Goal: Task Accomplishment & Management: Use online tool/utility

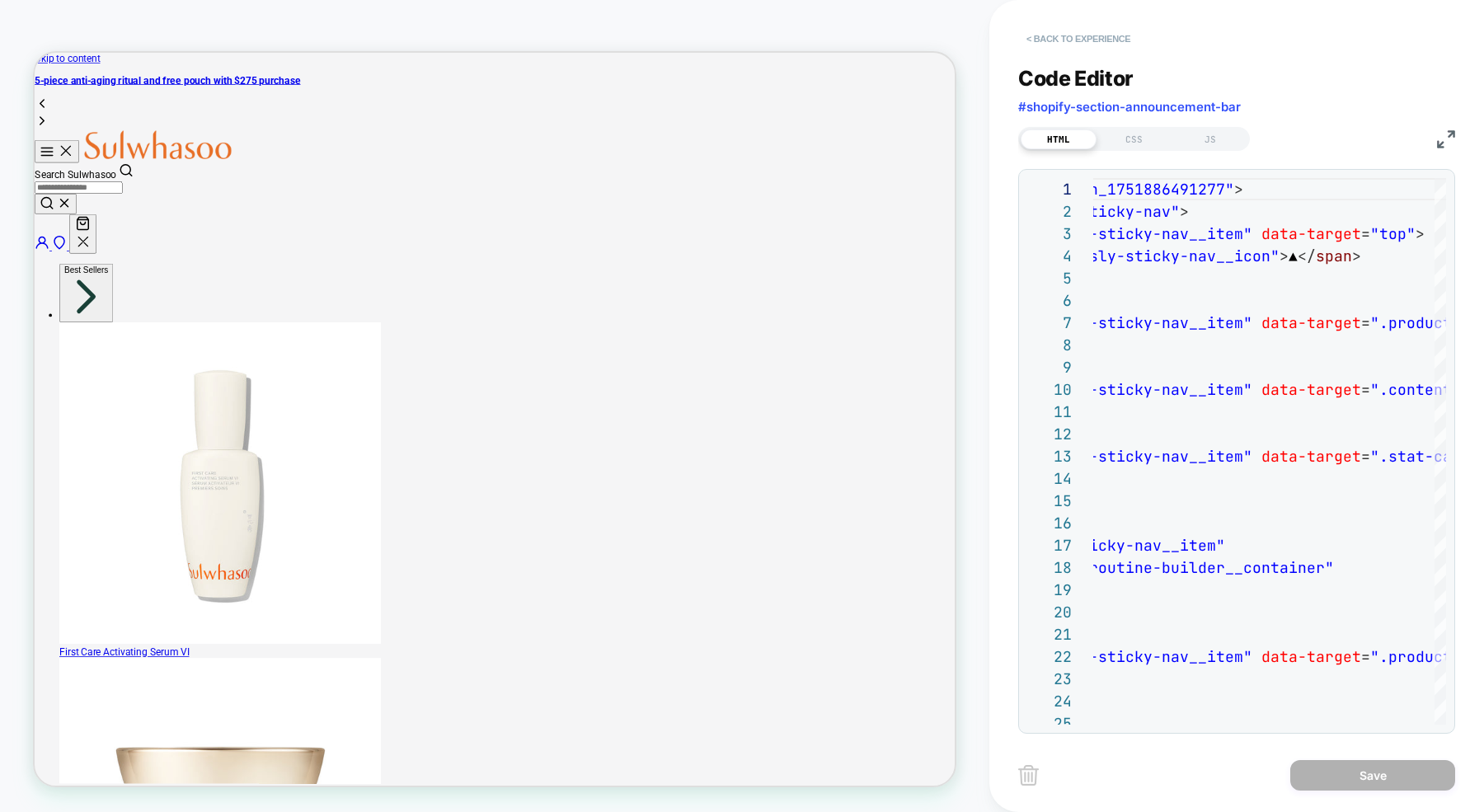
click at [1048, 37] on button "< Back to experience" at bounding box center [1077, 38] width 120 height 26
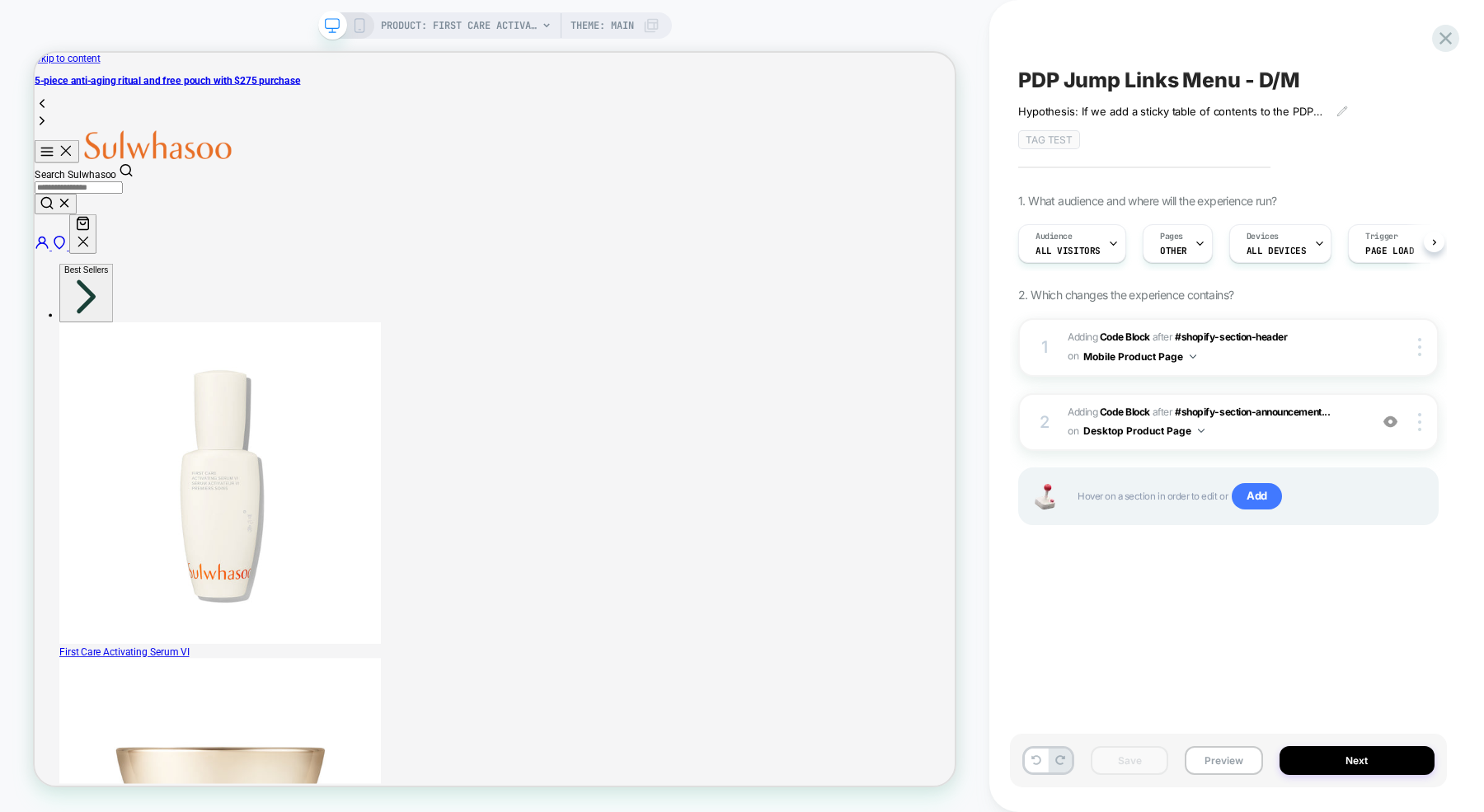
scroll to position [0, 1]
click at [1203, 355] on span "Adding Code Block AFTER #shopify-section-header #shopify-section-header on Mobi…" at bounding box center [1213, 348] width 292 height 39
click at [1192, 355] on img at bounding box center [1192, 356] width 7 height 4
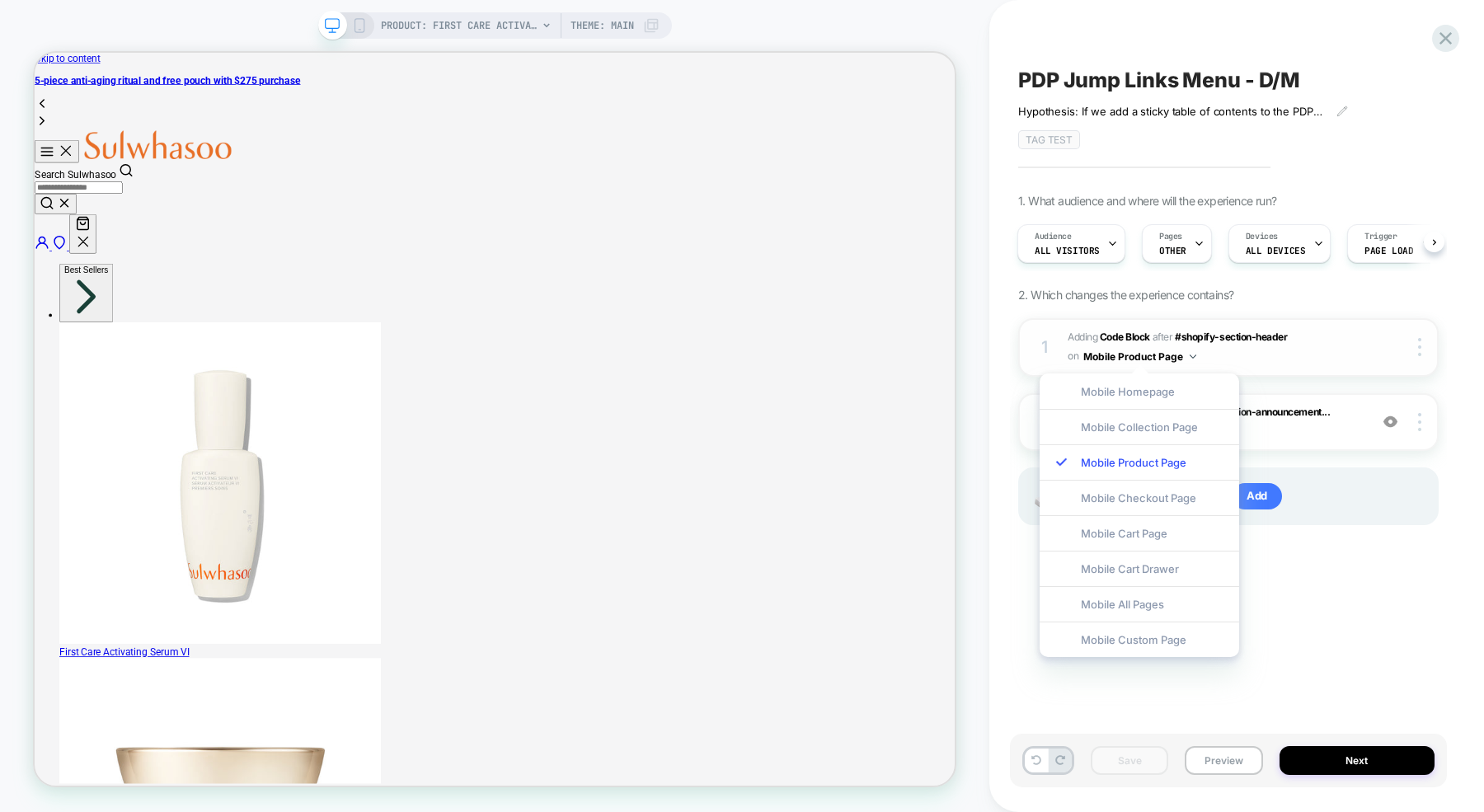
click at [1330, 344] on span "Adding Code Block AFTER #shopify-section-header #shopify-section-header on Mobi…" at bounding box center [1213, 348] width 292 height 39
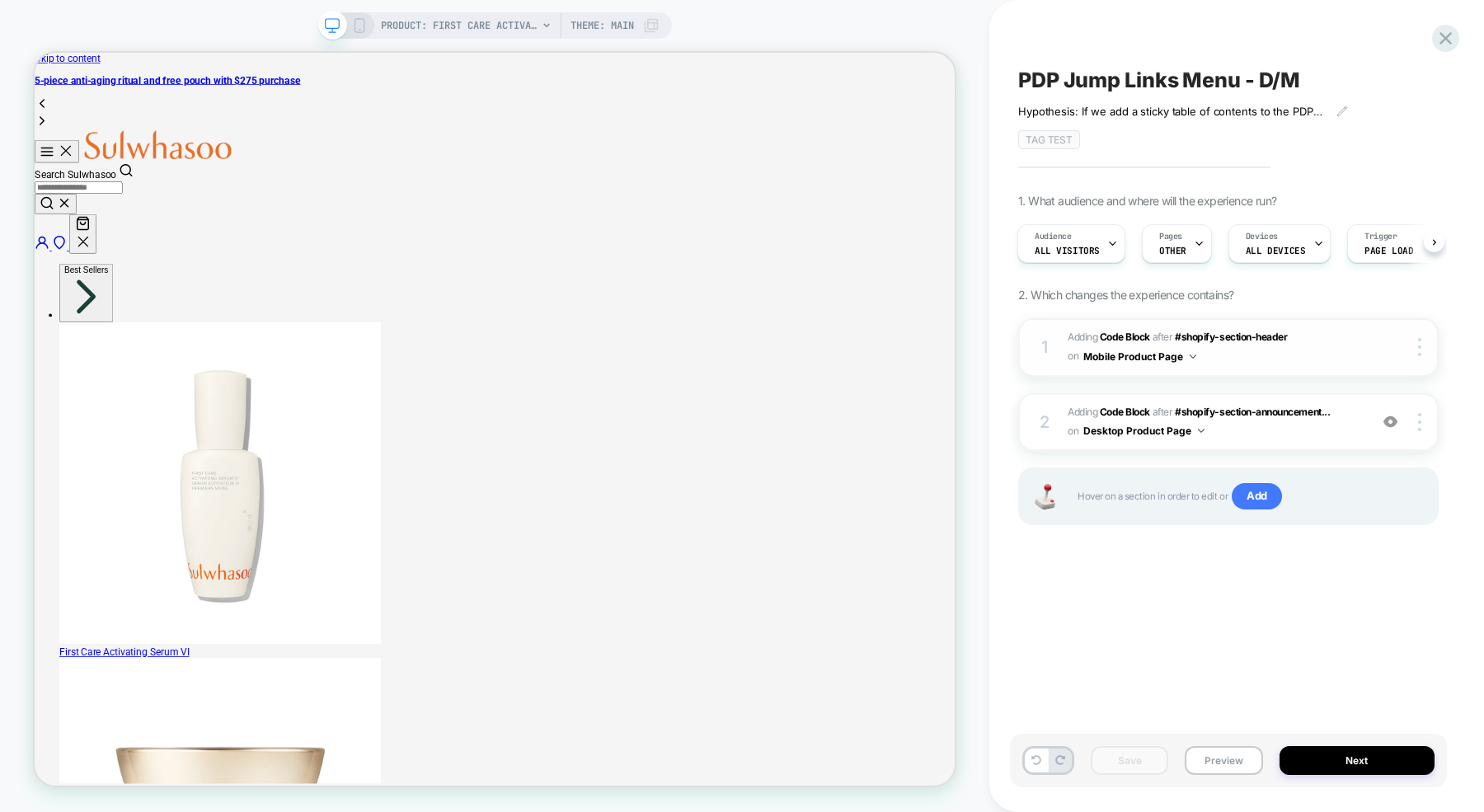
click at [1361, 348] on div "1 Adding Code Block AFTER #shopify-section-header #shopify-section-header on Mo…" at bounding box center [1228, 347] width 421 height 59
click at [1238, 350] on span "Adding Code Block AFTER #shopify-section-header #shopify-section-header on Mobi…" at bounding box center [1213, 348] width 292 height 39
click at [1143, 336] on b "Code Block" at bounding box center [1125, 336] width 50 height 12
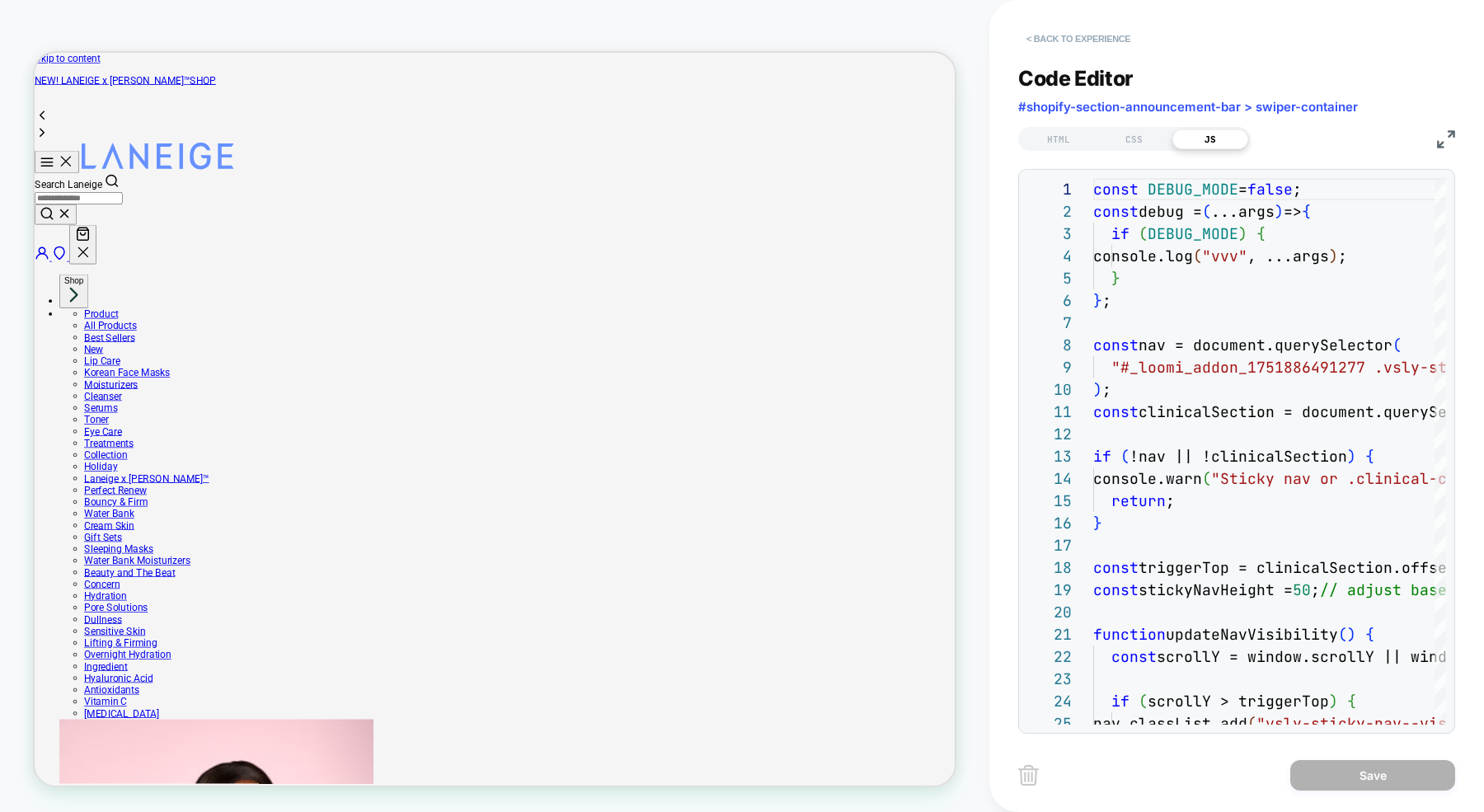
click at [1048, 41] on button "< Back to experience" at bounding box center [1077, 38] width 120 height 26
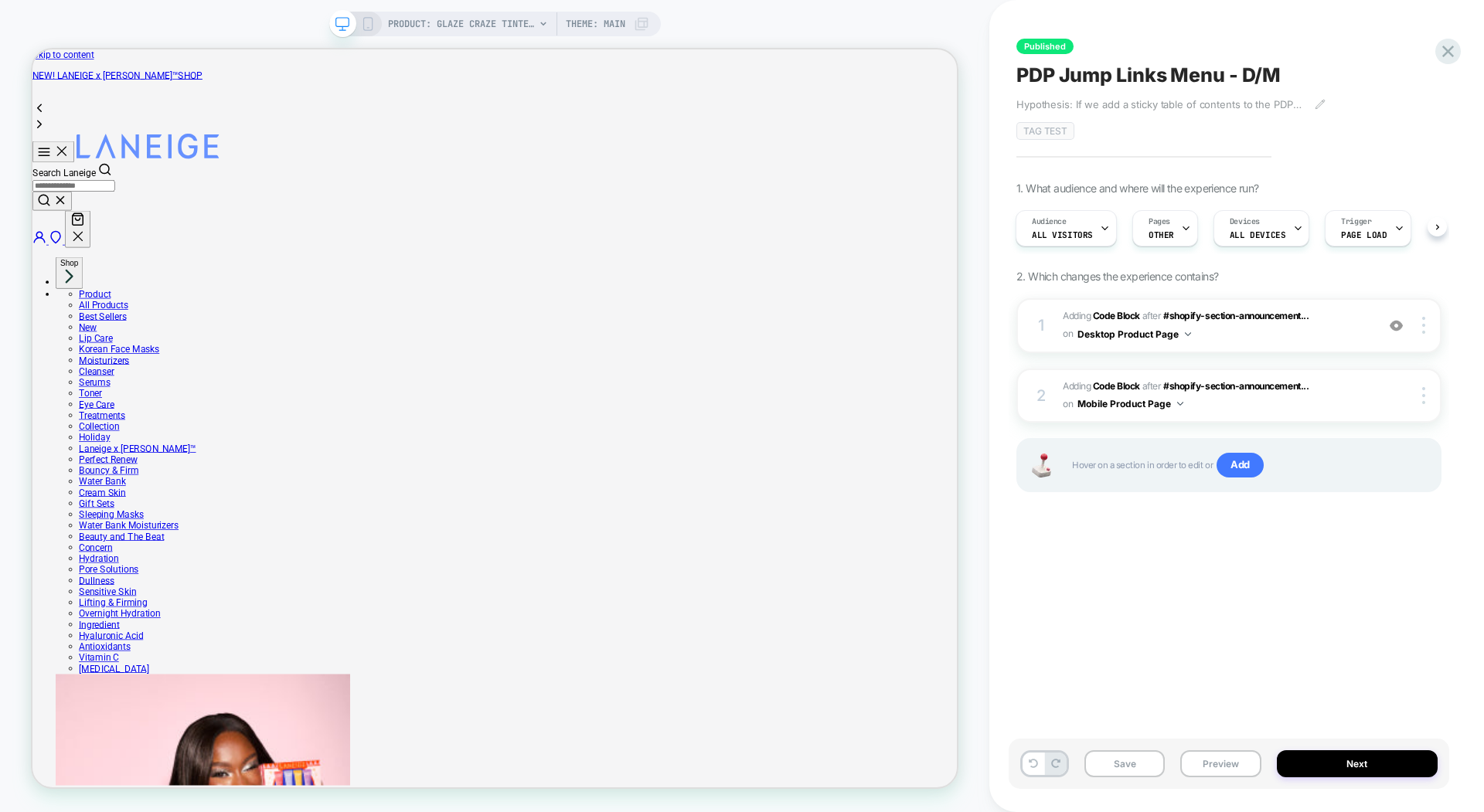
scroll to position [0, 105]
click at [1196, 179] on div "Published PDP Jump Links Menu - D/M Hypothesis: If we add a sticky table of con…" at bounding box center [1228, 406] width 441 height 781
click at [1166, 224] on div "Pages OTHER" at bounding box center [1161, 229] width 57 height 35
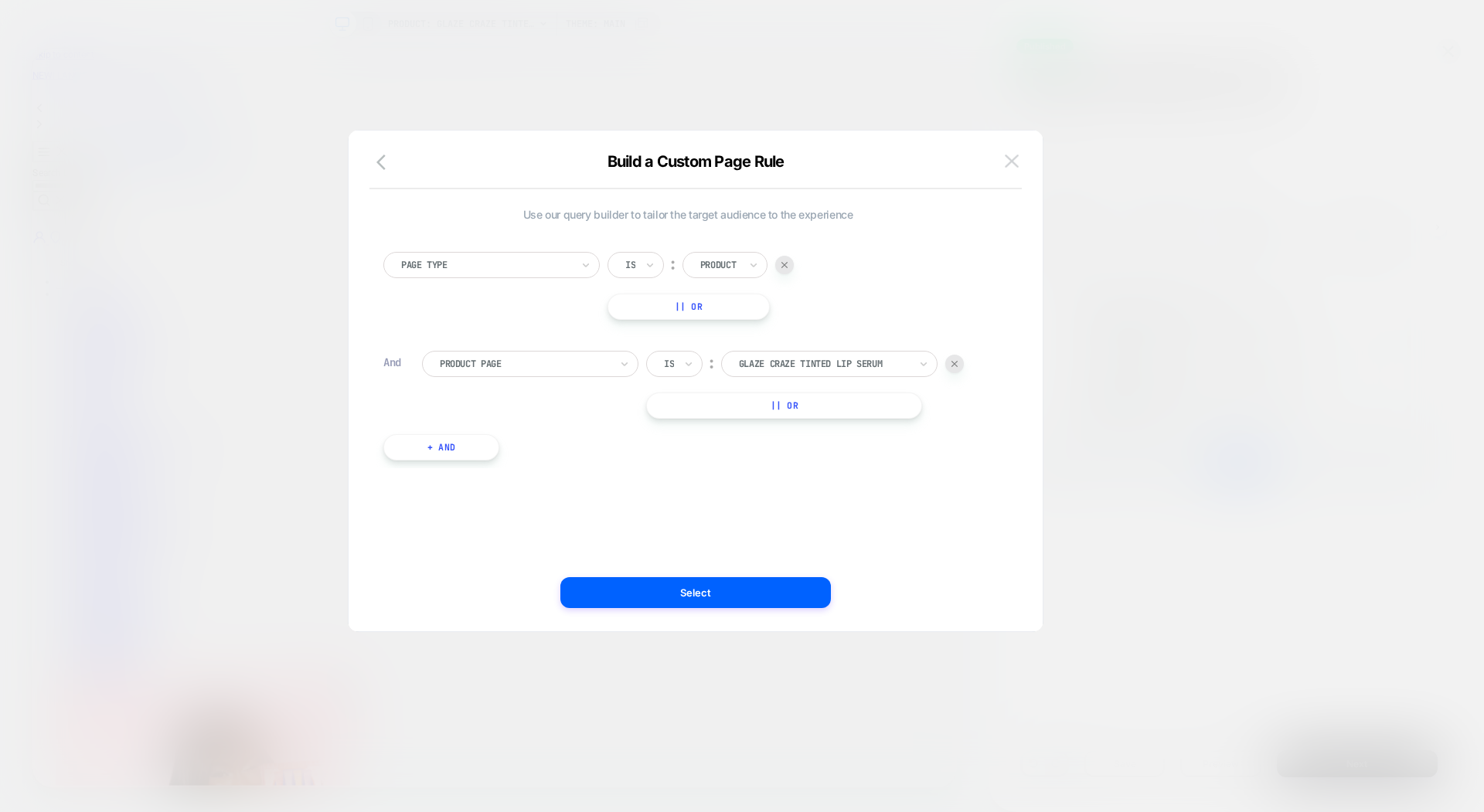
scroll to position [0, 0]
click at [1007, 154] on img at bounding box center [1012, 160] width 14 height 13
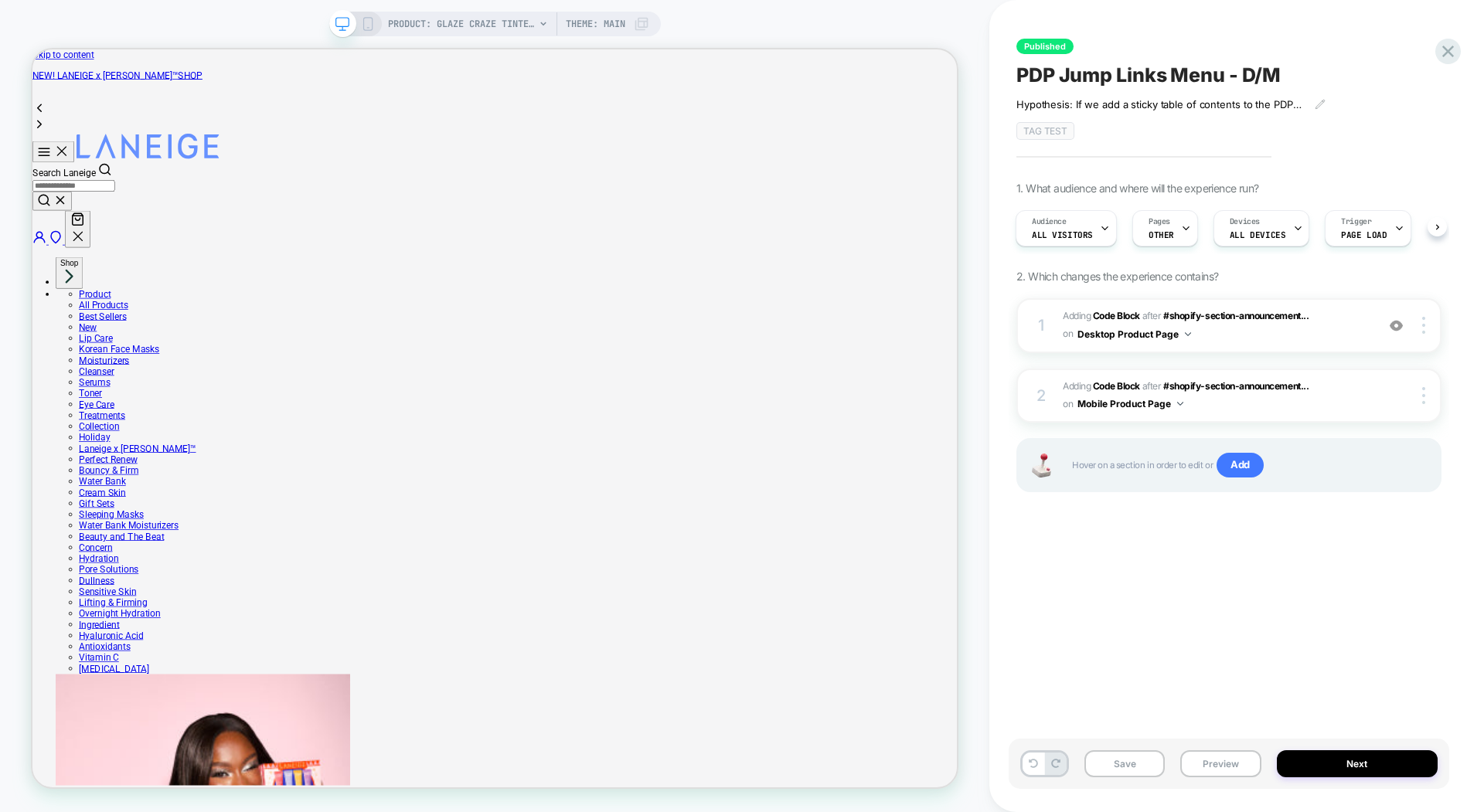
click at [370, 27] on icon at bounding box center [368, 24] width 14 height 14
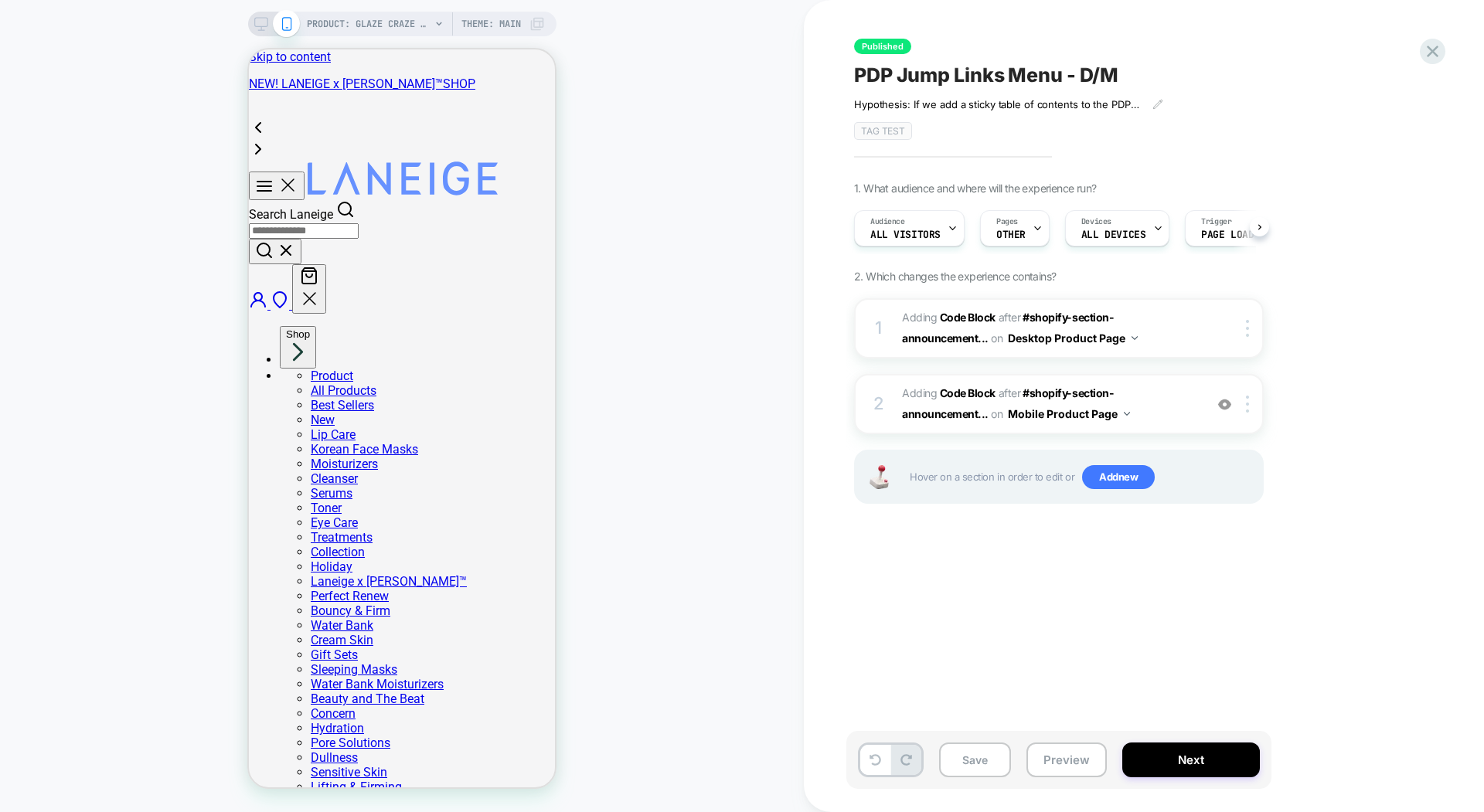
scroll to position [0, 1]
click at [1147, 401] on span "Adding Code Block AFTER #shopify-section-announcement... #shopify-section-annou…" at bounding box center [1050, 404] width 295 height 42
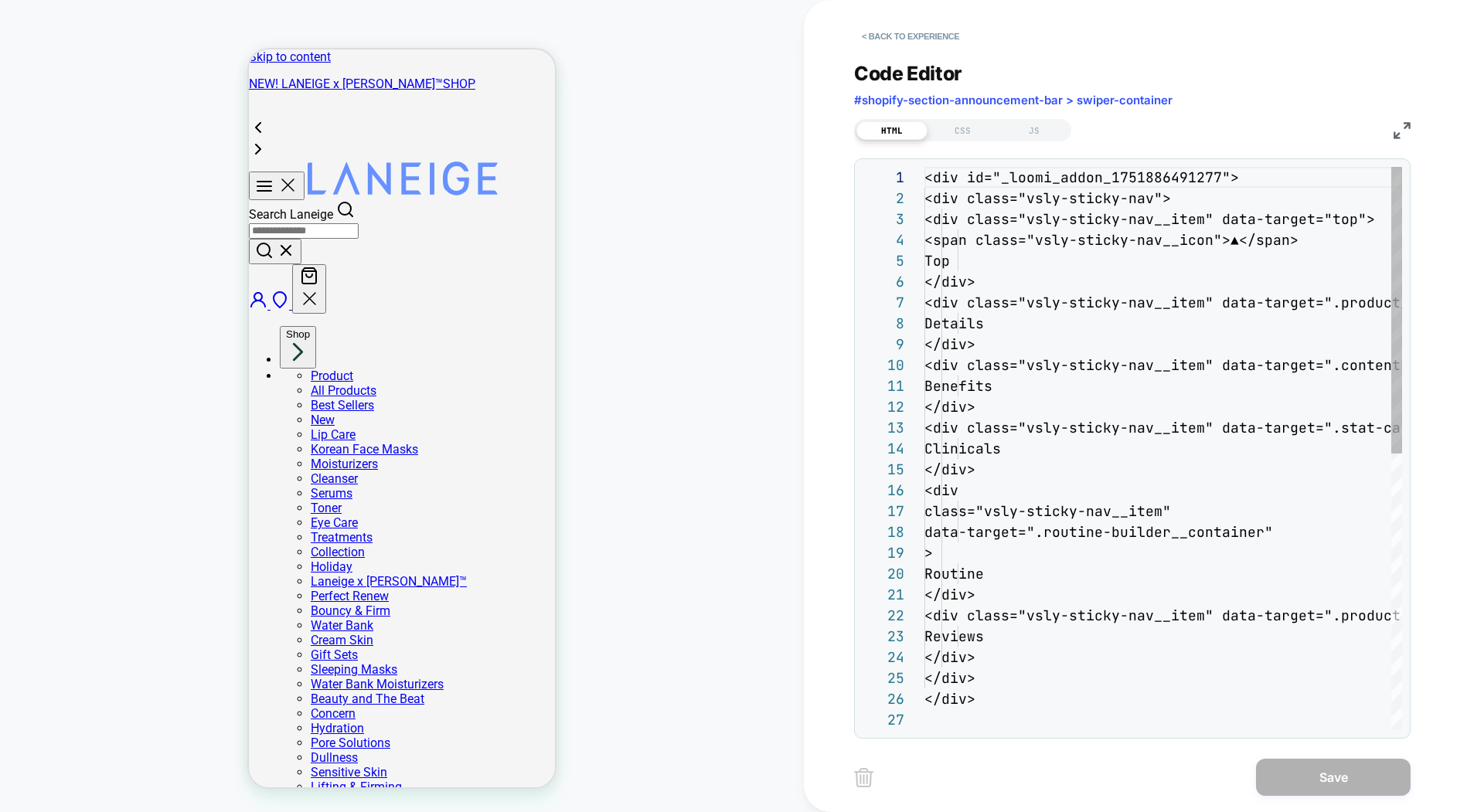
scroll to position [208, 0]
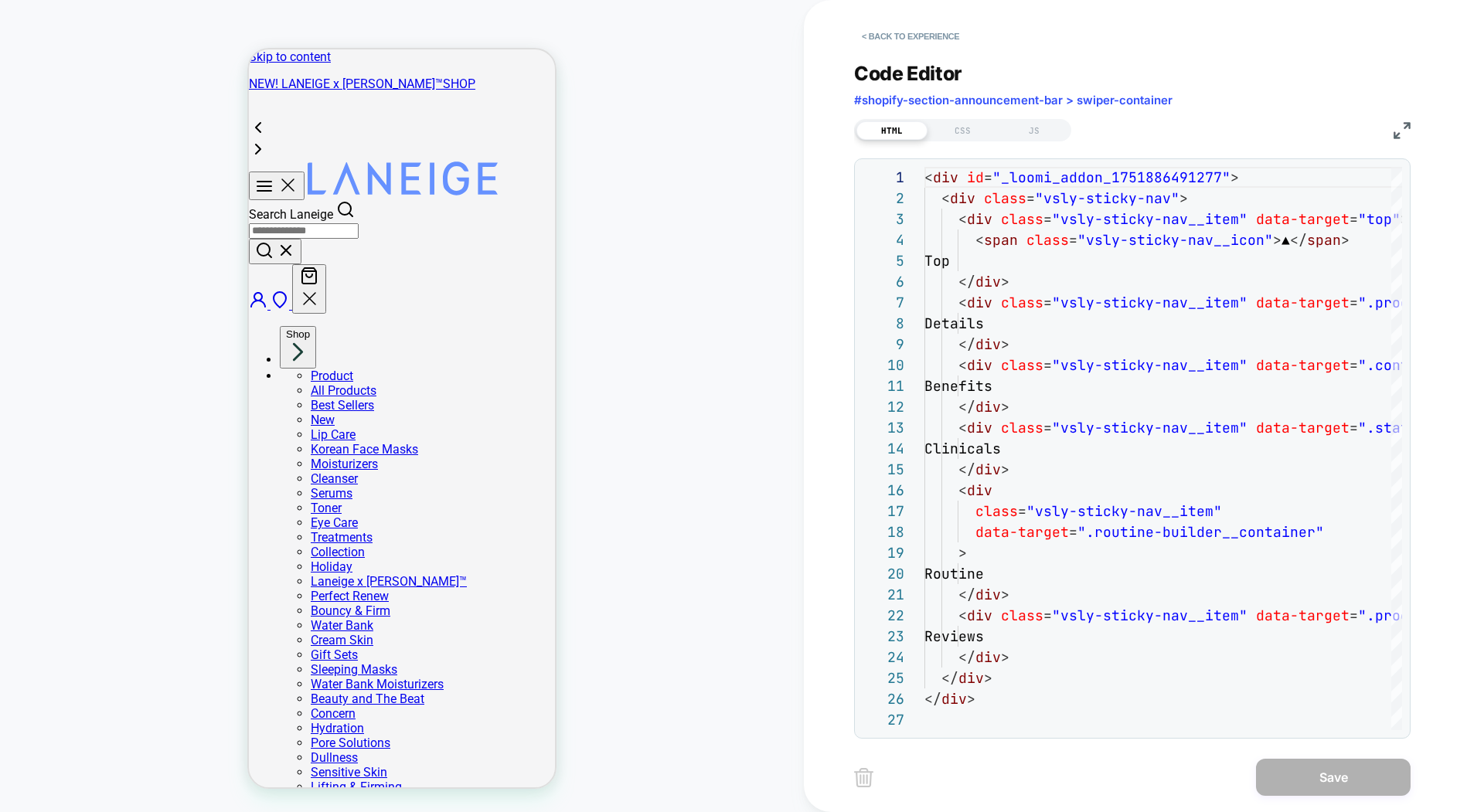
click at [1046, 117] on div "HTML CSS JS" at bounding box center [1132, 128] width 557 height 26
click at [1040, 126] on div "JS" at bounding box center [1034, 130] width 71 height 18
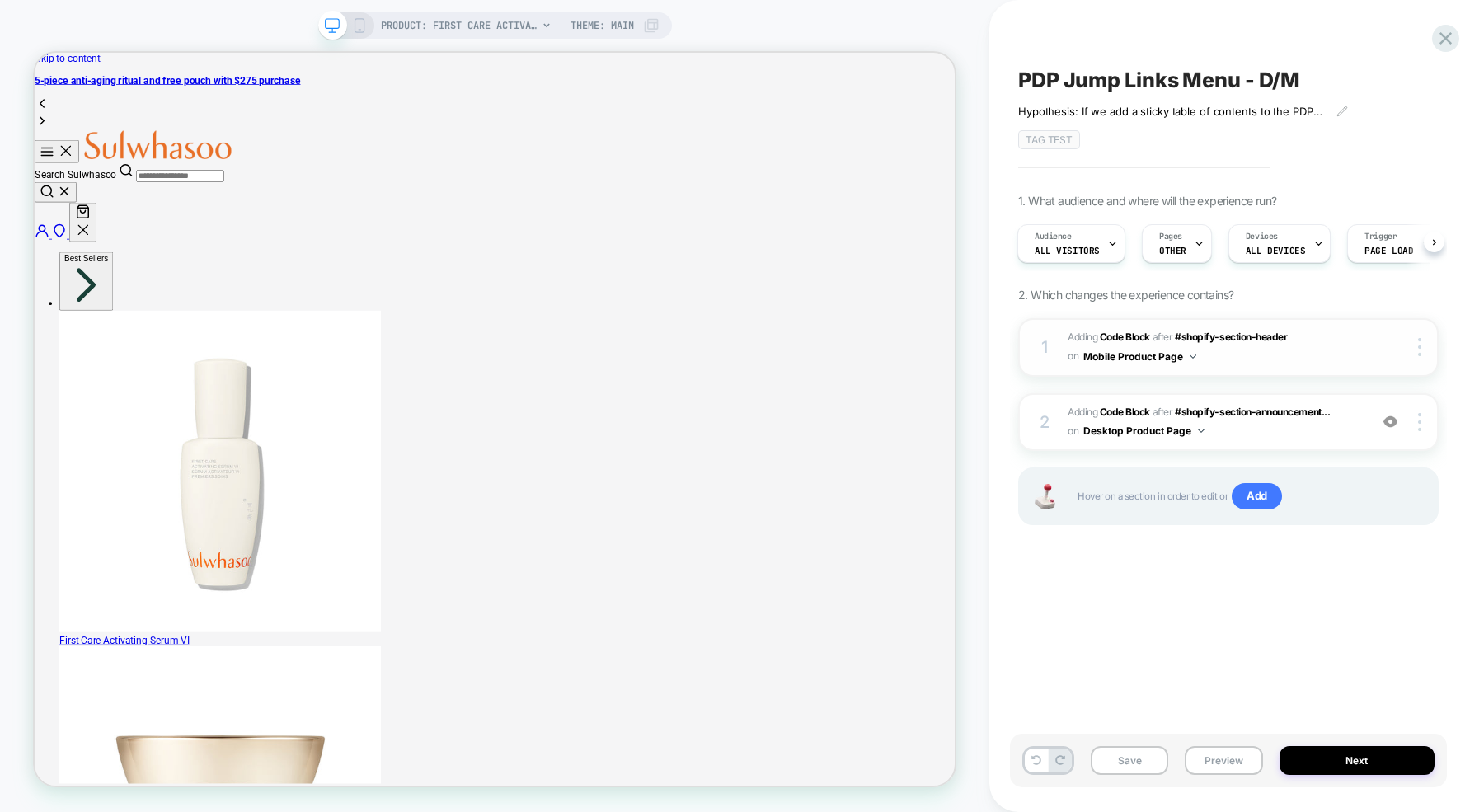
click at [1101, 353] on button "Mobile Product Page" at bounding box center [1139, 356] width 113 height 20
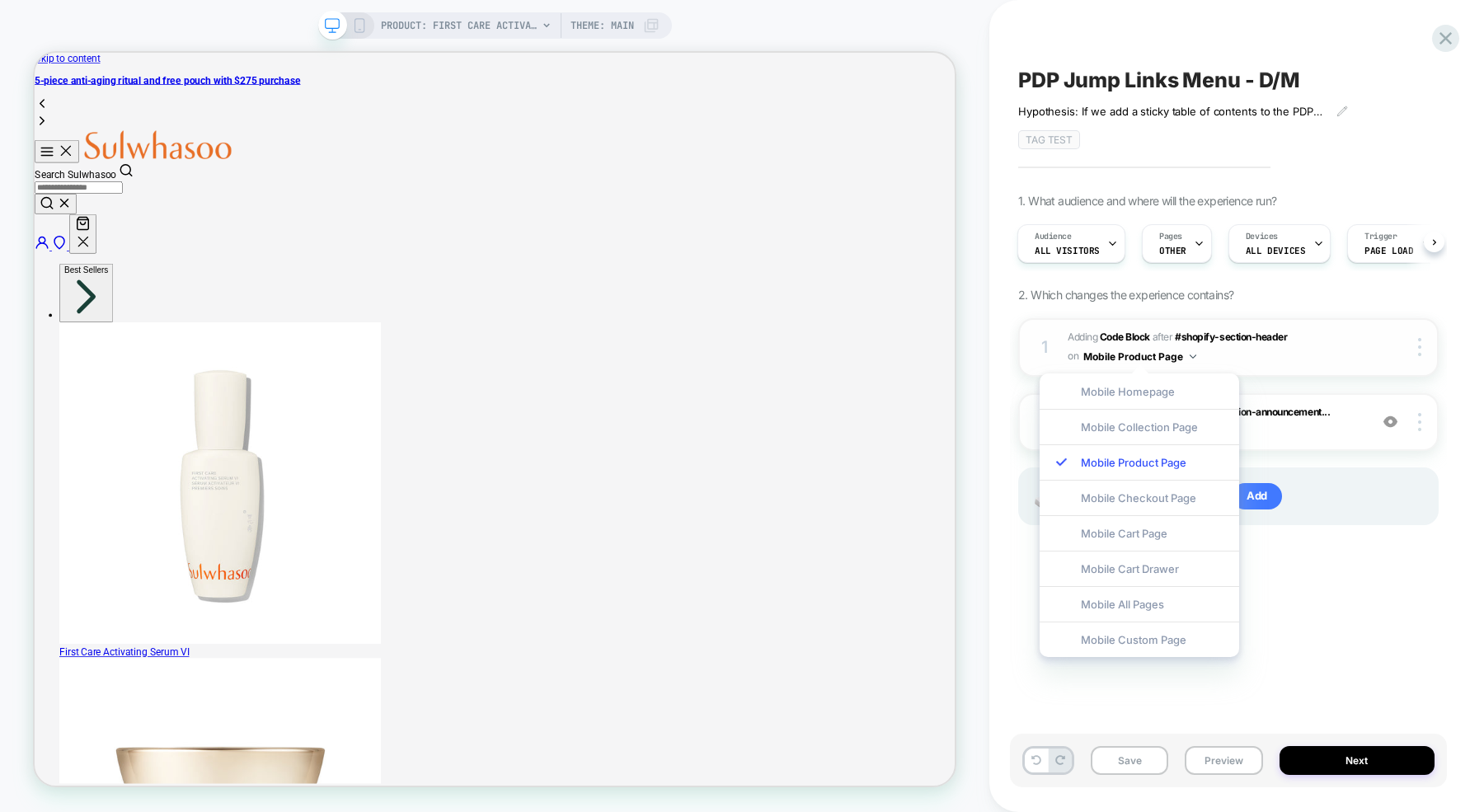
click at [1320, 351] on span "Adding Code Block AFTER #shopify-section-header #shopify-section-header on Mobi…" at bounding box center [1213, 348] width 292 height 39
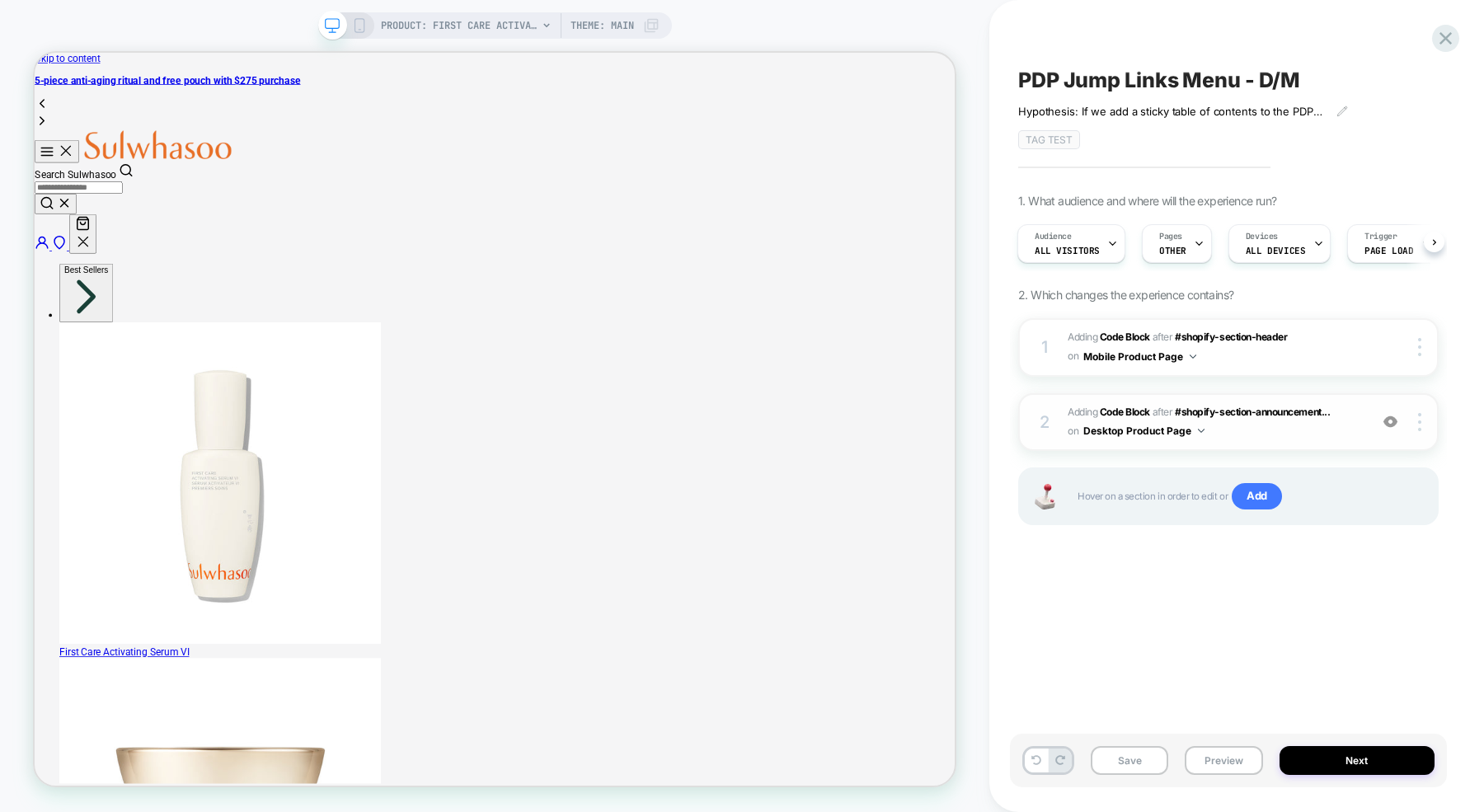
click at [1199, 435] on button "Desktop Product Page" at bounding box center [1143, 431] width 121 height 20
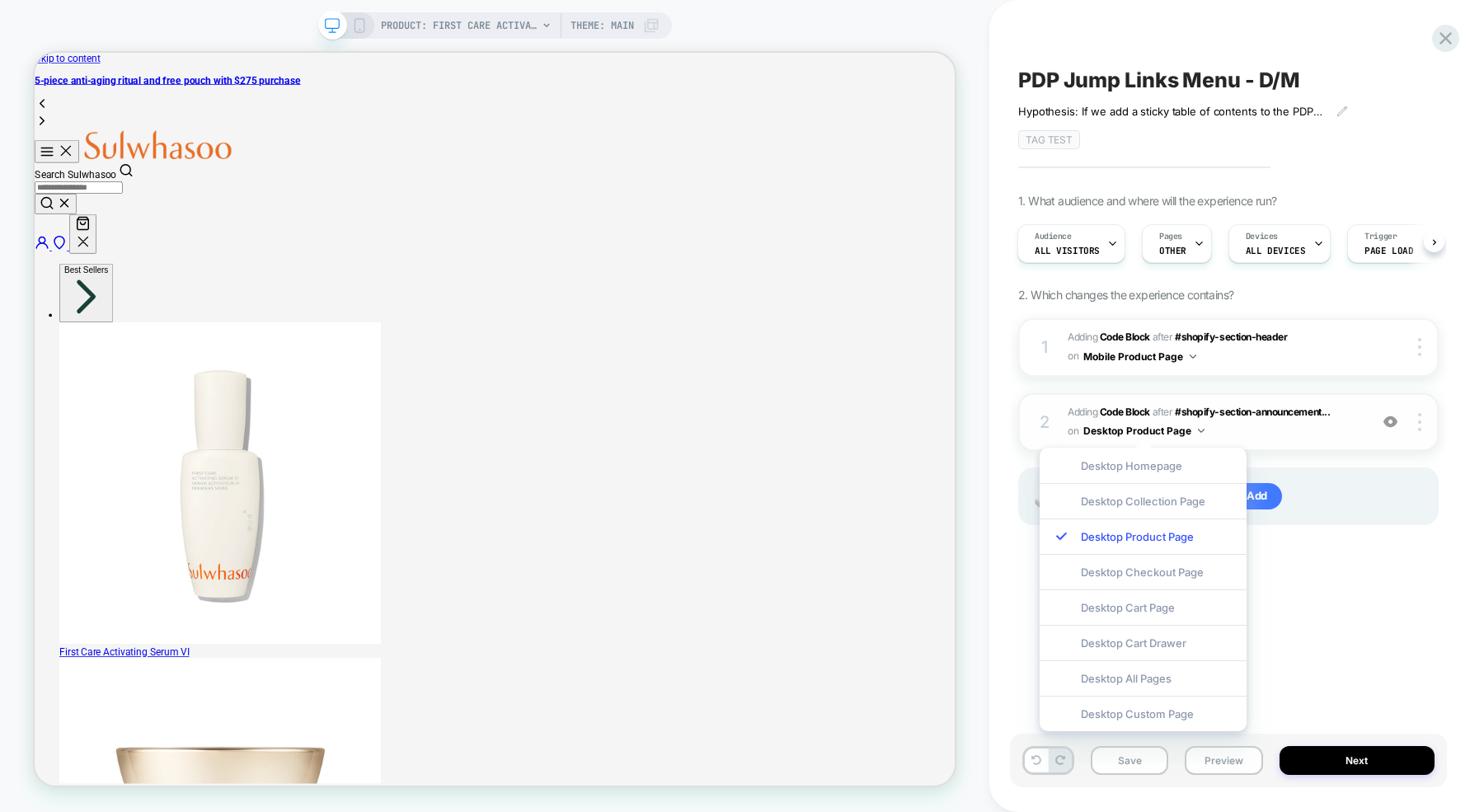
click at [1370, 407] on div "2 Adding Code Block AFTER #shopify-section-announcement... #shopify-section-ann…" at bounding box center [1228, 422] width 421 height 59
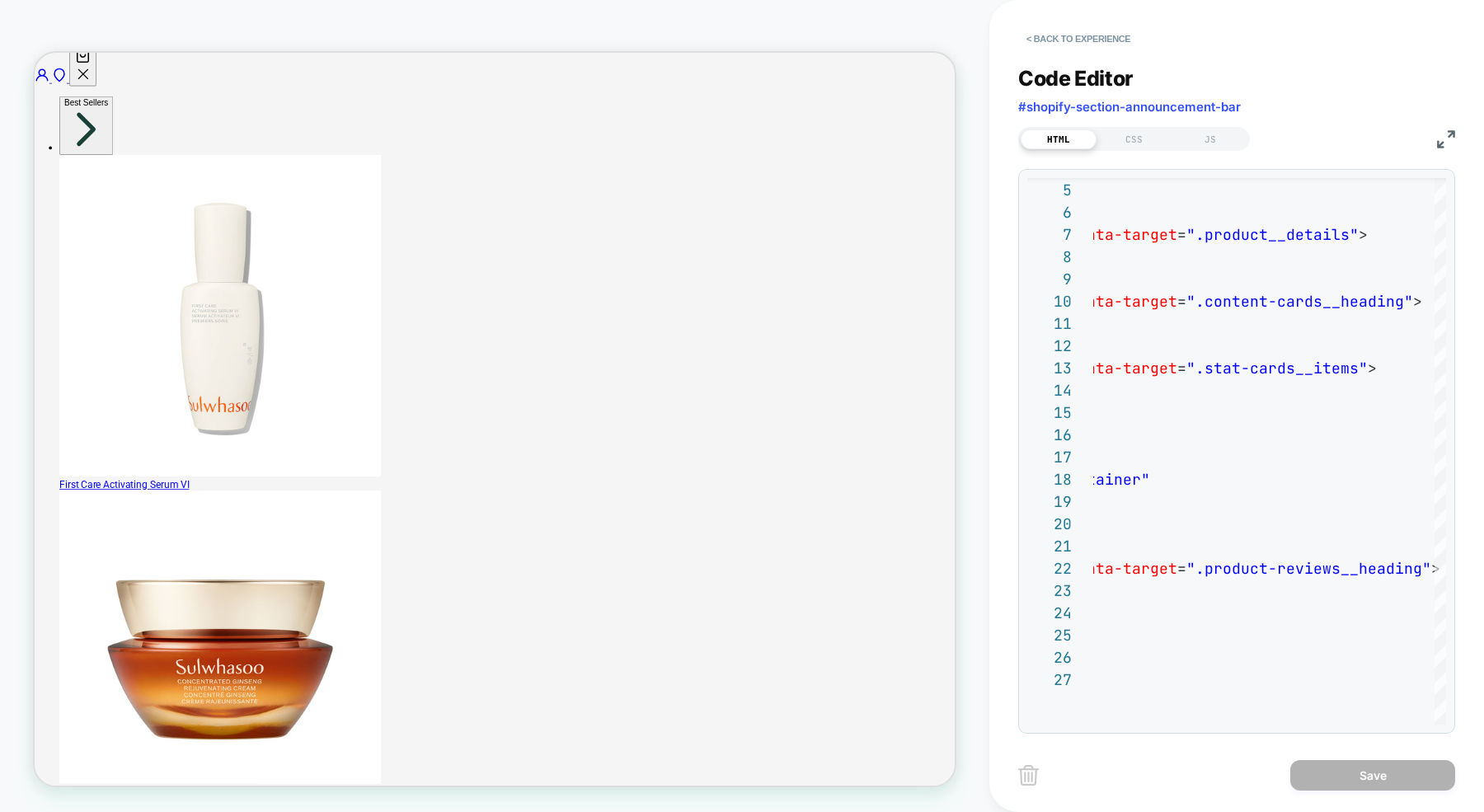
scroll to position [105, 0]
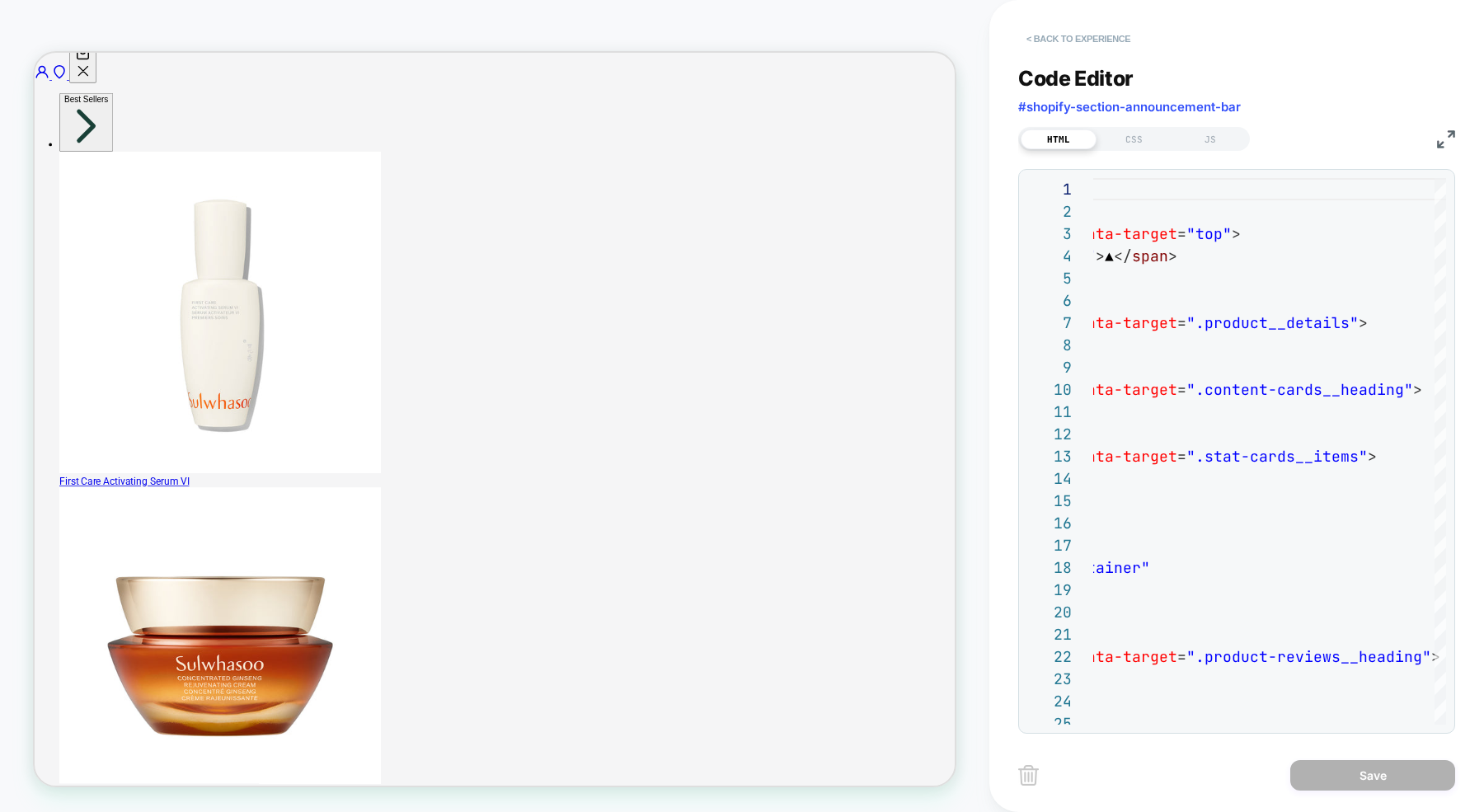
click at [1046, 37] on button "< Back to experience" at bounding box center [1077, 38] width 120 height 26
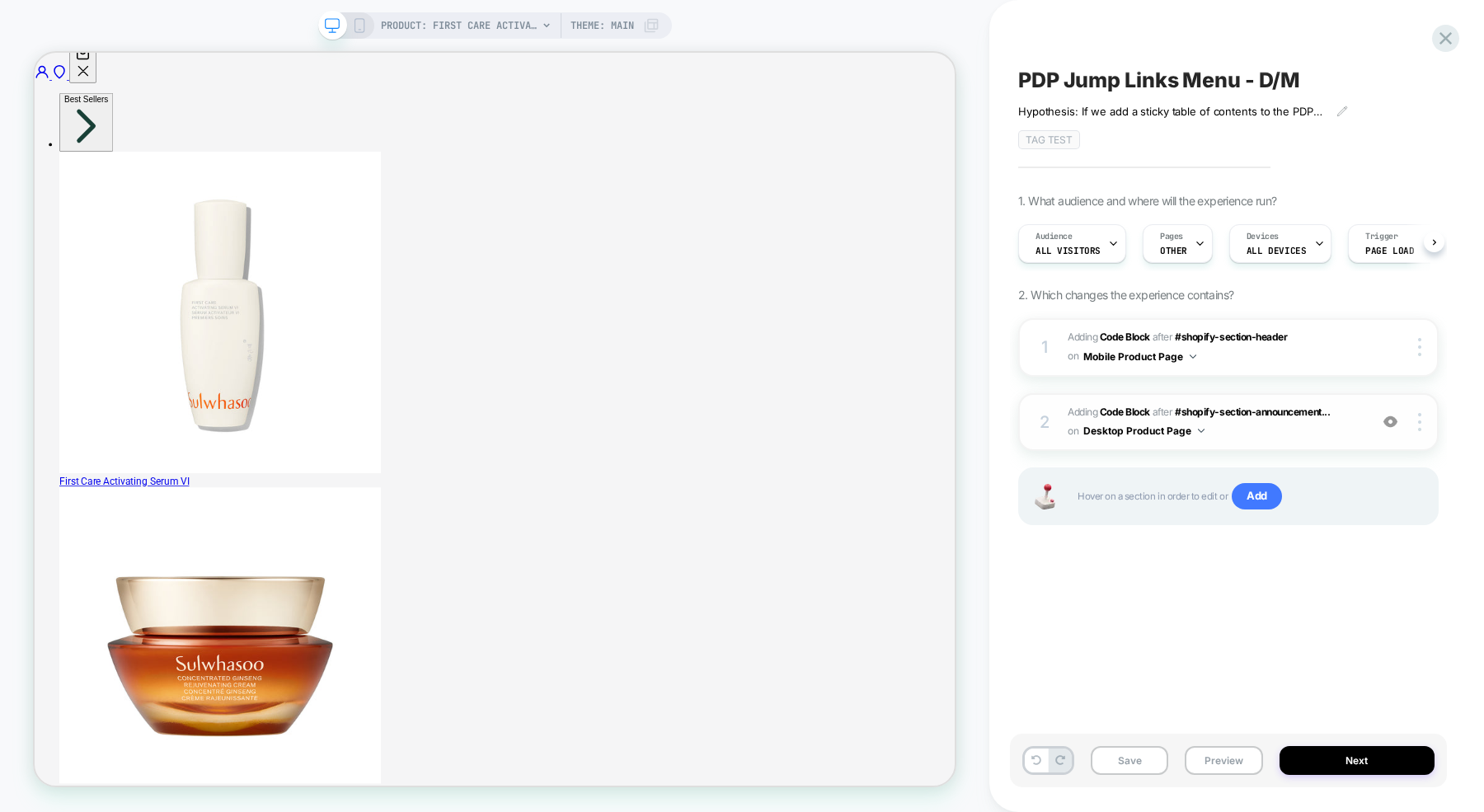
scroll to position [0, 1]
click at [359, 18] on icon at bounding box center [359, 25] width 15 height 15
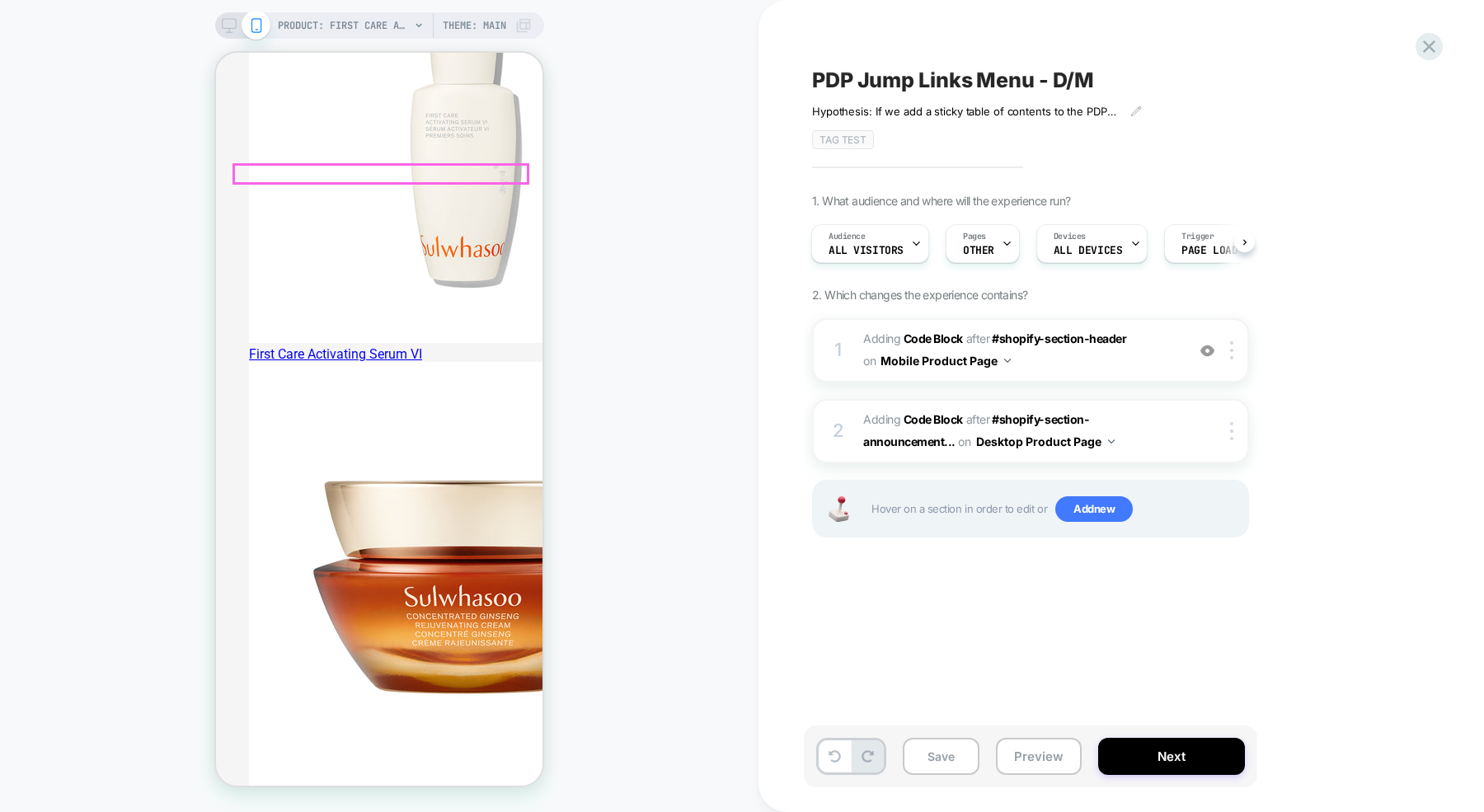
scroll to position [439, 0]
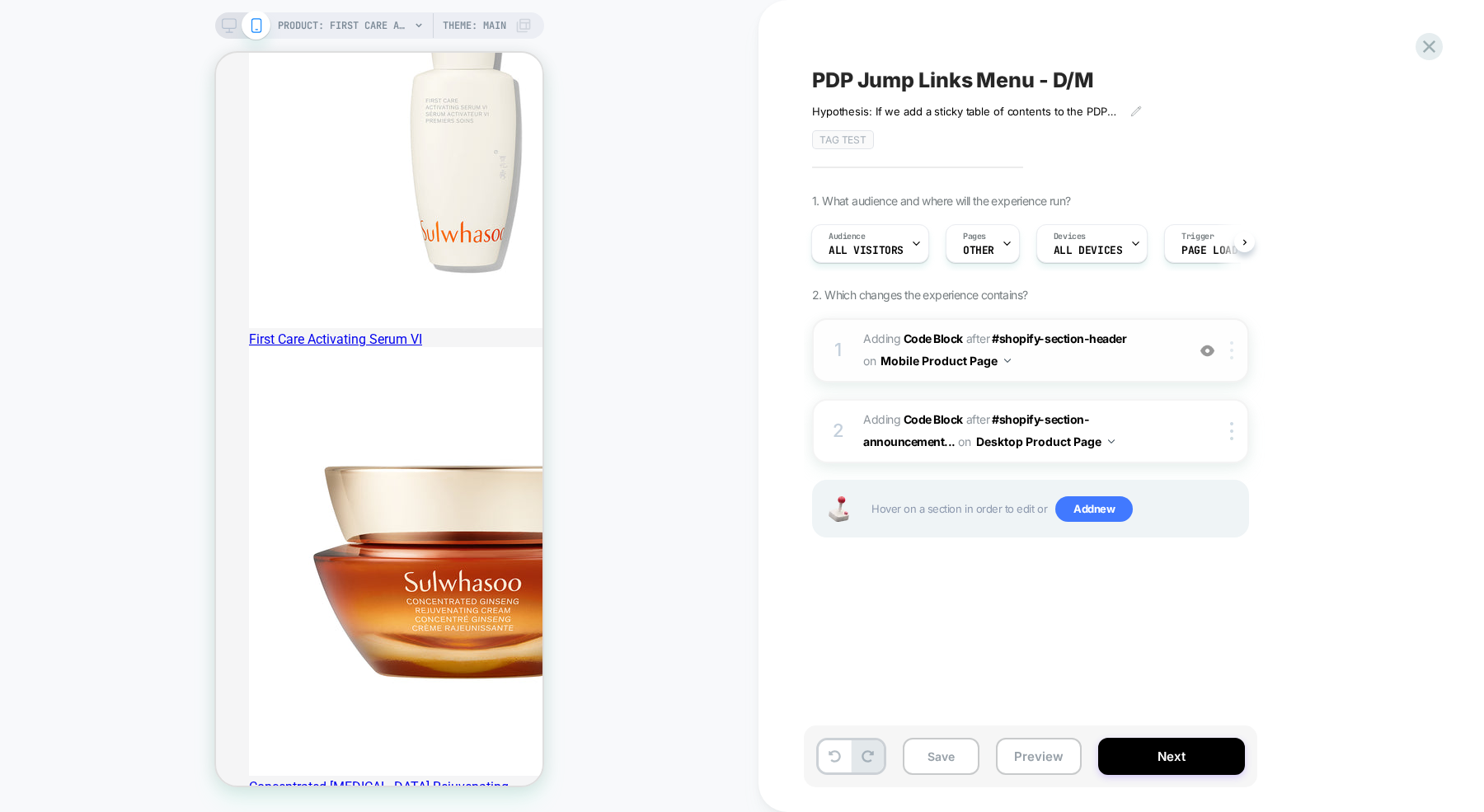
click at [1226, 347] on div at bounding box center [1234, 350] width 27 height 18
click at [1231, 361] on div "1 Adding Code Block AFTER #shopify-section-header #shopify-section-header on Mo…" at bounding box center [1031, 350] width 437 height 64
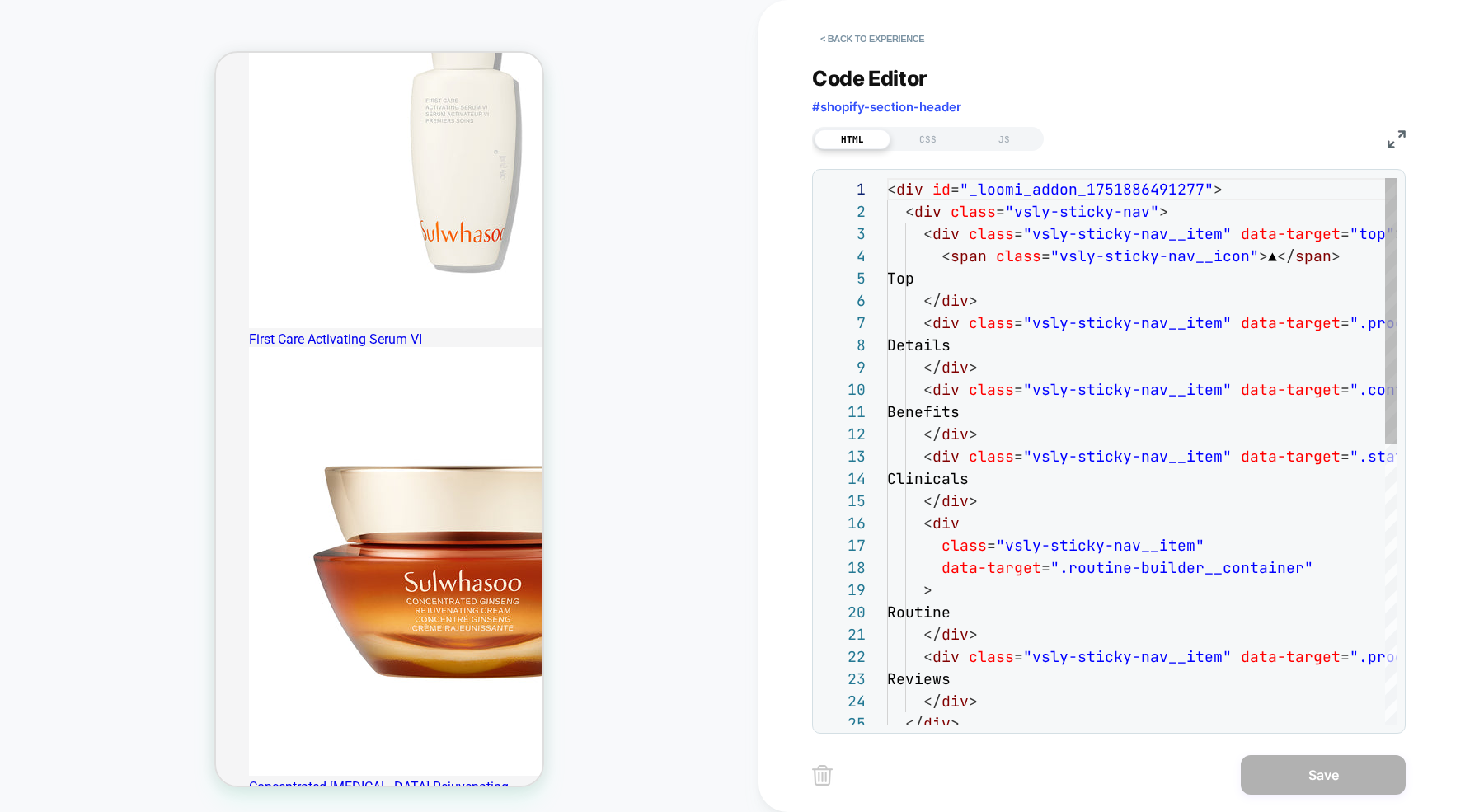
scroll to position [222, 0]
click at [852, 33] on button "< Back to experience" at bounding box center [872, 38] width 120 height 26
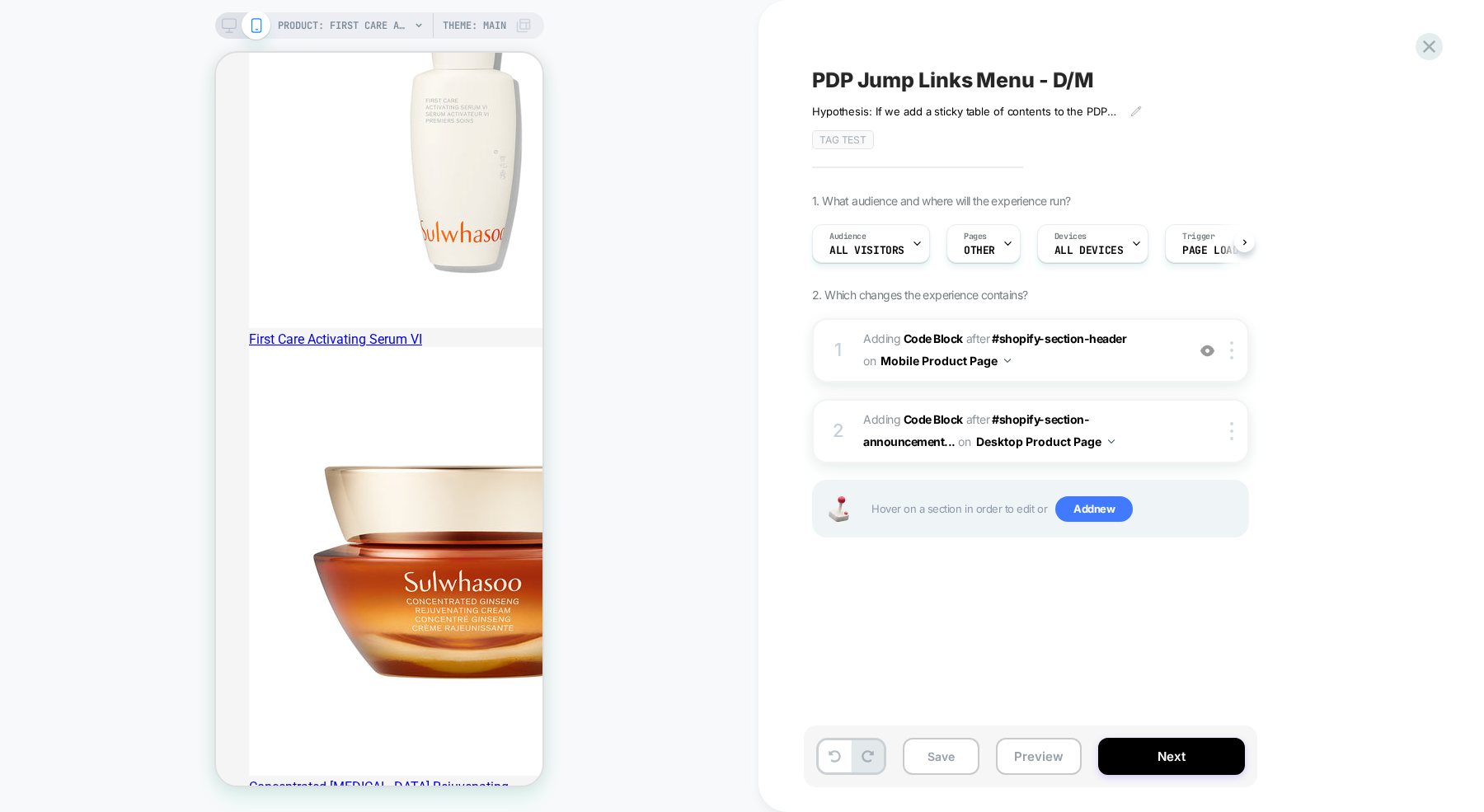
scroll to position [0, 1]
click at [1231, 346] on img at bounding box center [1232, 350] width 4 height 18
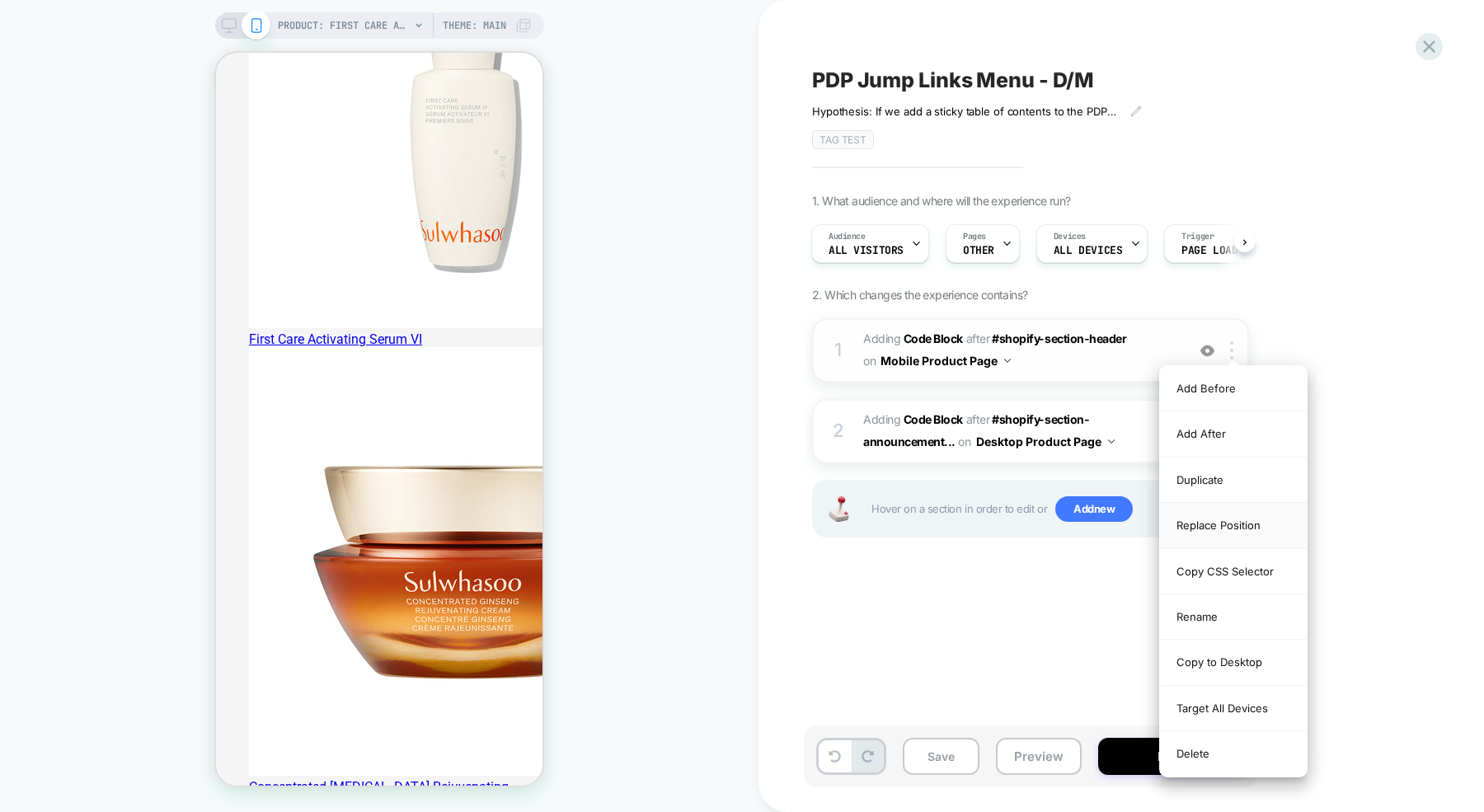
click at [1231, 524] on div "Replace Position" at bounding box center [1233, 525] width 147 height 46
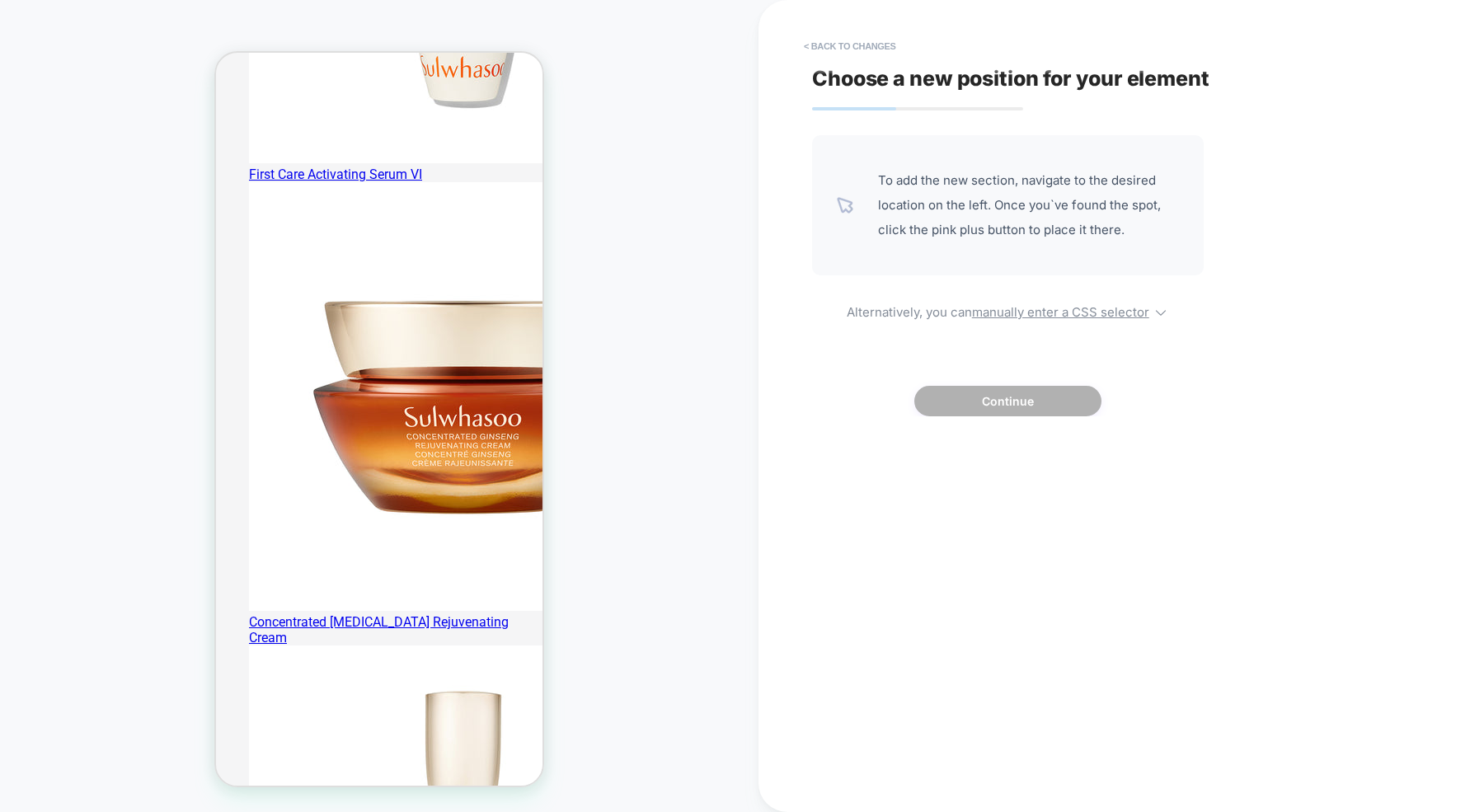
scroll to position [614, 0]
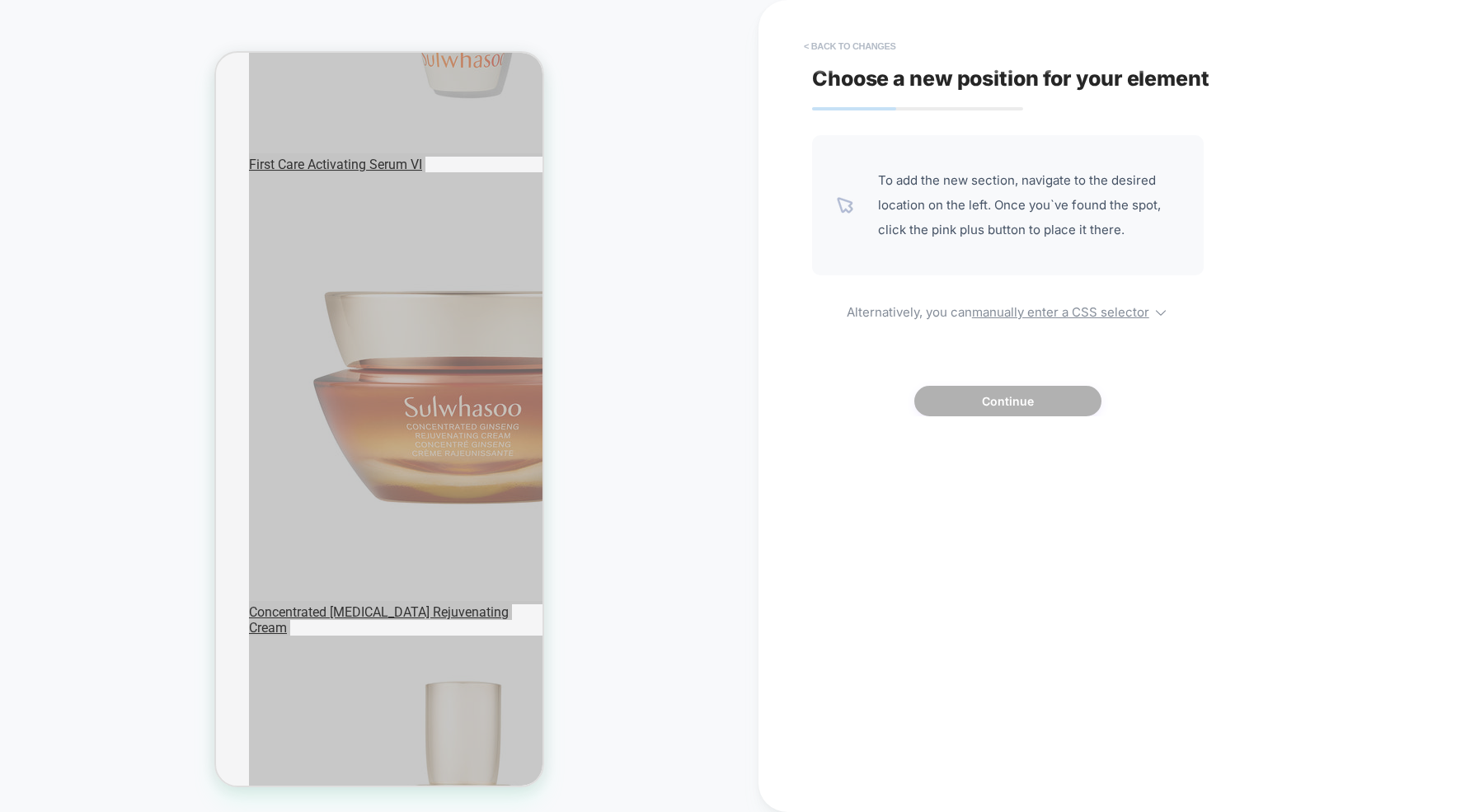
click at [823, 41] on button "< Back to changes" at bounding box center [849, 46] width 109 height 26
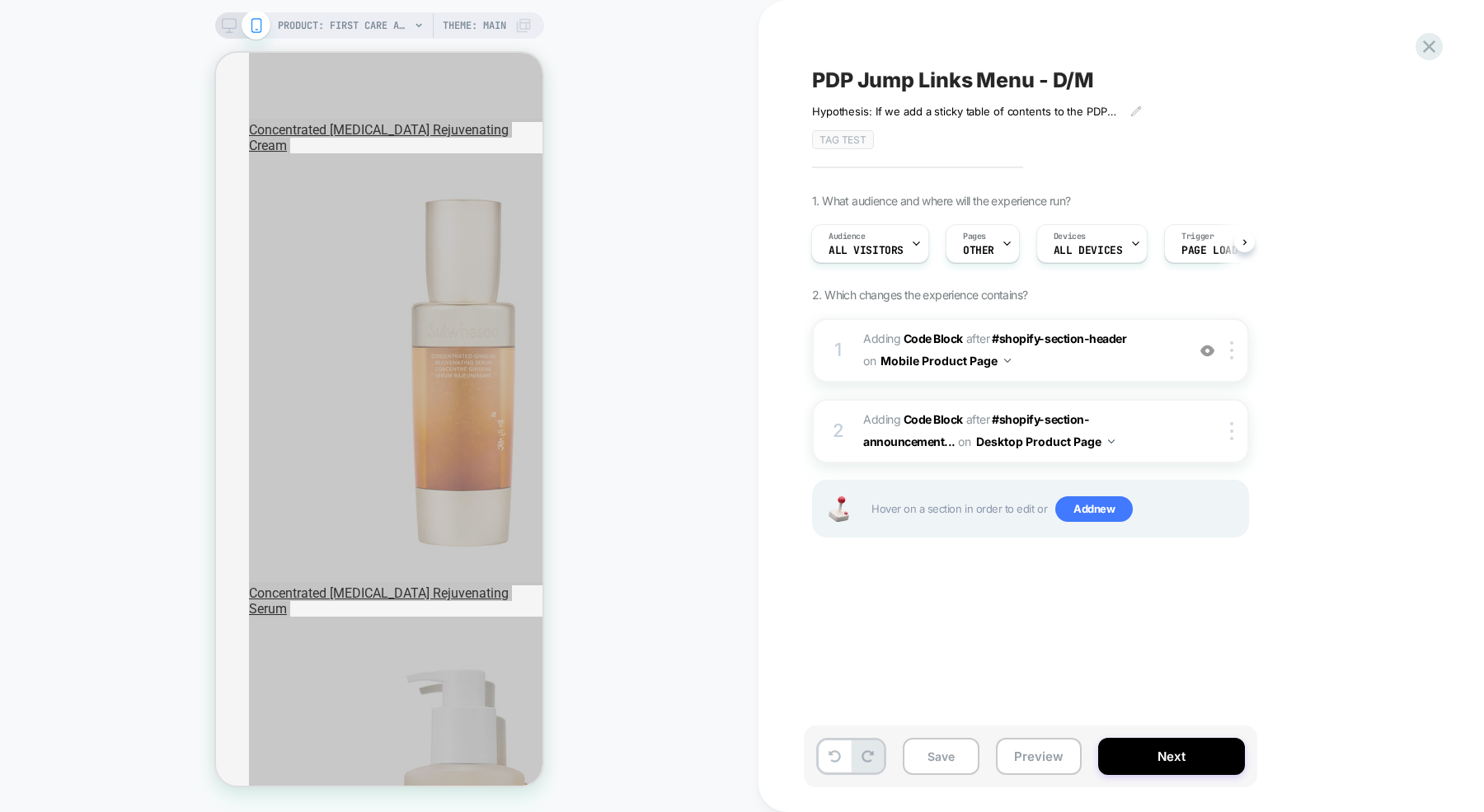
scroll to position [1202, 0]
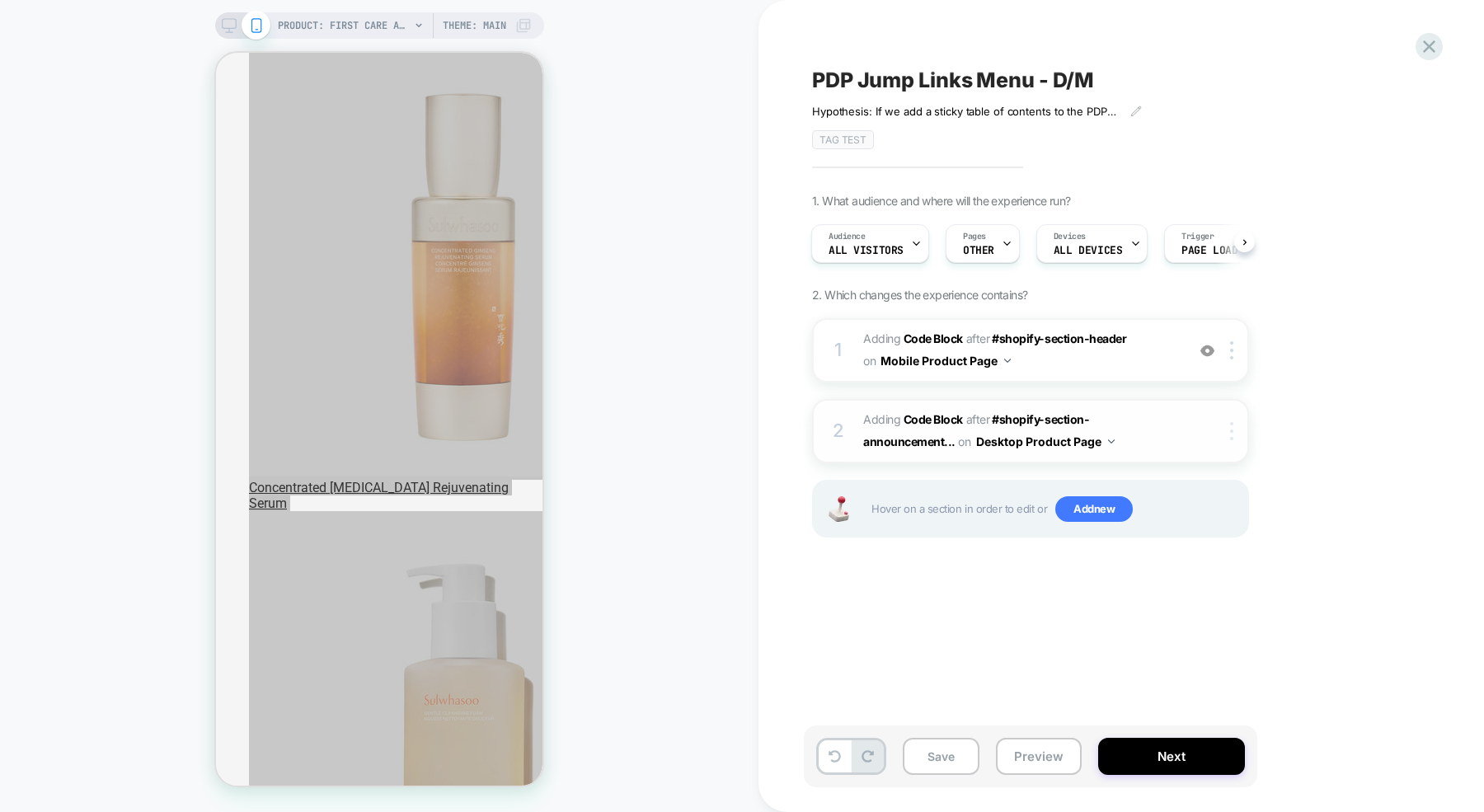
click at [1223, 430] on div at bounding box center [1234, 431] width 27 height 18
click at [1239, 430] on div at bounding box center [1234, 431] width 27 height 18
click at [1272, 407] on div "1. What audience and where will the experience run? Audience All Visitors Pages…" at bounding box center [1113, 386] width 602 height 385
click at [1155, 346] on span "Adding Code Block AFTER #shopify-section-header #shopify-section-header on Mobi…" at bounding box center [1020, 351] width 314 height 45
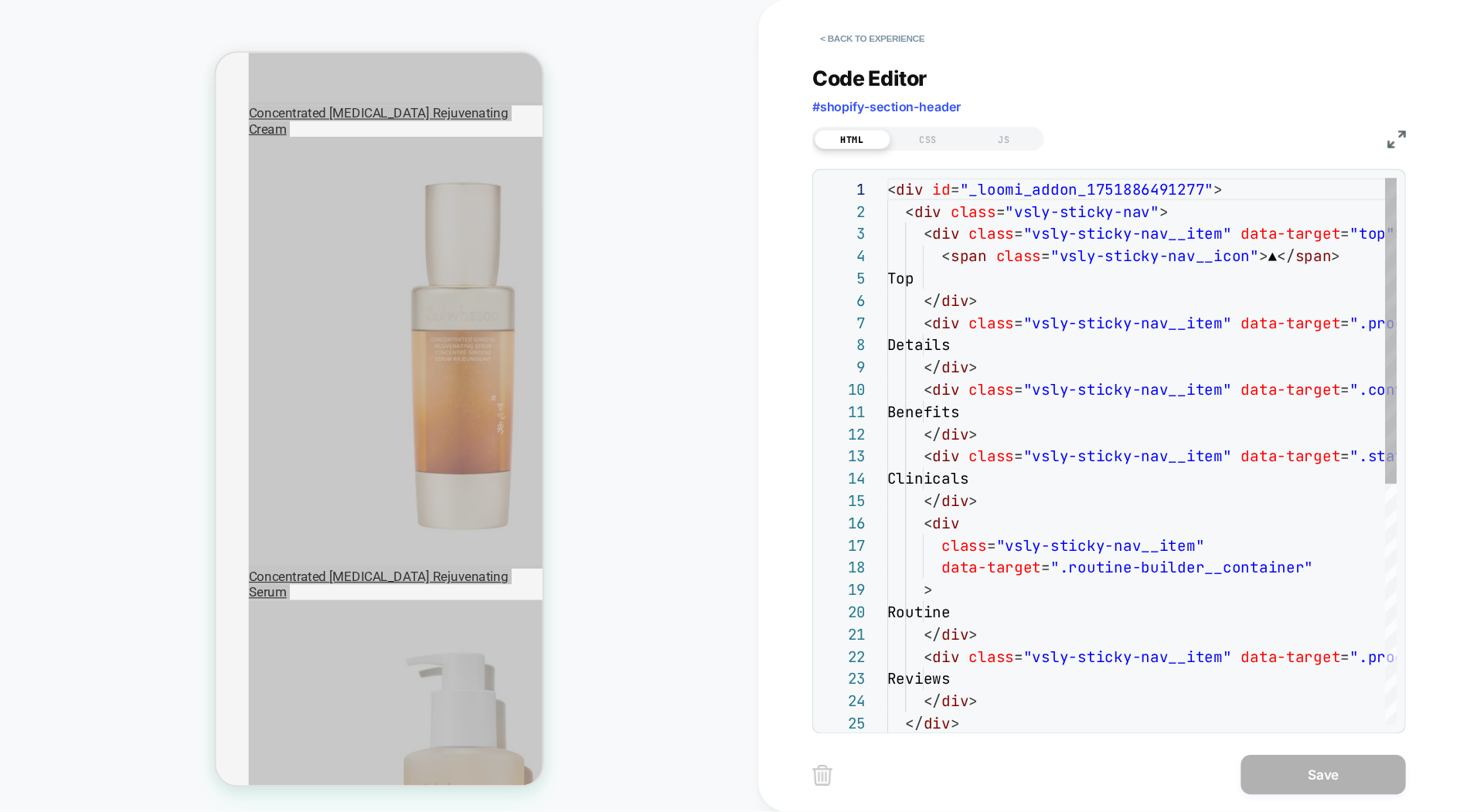
scroll to position [208, 0]
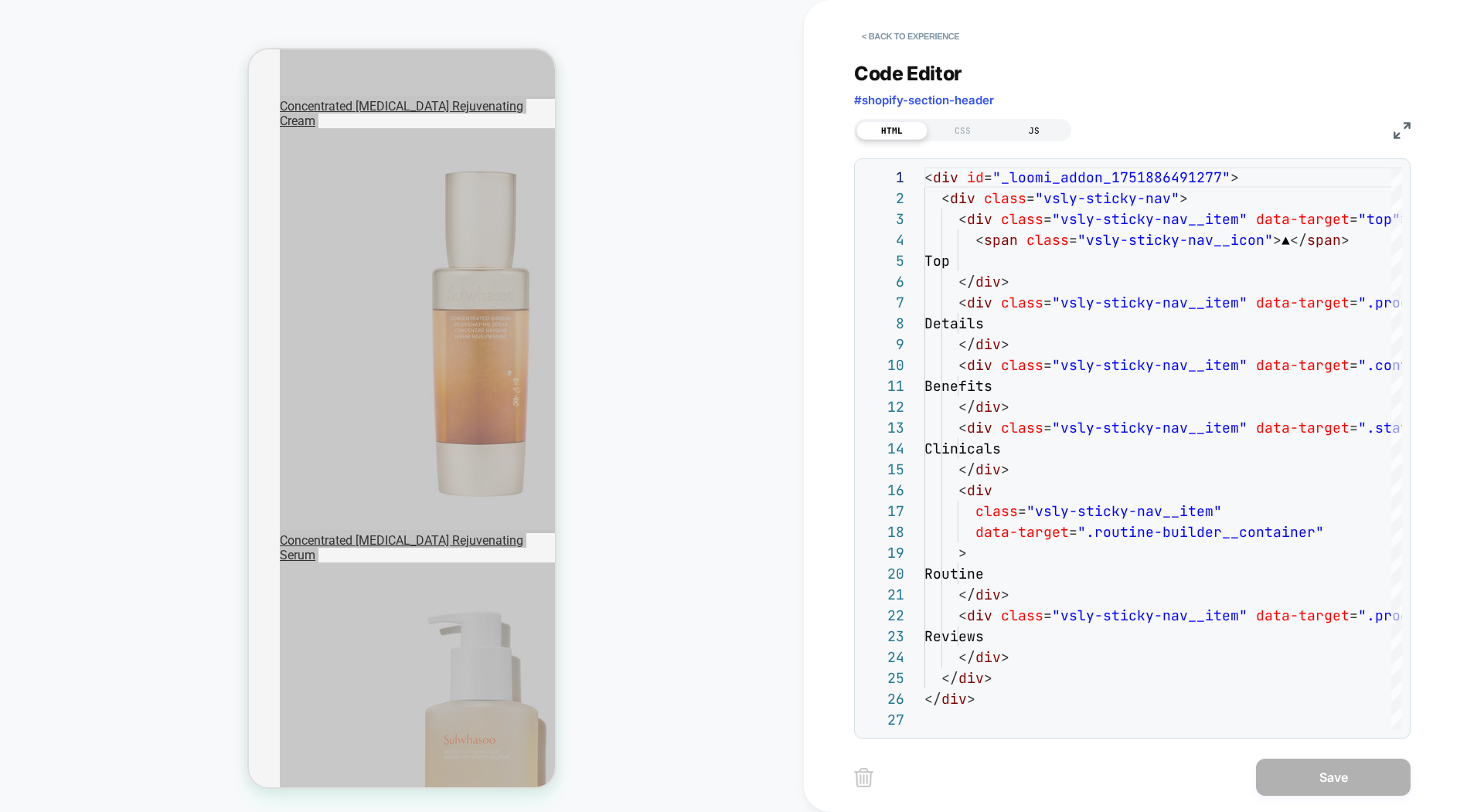
click at [1036, 128] on div "JS" at bounding box center [1034, 130] width 71 height 18
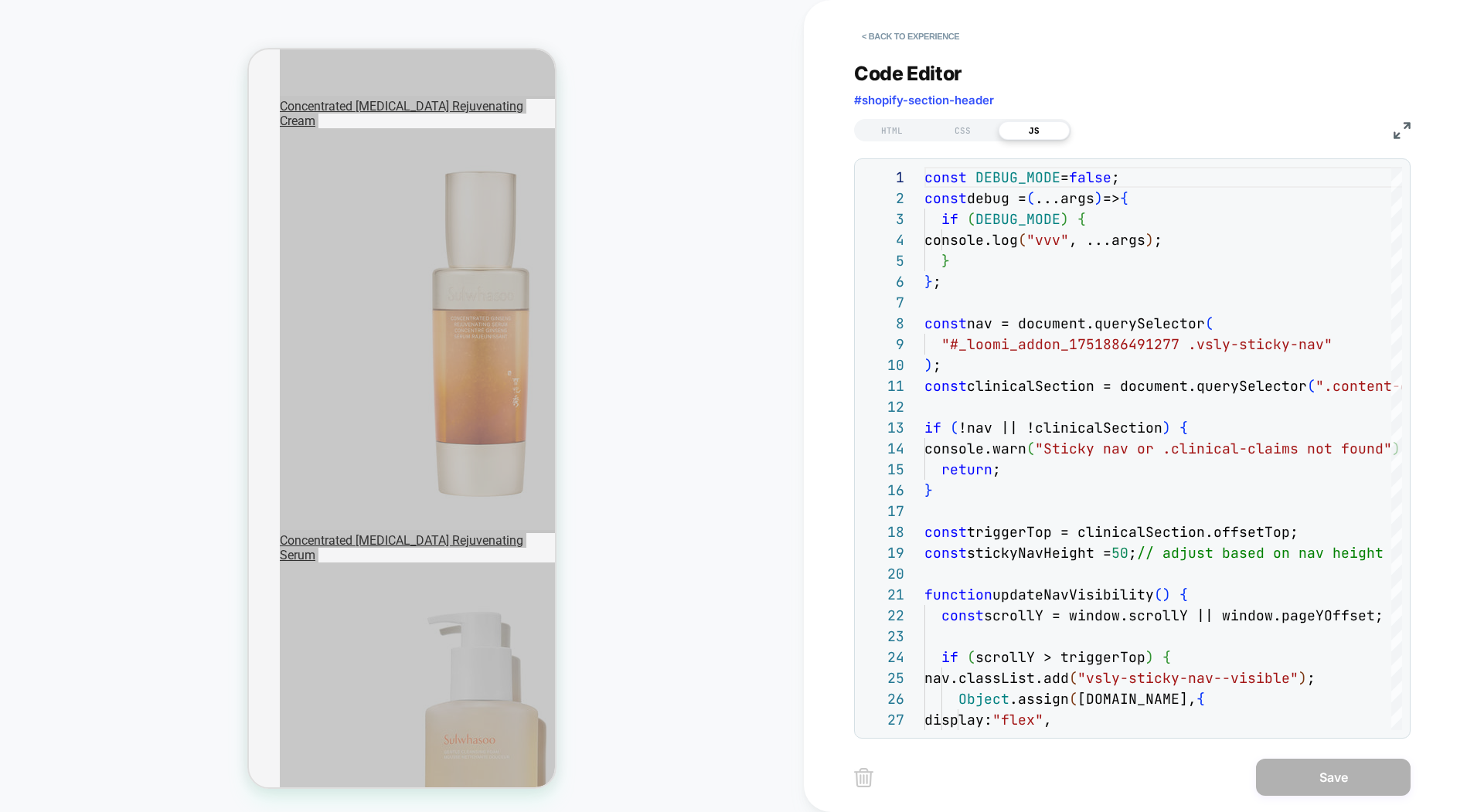
click at [1391, 132] on img at bounding box center [1401, 130] width 17 height 17
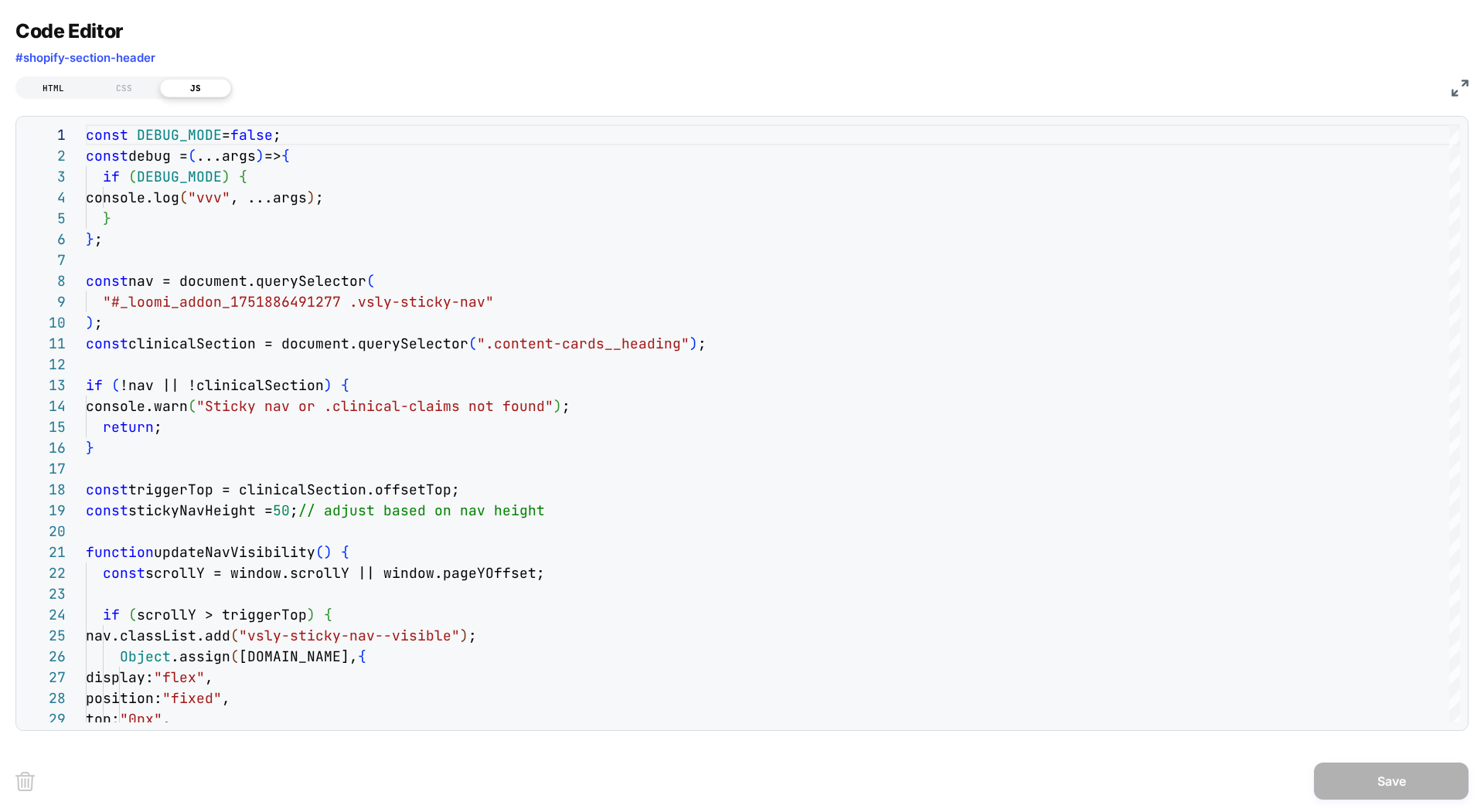
click at [51, 91] on div "HTML" at bounding box center [52, 87] width 71 height 18
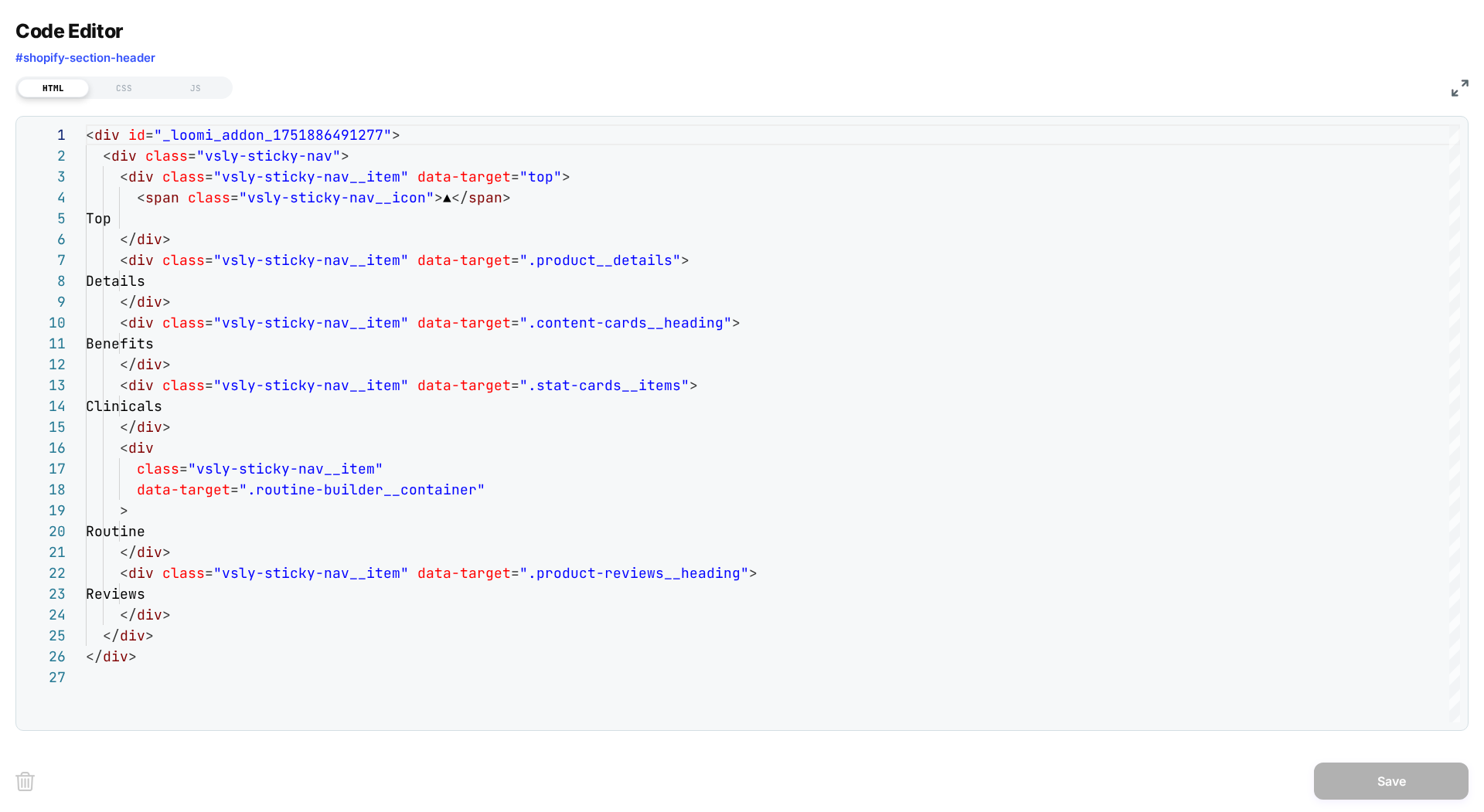
click at [1391, 85] on img at bounding box center [1460, 87] width 17 height 17
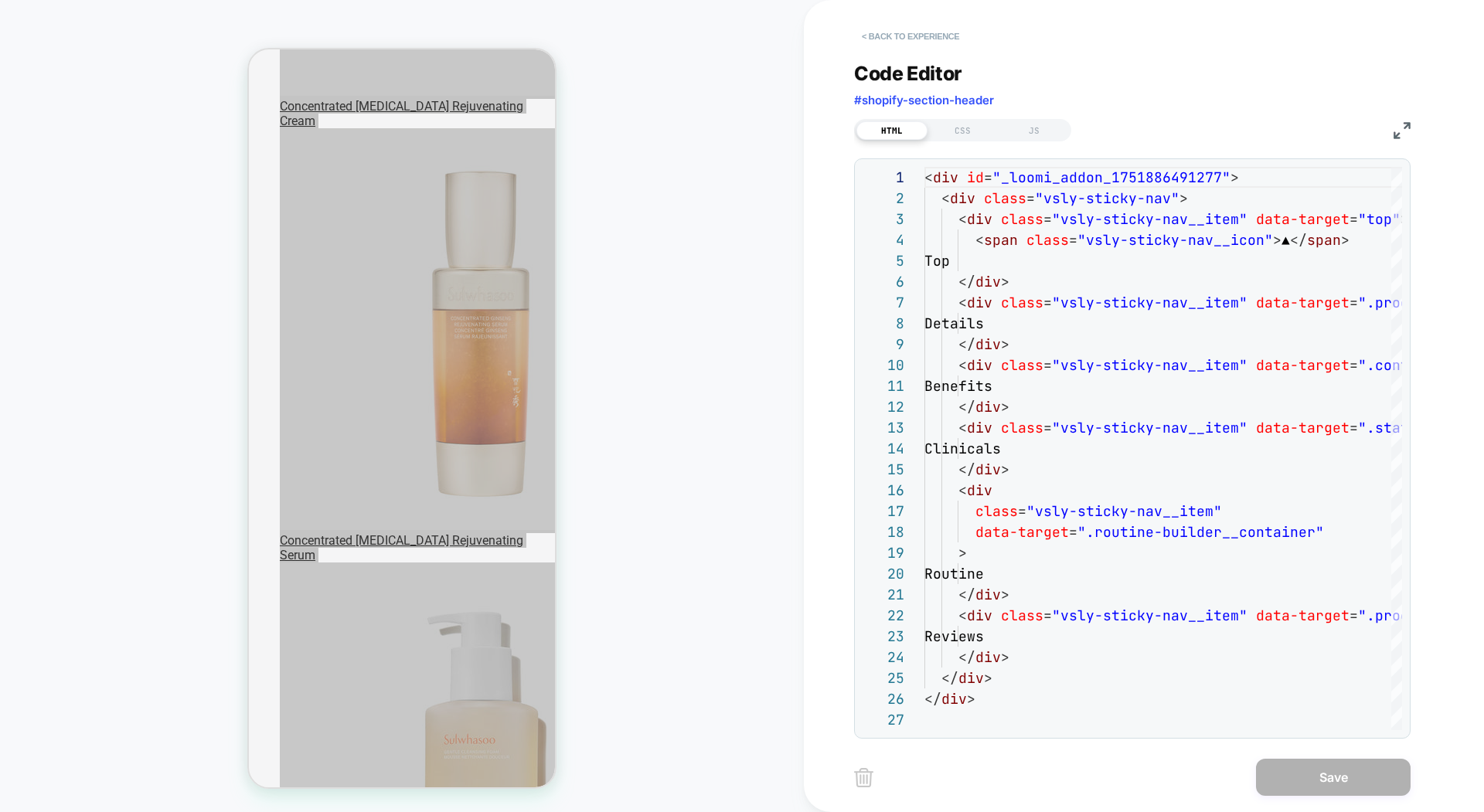
click at [930, 38] on button "< Back to experience" at bounding box center [910, 36] width 113 height 24
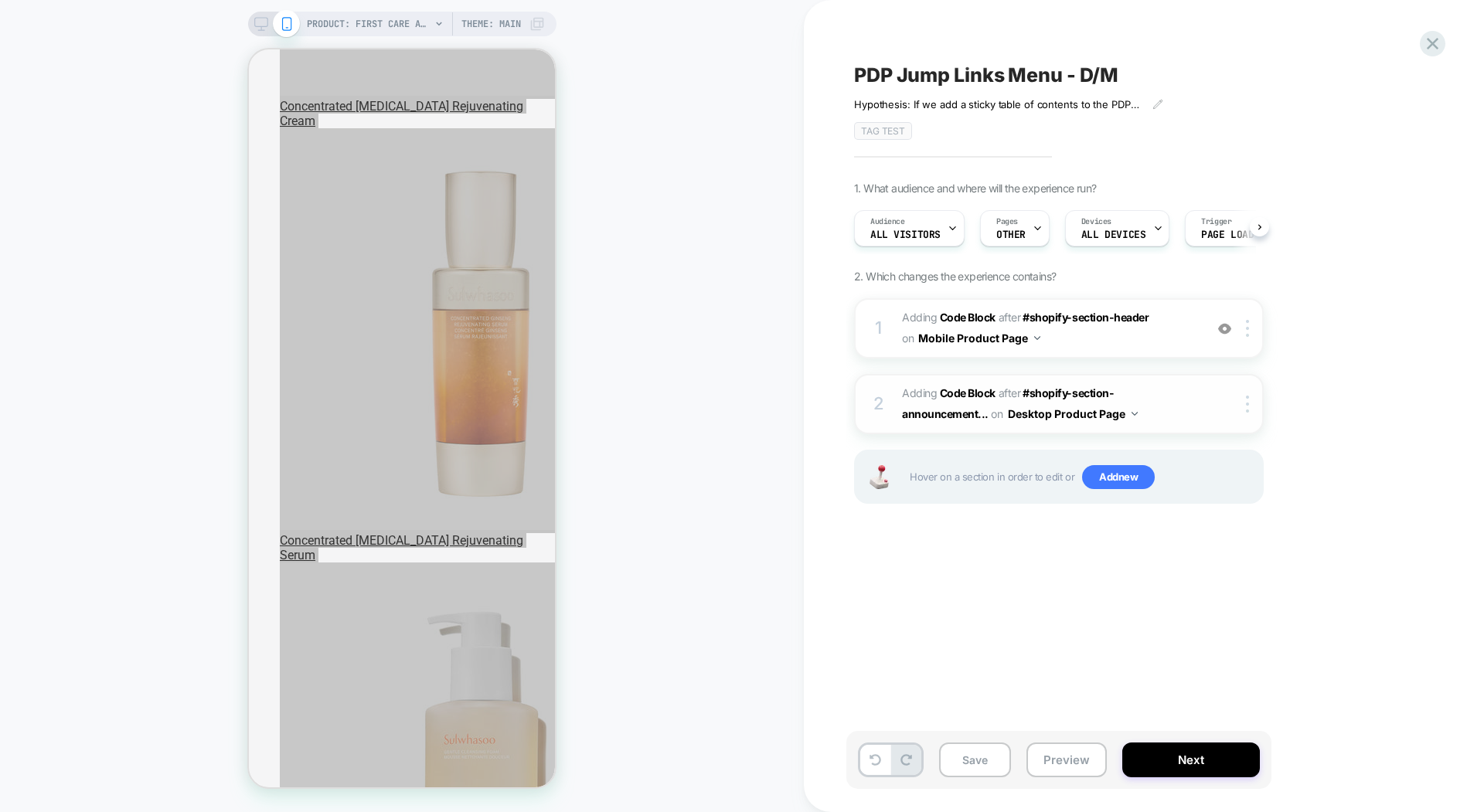
scroll to position [0, 1]
click at [1061, 758] on button "Preview" at bounding box center [1066, 760] width 80 height 35
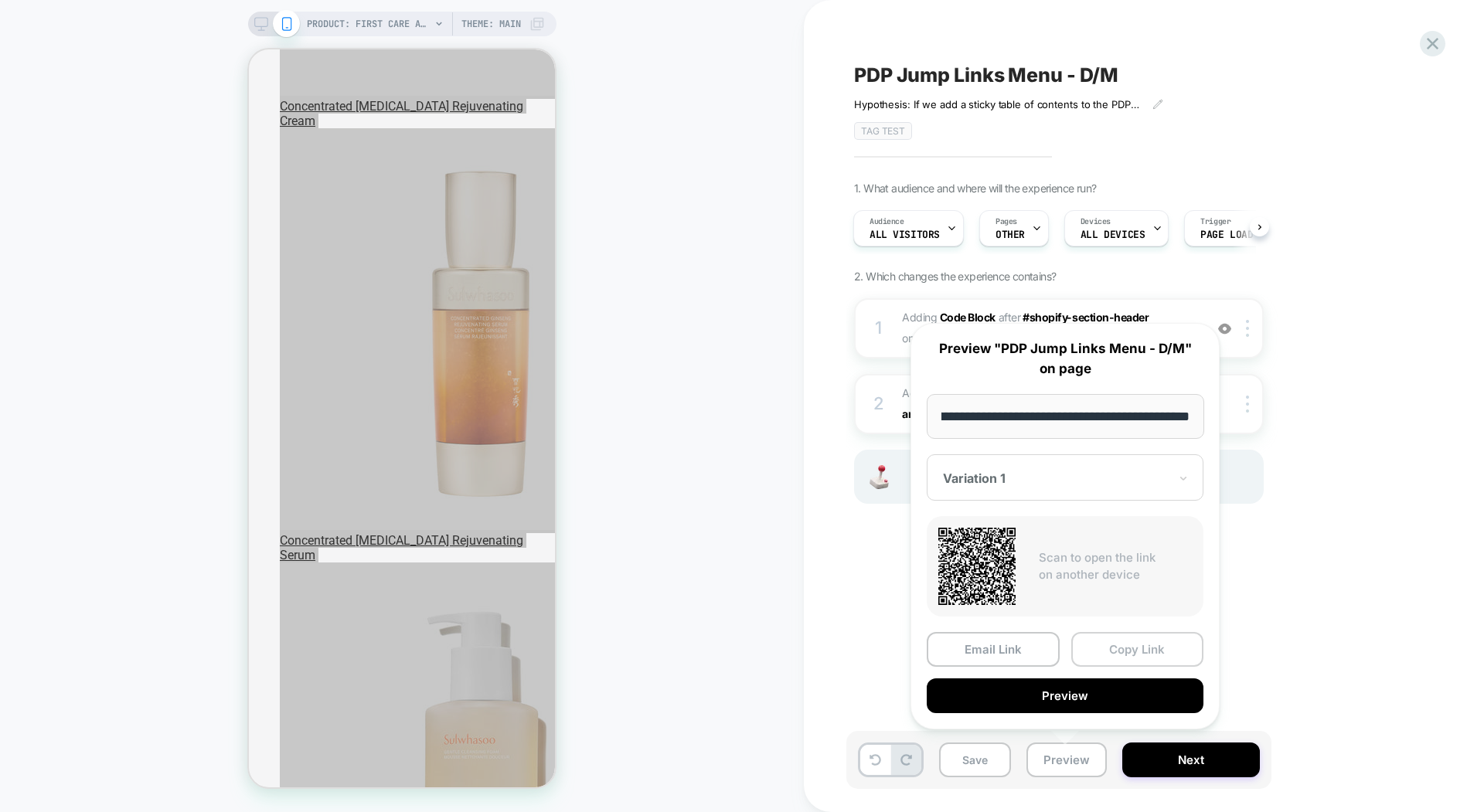
scroll to position [0, 0]
click at [1125, 645] on button "Copy Link" at bounding box center [1138, 650] width 133 height 35
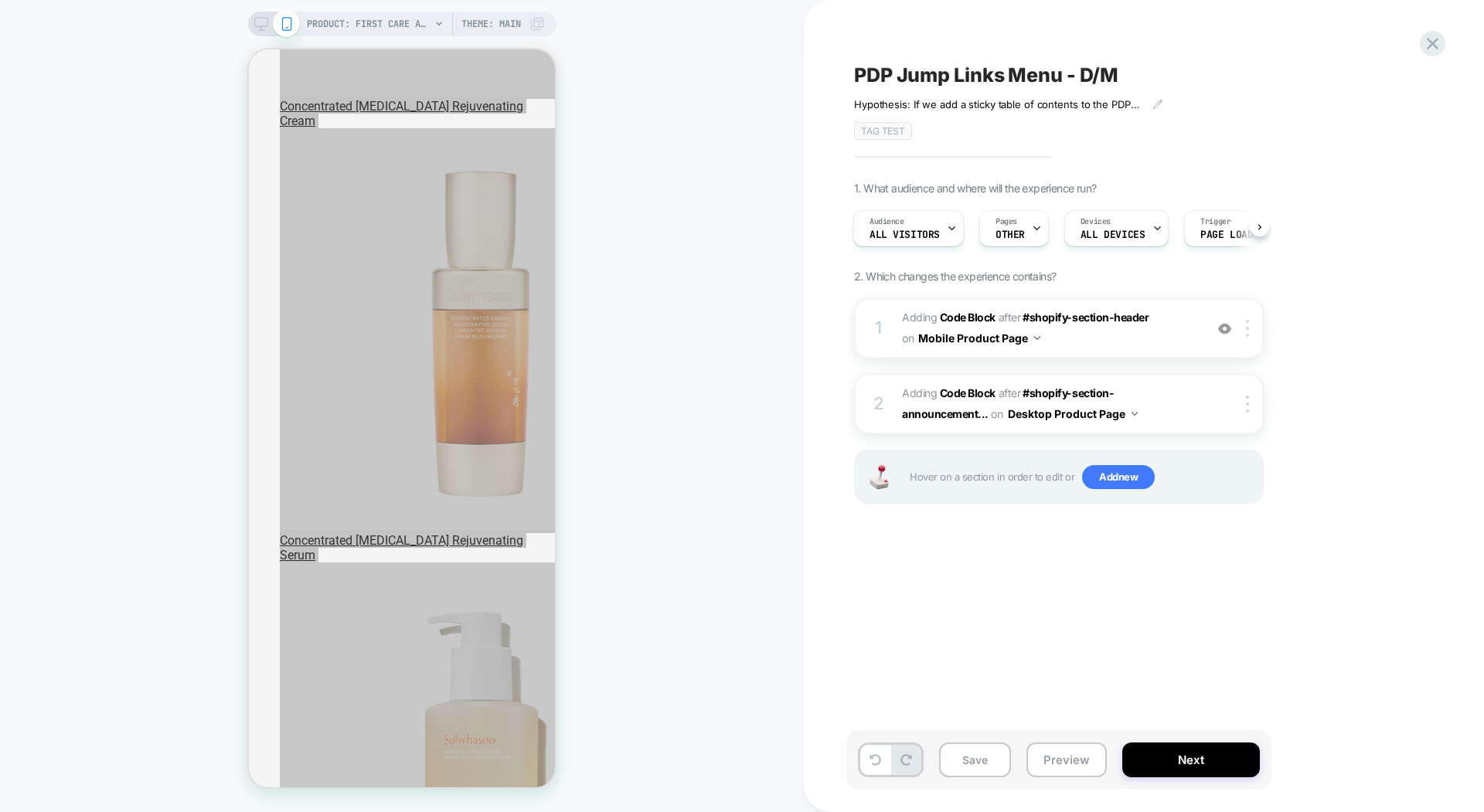
click at [1317, 154] on div "PDP Jump Links Menu - D/M Hypothesis: If we add a sticky table of contents to t…" at bounding box center [1136, 406] width 579 height 781
click at [1188, 333] on span "Adding Code Block AFTER #shopify-section-header #shopify-section-header on Mobi…" at bounding box center [1050, 329] width 295 height 42
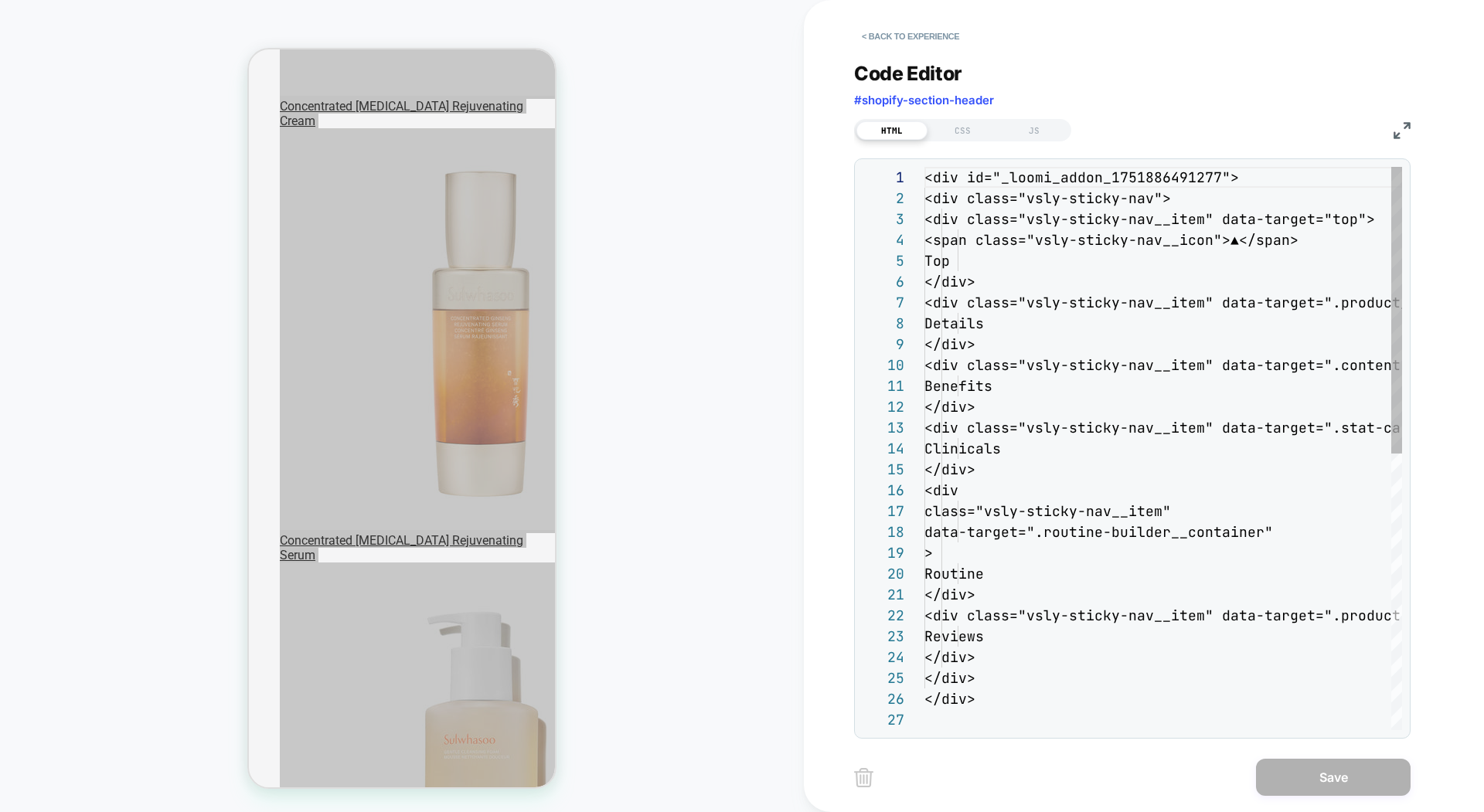
scroll to position [208, 0]
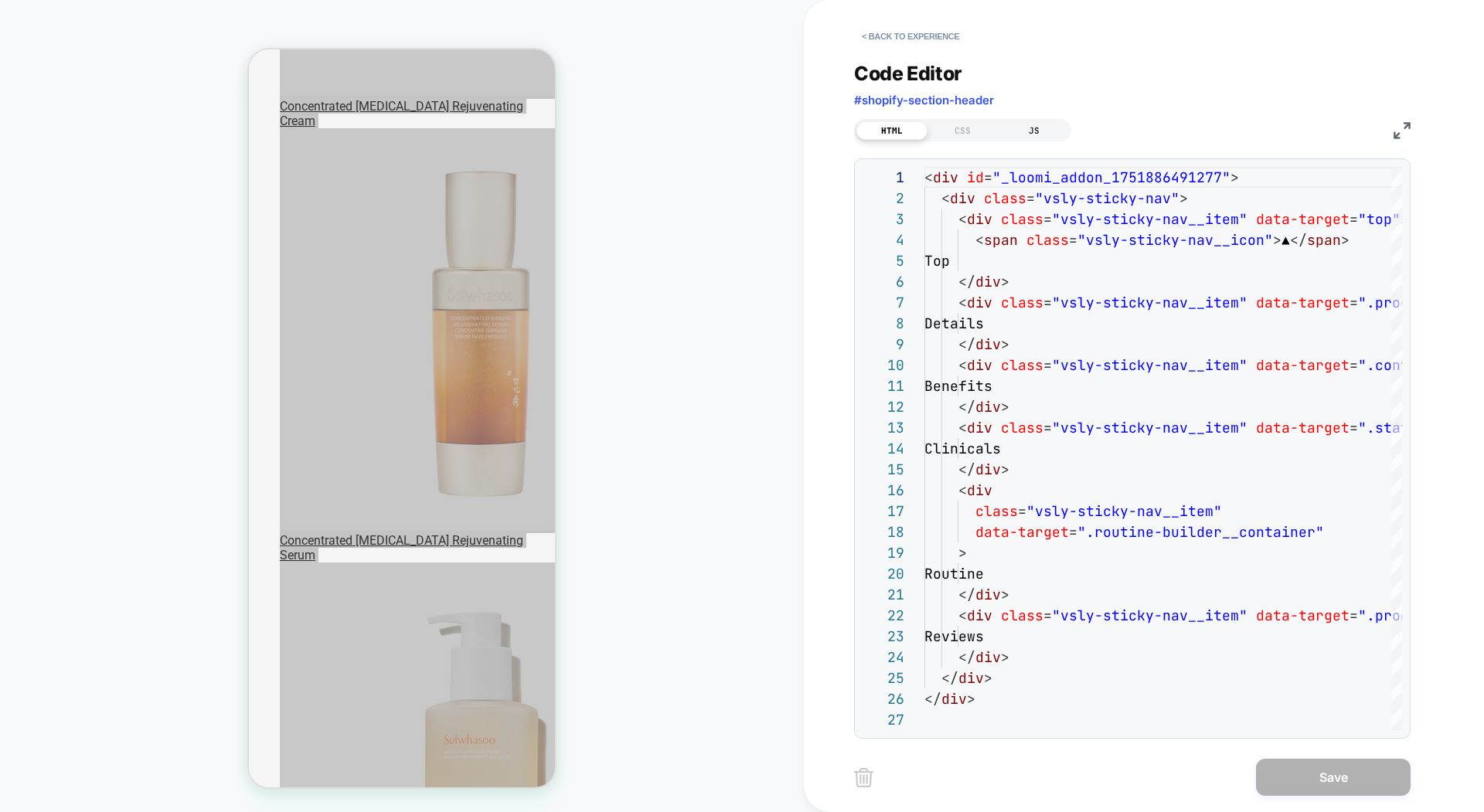
click at [1037, 126] on div "JS" at bounding box center [1034, 130] width 71 height 18
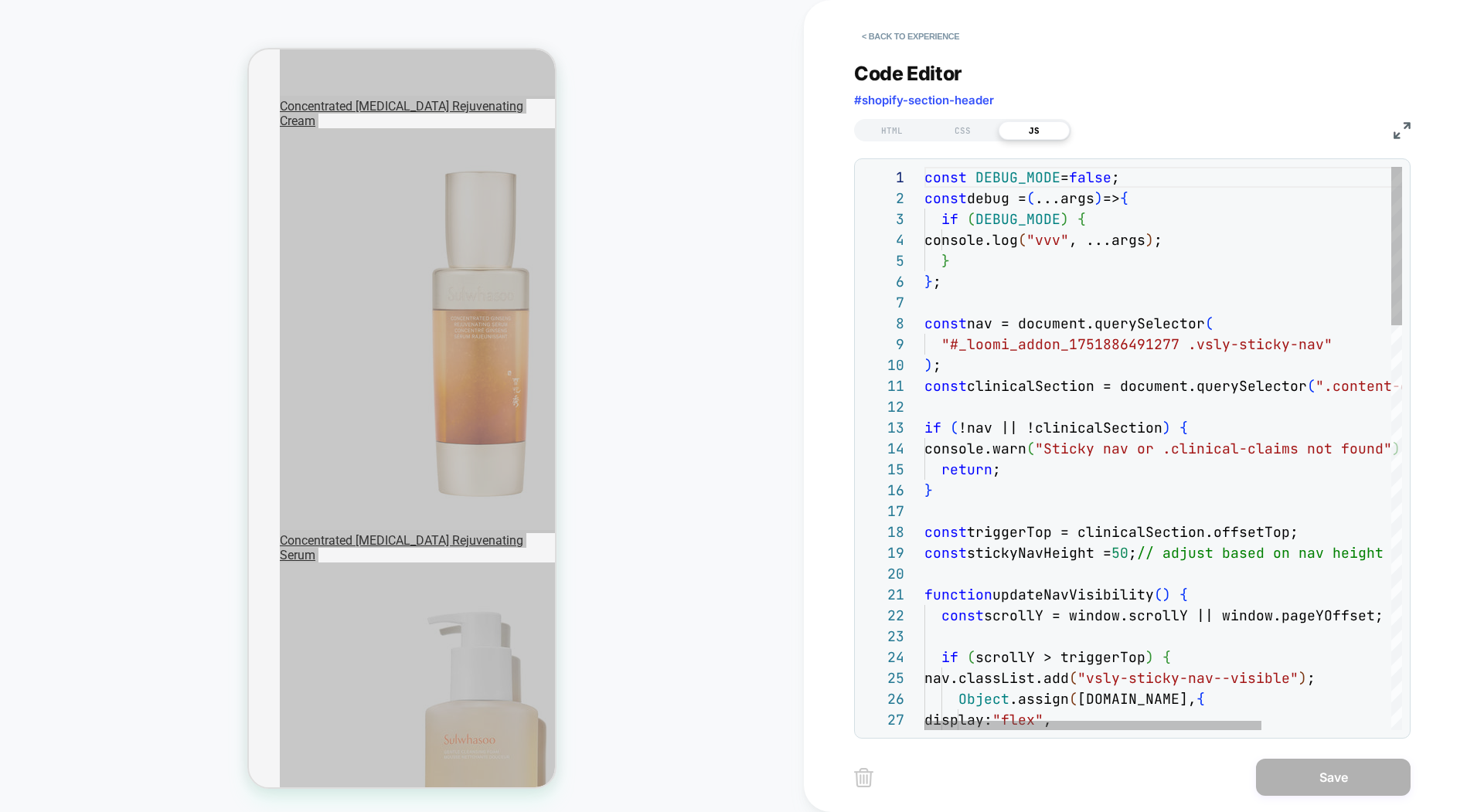
click at [1391, 132] on img at bounding box center [1401, 130] width 17 height 17
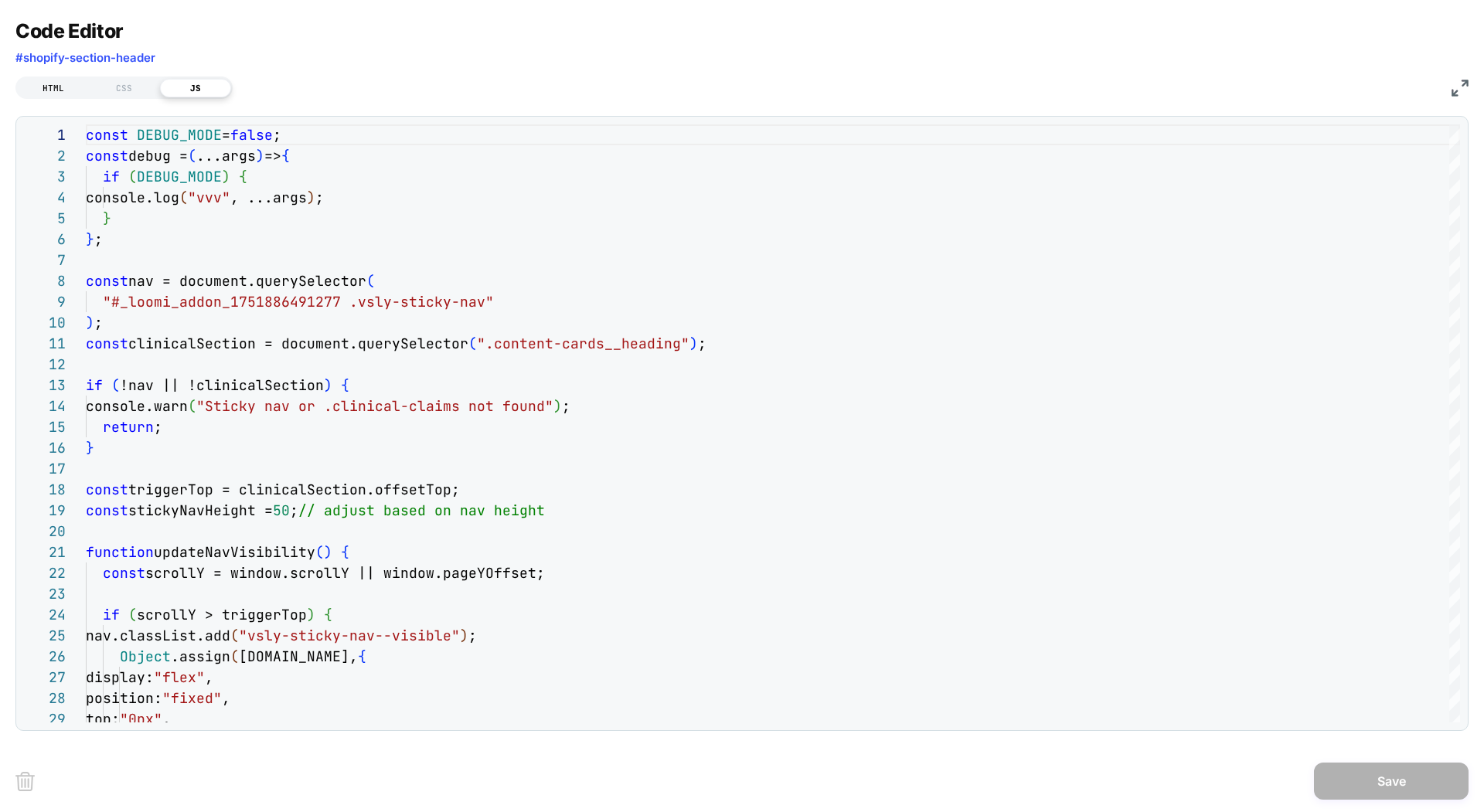
click at [58, 86] on div "HTML" at bounding box center [52, 87] width 71 height 18
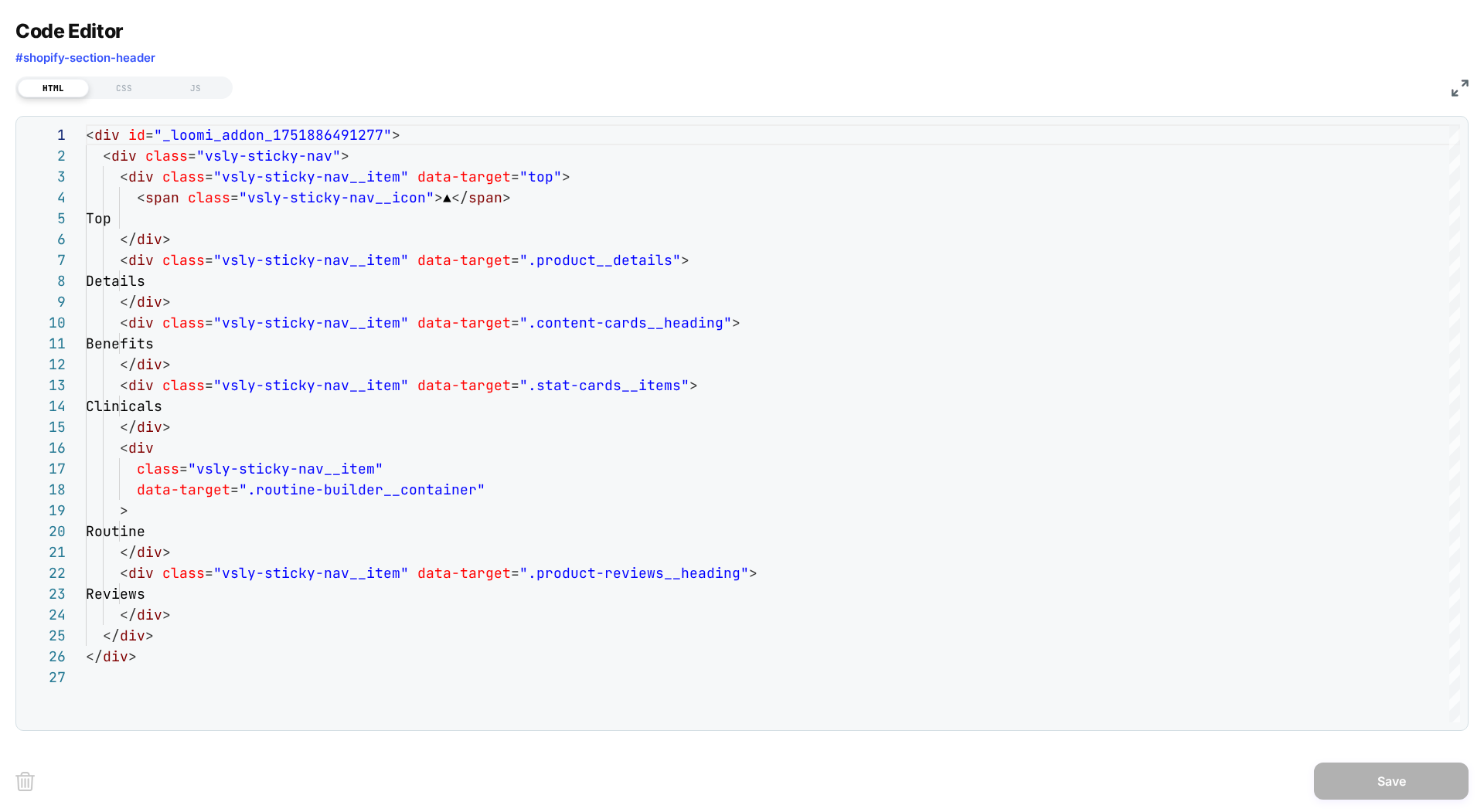
click at [1391, 85] on img at bounding box center [1460, 87] width 17 height 17
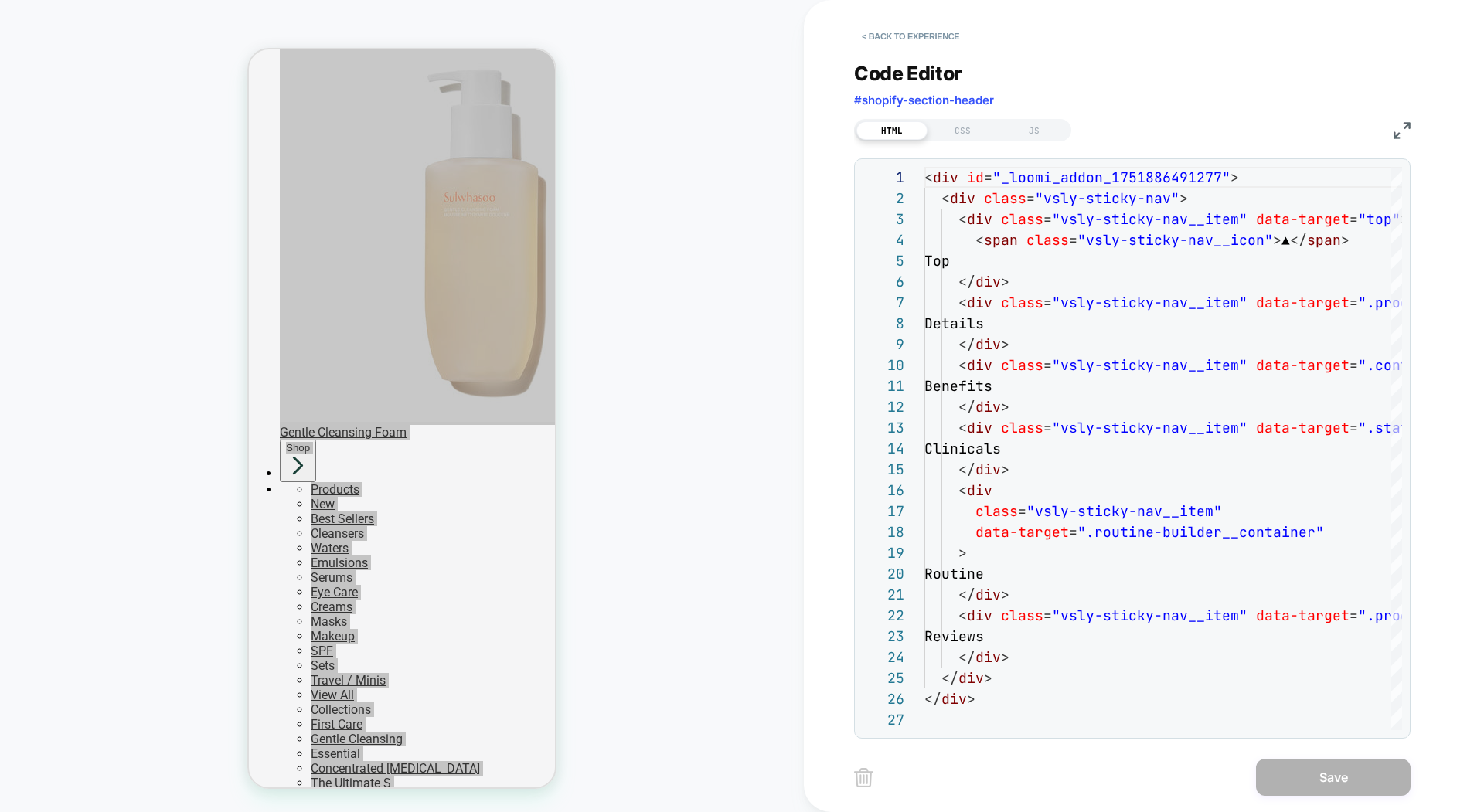
scroll to position [1587, 0]
click at [1043, 131] on div "JS" at bounding box center [1034, 130] width 71 height 18
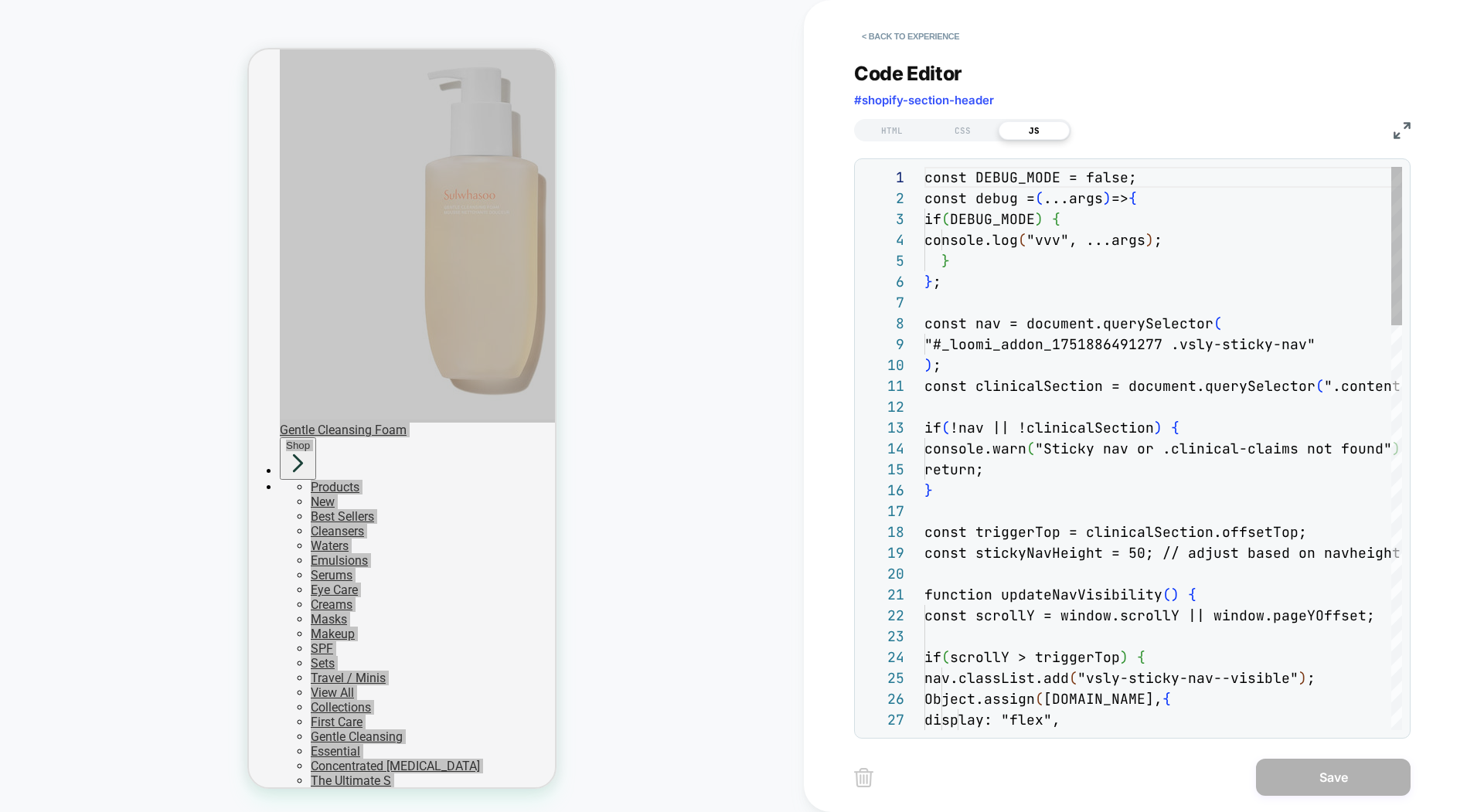
scroll to position [208, 0]
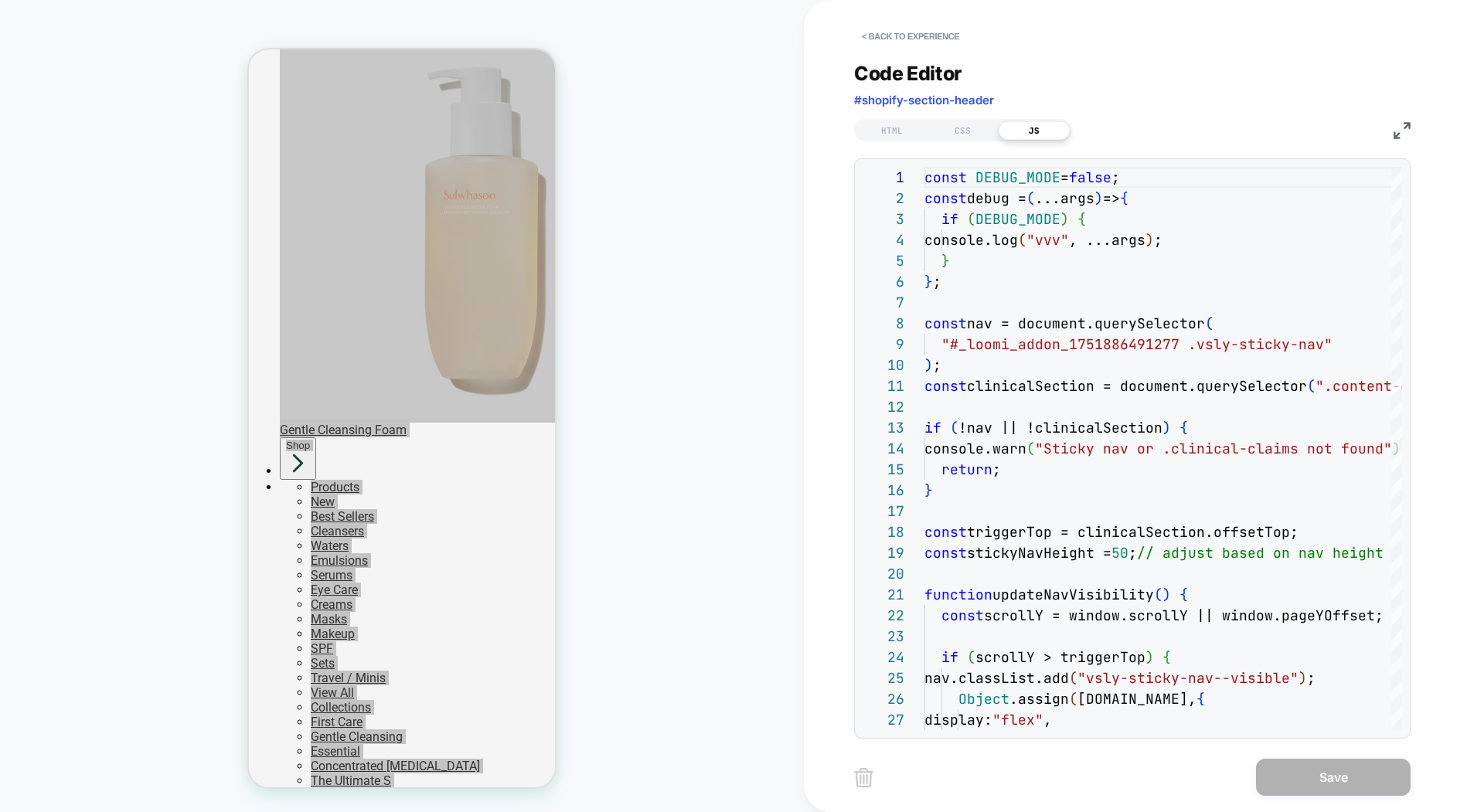
click at [1391, 132] on img at bounding box center [1401, 130] width 17 height 17
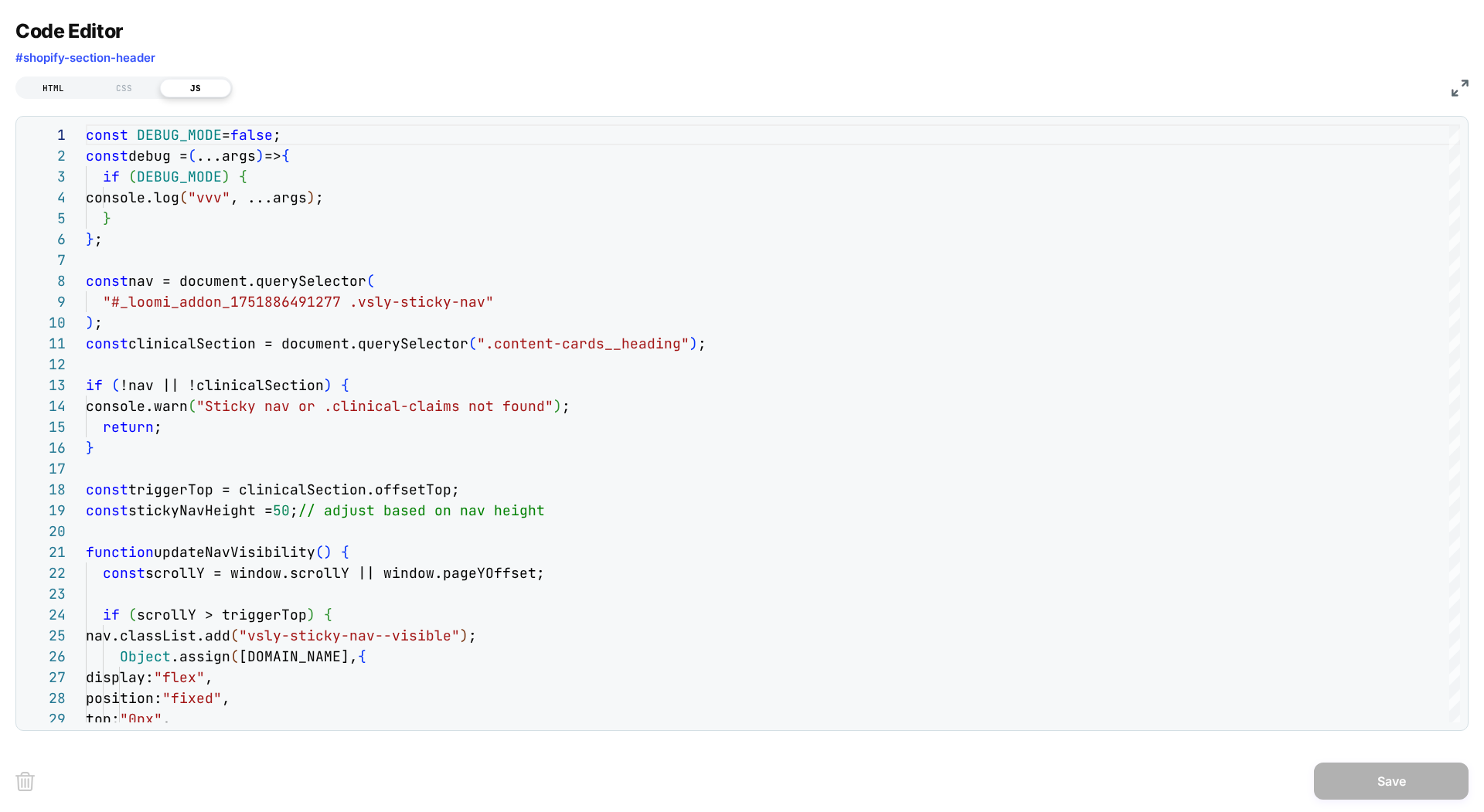
click at [52, 84] on div "HTML" at bounding box center [52, 87] width 71 height 18
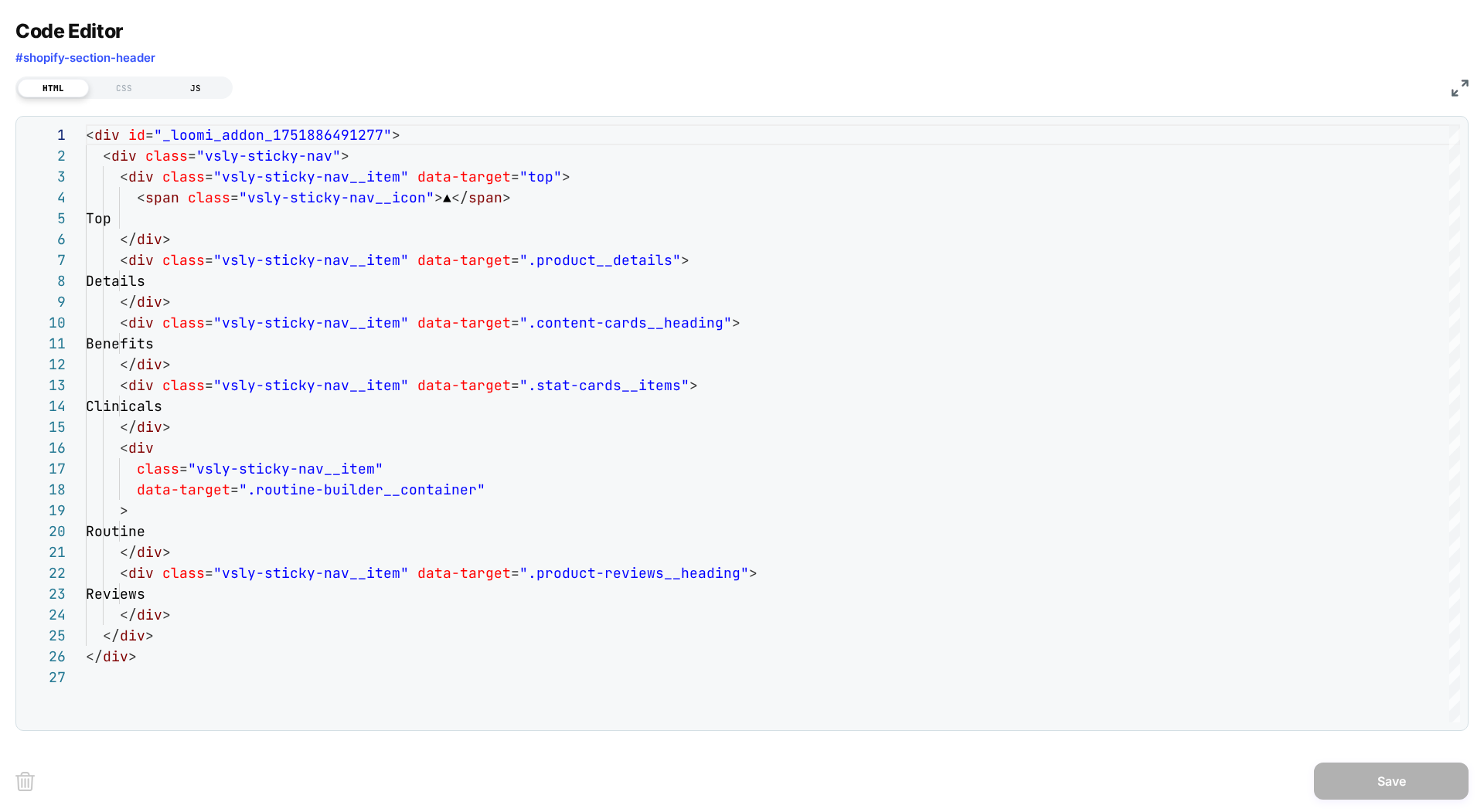
click at [195, 85] on div "JS" at bounding box center [195, 87] width 71 height 18
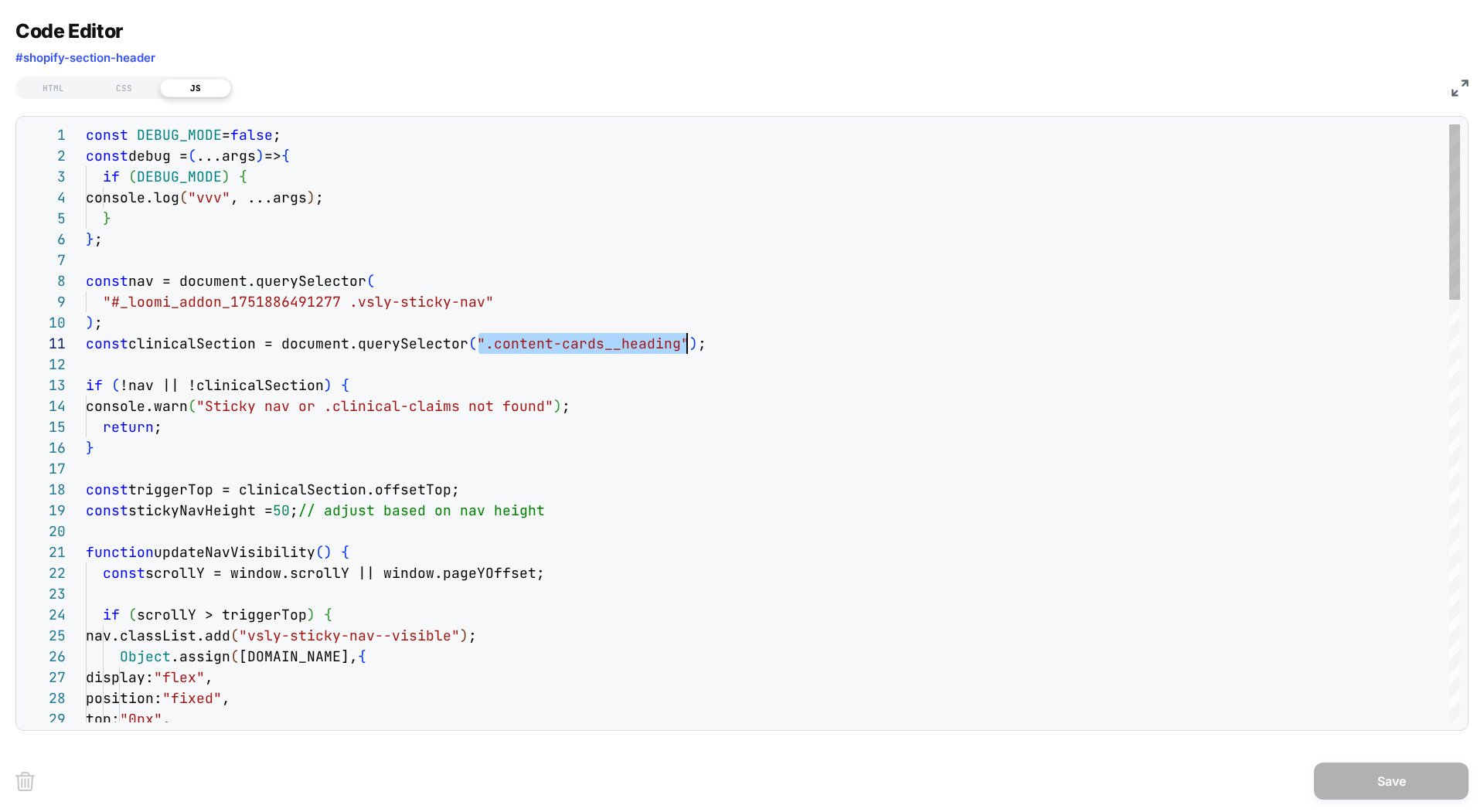
scroll to position [0, 601]
drag, startPoint x: 478, startPoint y: 342, endPoint x: 685, endPoint y: 347, distance: 207.1
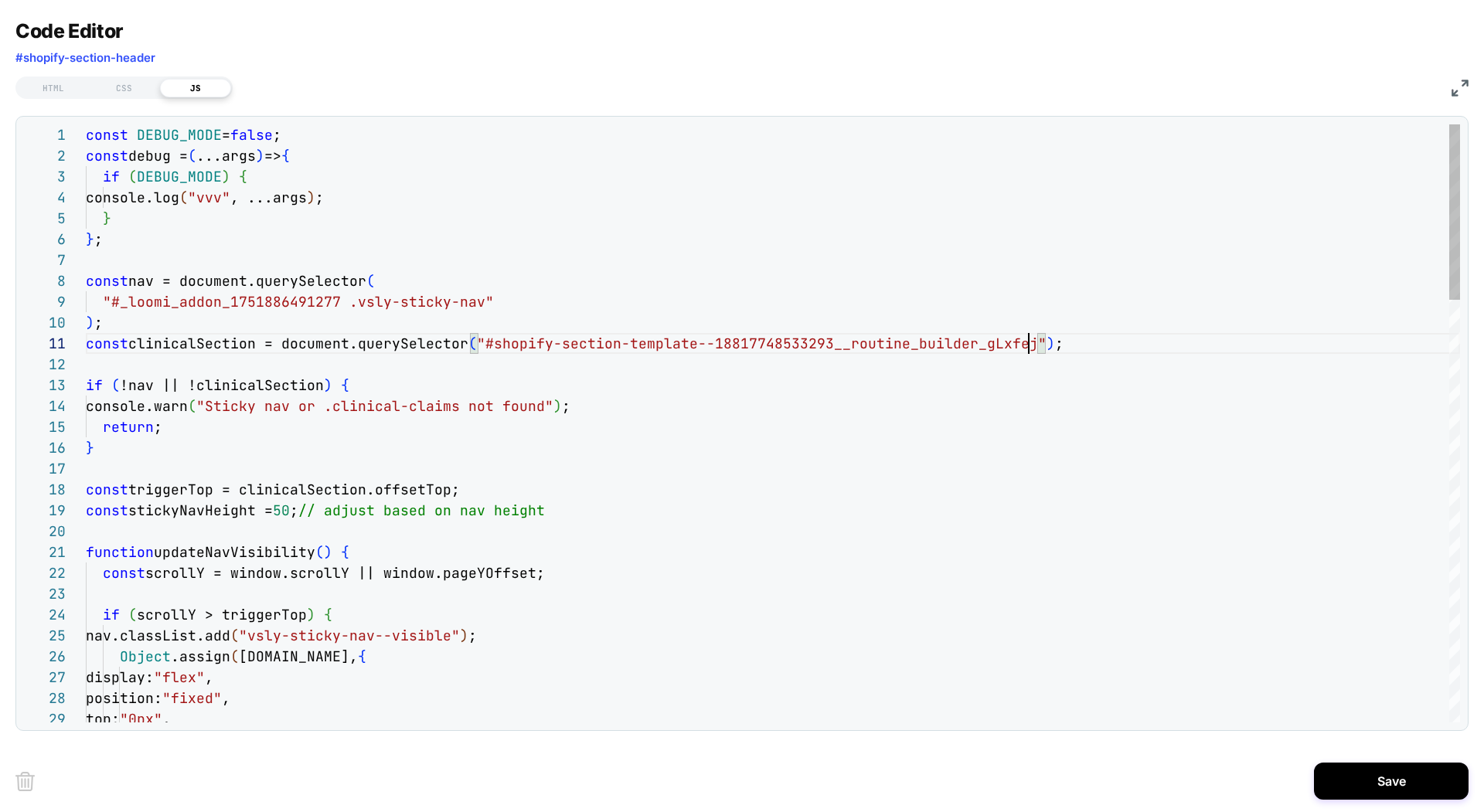
scroll to position [63, 492]
type textarea "**********"
click at [1367, 761] on button "Save" at bounding box center [1391, 781] width 154 height 38
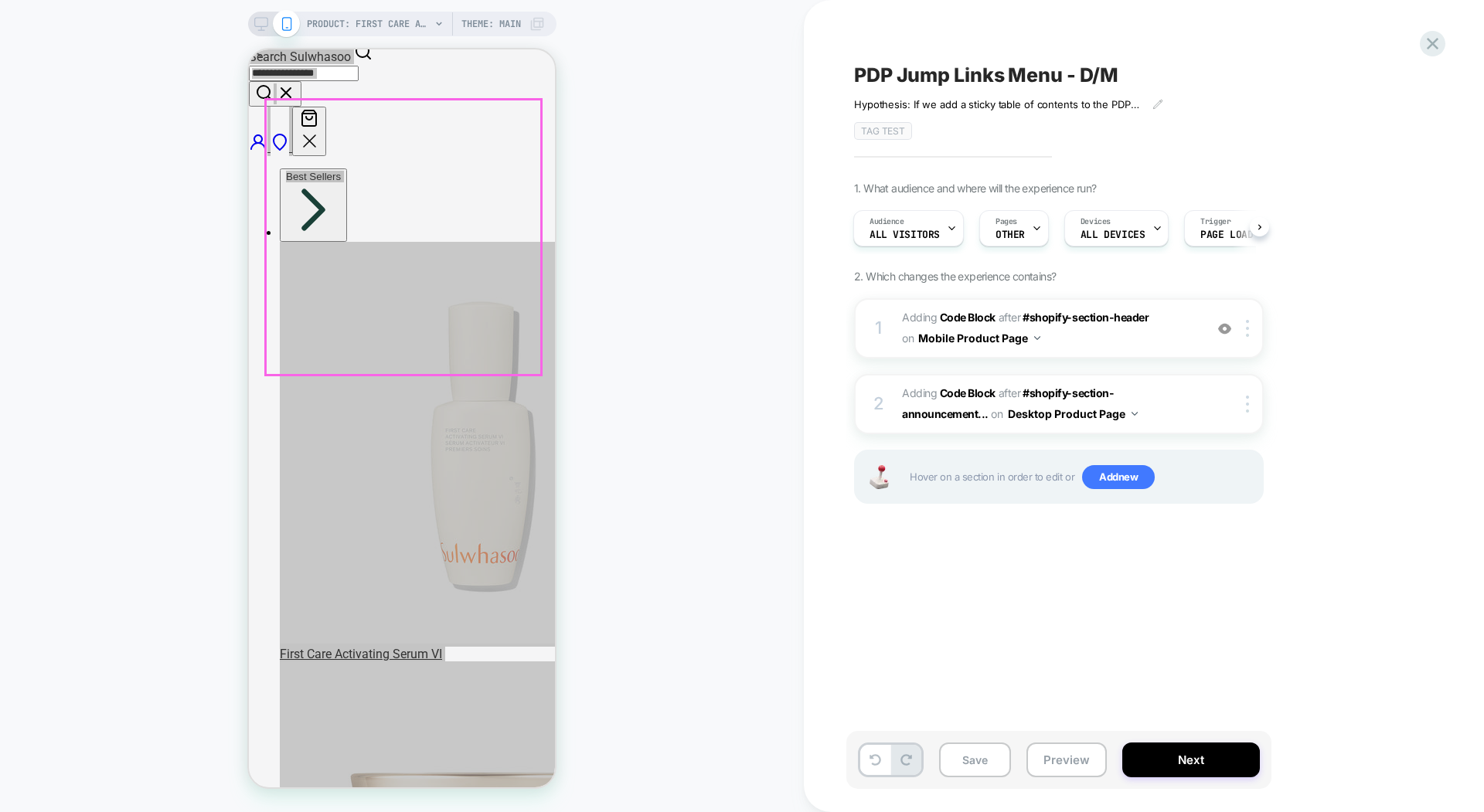
scroll to position [80, 0]
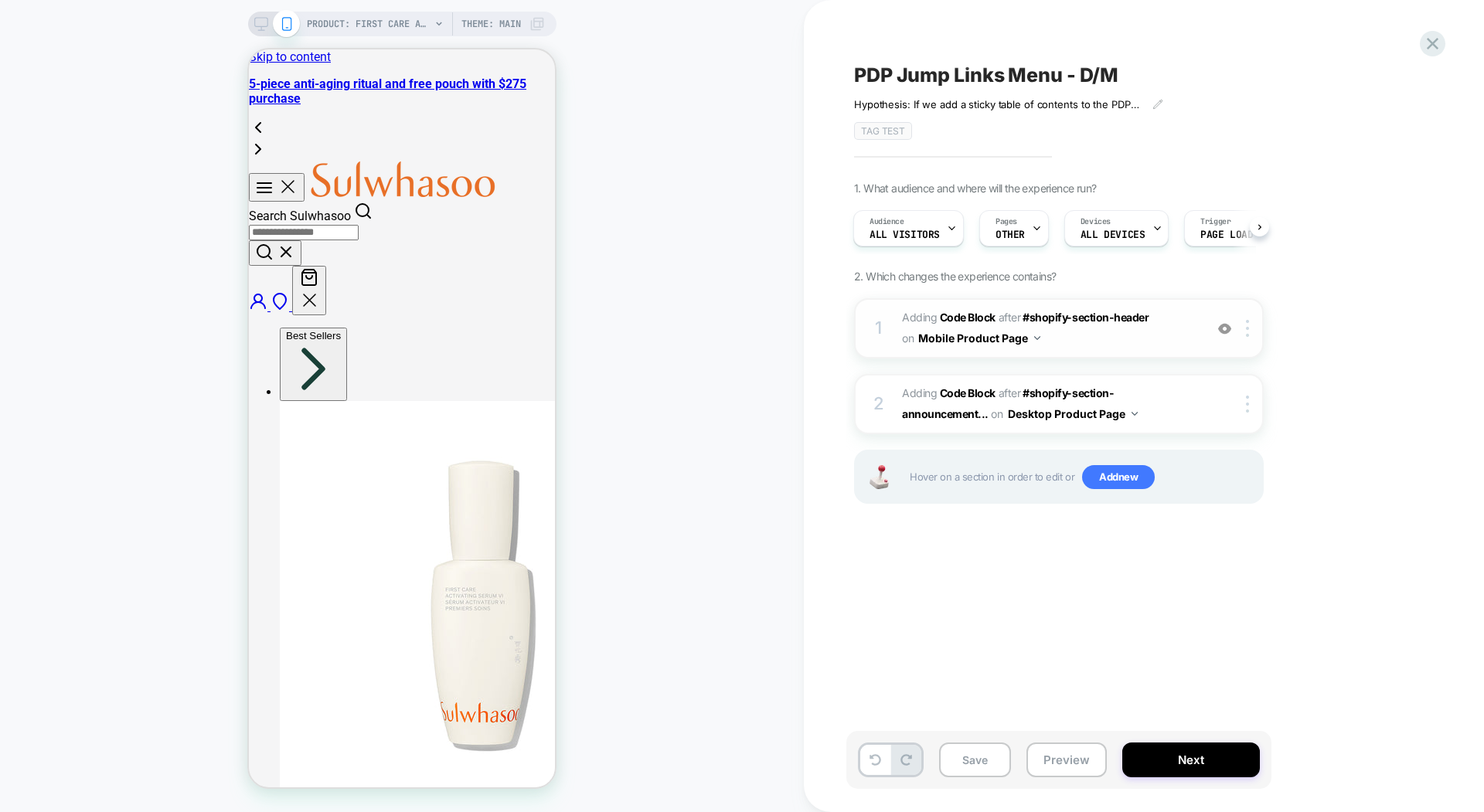
click at [1209, 326] on div "1 Adding Code Block AFTER #shopify-section-header #shopify-section-header on Mo…" at bounding box center [1059, 328] width 410 height 60
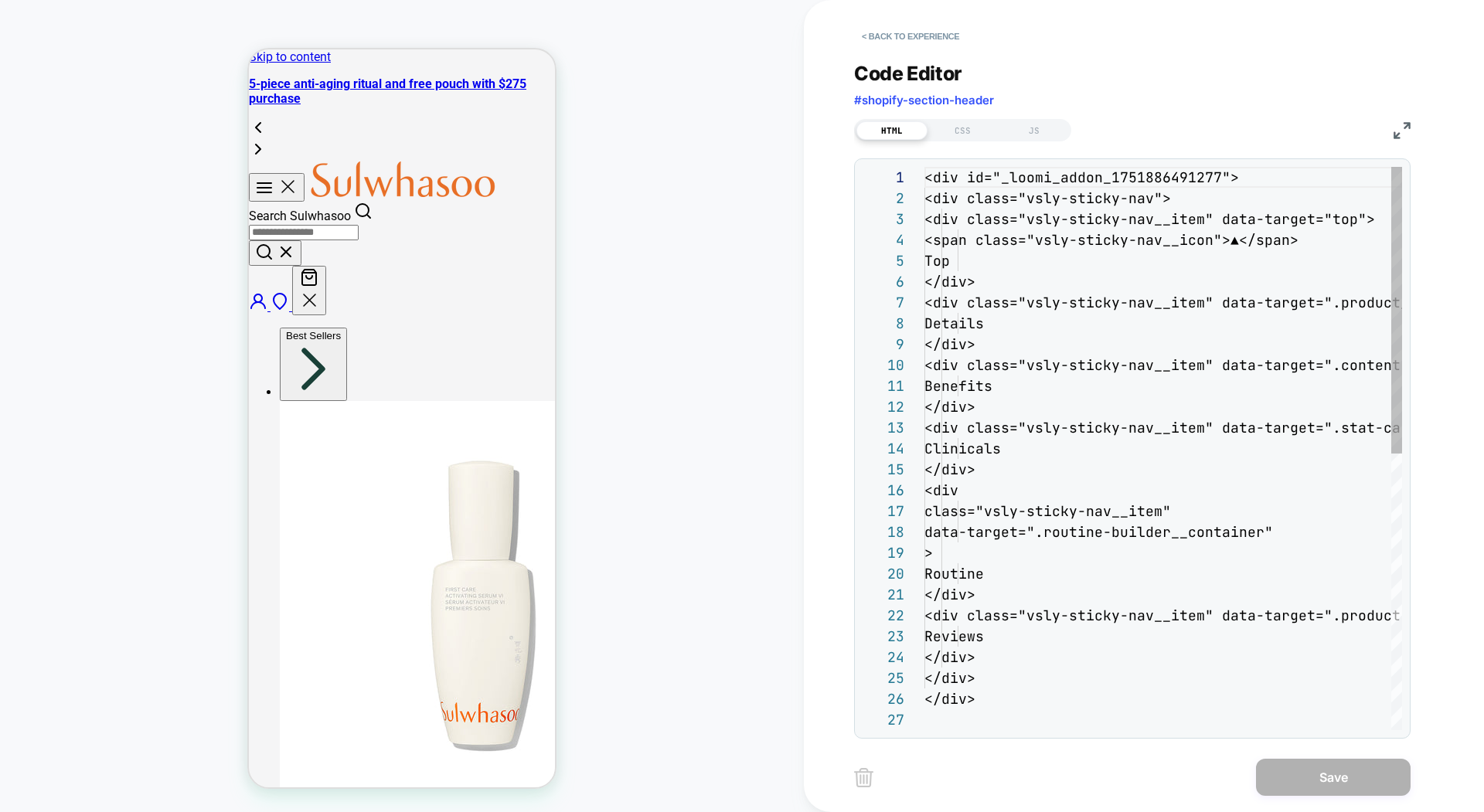
scroll to position [208, 0]
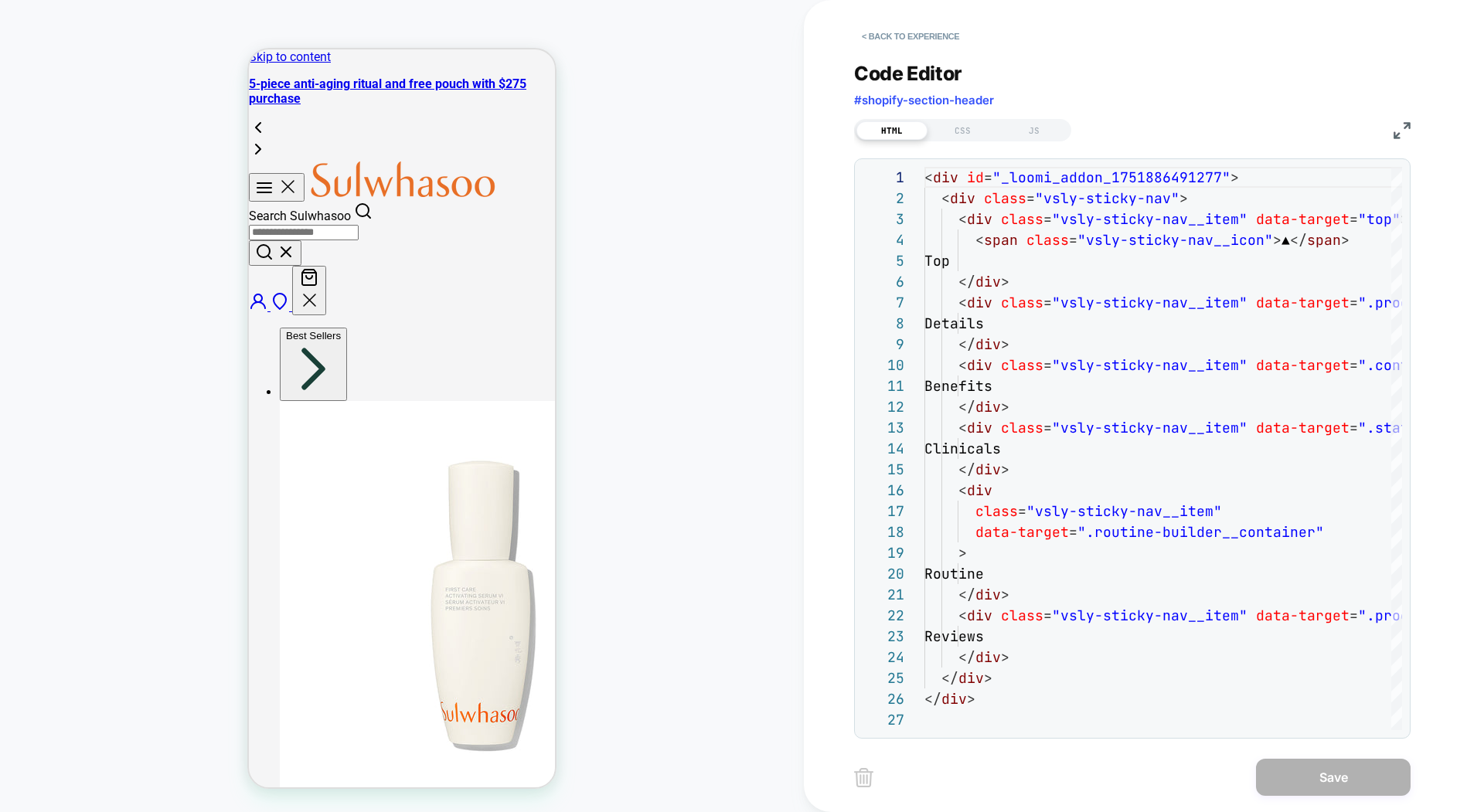
click at [1402, 140] on div "HTML CSS JS" at bounding box center [1132, 128] width 557 height 26
click at [1400, 138] on img at bounding box center [1401, 130] width 17 height 17
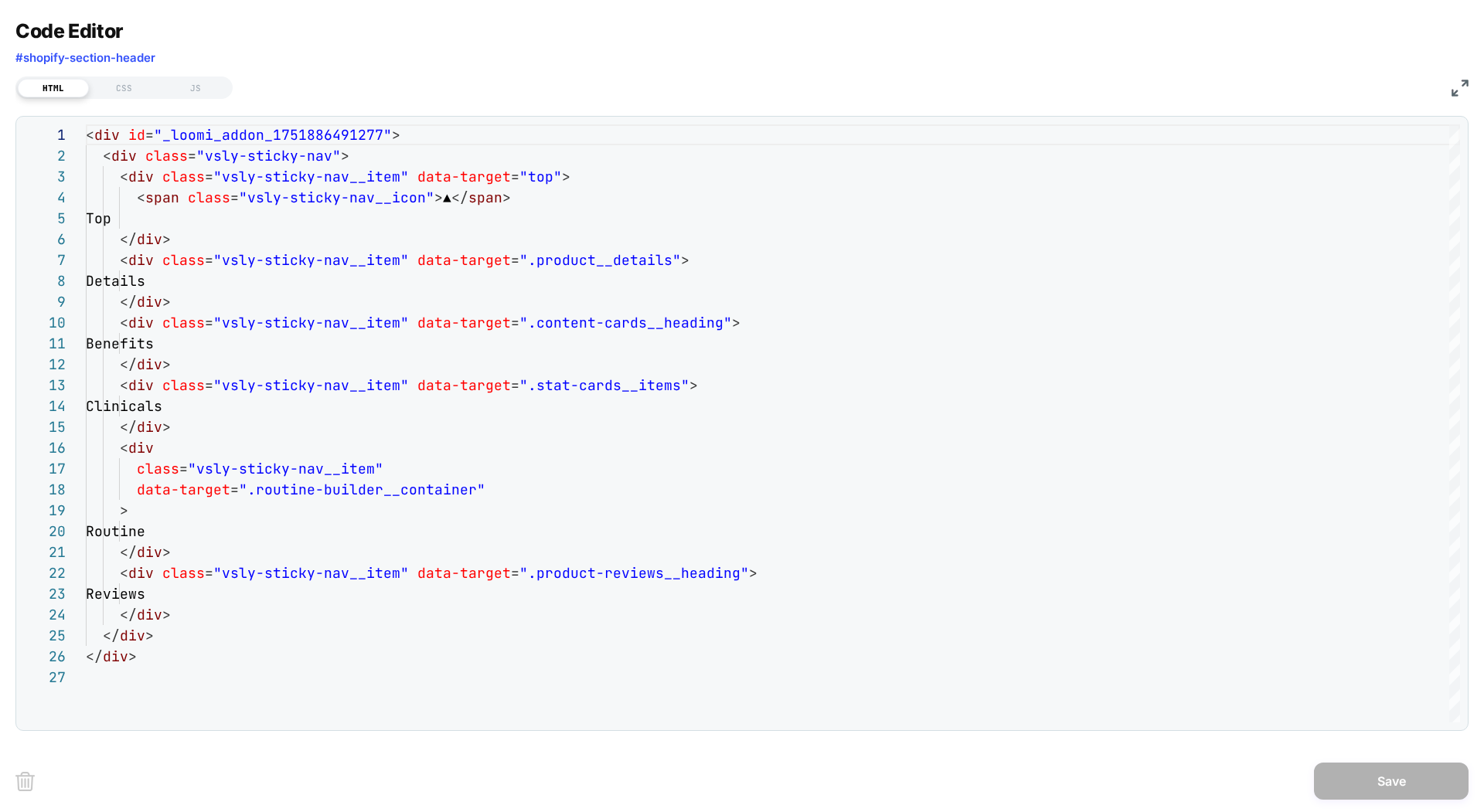
click at [179, 98] on div "HTML CSS JS" at bounding box center [124, 88] width 217 height 23
click at [181, 92] on div "JS" at bounding box center [195, 87] width 71 height 18
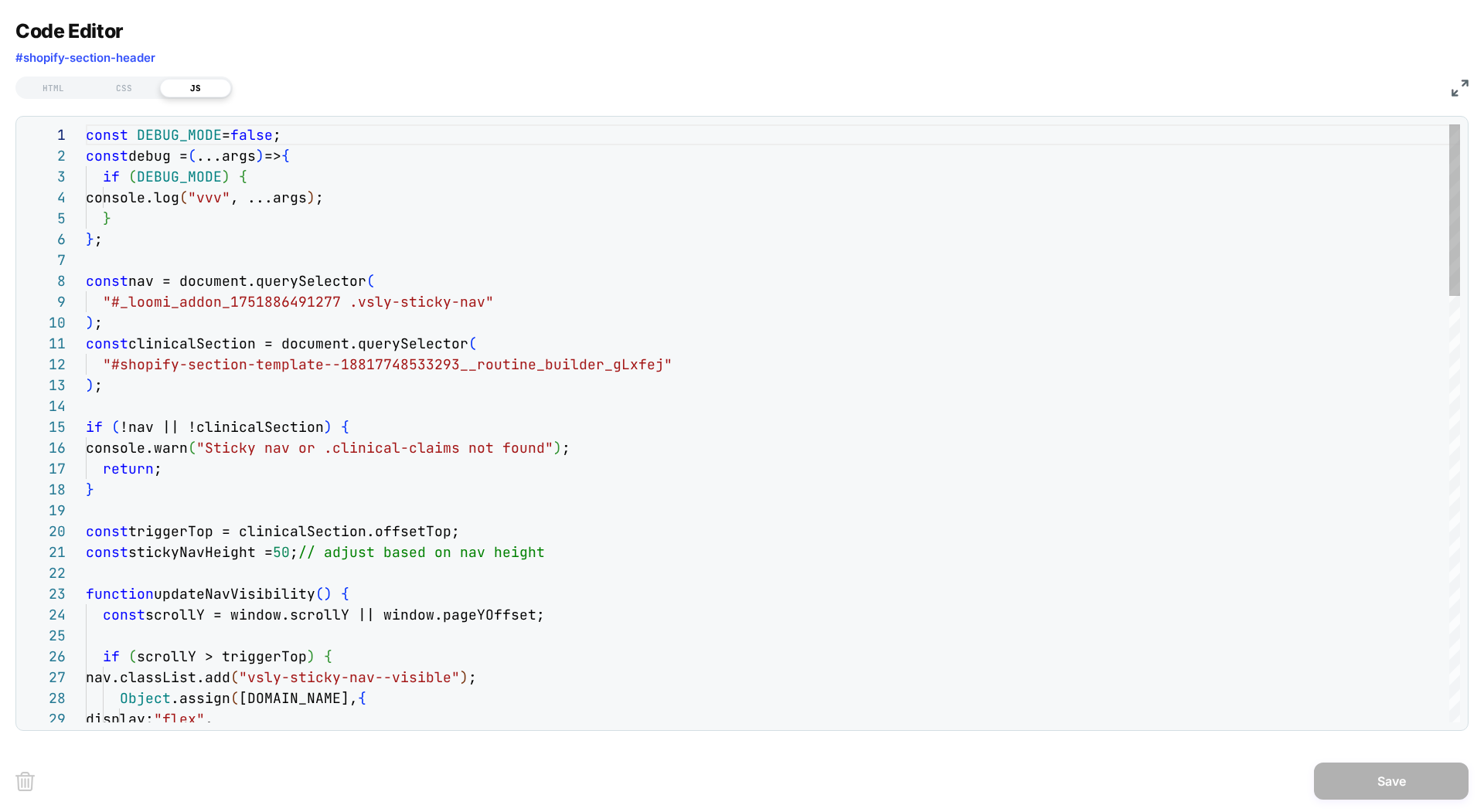
type textarea "**********"
click at [55, 91] on div "HTML" at bounding box center [52, 87] width 71 height 18
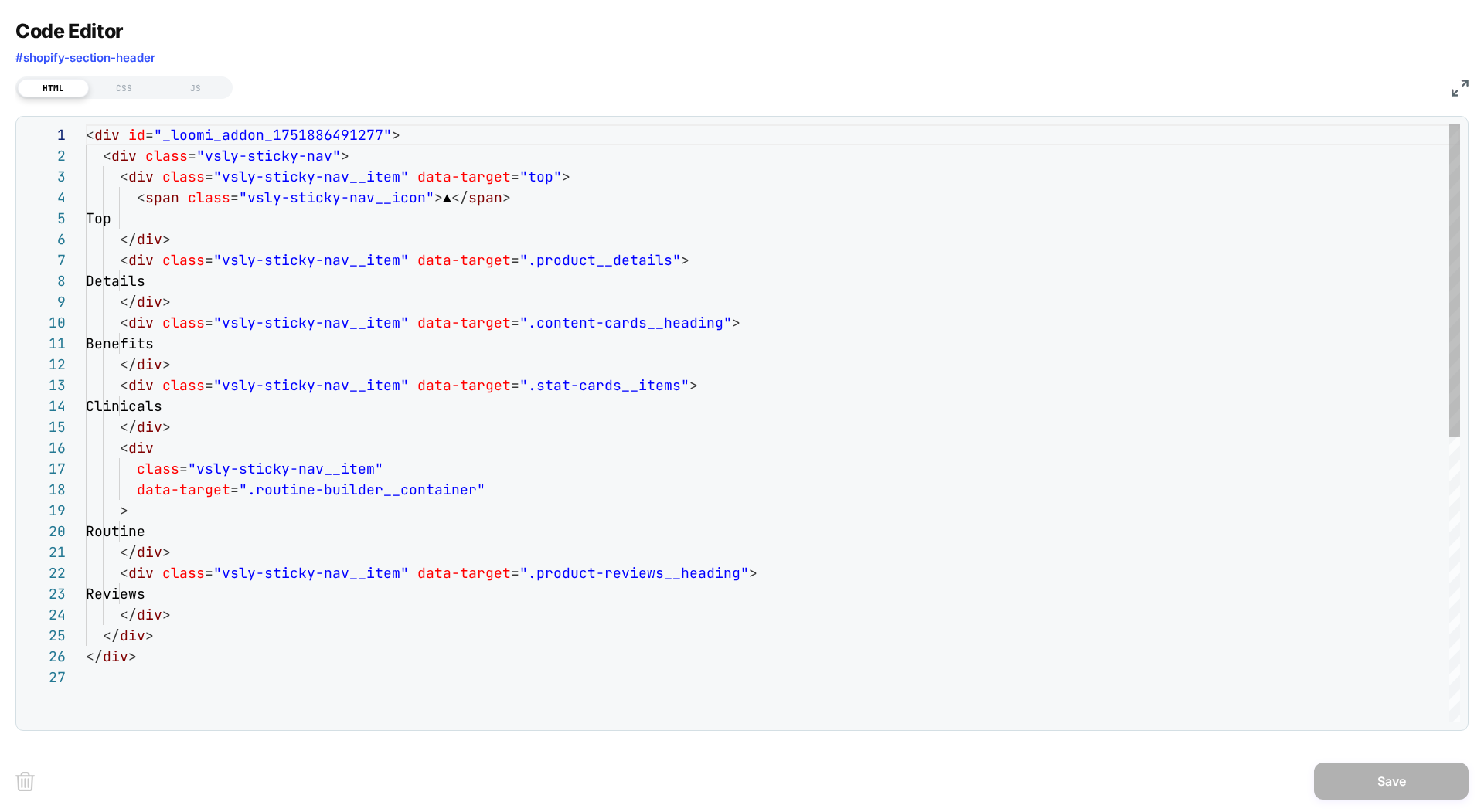
scroll to position [208, 0]
click at [188, 85] on div "JS" at bounding box center [195, 87] width 71 height 18
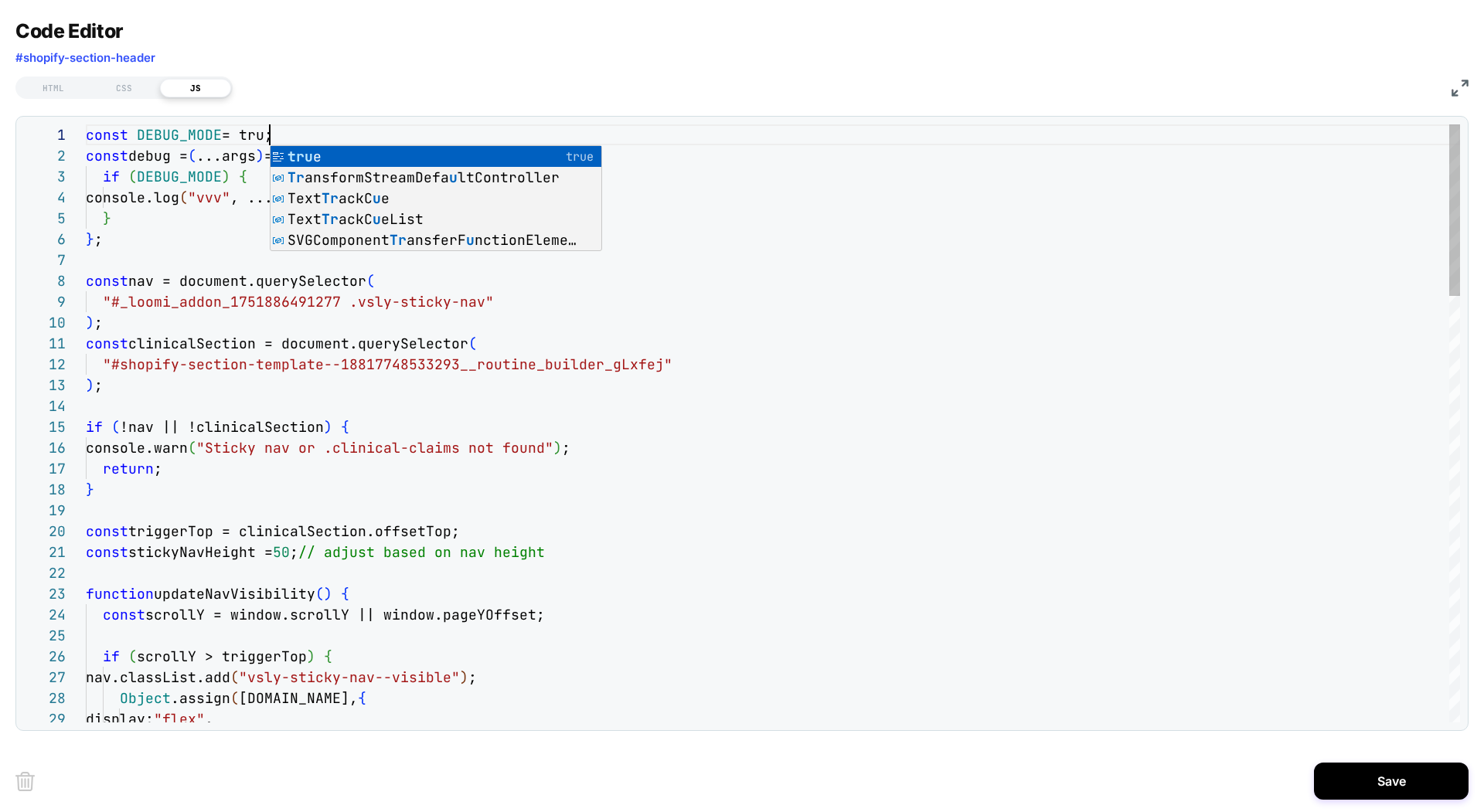
scroll to position [0, 192]
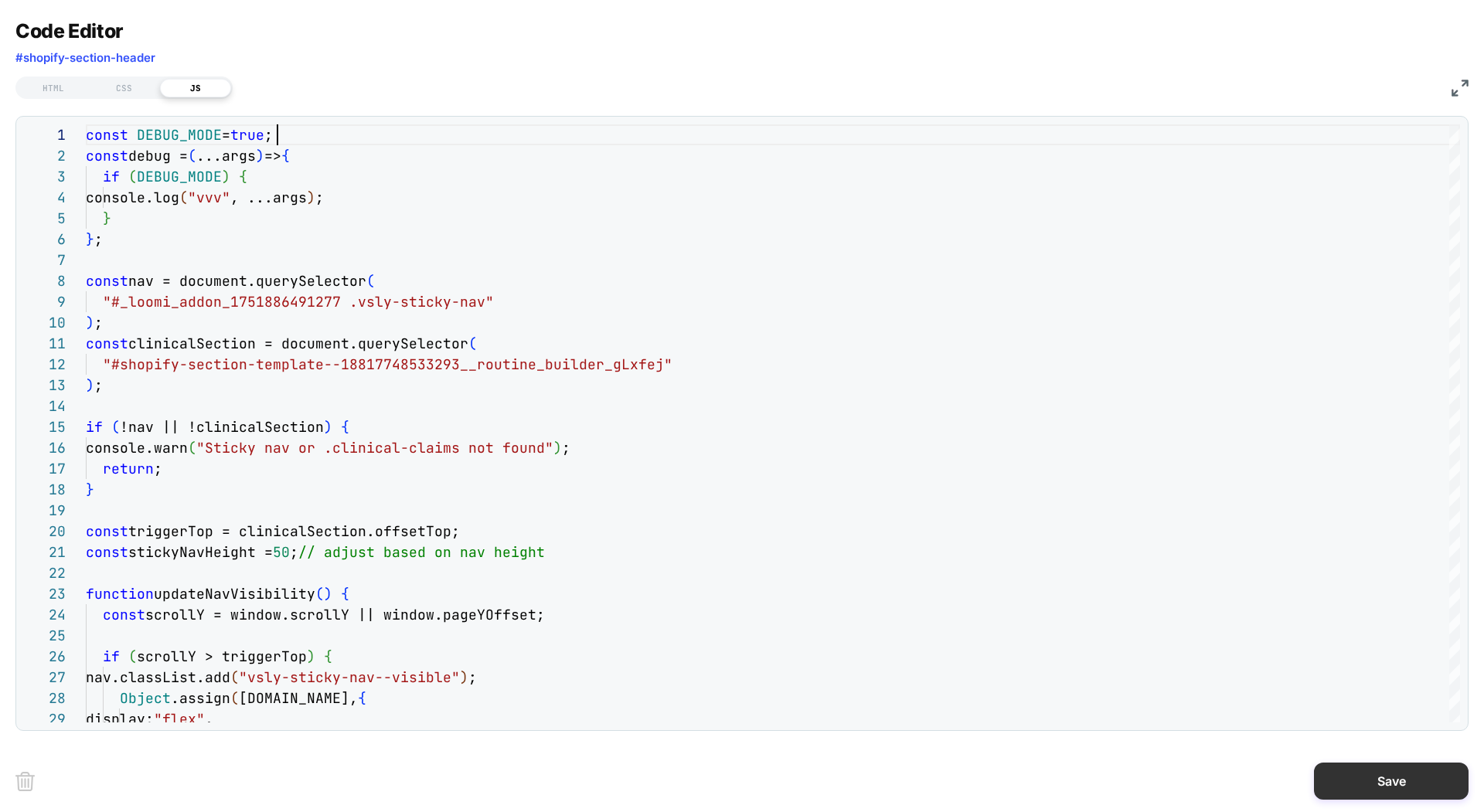
type textarea "**********"
click at [1385, 788] on button "Save" at bounding box center [1391, 781] width 154 height 38
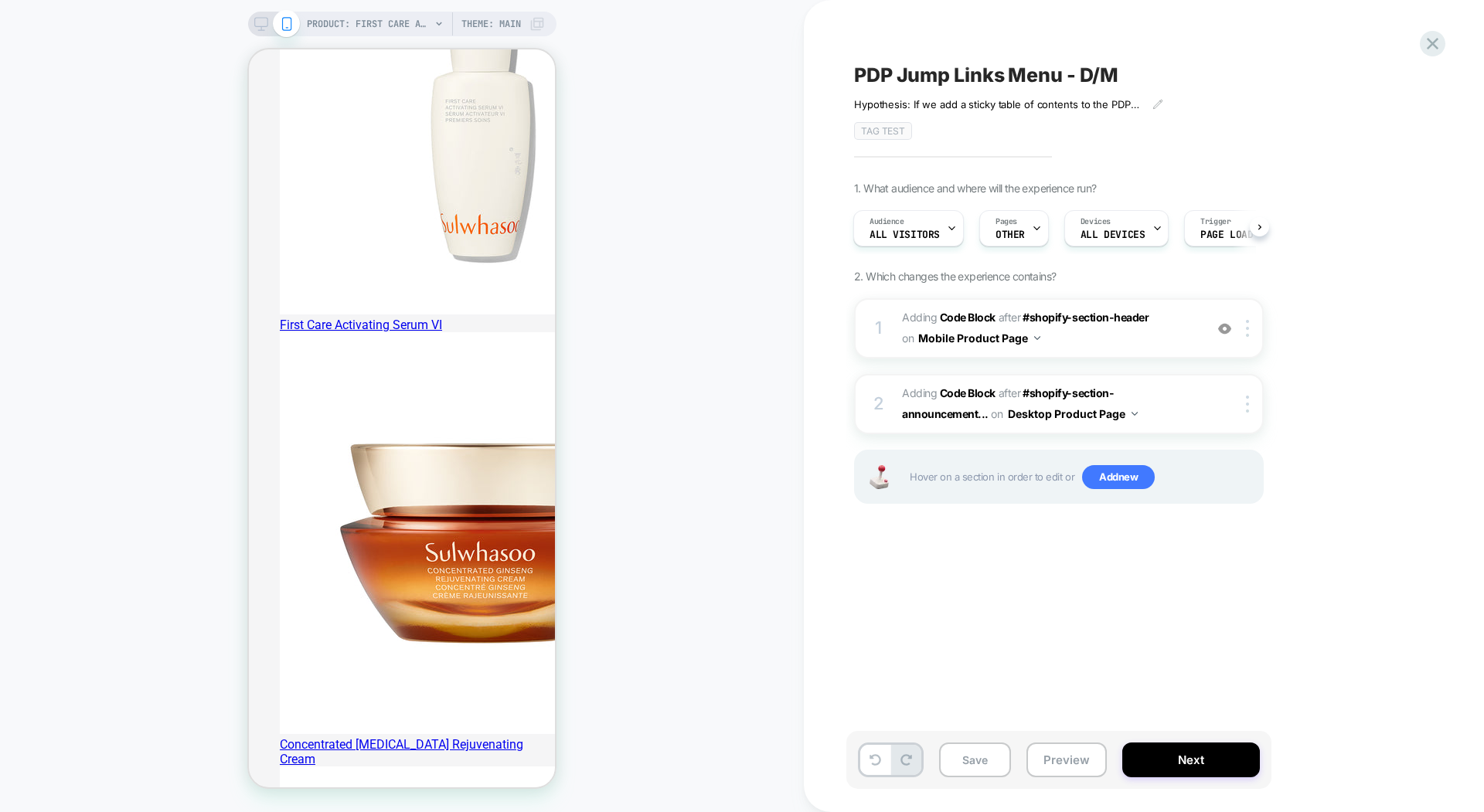
scroll to position [484, 0]
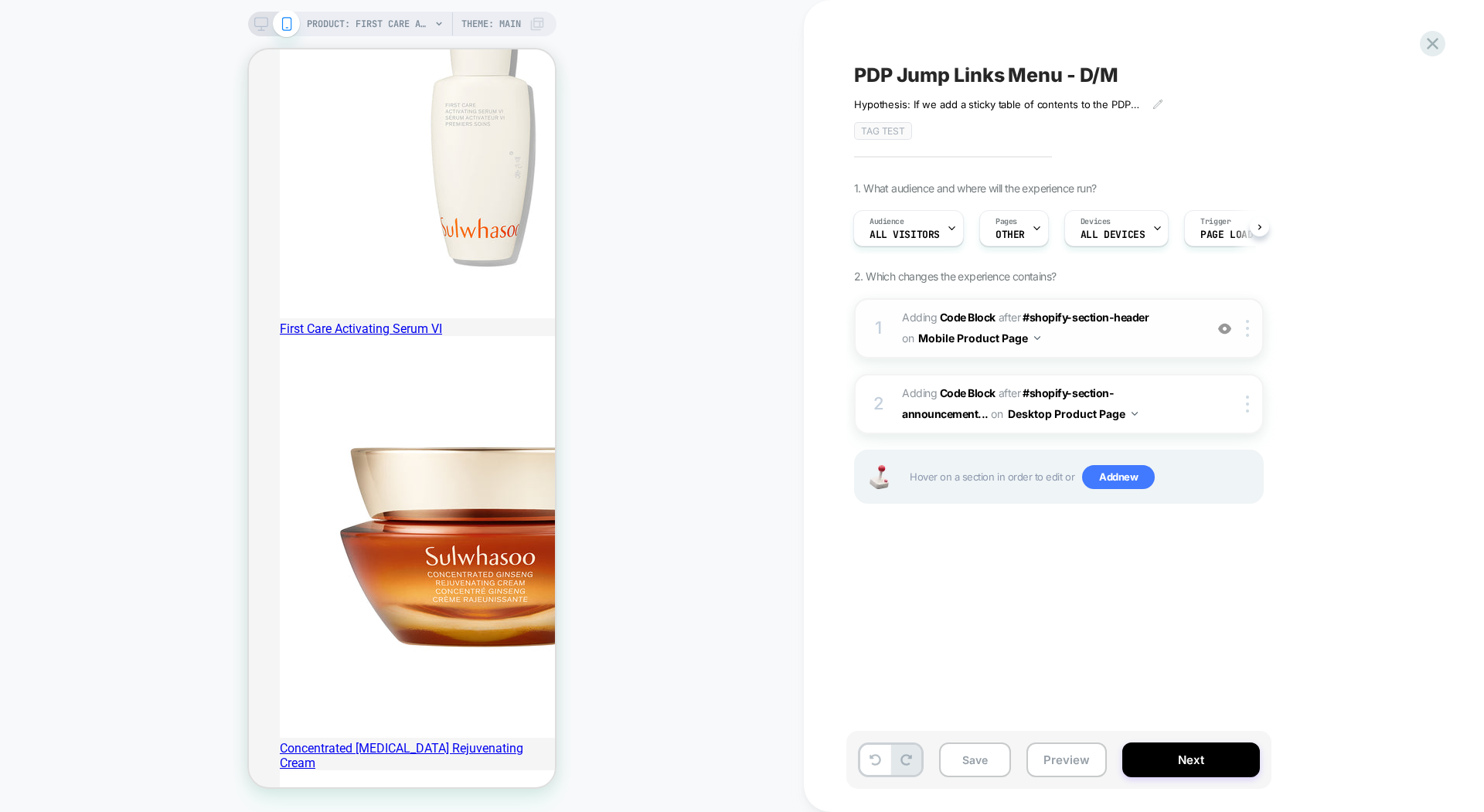
click at [1224, 325] on img at bounding box center [1224, 328] width 13 height 13
click at [1229, 332] on img at bounding box center [1224, 328] width 13 height 13
click at [1247, 326] on img at bounding box center [1248, 328] width 3 height 17
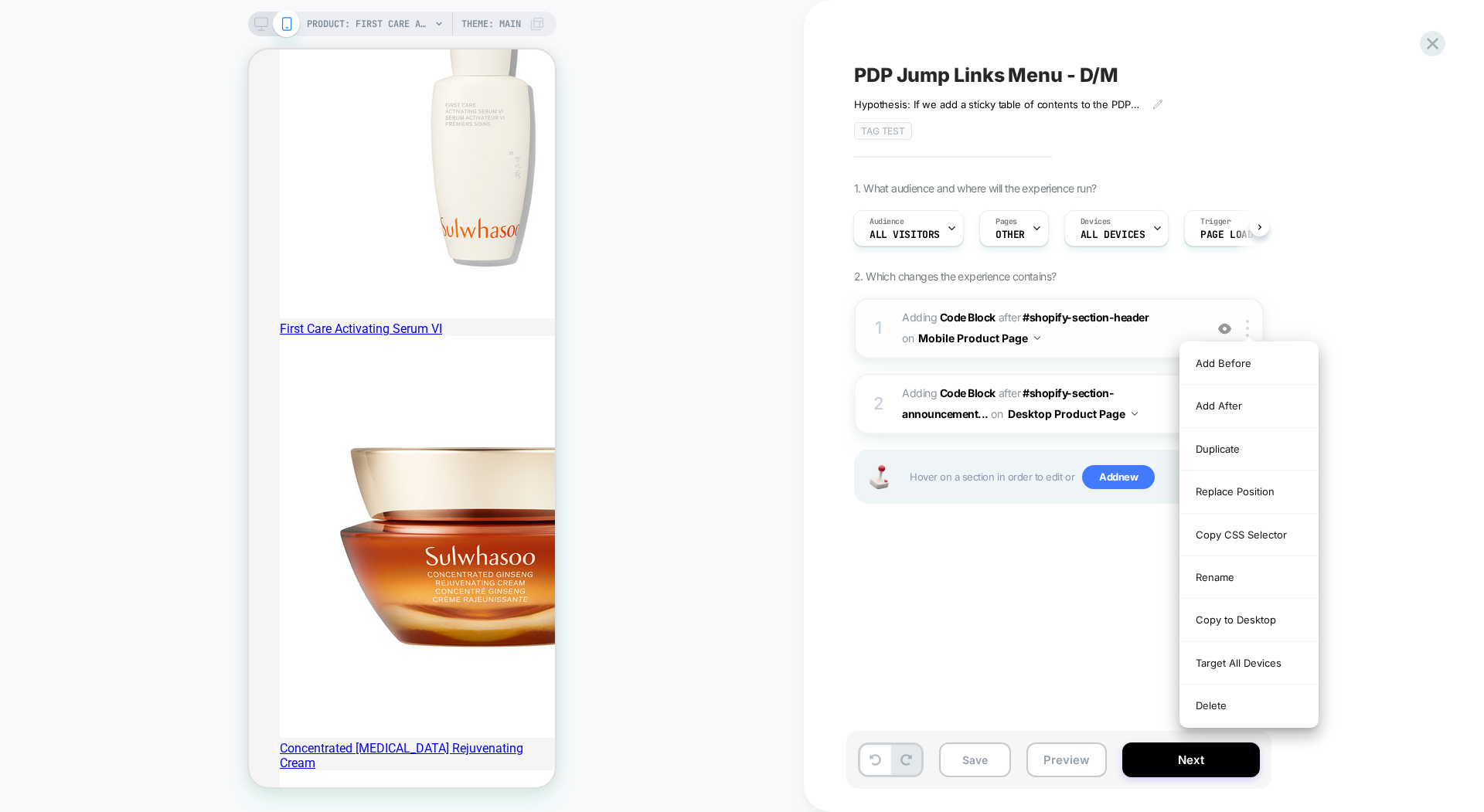
click at [1185, 332] on span "Adding Code Block AFTER #shopify-section-header #shopify-section-header on Mobi…" at bounding box center [1050, 329] width 295 height 42
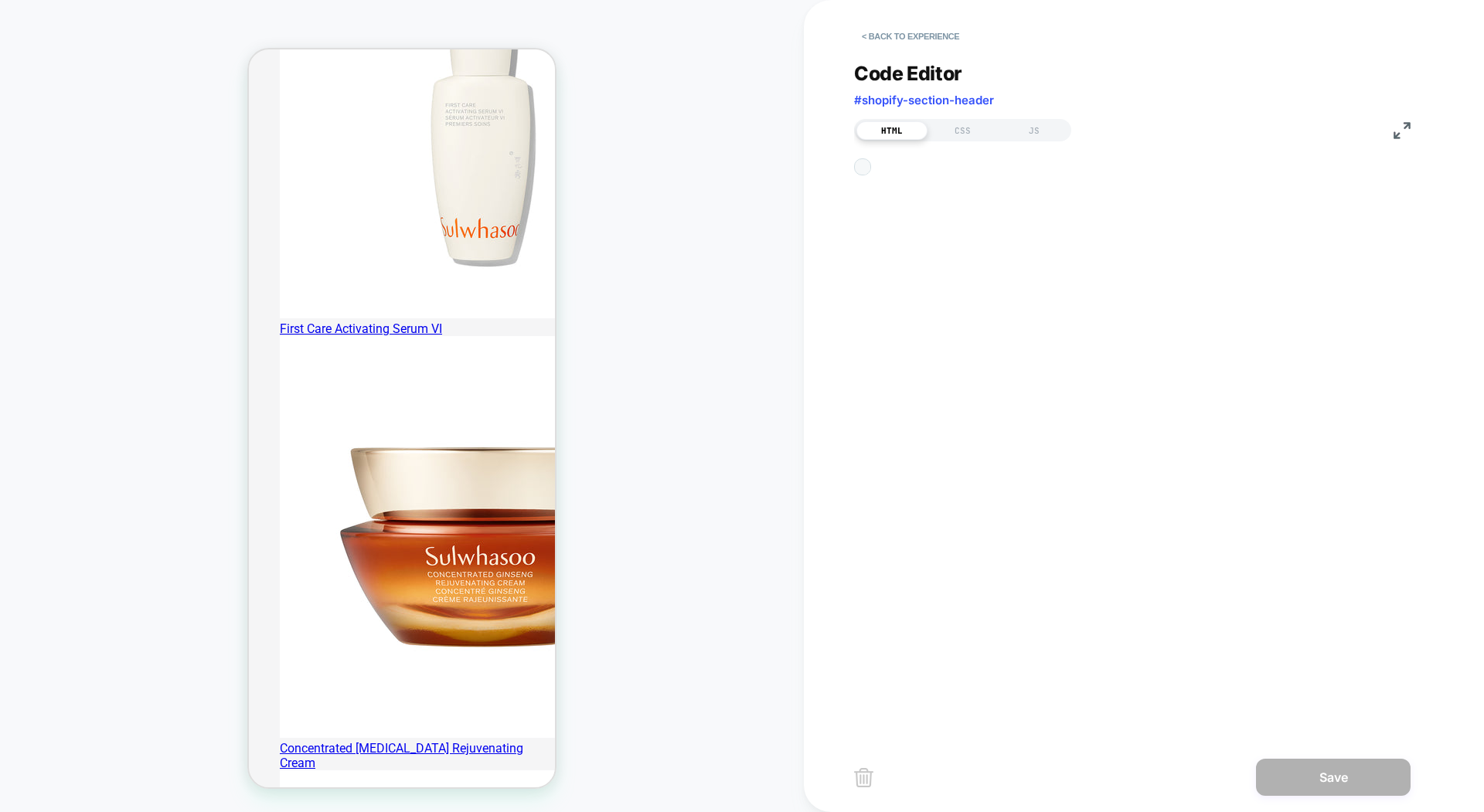
scroll to position [208, 0]
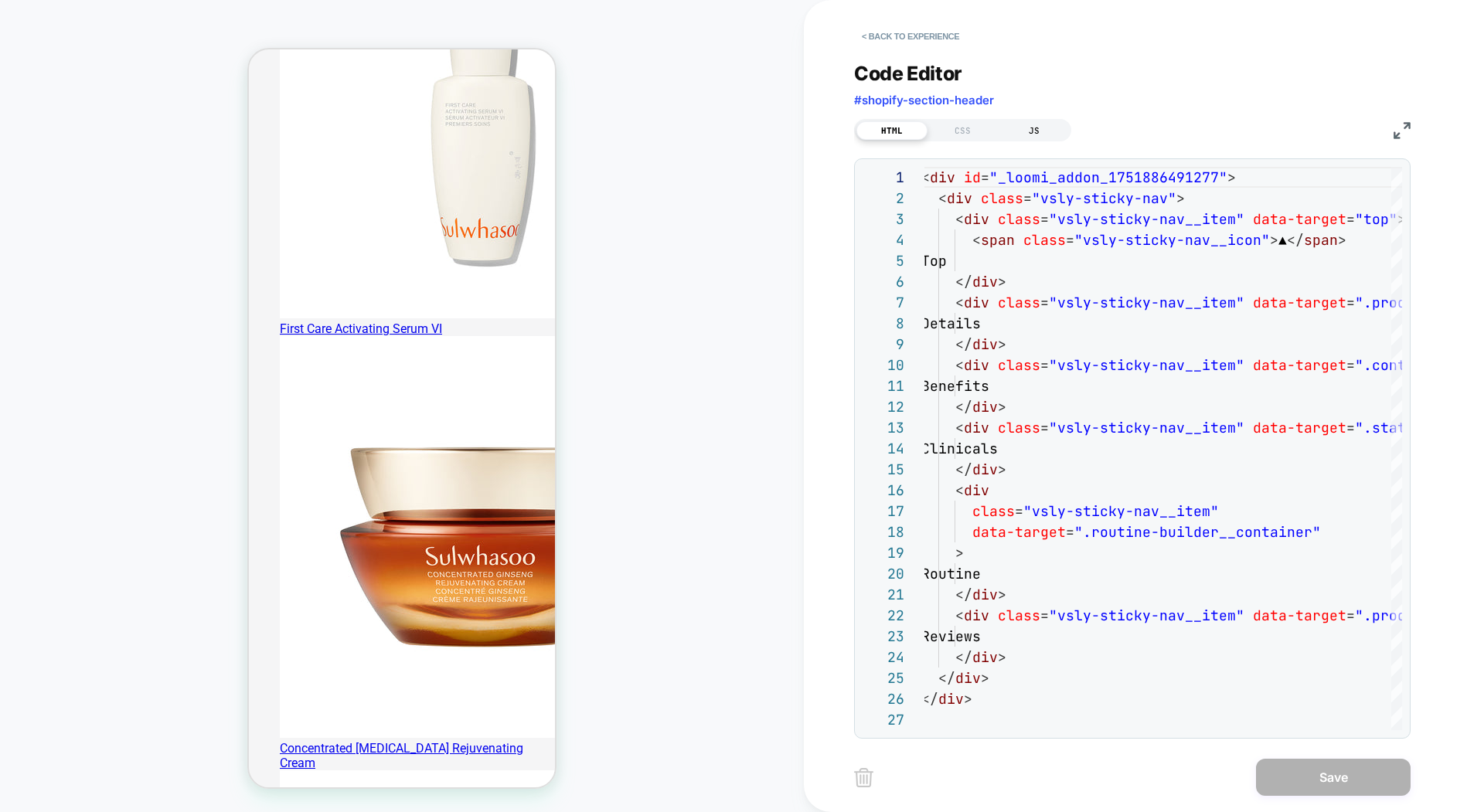
click at [1029, 132] on div "JS" at bounding box center [1034, 130] width 71 height 18
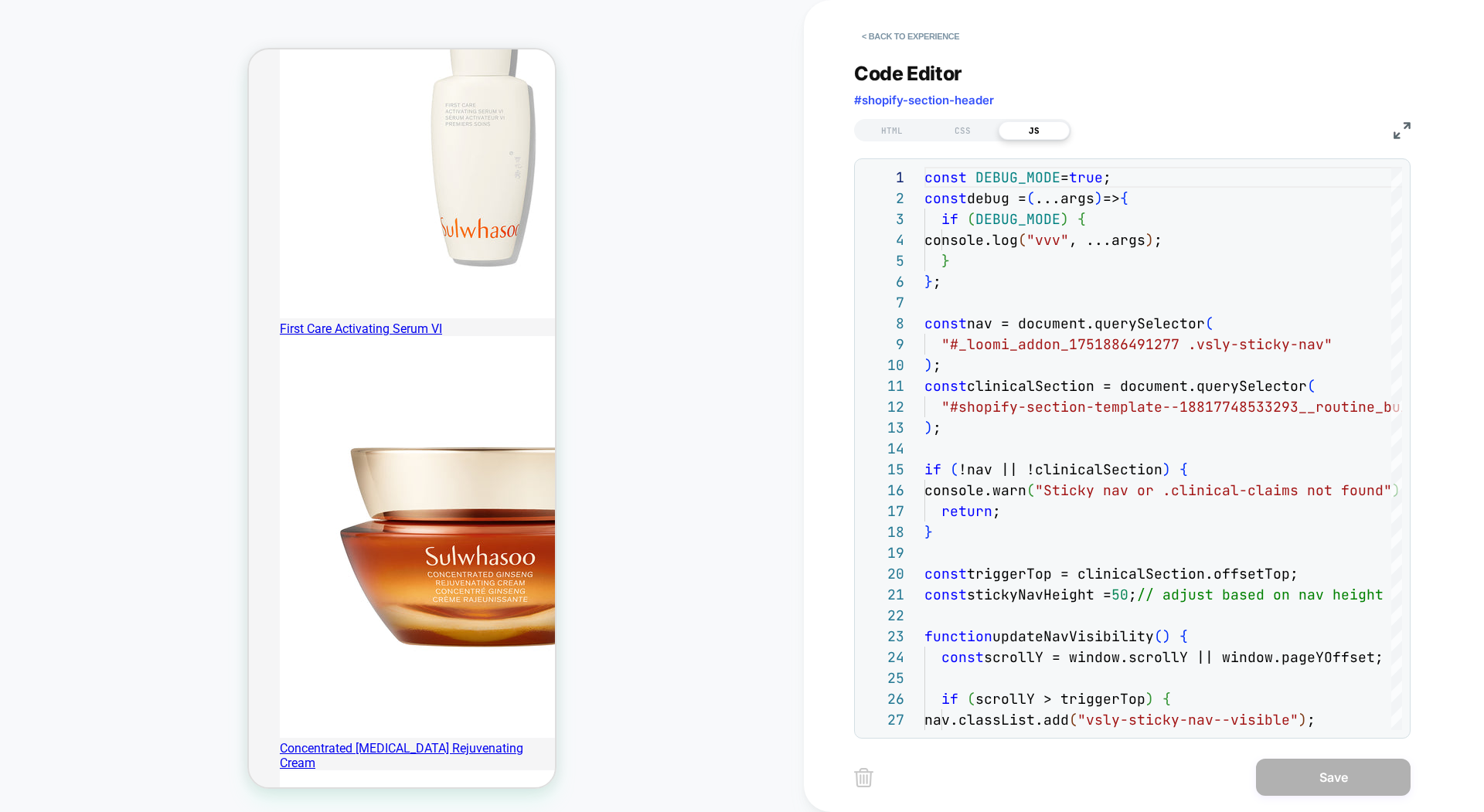
click at [1401, 131] on img at bounding box center [1401, 130] width 17 height 17
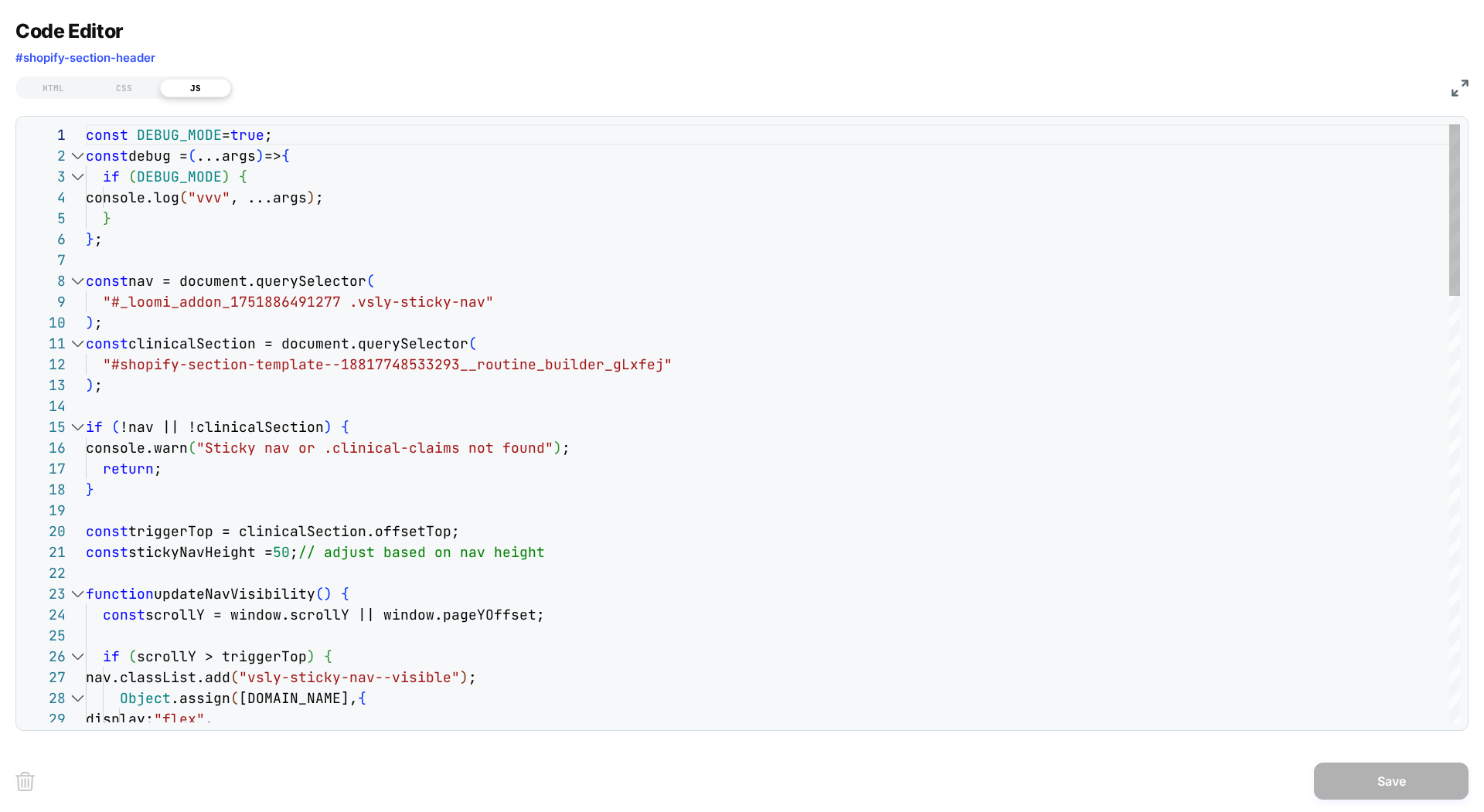
click at [84, 134] on div at bounding box center [54, 135] width 62 height 21
click at [83, 135] on div at bounding box center [54, 135] width 62 height 21
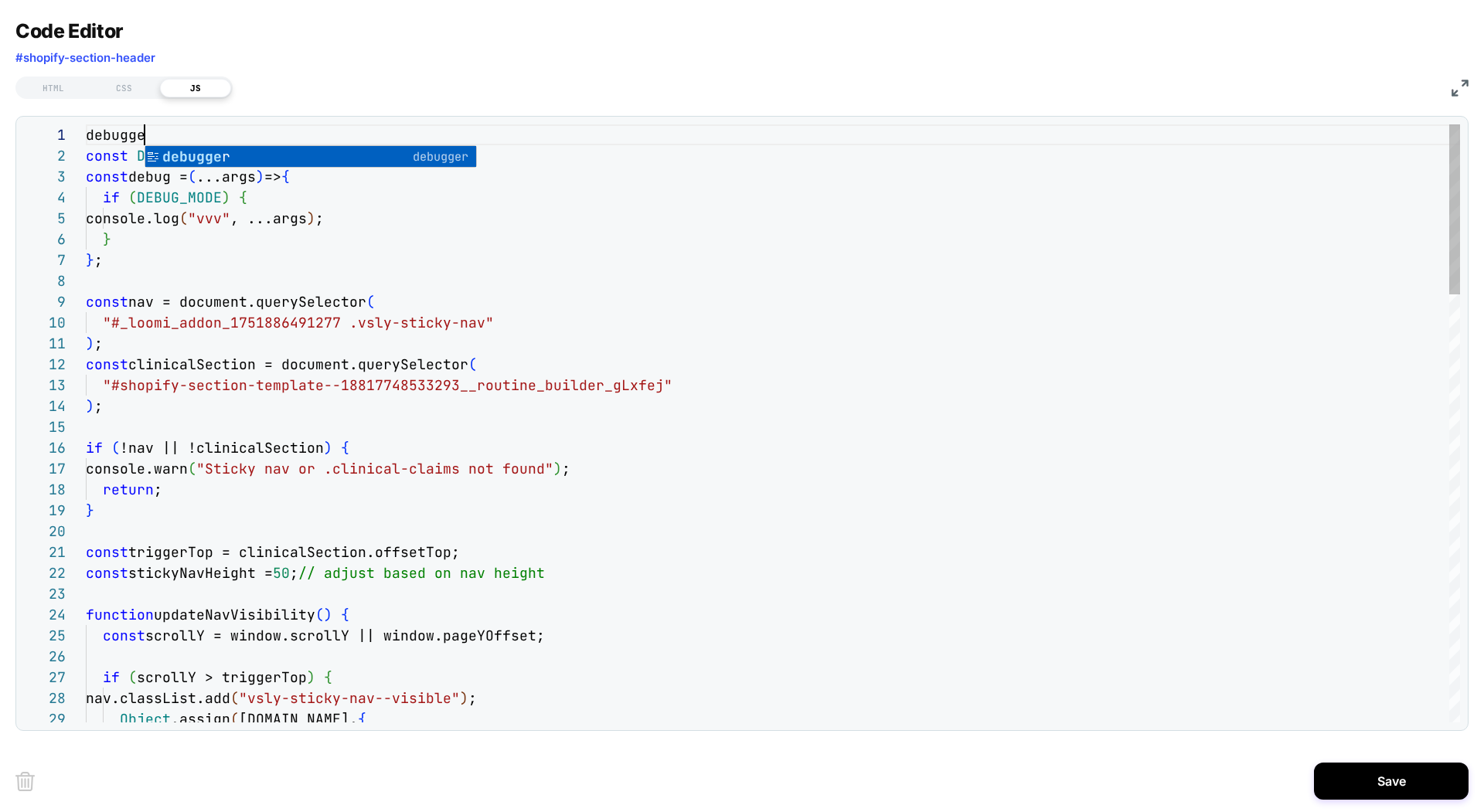
scroll to position [0, 66]
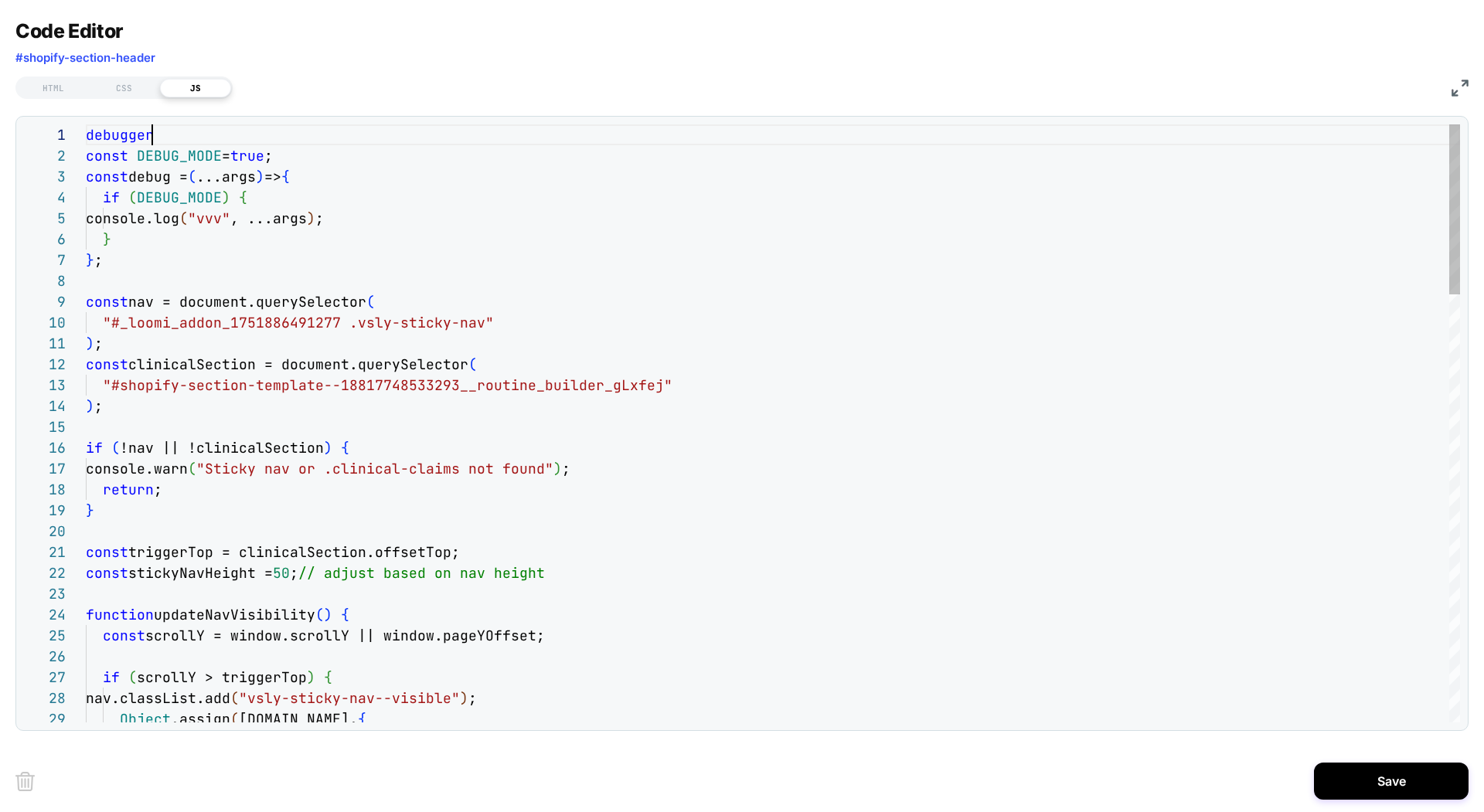
type textarea "**********"
click at [1378, 780] on button "Save" at bounding box center [1391, 781] width 154 height 38
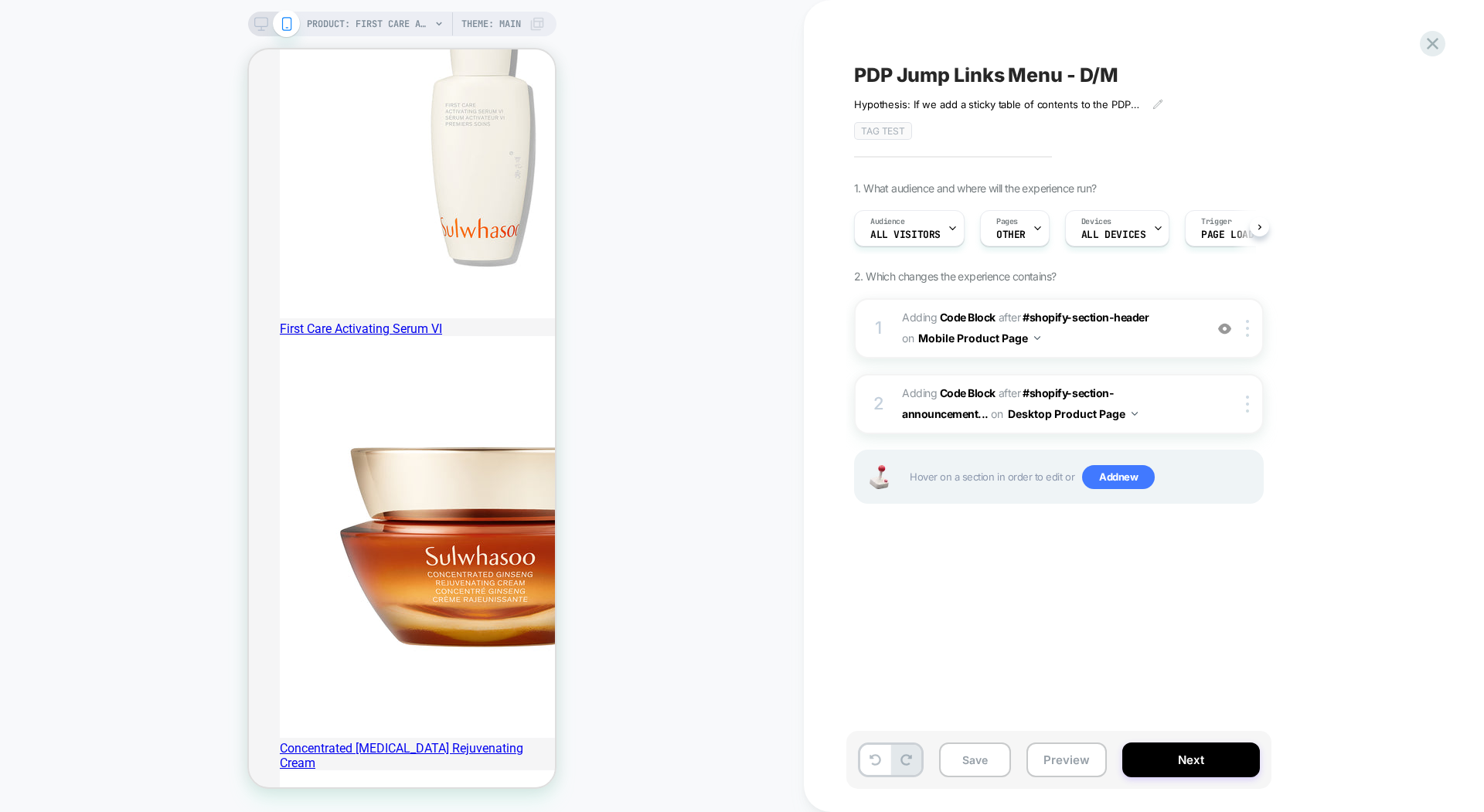
scroll to position [0, 1]
click at [970, 762] on button "Save" at bounding box center [975, 760] width 72 height 35
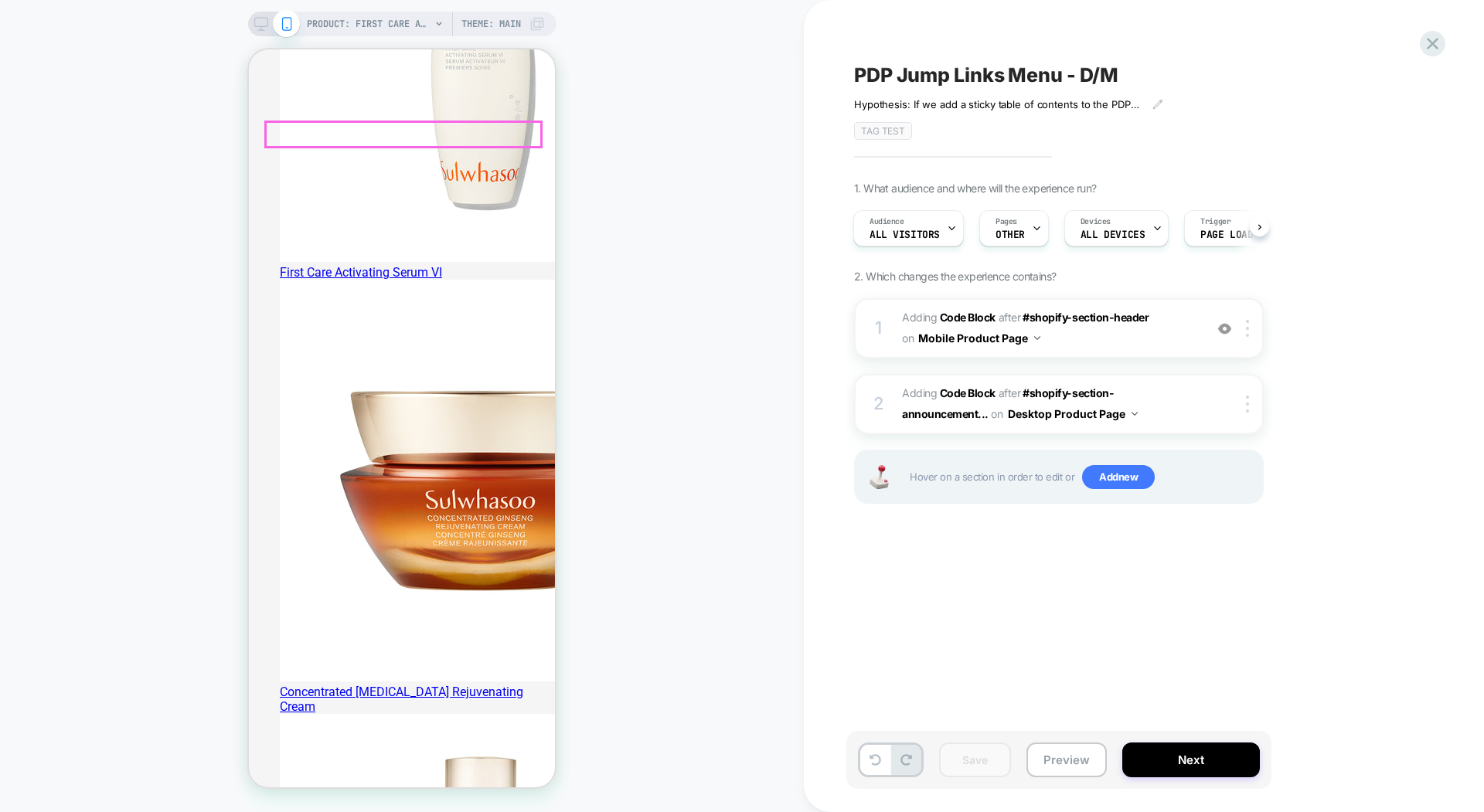
scroll to position [458, 0]
click at [1208, 326] on div "1 Adding Code Block AFTER #shopify-section-header #shopify-section-header on Mo…" at bounding box center [1059, 328] width 410 height 60
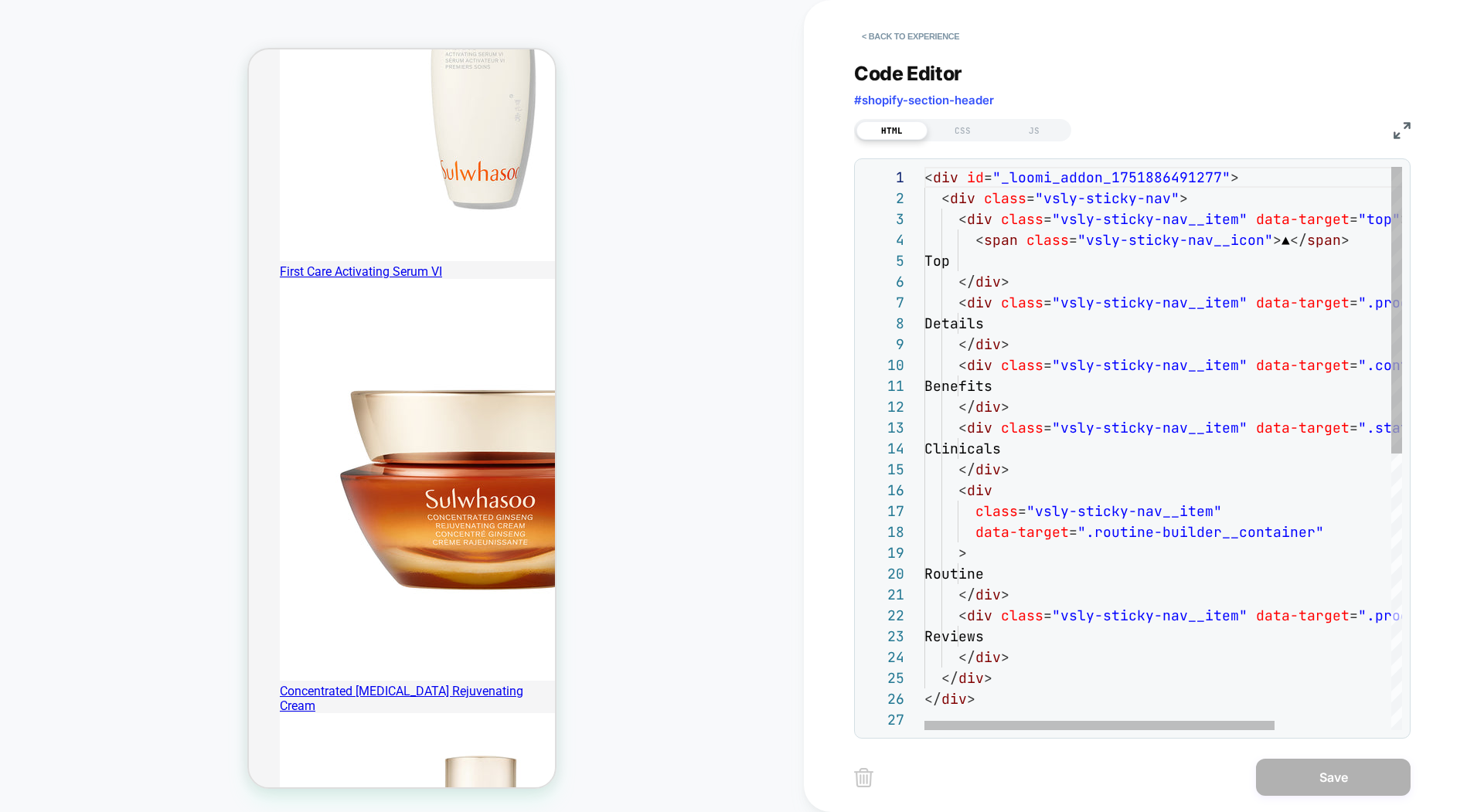
scroll to position [0, 0]
click at [1032, 133] on div "JS" at bounding box center [1034, 130] width 71 height 18
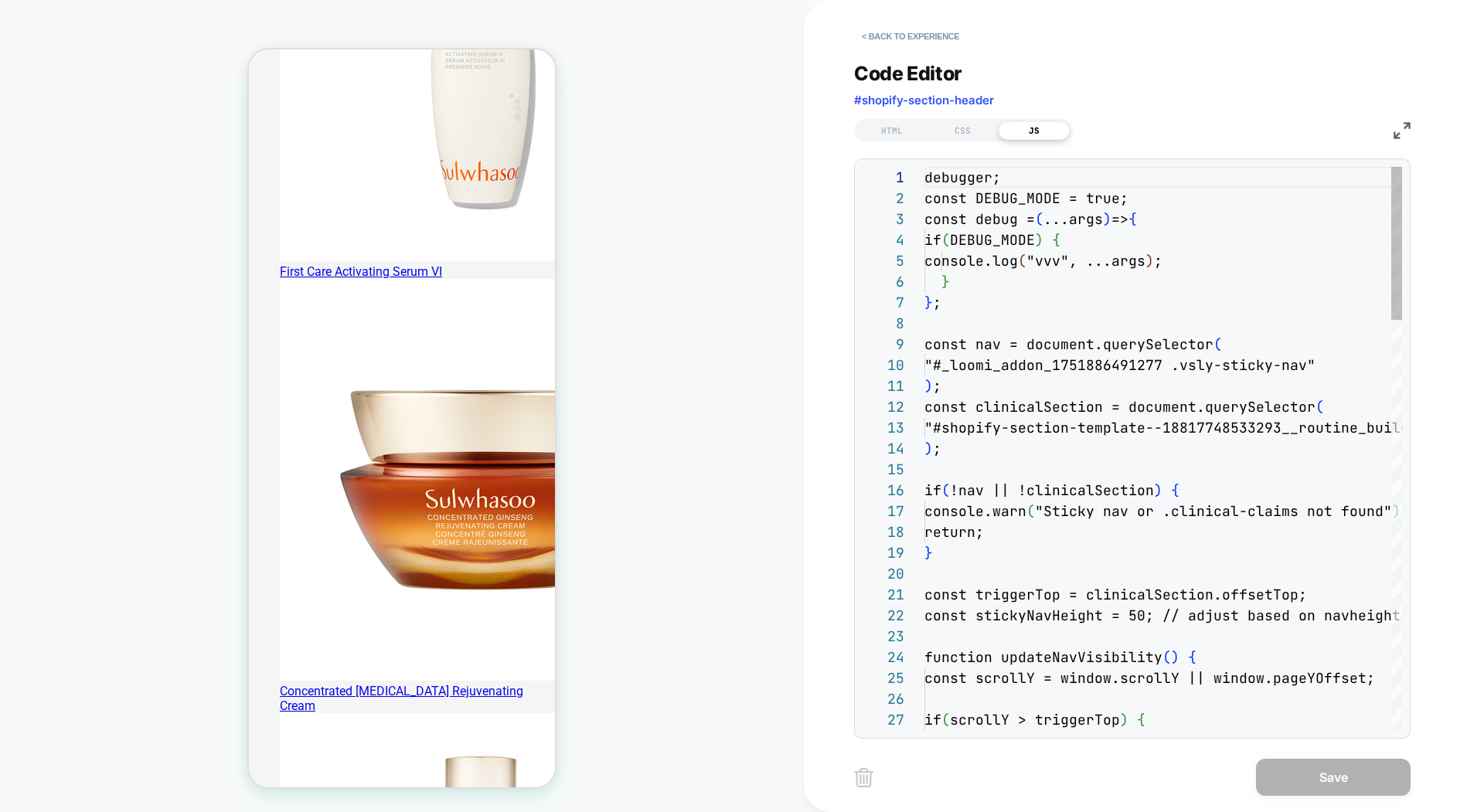
scroll to position [208, 0]
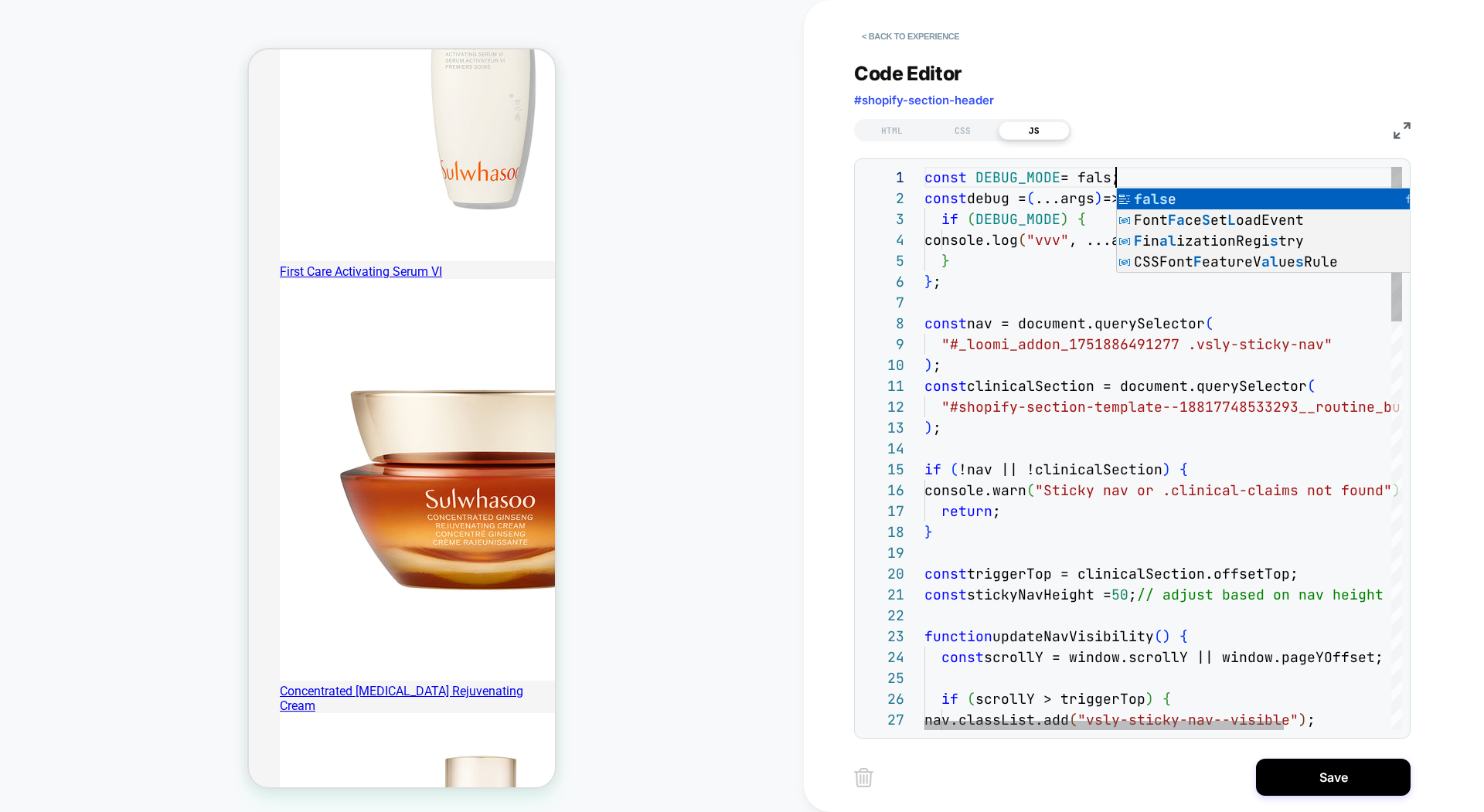
scroll to position [0, 200]
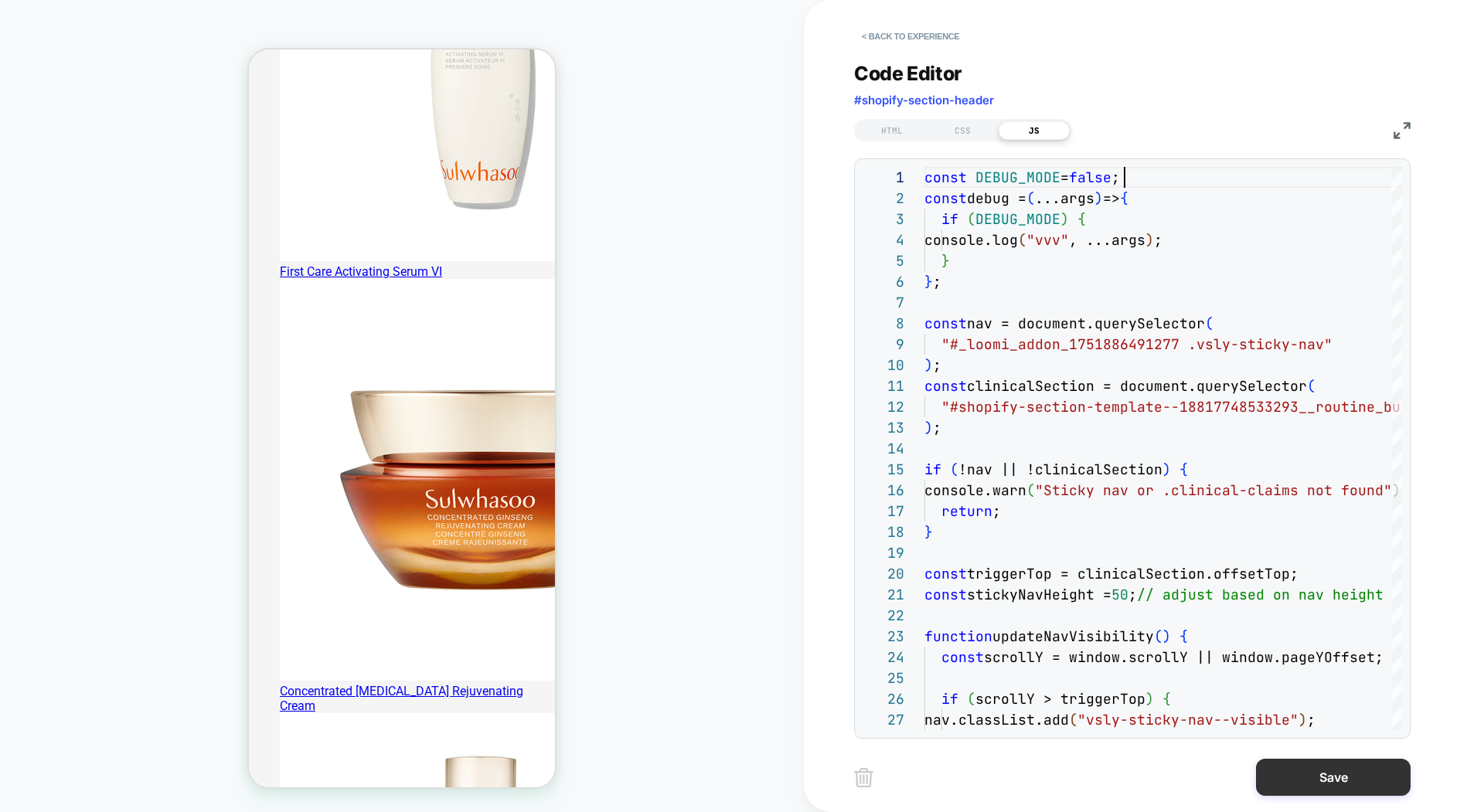
type textarea "**********"
click at [1348, 772] on button "Save" at bounding box center [1333, 777] width 154 height 38
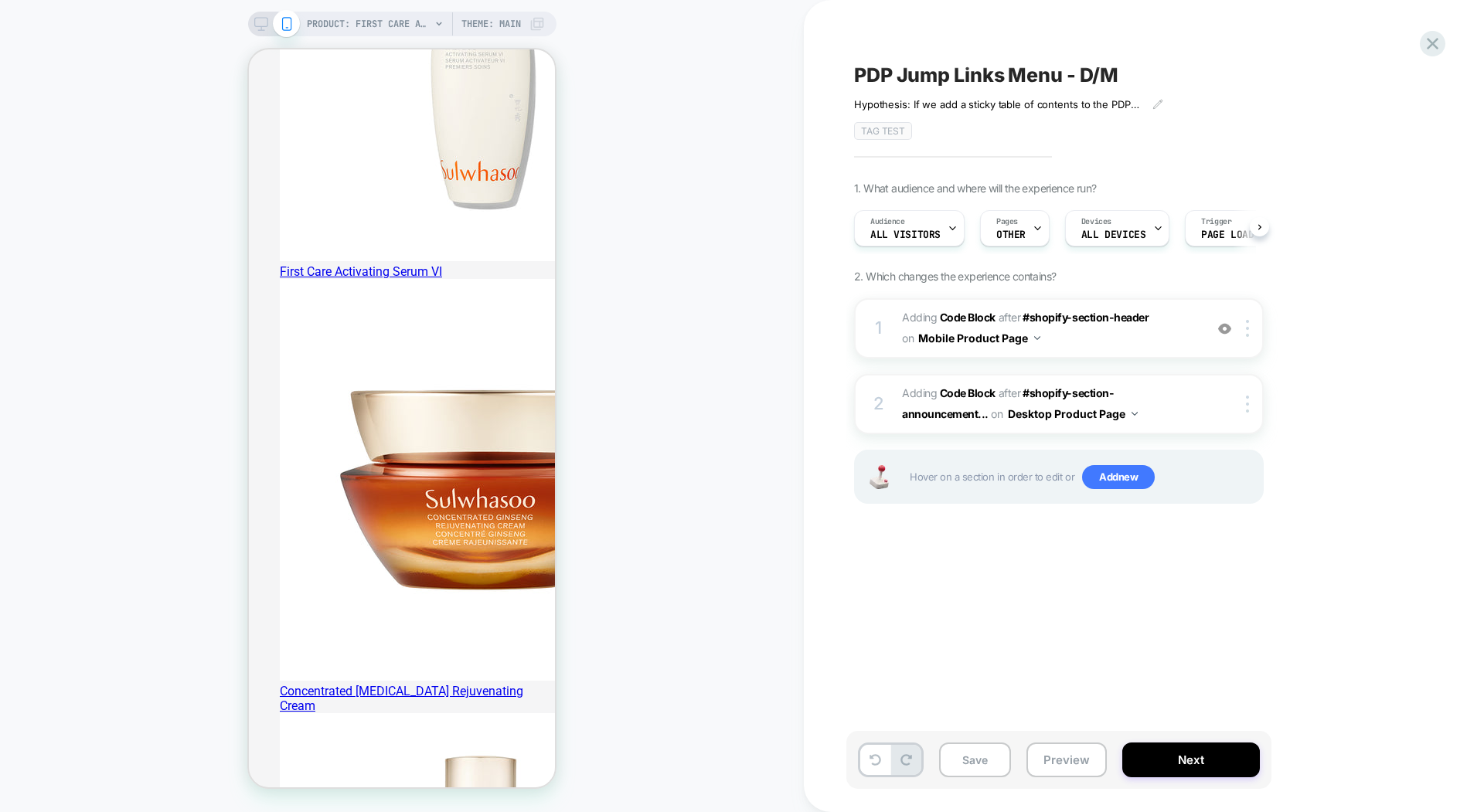
scroll to position [0, 1]
click at [1175, 328] on span "Adding Code Block AFTER #shopify-section-header #shopify-section-header on Mobi…" at bounding box center [1050, 329] width 295 height 42
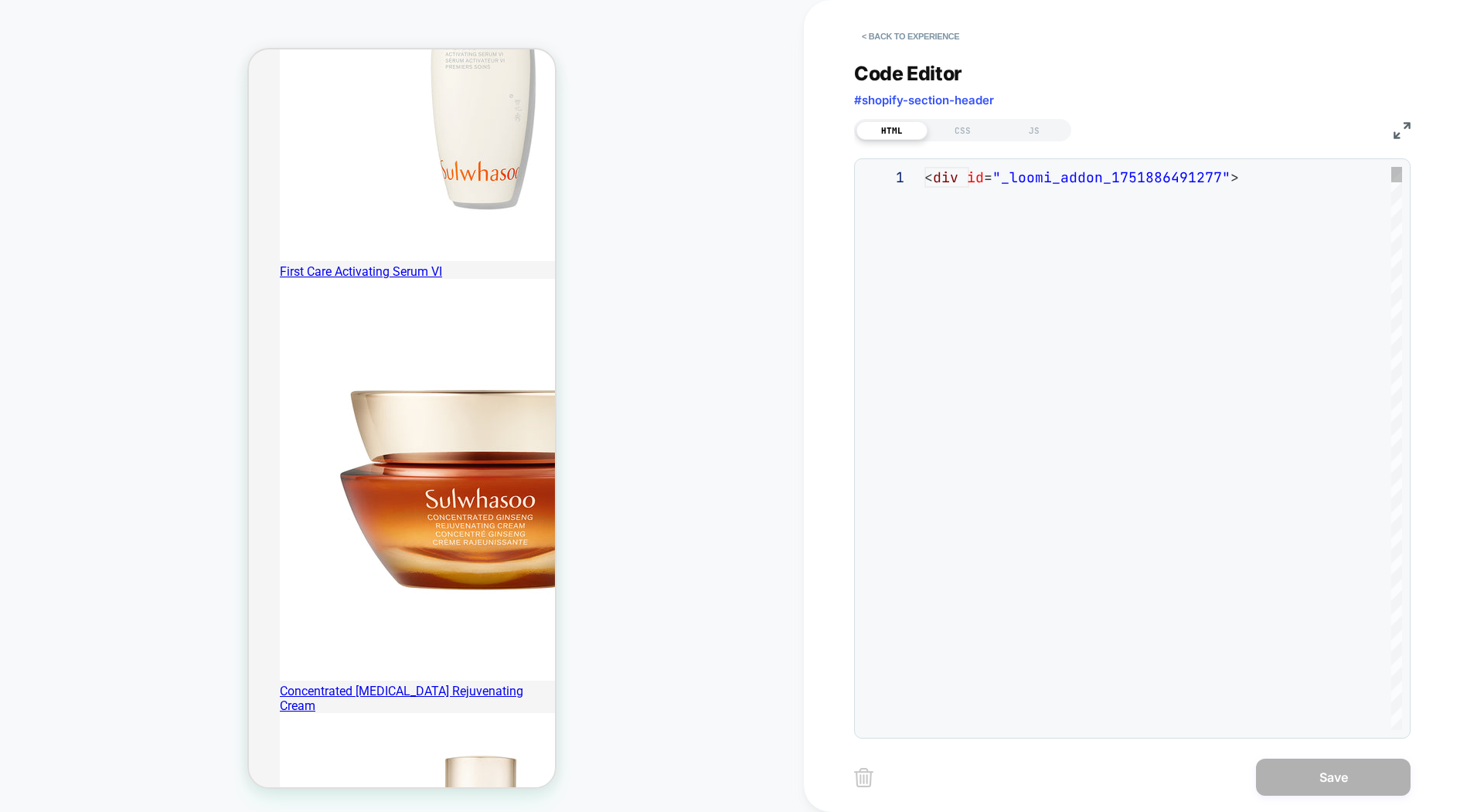
scroll to position [208, 0]
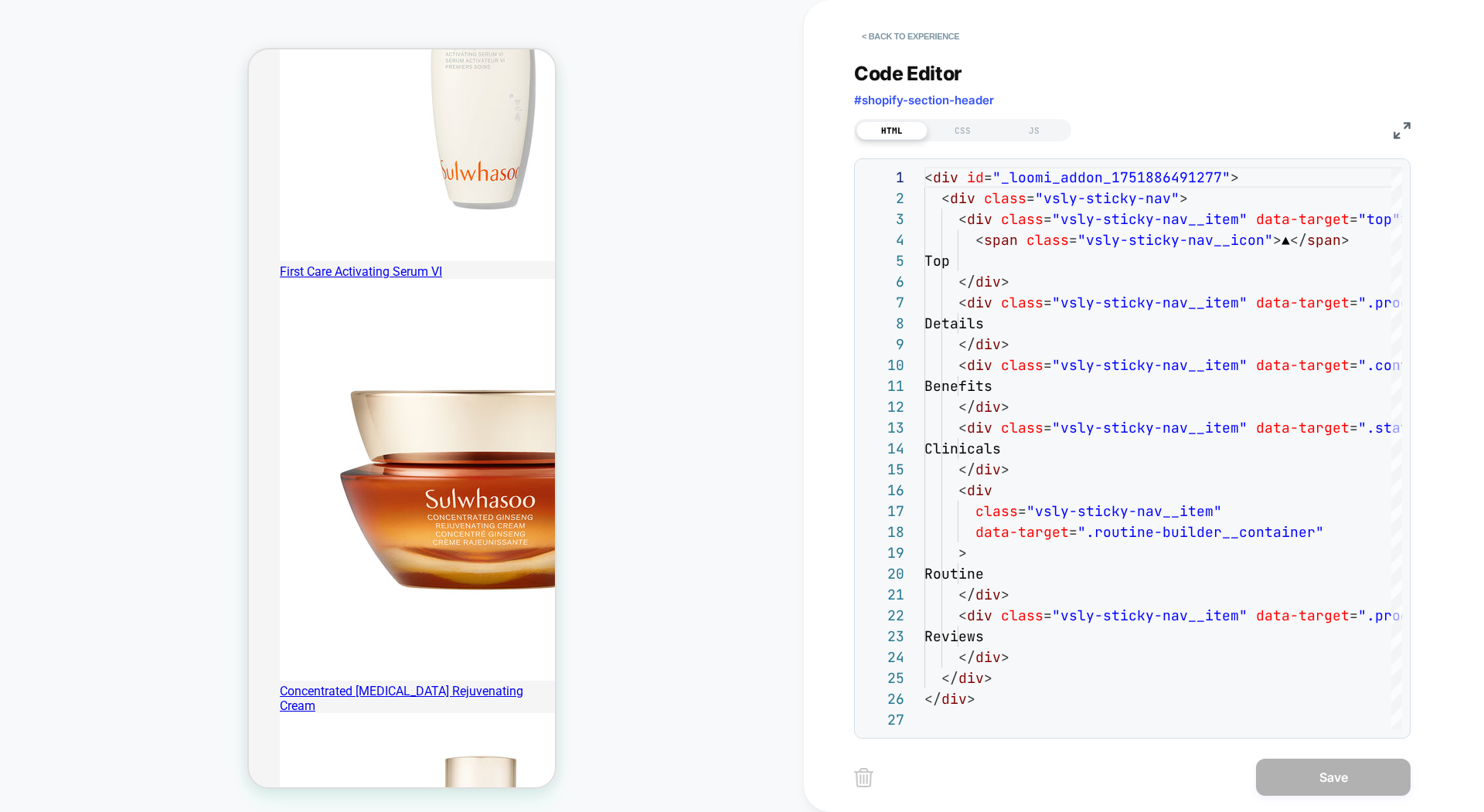
click at [1397, 138] on div "HTML CSS JS" at bounding box center [1132, 128] width 557 height 26
click at [1399, 117] on div "HTML CSS JS" at bounding box center [1132, 128] width 557 height 26
click at [1399, 126] on img at bounding box center [1401, 130] width 17 height 17
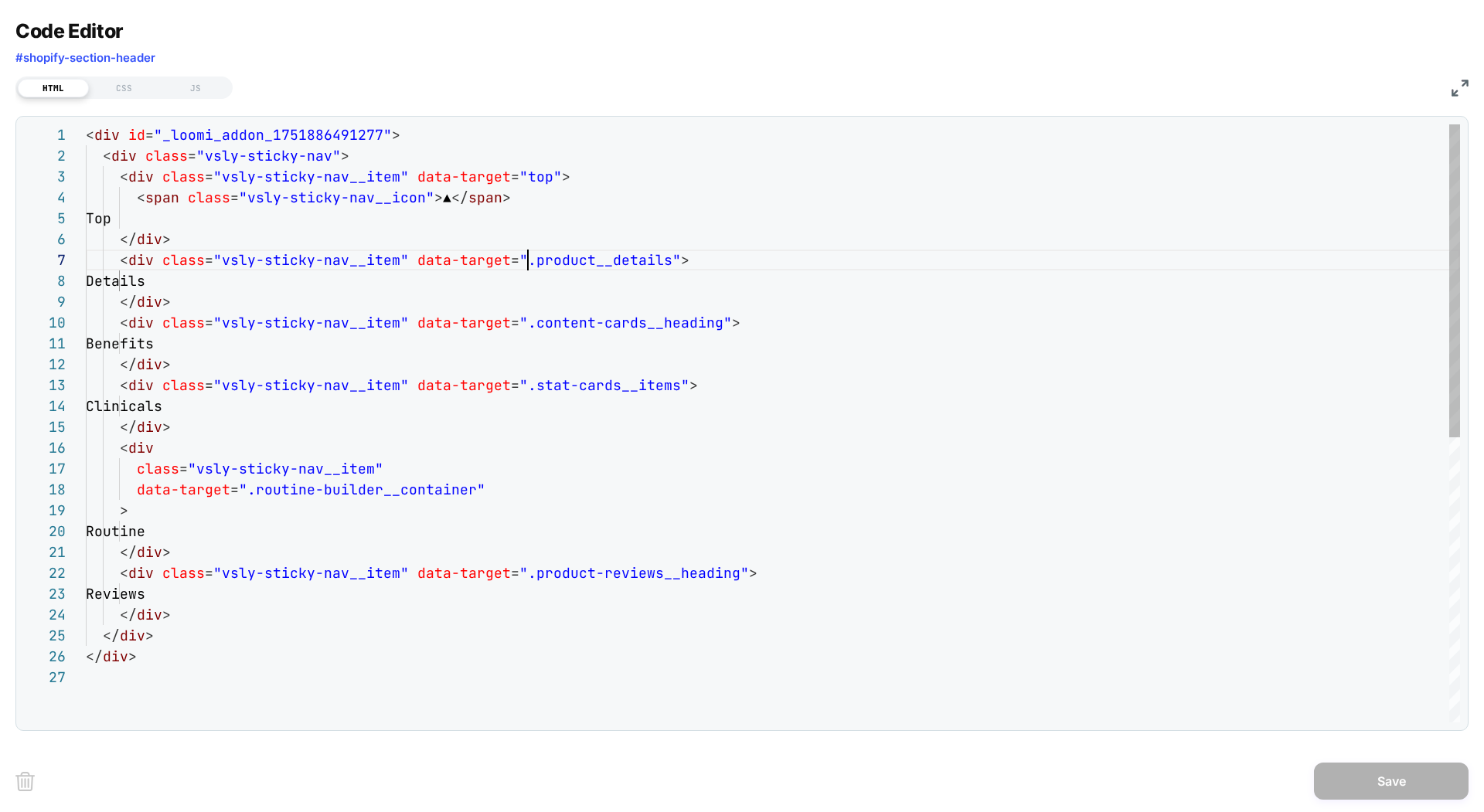
scroll to position [126, 442]
click at [530, 260] on div "< div id = "_loomi_addon_1751886491277" > < div class = "vsly-sticky-nav" > < d…" at bounding box center [772, 695] width 1374 height 1141
click at [557, 251] on div "< div id = "_loomi_addon_1751886491277" > < div class = "vsly-sticky-nav" > < d…" at bounding box center [772, 695] width 1374 height 1141
drag, startPoint x: 529, startPoint y: 259, endPoint x: 552, endPoint y: 255, distance: 23.3
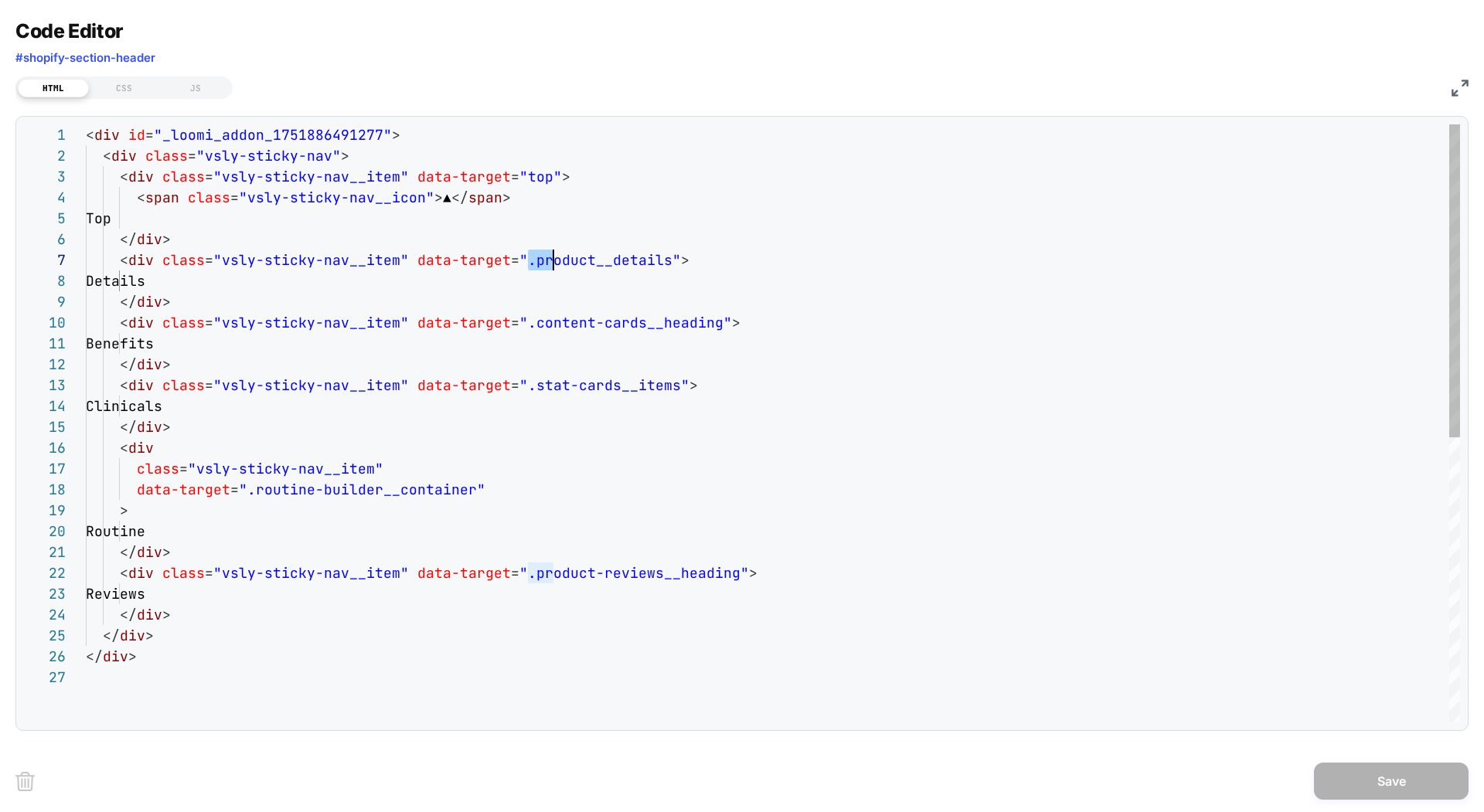
click at [552, 255] on div "< div id = "_loomi_addon_1751886491277" > < div class = "vsly-sticky-nav" > < d…" at bounding box center [772, 695] width 1374 height 1141
drag, startPoint x: 523, startPoint y: 261, endPoint x: 659, endPoint y: 261, distance: 136.0
click at [659, 261] on div "< div id = "_loomi_addon_1751886491277" > < div class = "vsly-sticky-nav" > < d…" at bounding box center [772, 695] width 1374 height 1141
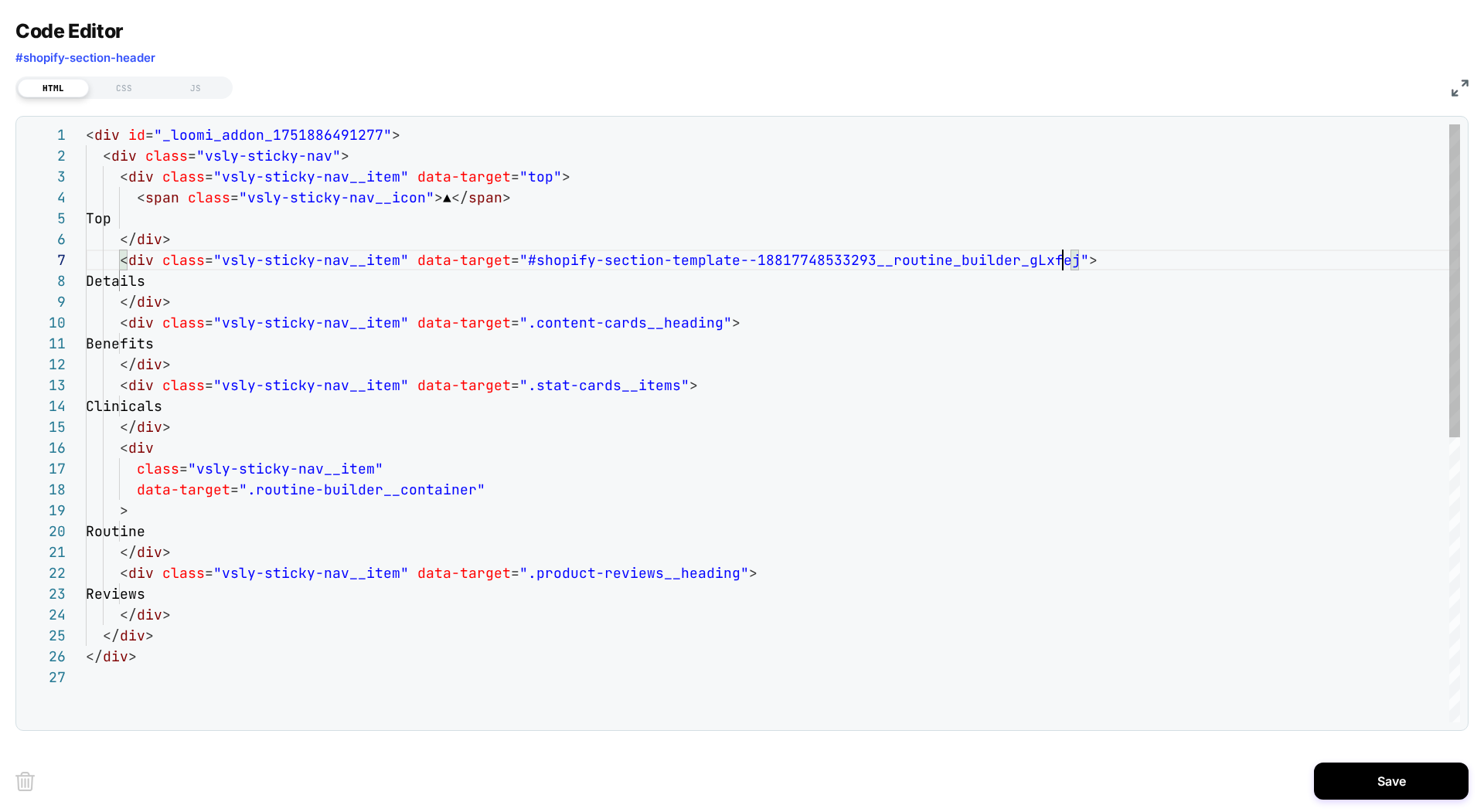
scroll to position [126, 977]
click at [625, 328] on div "< div id = "_loomi_addon_1751886491277" > < div class = "vsly-sticky-nav" > < d…" at bounding box center [772, 695] width 1374 height 1141
drag, startPoint x: 521, startPoint y: 324, endPoint x: 709, endPoint y: 328, distance: 188.0
click at [709, 328] on div "< div id = "_loomi_addon_1751886491277" > < div class = "vsly-sticky-nav" > < d…" at bounding box center [772, 695] width 1374 height 1141
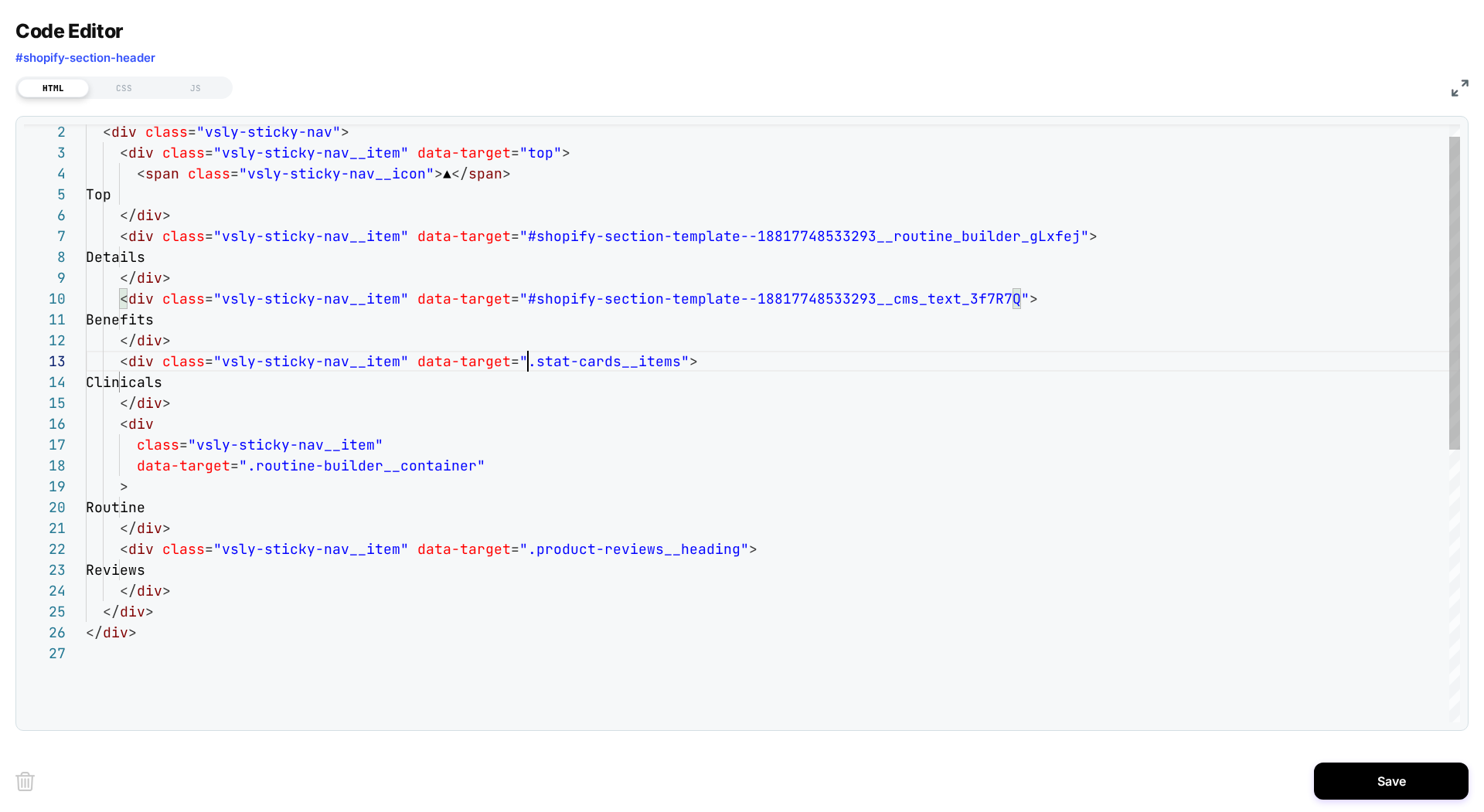
scroll to position [42, 442]
click at [524, 363] on div "</ div > < div class = "vsly-sticky-nav__item" data-target = "#shopify-section-…" at bounding box center [772, 671] width 1374 height 1141
drag, startPoint x: 667, startPoint y: 360, endPoint x: 525, endPoint y: 367, distance: 142.2
click at [525, 367] on div "</ div > < div class = "vsly-sticky-nav__item" data-target = "#shopify-section-…" at bounding box center [772, 671] width 1374 height 1141
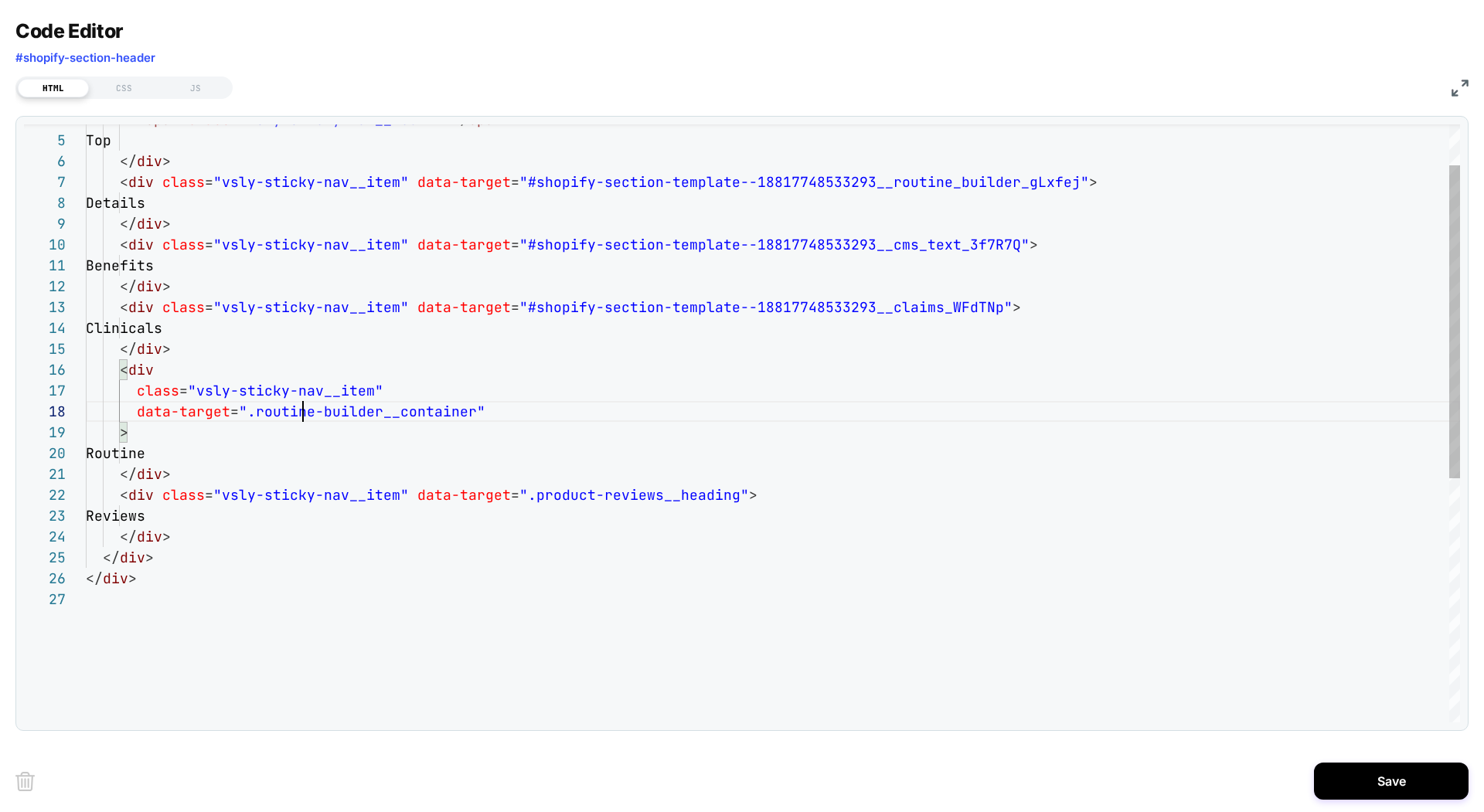
click at [303, 408] on div "</ div > < div class = "vsly-sticky-nav__item" data-target = "#shopify-section-…" at bounding box center [772, 617] width 1374 height 1141
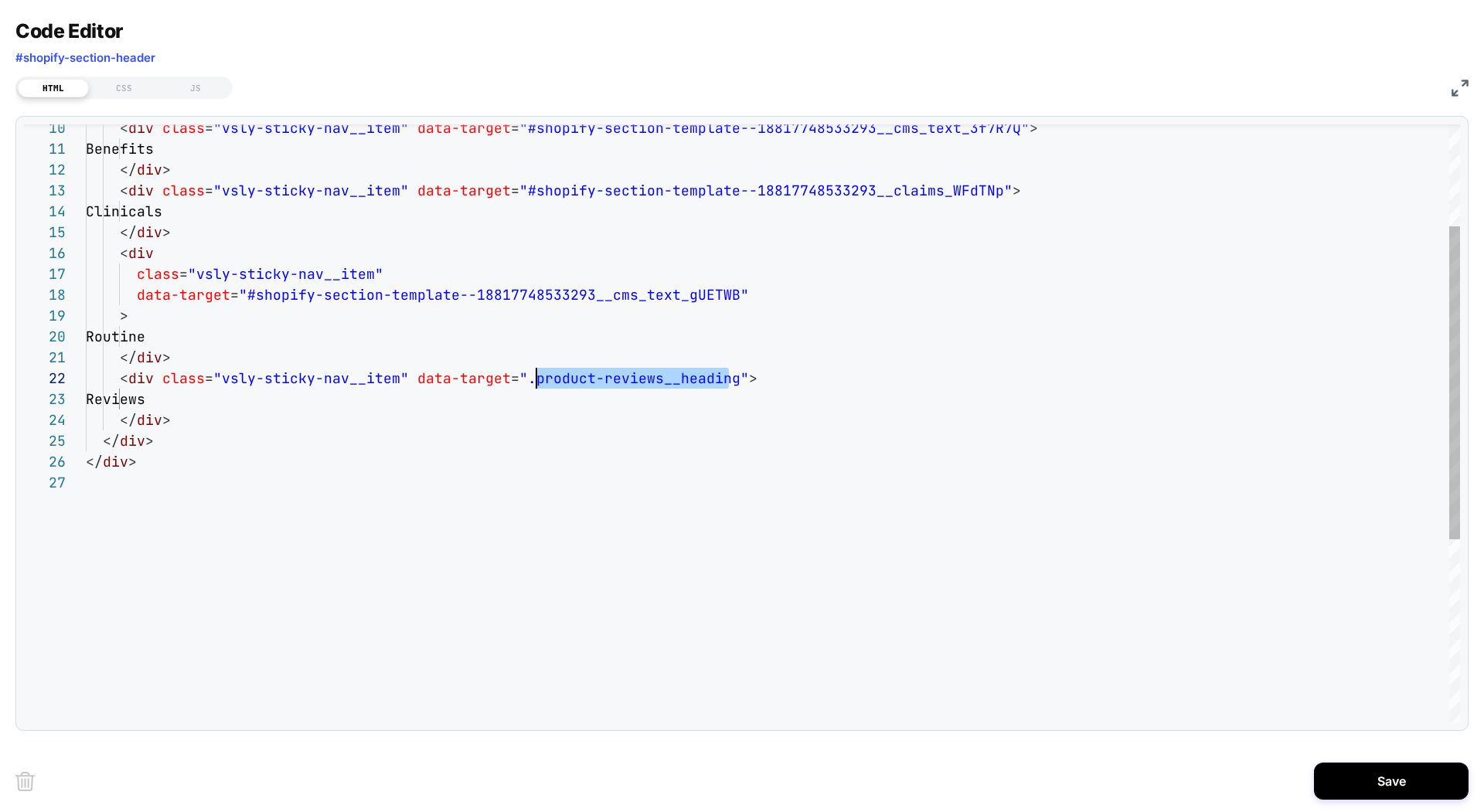
scroll to position [21, 434]
drag, startPoint x: 729, startPoint y: 376, endPoint x: 523, endPoint y: 386, distance: 206.2
click at [523, 386] on div "< div class = "vsly-sticky-nav__item" data-target = "#shopify-section-template-…" at bounding box center [772, 500] width 1374 height 1141
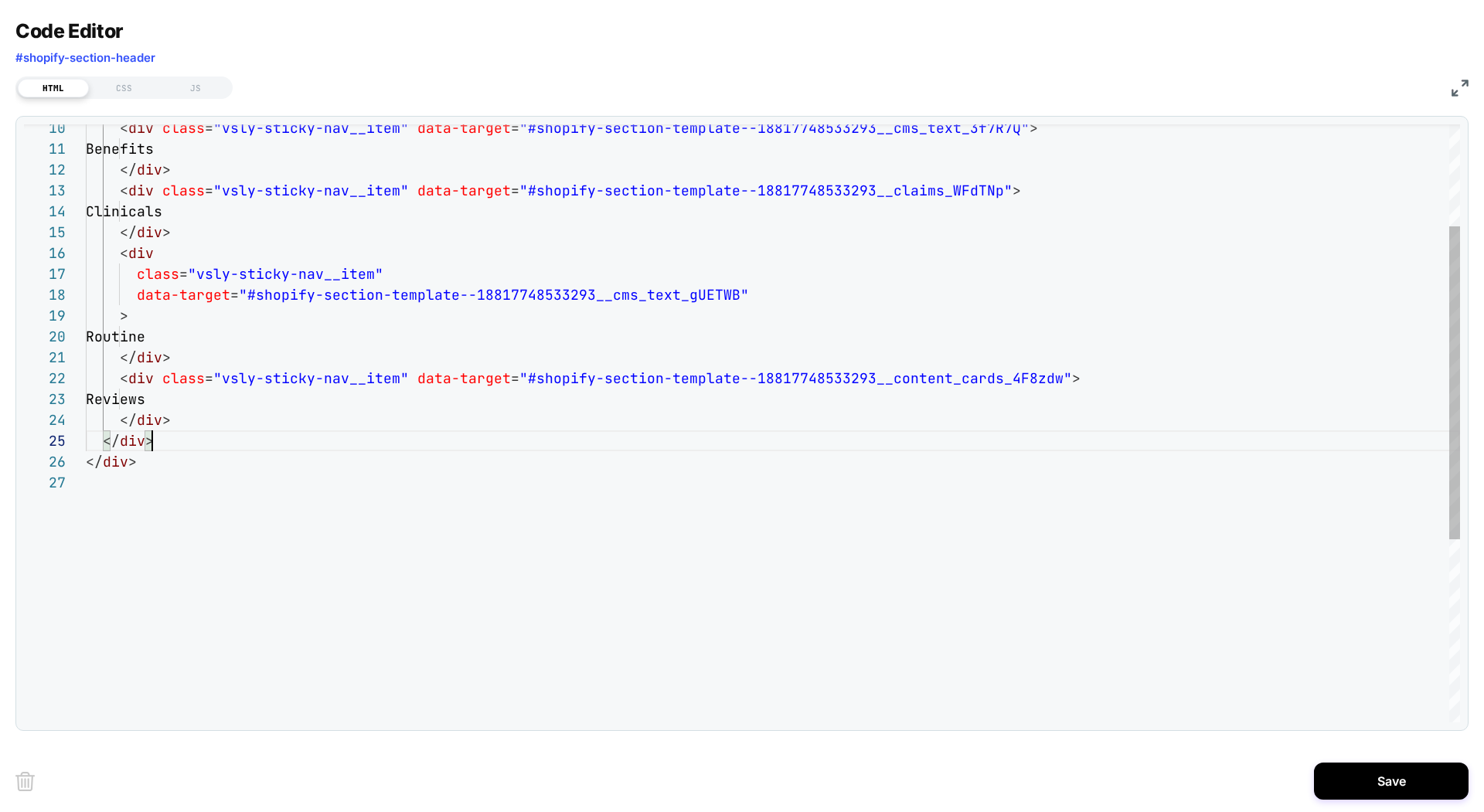
scroll to position [84, 66]
click at [678, 433] on div "< div class = "vsly-sticky-nav__item" data-target = "#shopify-section-template-…" at bounding box center [772, 500] width 1374 height 1141
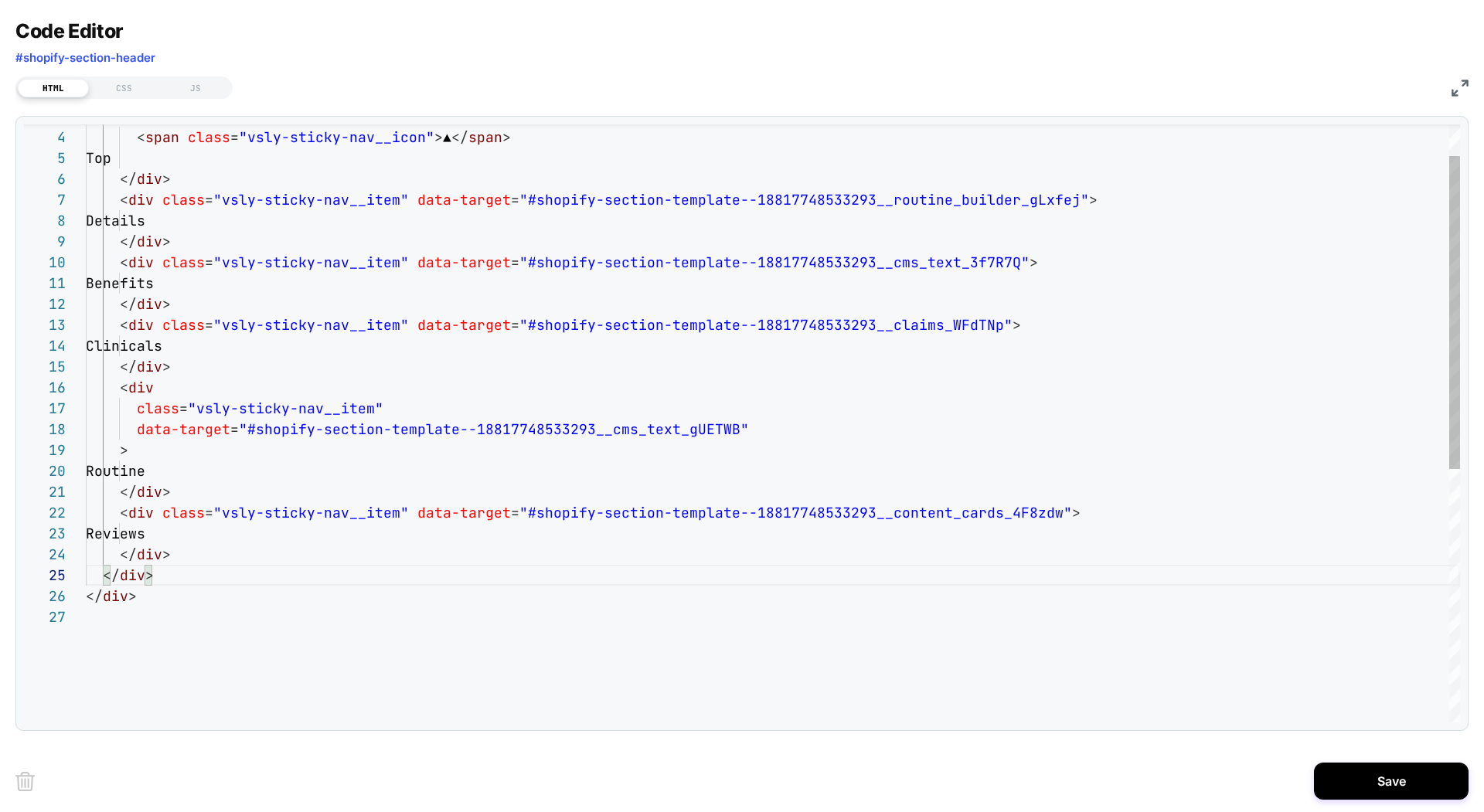
click at [876, 138] on div "< div class = "vsly-sticky-nav__item" data-target = "#shopify-section-template-…" at bounding box center [772, 635] width 1374 height 1141
click at [159, 536] on div "< div class = "vsly-sticky-nav__item" data-target = "#shopify-section-template-…" at bounding box center [772, 635] width 1374 height 1141
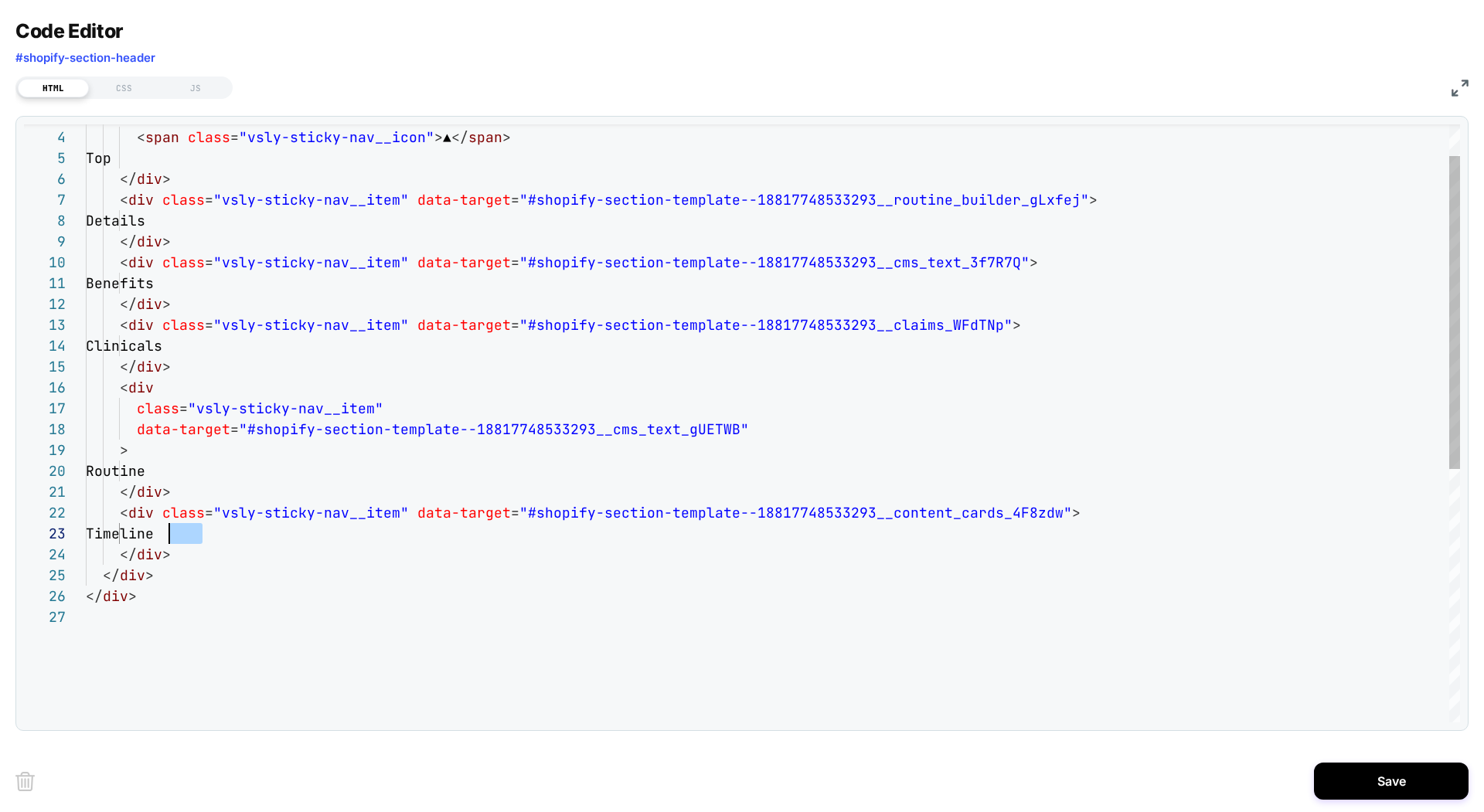
click at [170, 527] on div "< div class = "vsly-sticky-nav__item" data-target = "#shopify-section-template-…" at bounding box center [772, 635] width 1374 height 1141
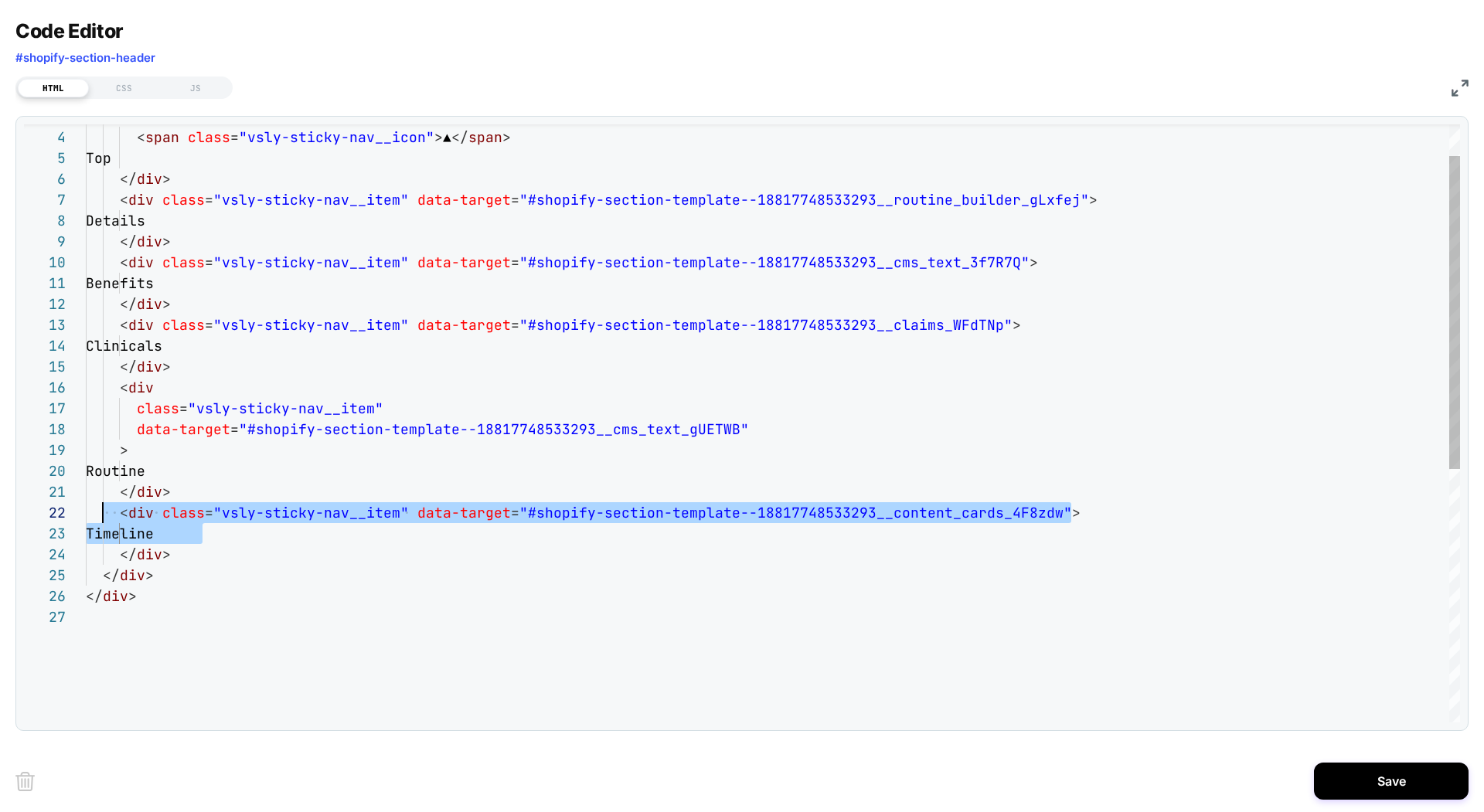
scroll to position [21, 0]
drag, startPoint x: 239, startPoint y: 536, endPoint x: 85, endPoint y: 516, distance: 155.3
click at [85, 516] on div "< div class = "vsly-sticky-nav__item" data-target = "#shopify-section-template-…" at bounding box center [772, 635] width 1374 height 1141
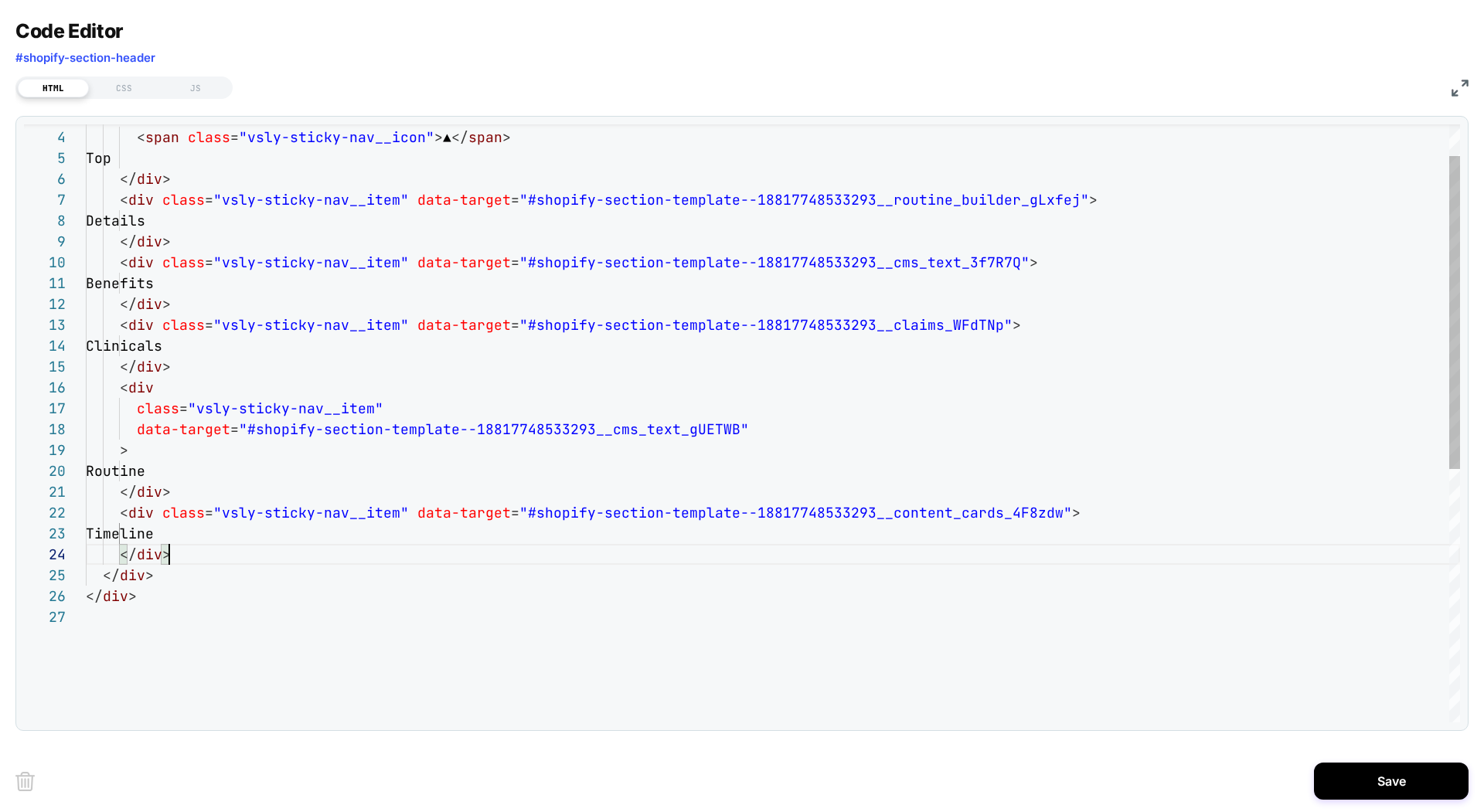
scroll to position [63, 84]
click at [181, 551] on div "< div class = "vsly-sticky-nav__item" data-target = "#shopify-section-template-…" at bounding box center [772, 635] width 1374 height 1141
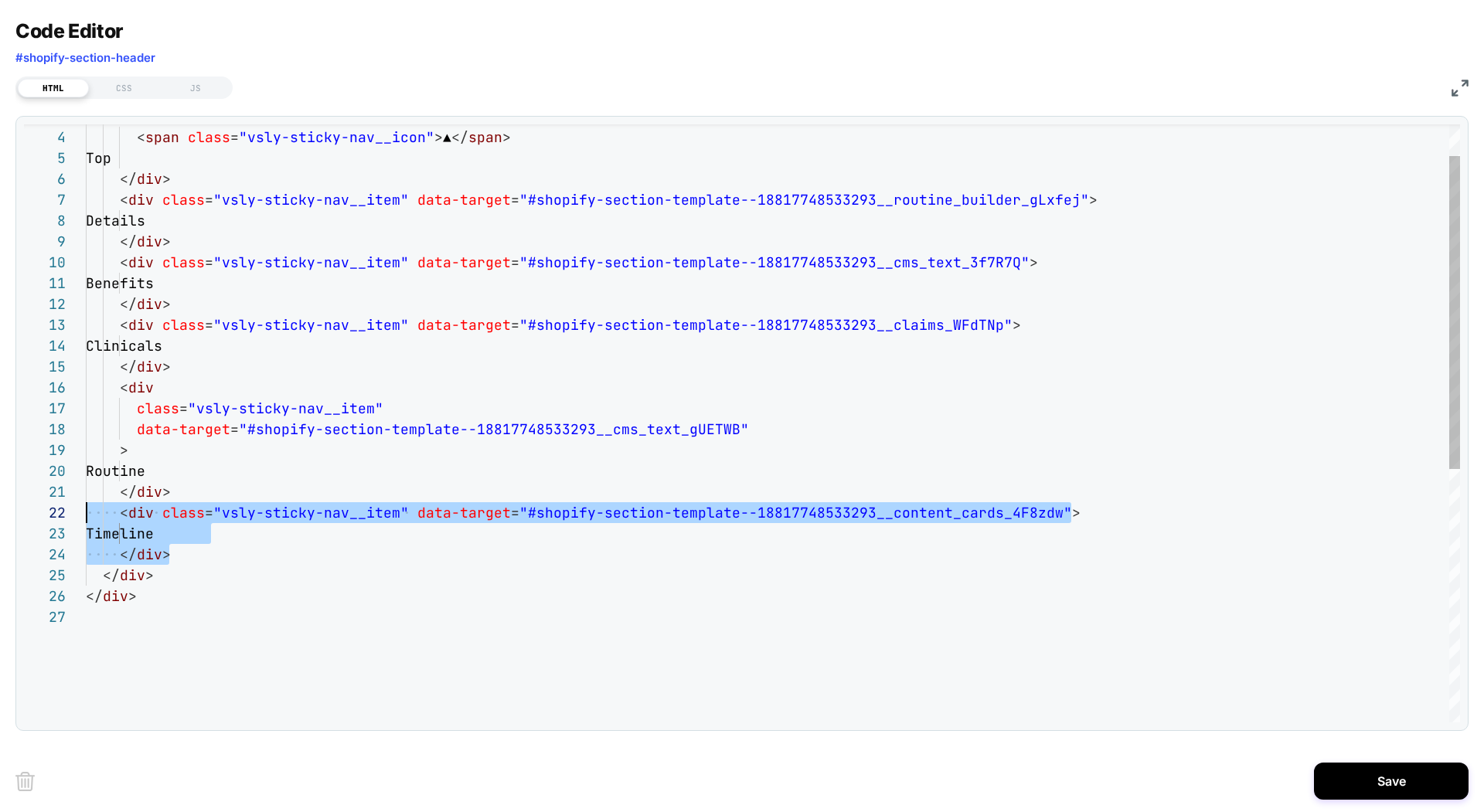
click at [89, 509] on div "< div class = "vsly-sticky-nav__item" data-target = "#shopify-section-template-…" at bounding box center [772, 635] width 1374 height 1141
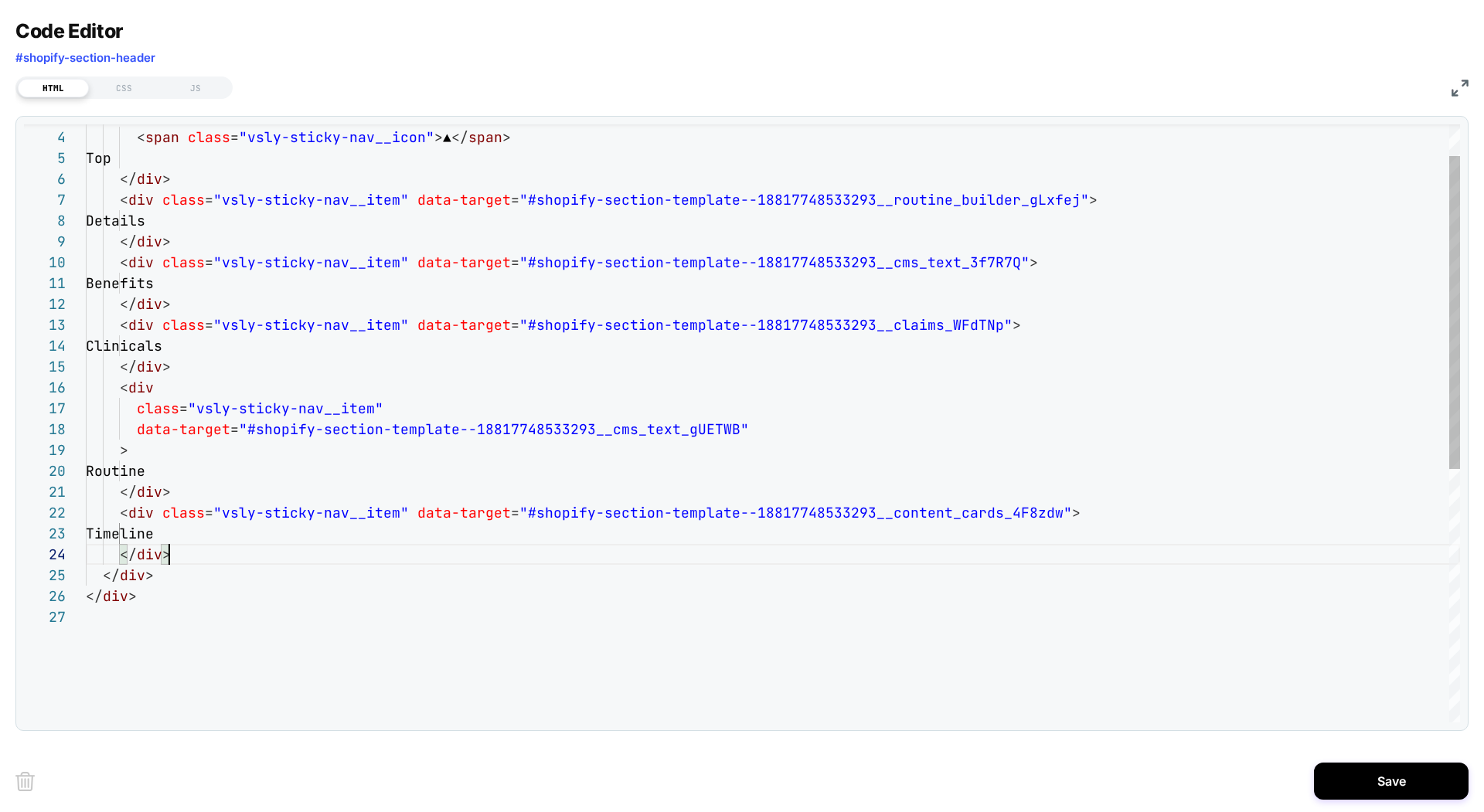
click at [188, 551] on div "< div class = "vsly-sticky-nav__item" data-target = "#shopify-section-template-…" at bounding box center [772, 635] width 1374 height 1141
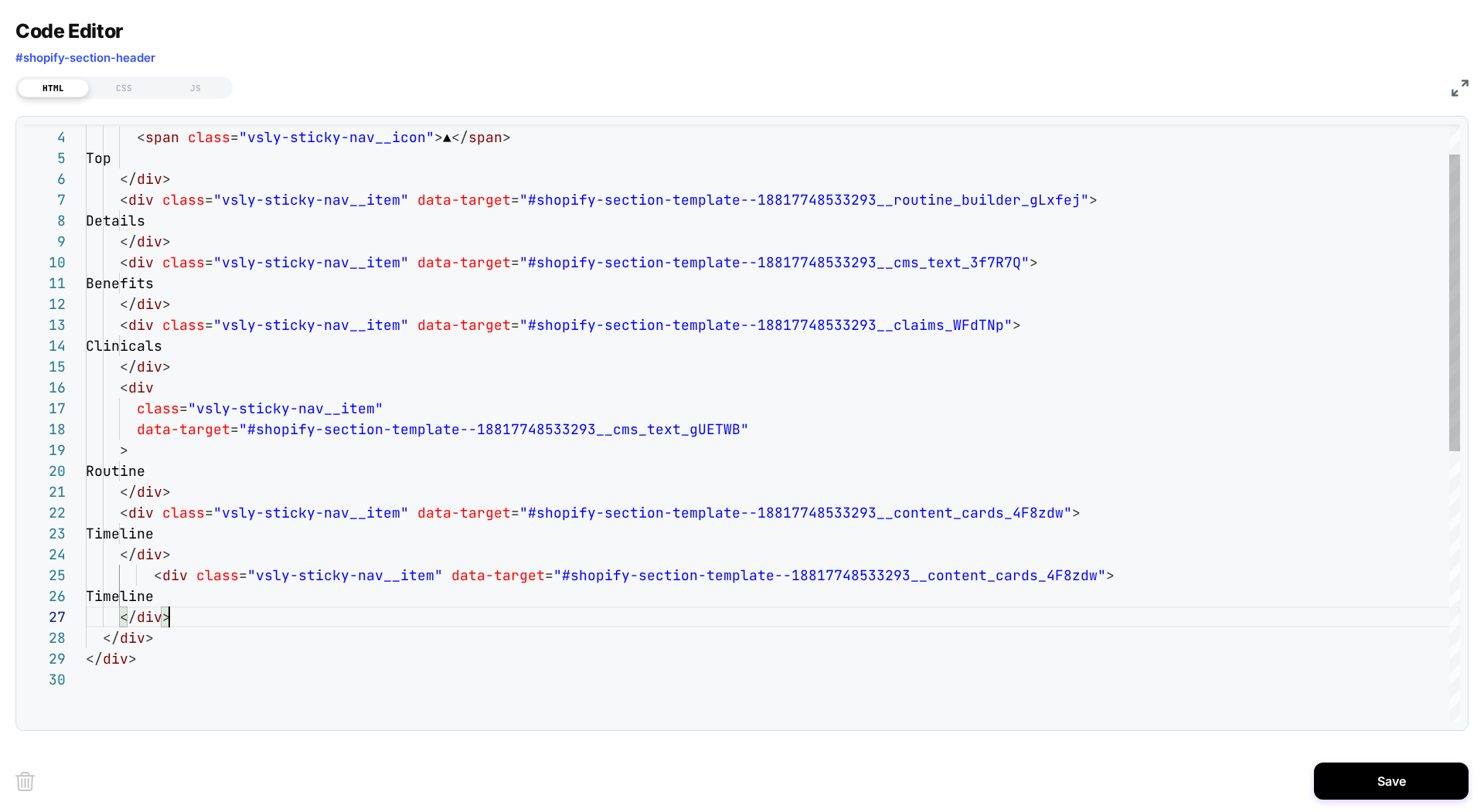
click at [150, 572] on div "< div class = "vsly-sticky-nav__item" data-target = "#shopify-section-template-…" at bounding box center [772, 665] width 1374 height 1203
click at [295, 588] on div "< div class = "vsly-sticky-nav__item" data-target = "#shopify-section-template-…" at bounding box center [772, 665] width 1374 height 1203
click at [184, 592] on div "< div class = "vsly-sticky-nav__item" data-target = "#shopify-section-template-…" at bounding box center [772, 665] width 1374 height 1203
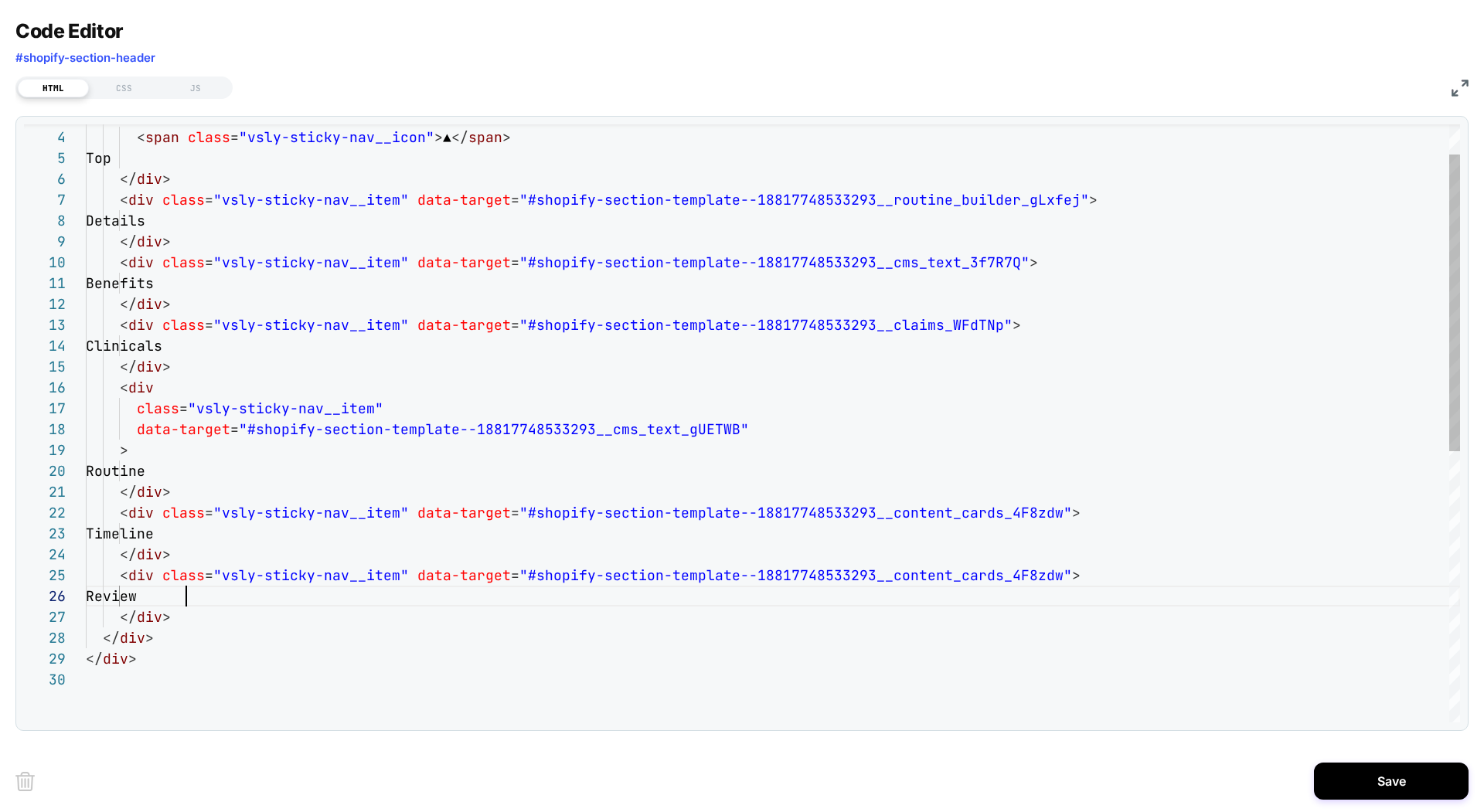
scroll to position [105, 108]
click at [589, 571] on div "< div class = "vsly-sticky-nav__item" data-target = "#shopify-section-template-…" at bounding box center [772, 665] width 1374 height 1203
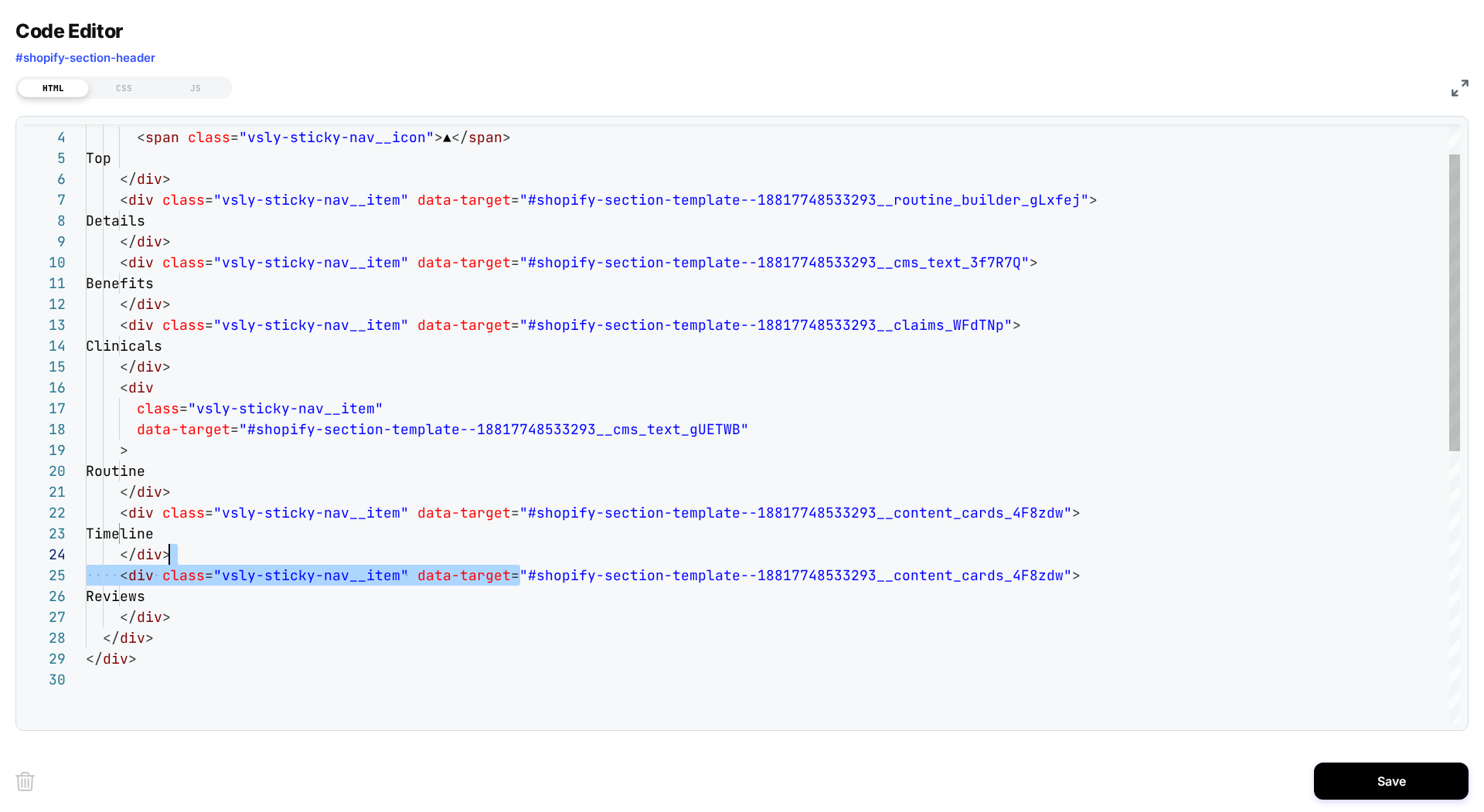
scroll to position [84, 951]
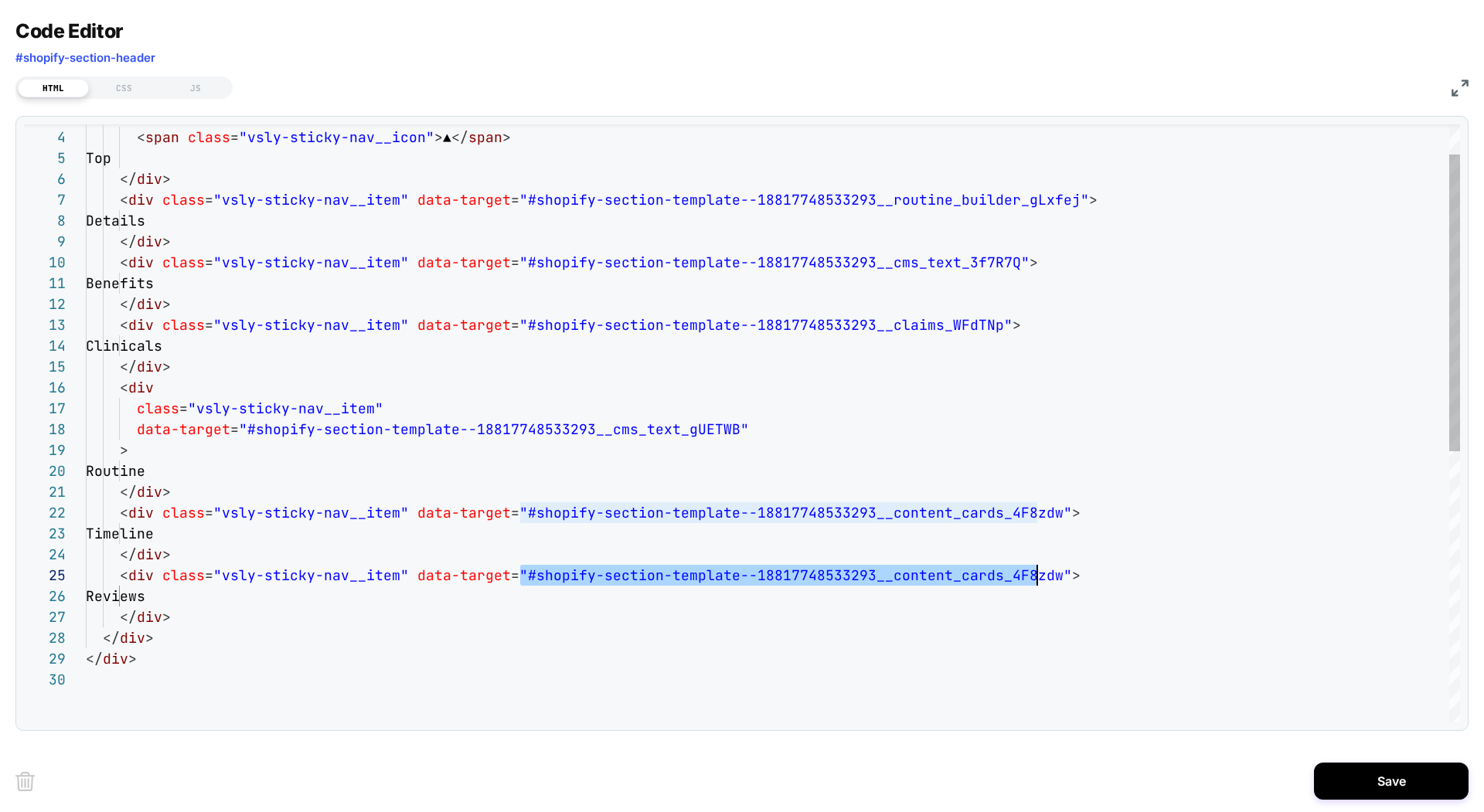
drag, startPoint x: 520, startPoint y: 573, endPoint x: 1039, endPoint y: 577, distance: 519.0
click at [1039, 577] on div "< div class = "vsly-sticky-nav__item" data-target = "#shopify-section-template-…" at bounding box center [772, 665] width 1374 height 1203
click at [962, 578] on div "< div class = "vsly-sticky-nav__item" data-target = "#shopify-section-template-…" at bounding box center [772, 665] width 1374 height 1203
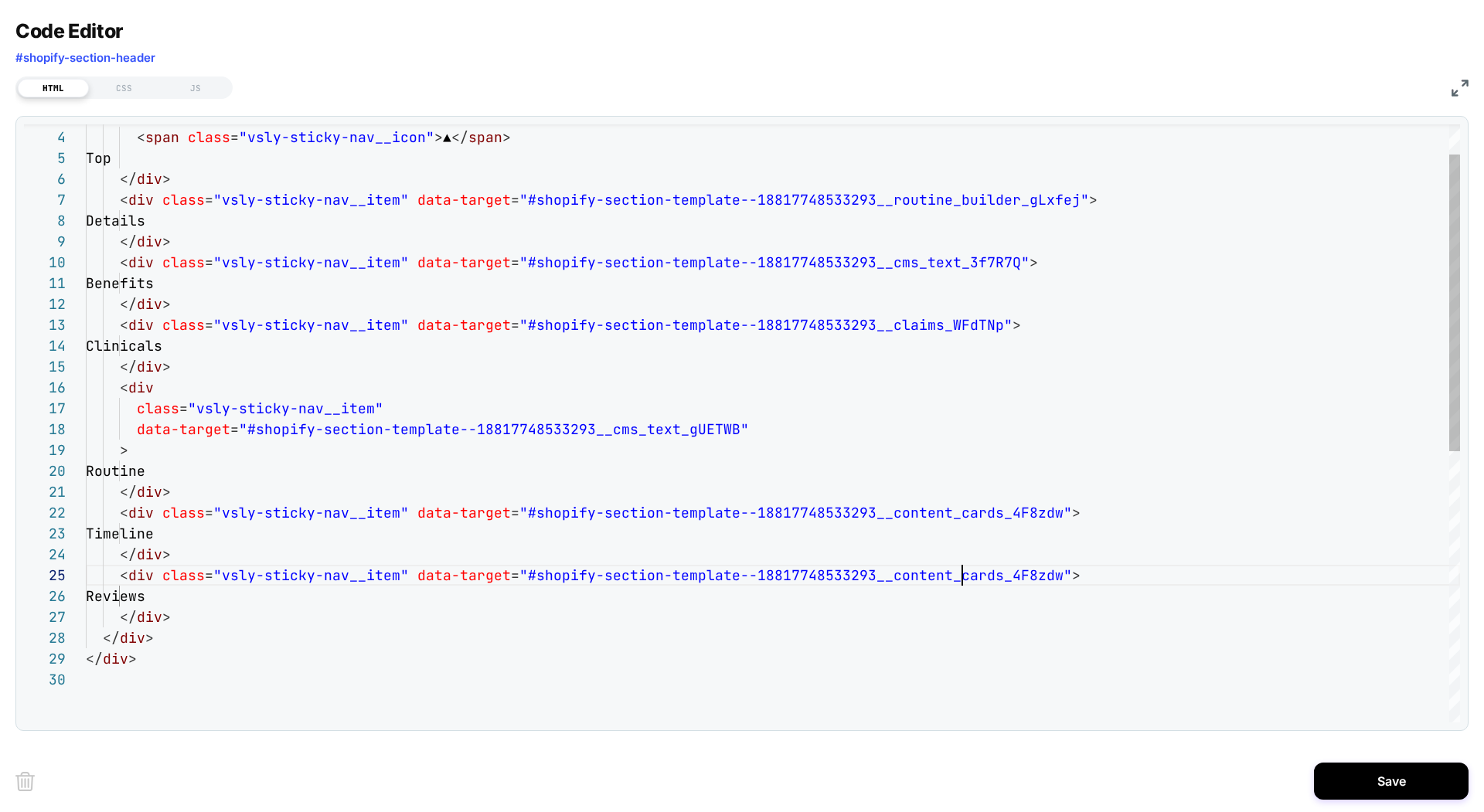
scroll to position [84, 877]
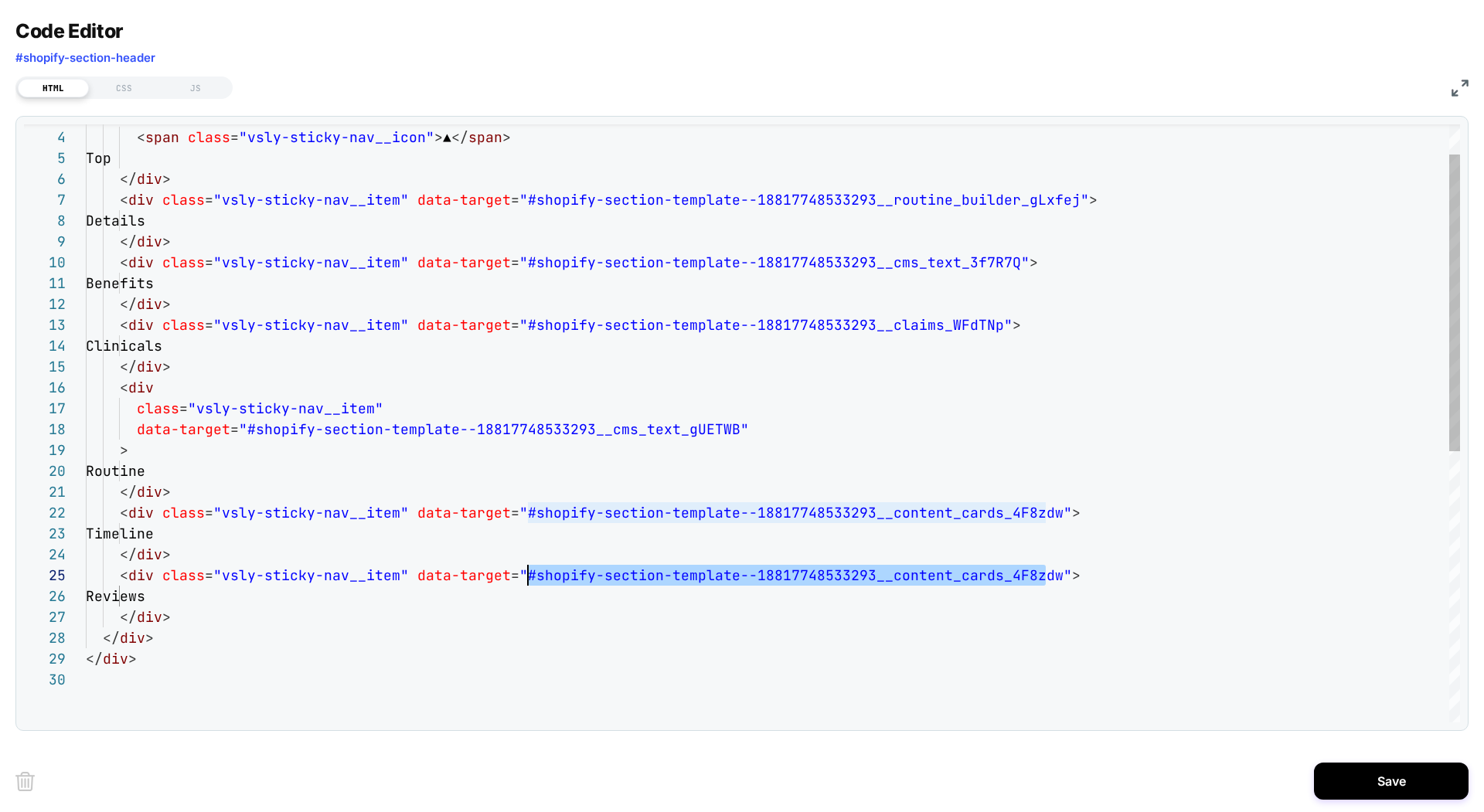
drag, startPoint x: 1044, startPoint y: 571, endPoint x: 531, endPoint y: 579, distance: 513.1
click at [530, 579] on span "< div class = "vsly-sticky-nav__item" data-target = "#shopify-section-template-…" at bounding box center [583, 575] width 995 height 17
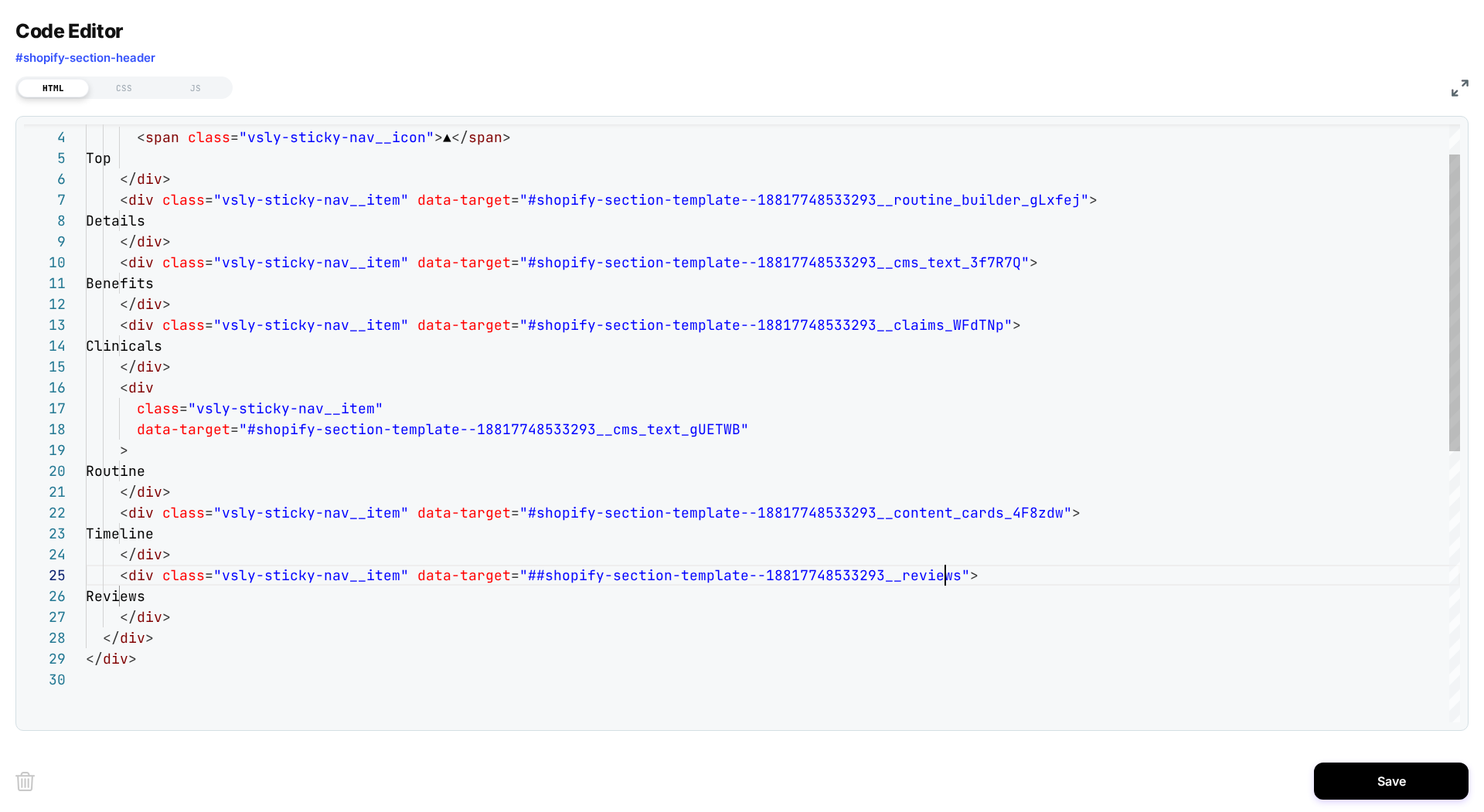
scroll to position [84, 859]
click at [531, 577] on div "< div class = "vsly-sticky-nav__item" data-target = "#shopify-section-template-…" at bounding box center [772, 665] width 1374 height 1203
click at [1008, 614] on div "< div class = "vsly-sticky-nav__item" data-target = "#shopify-section-template-…" at bounding box center [772, 665] width 1374 height 1203
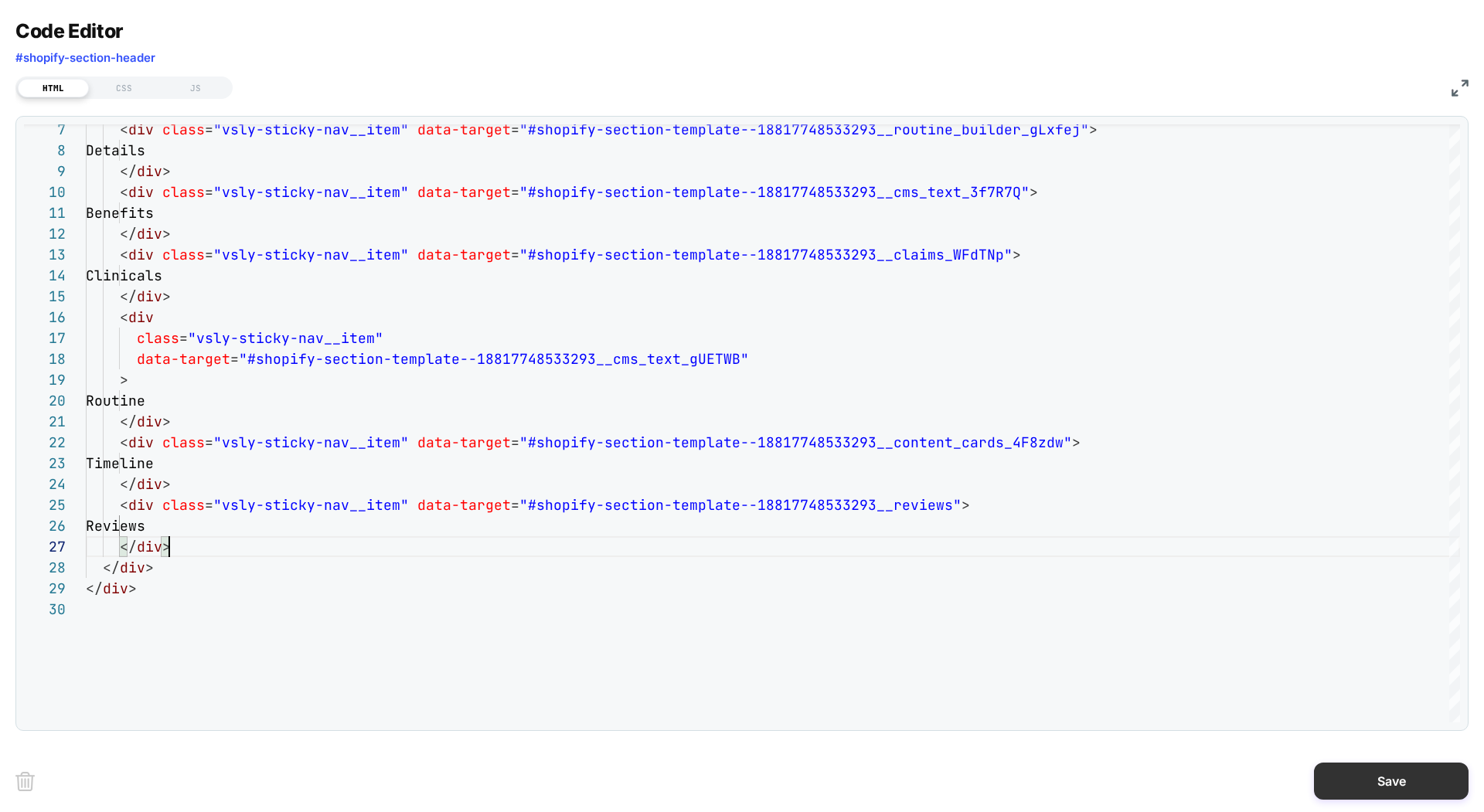
type textarea "**********"
click at [1373, 799] on button "Save" at bounding box center [1391, 781] width 154 height 38
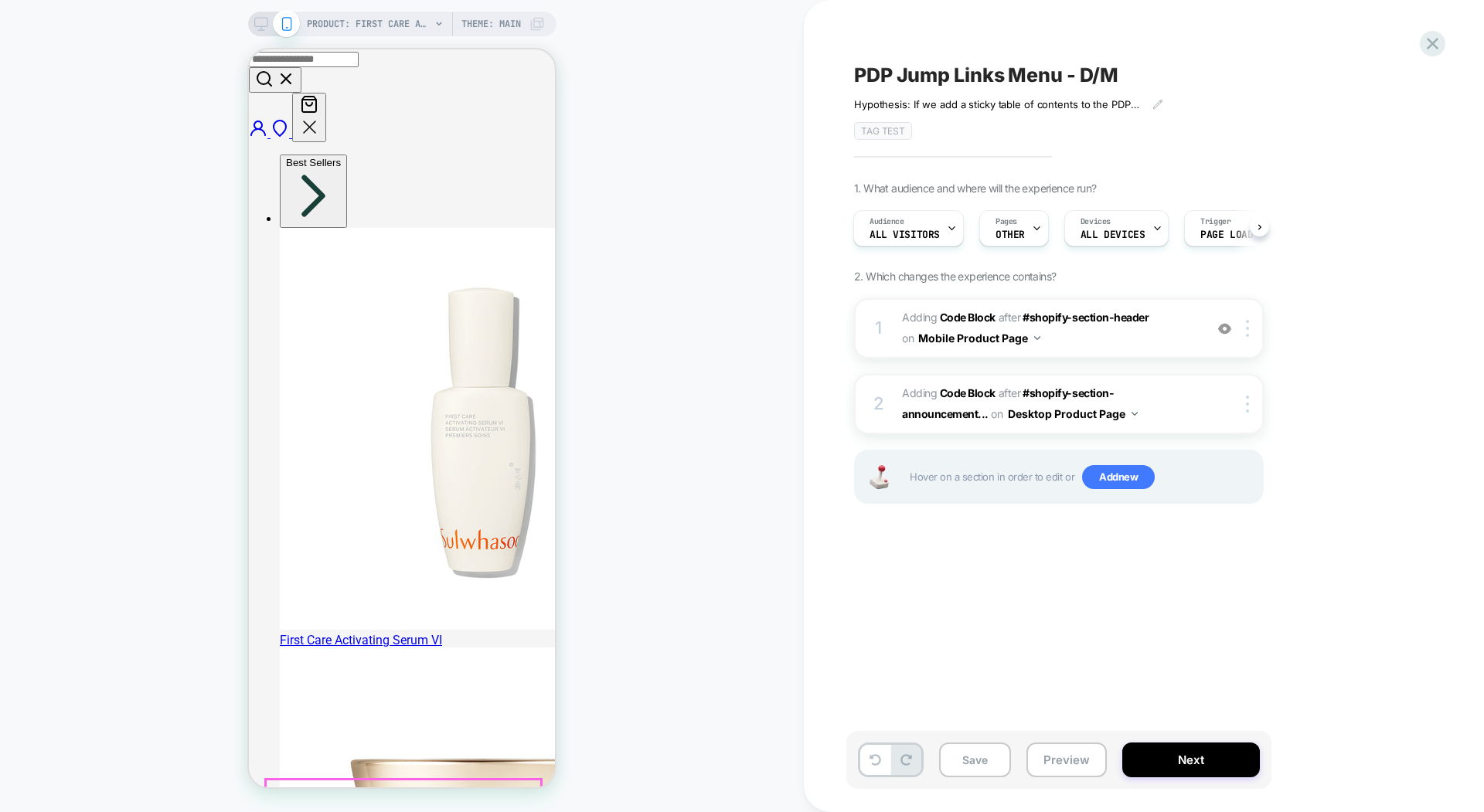
scroll to position [0, 0]
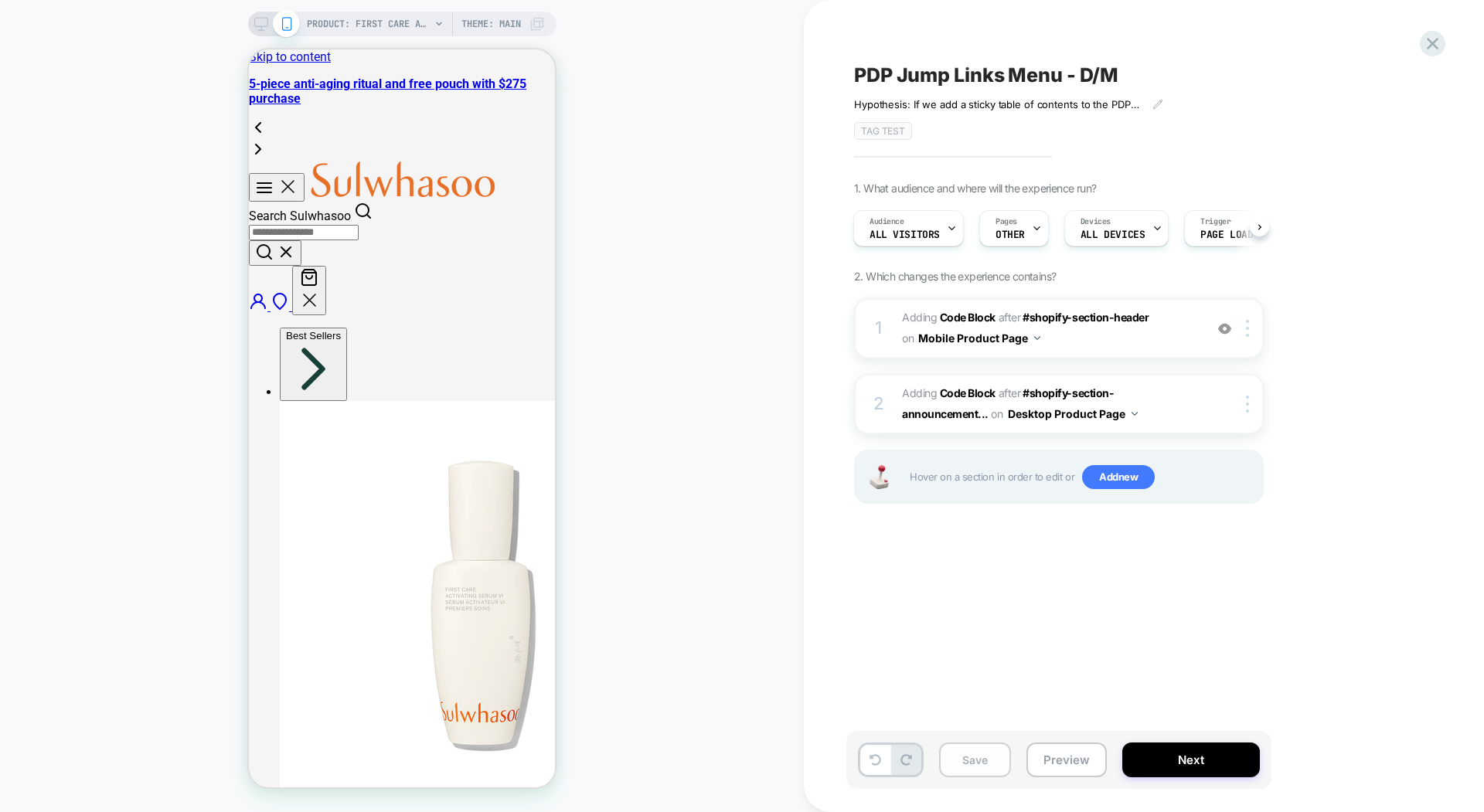
click at [972, 765] on button "Save" at bounding box center [975, 760] width 72 height 35
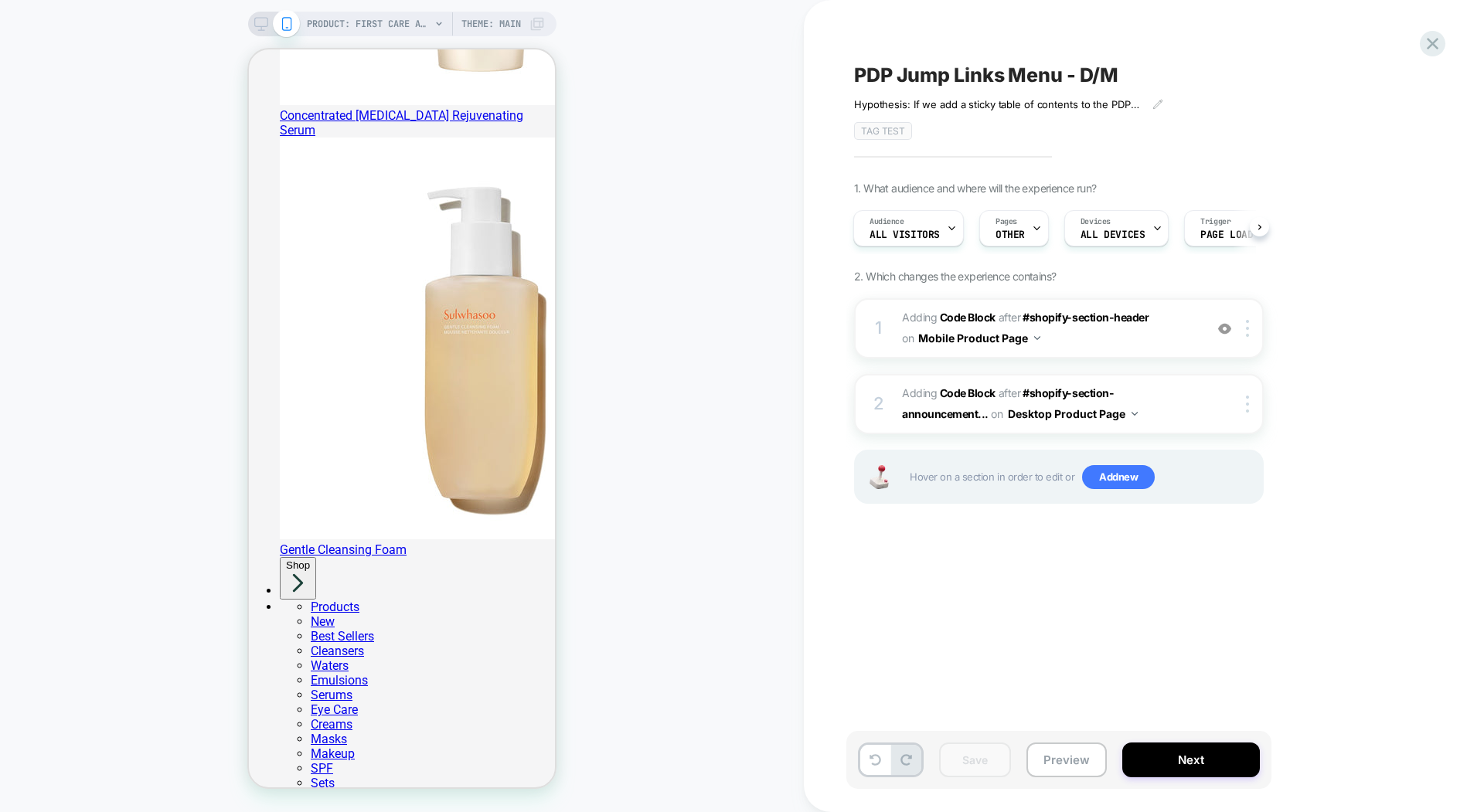
scroll to position [1464, 0]
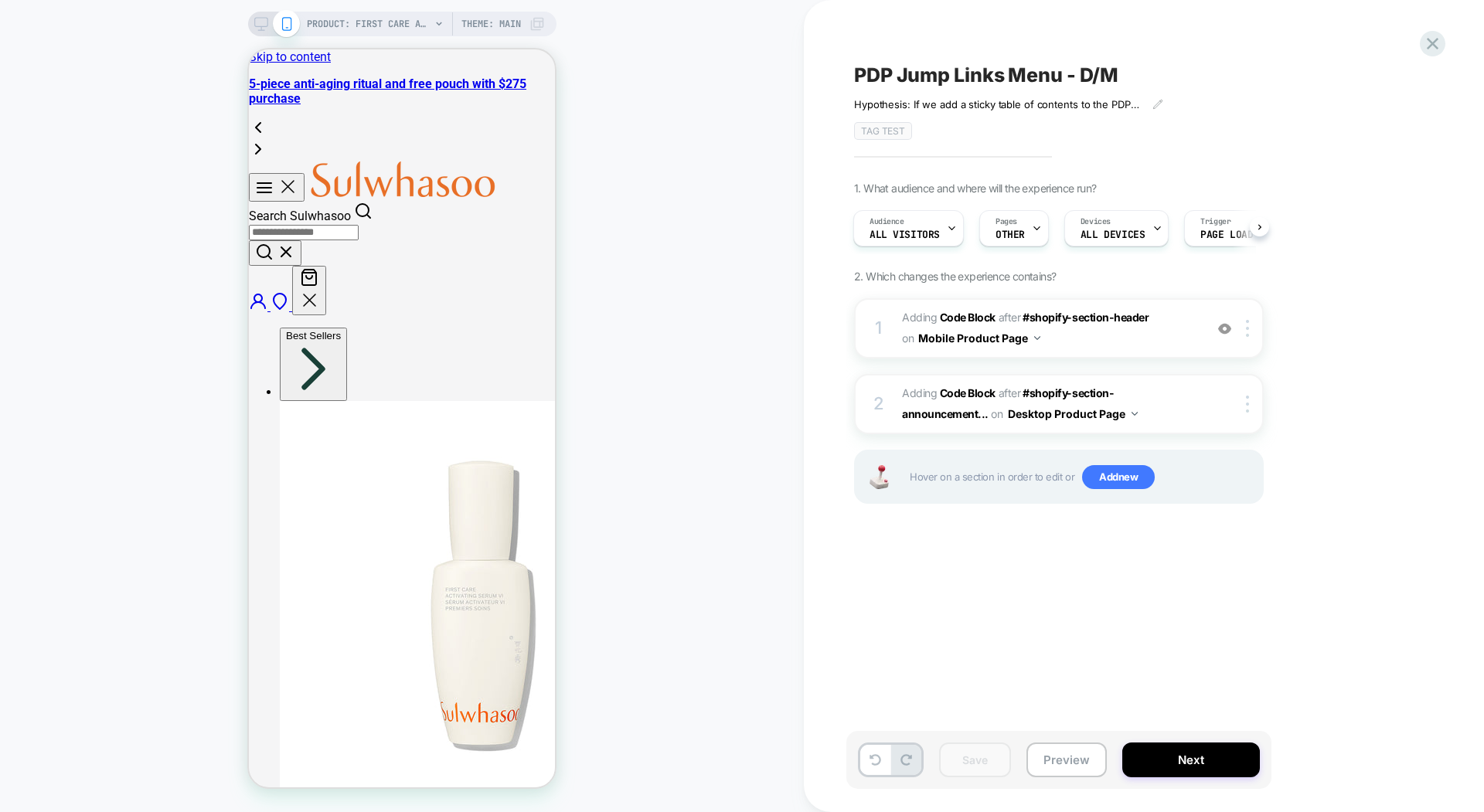
scroll to position [0, 10]
click at [1243, 324] on div at bounding box center [1249, 328] width 25 height 17
click at [1253, 321] on div at bounding box center [1249, 328] width 25 height 17
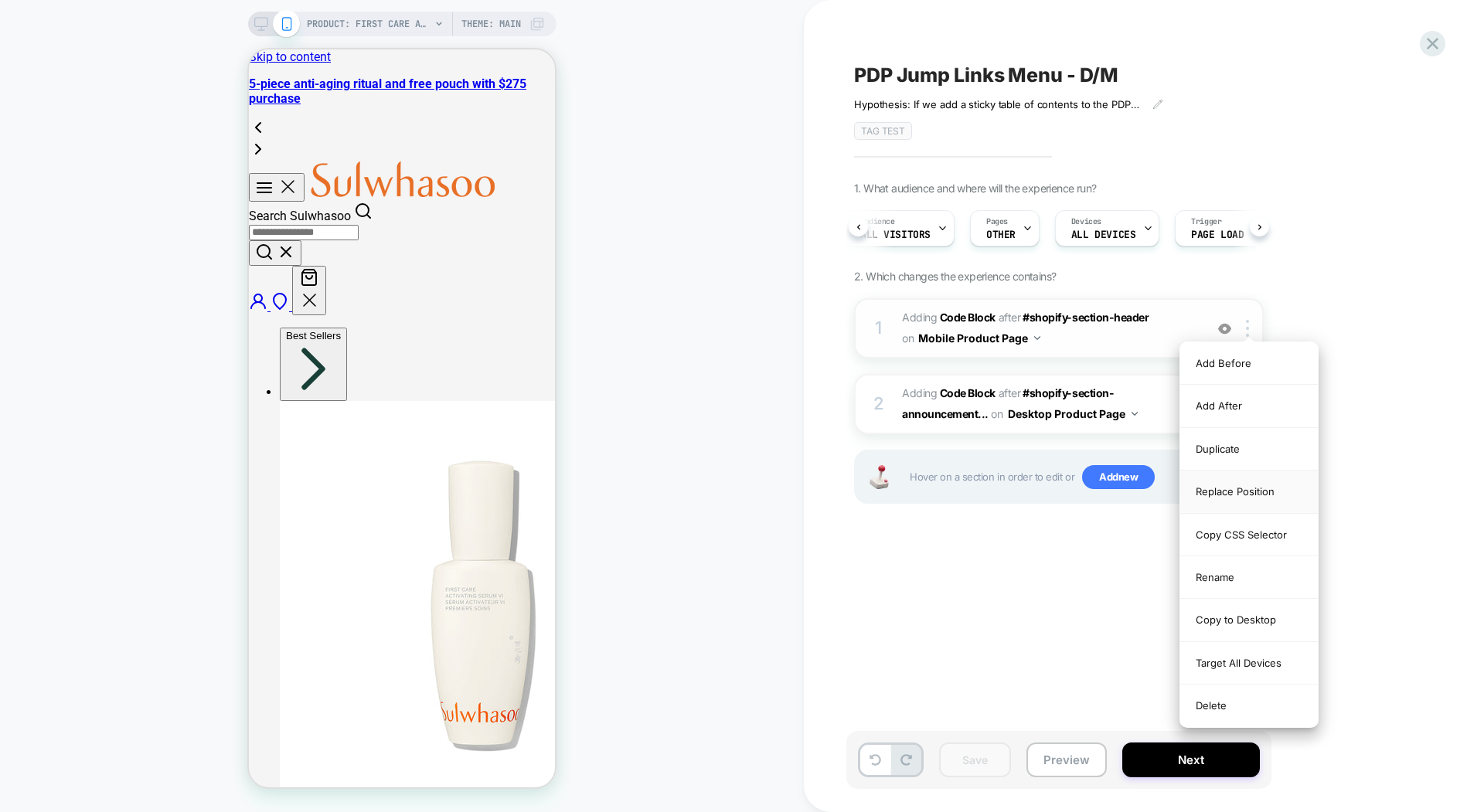
click at [1228, 486] on div "Replace Position" at bounding box center [1249, 491] width 138 height 43
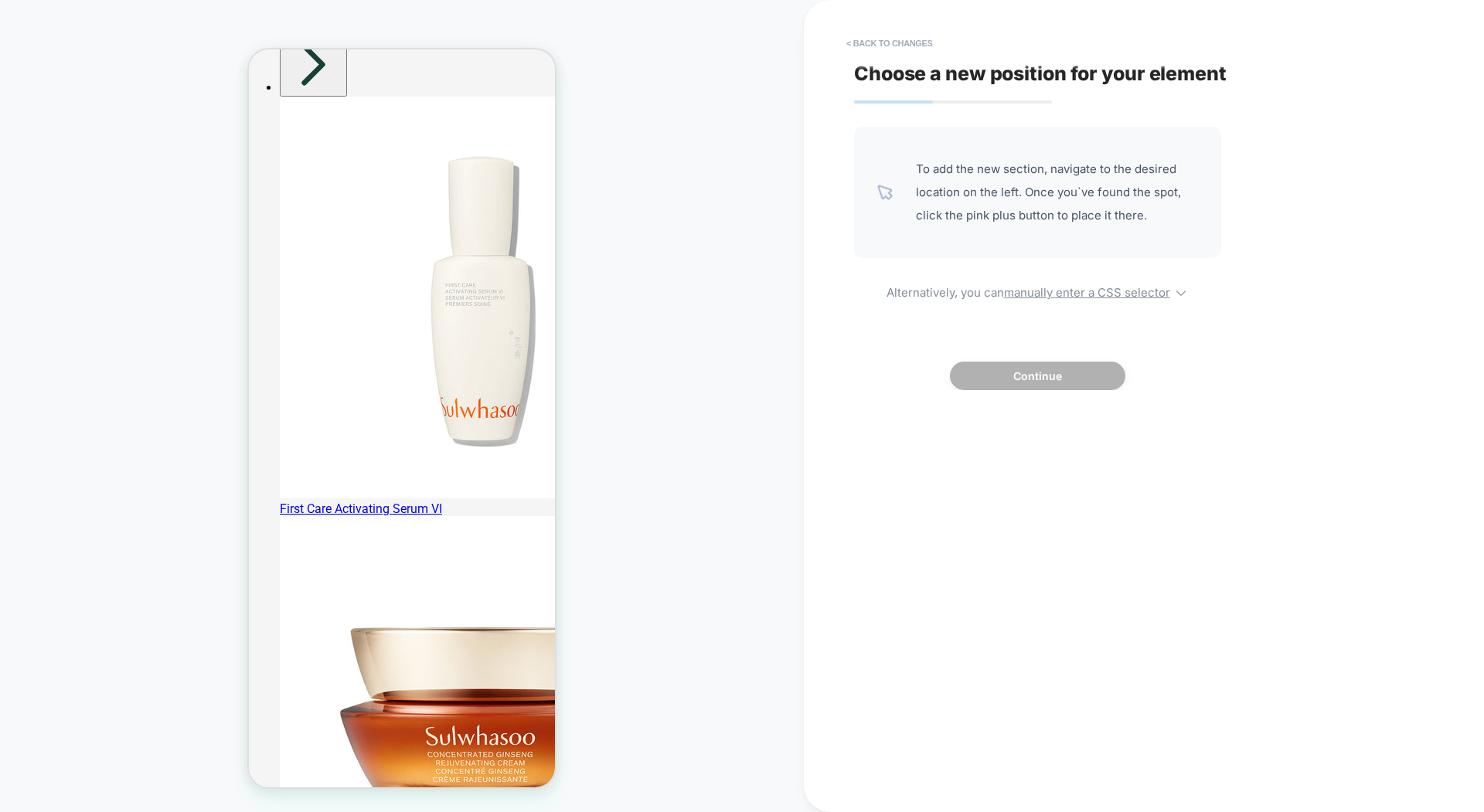
scroll to position [230, 0]
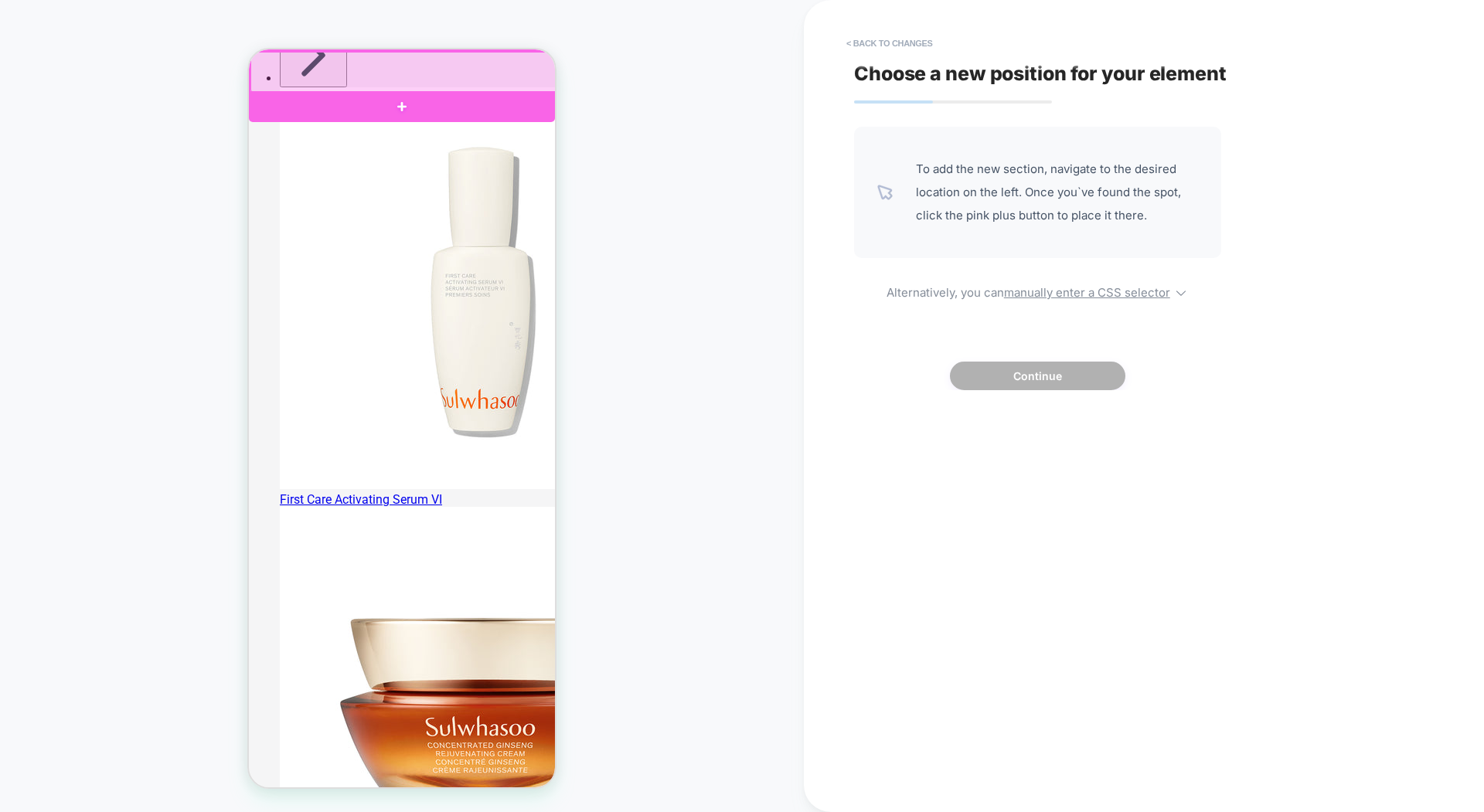
click at [391, 84] on div at bounding box center [403, 72] width 306 height 41
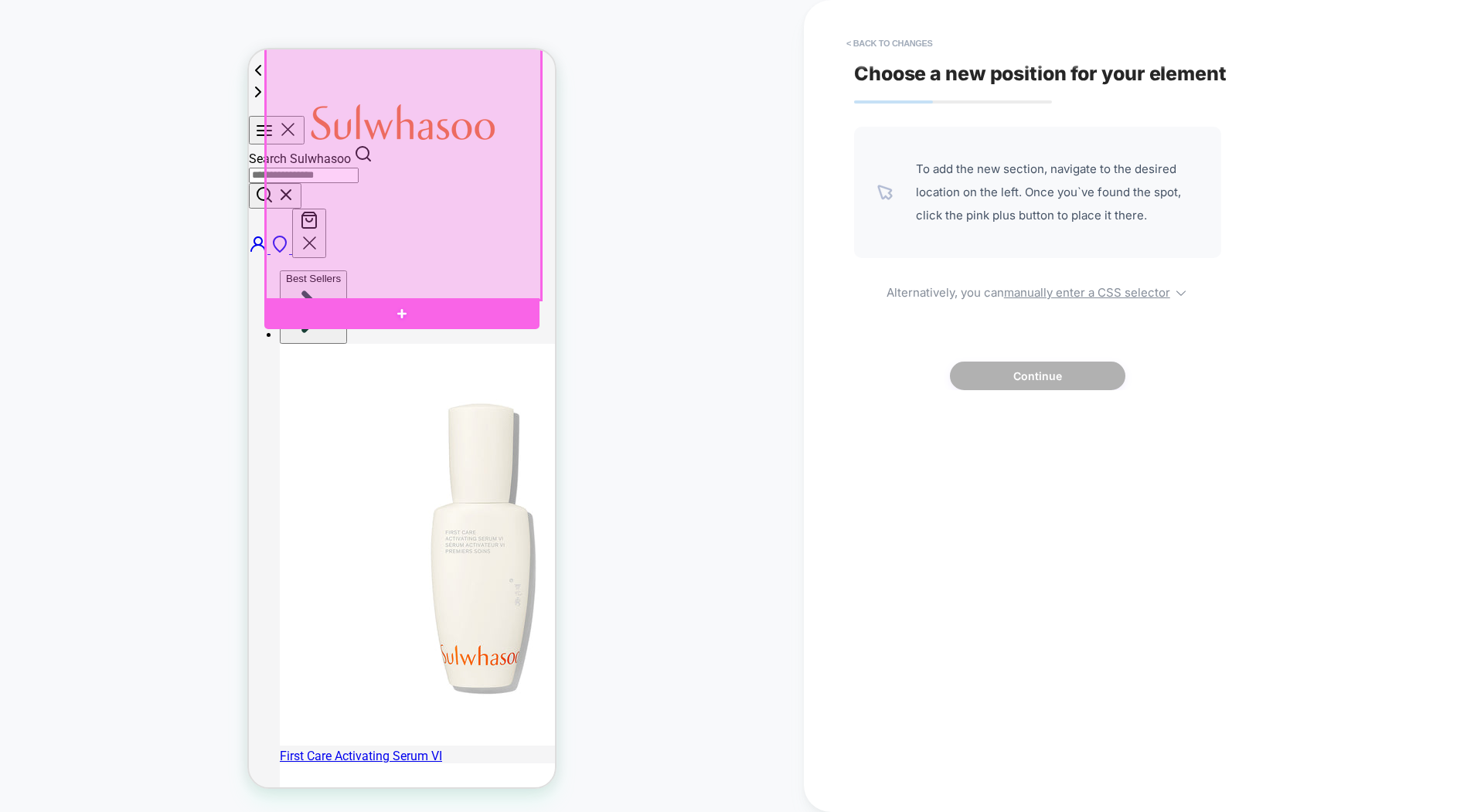
scroll to position [0, 0]
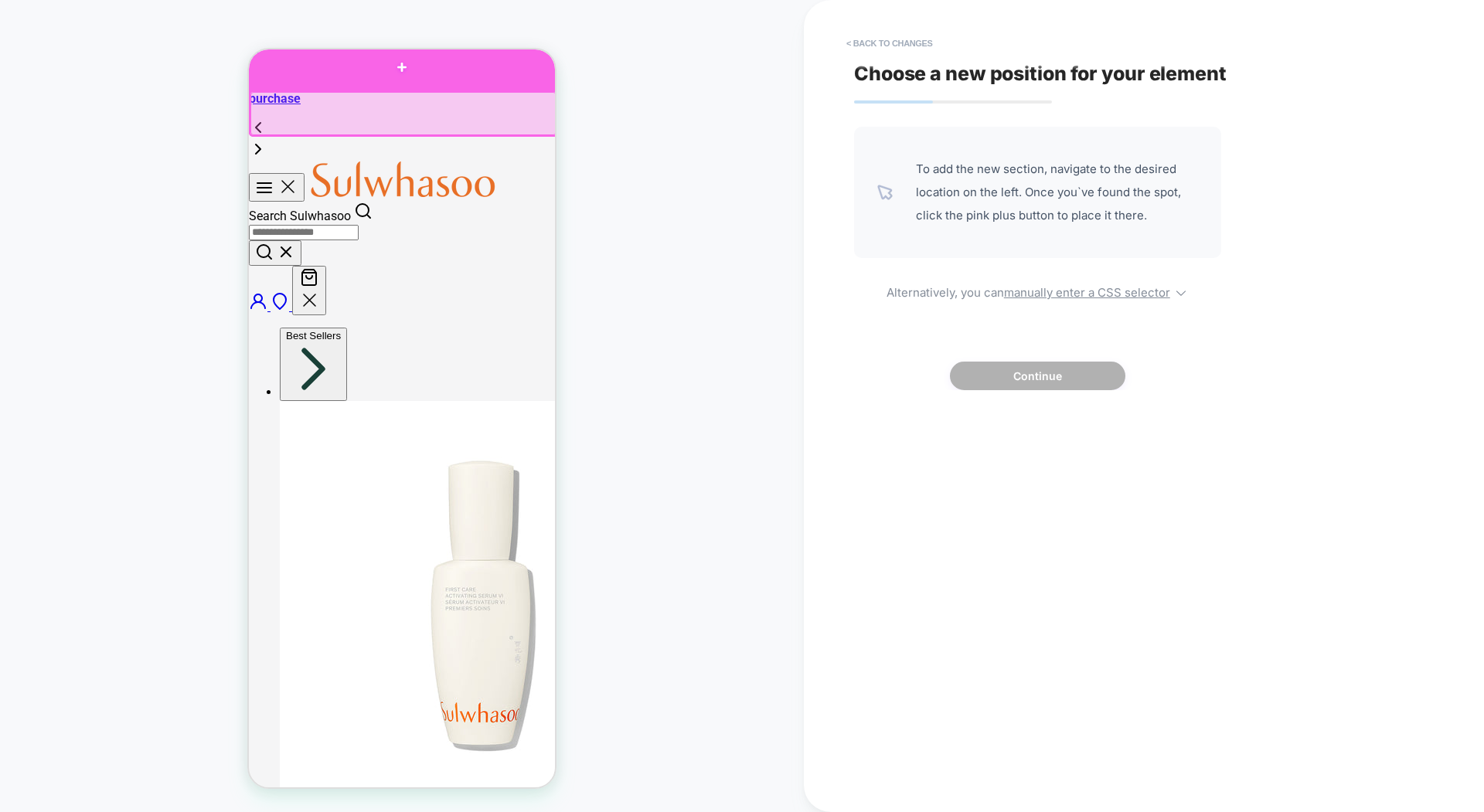
click at [389, 76] on div at bounding box center [401, 66] width 306 height 46
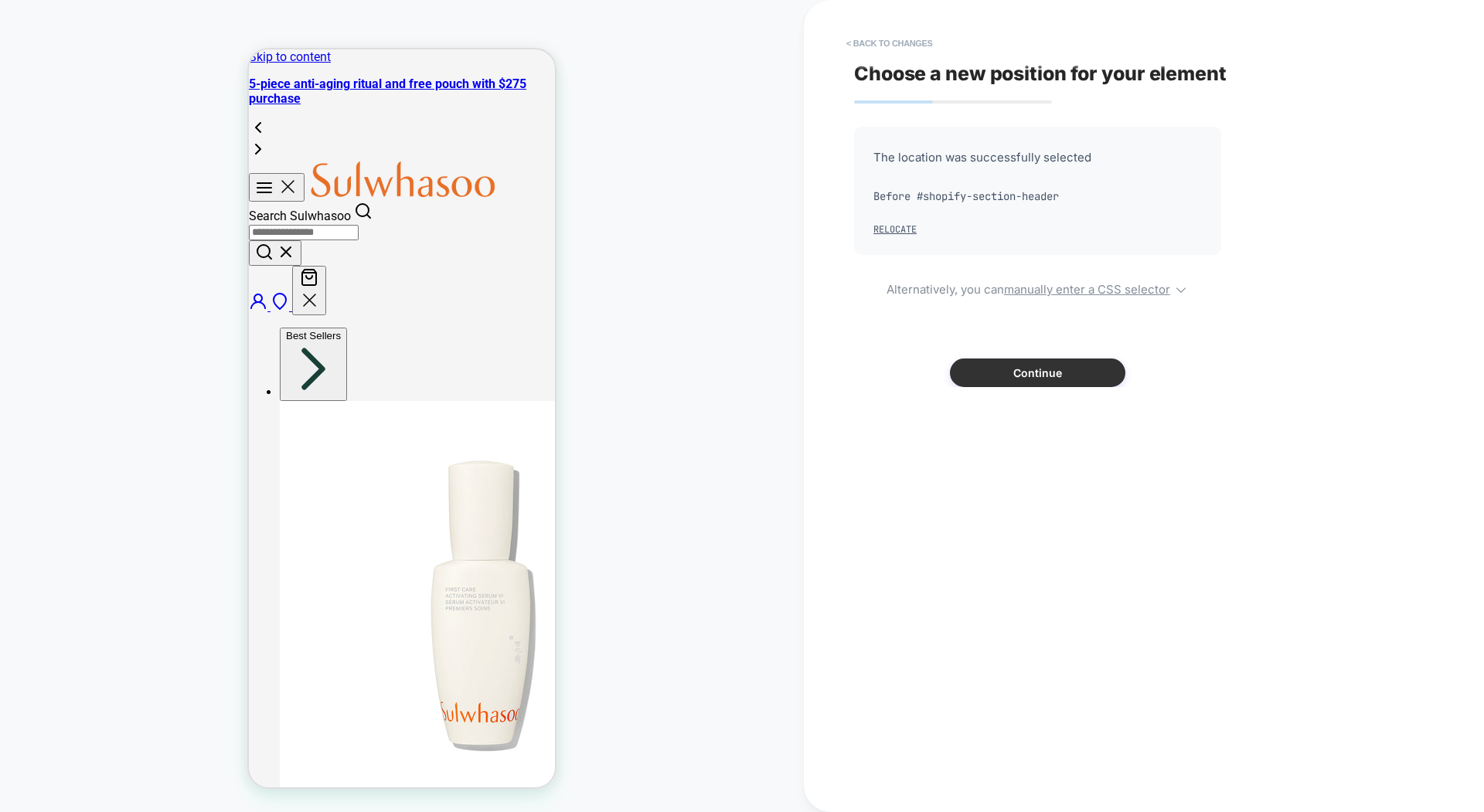
click at [1057, 370] on button "Continue" at bounding box center [1037, 372] width 175 height 29
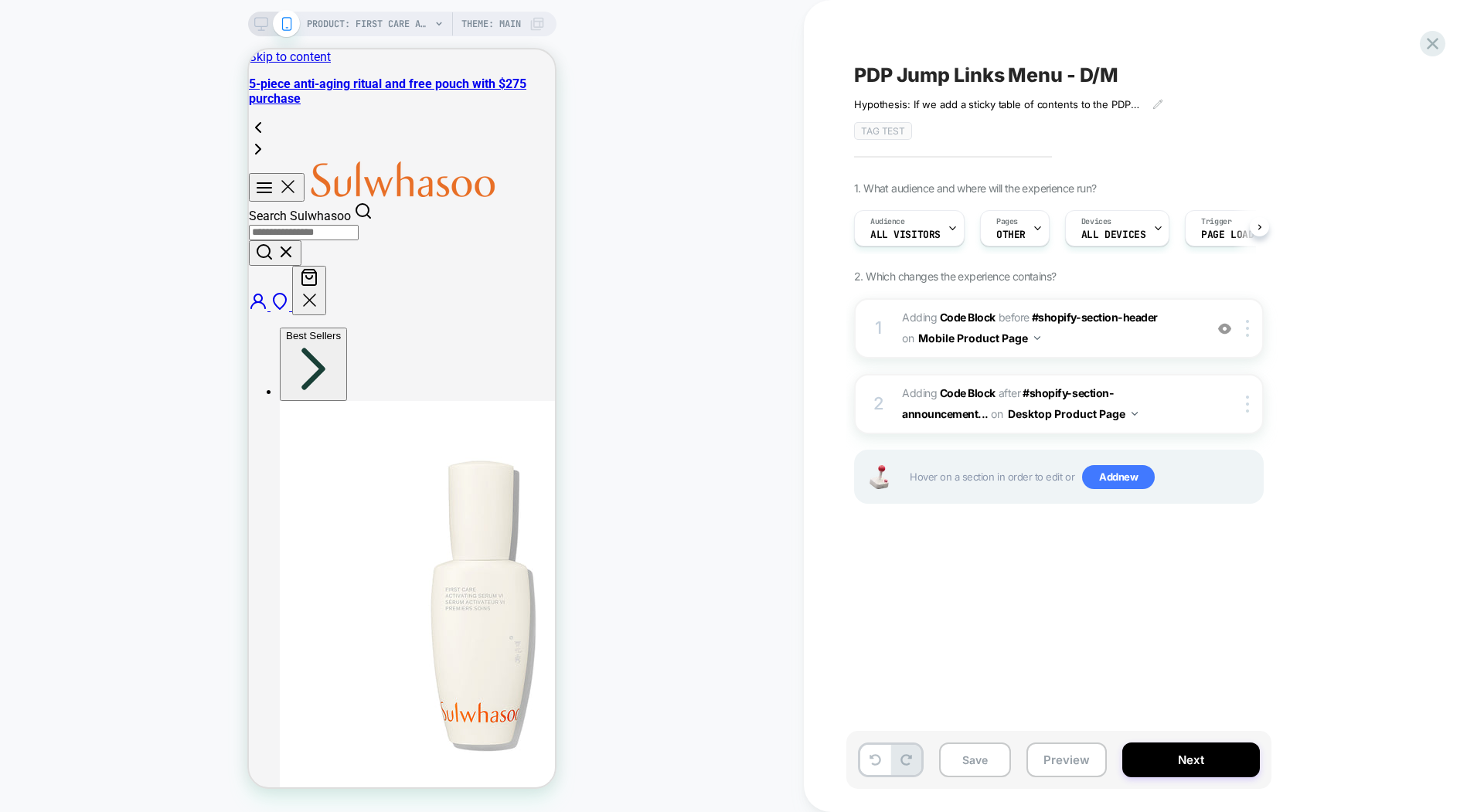
scroll to position [0, 1]
click at [970, 759] on button "Save" at bounding box center [975, 760] width 72 height 35
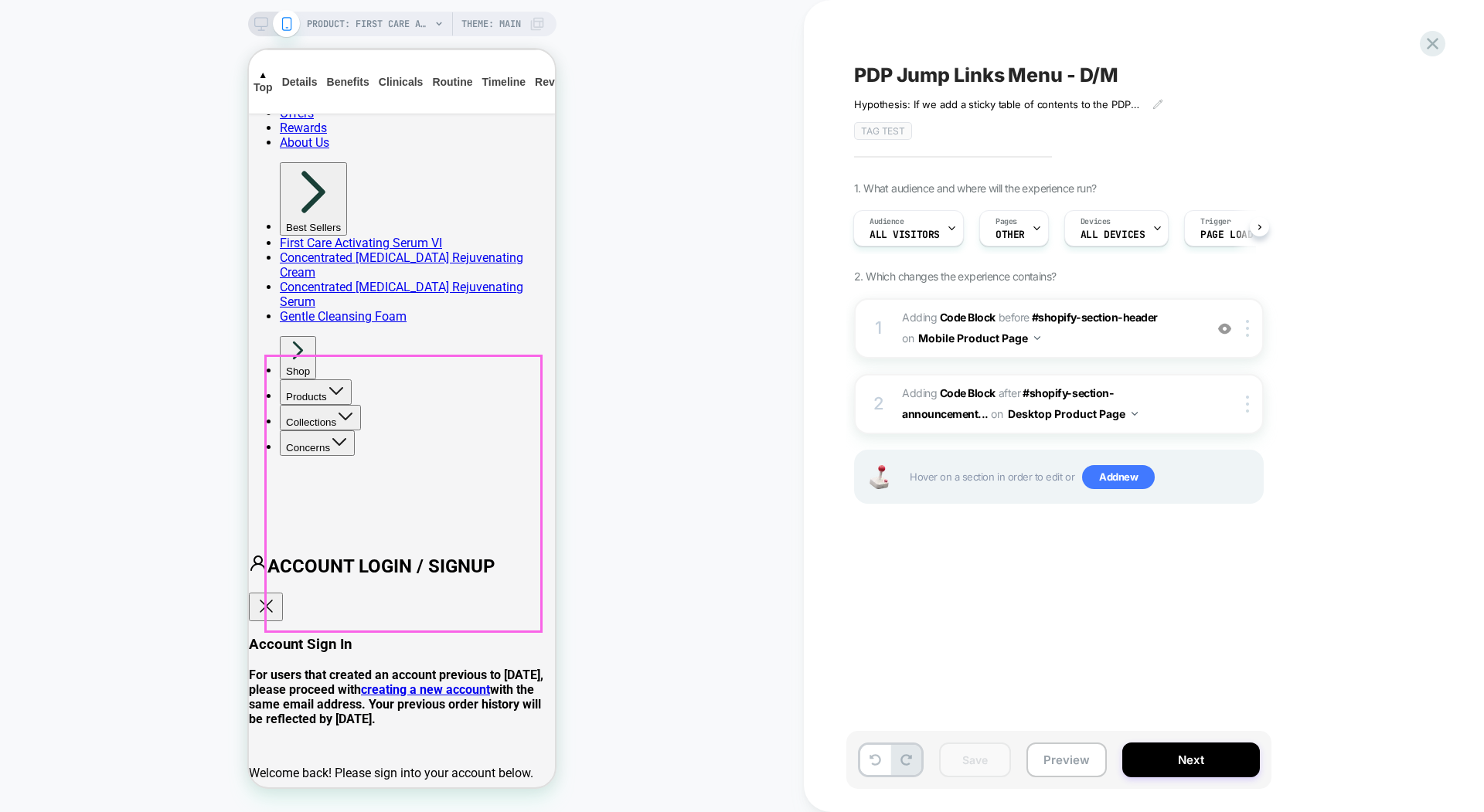
scroll to position [3192, 0]
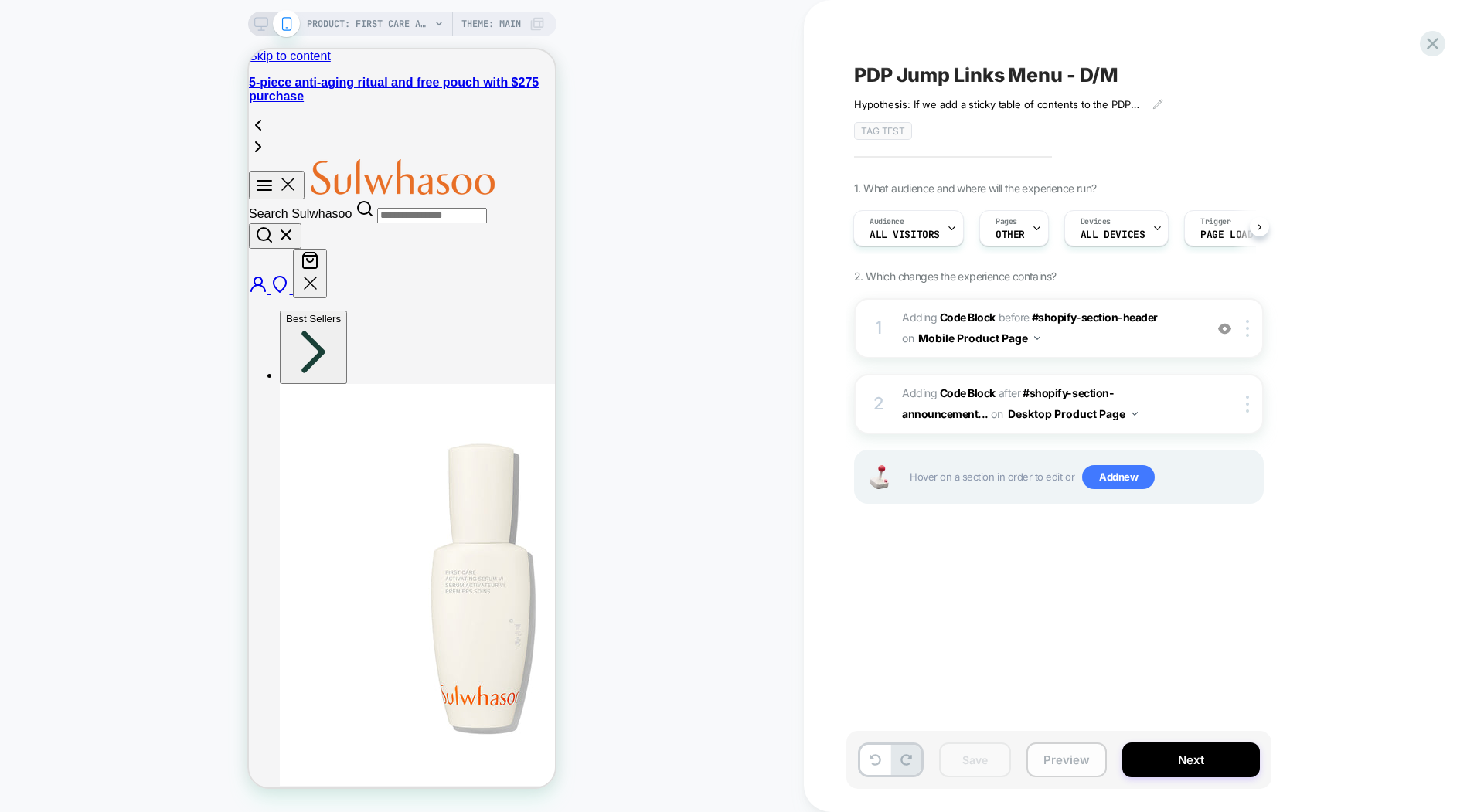
click at [1046, 754] on button "Preview" at bounding box center [1066, 760] width 80 height 35
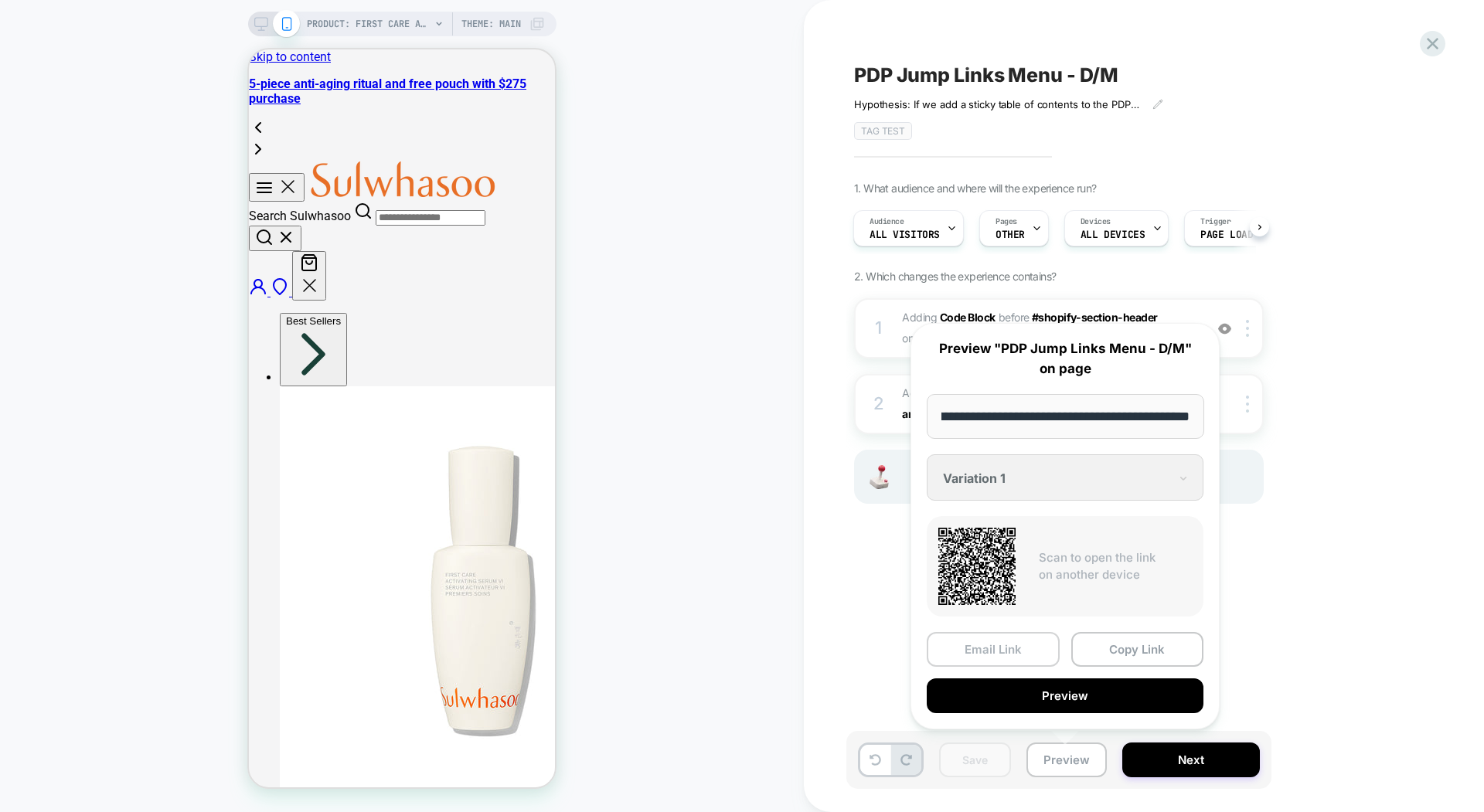
scroll to position [0, 2]
click at [1121, 649] on button "Copy Link" at bounding box center [1138, 650] width 133 height 35
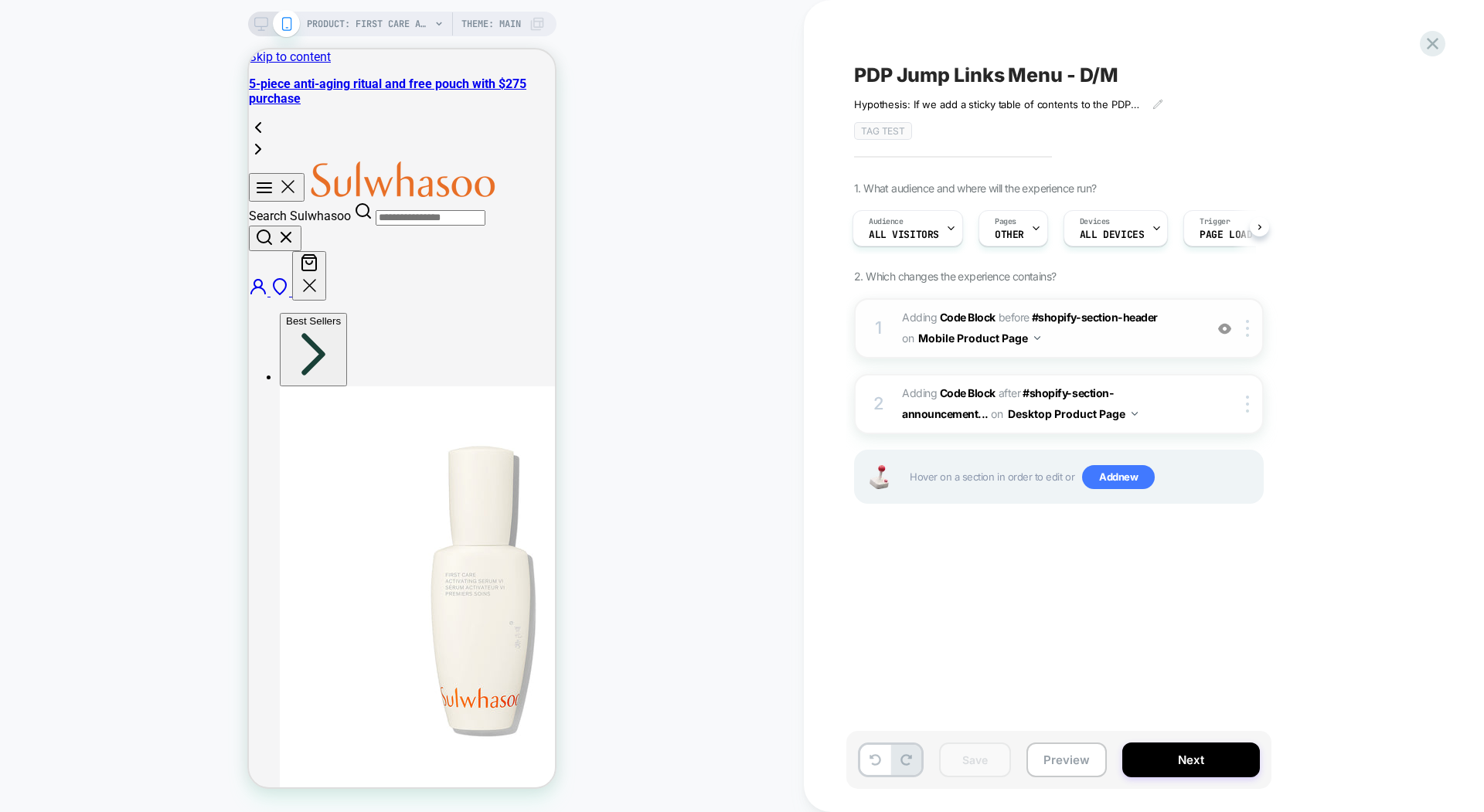
click at [1207, 318] on div "1 Adding Code Block BEFORE #shopify-section-header #shopify-section-header on M…" at bounding box center [1059, 328] width 410 height 60
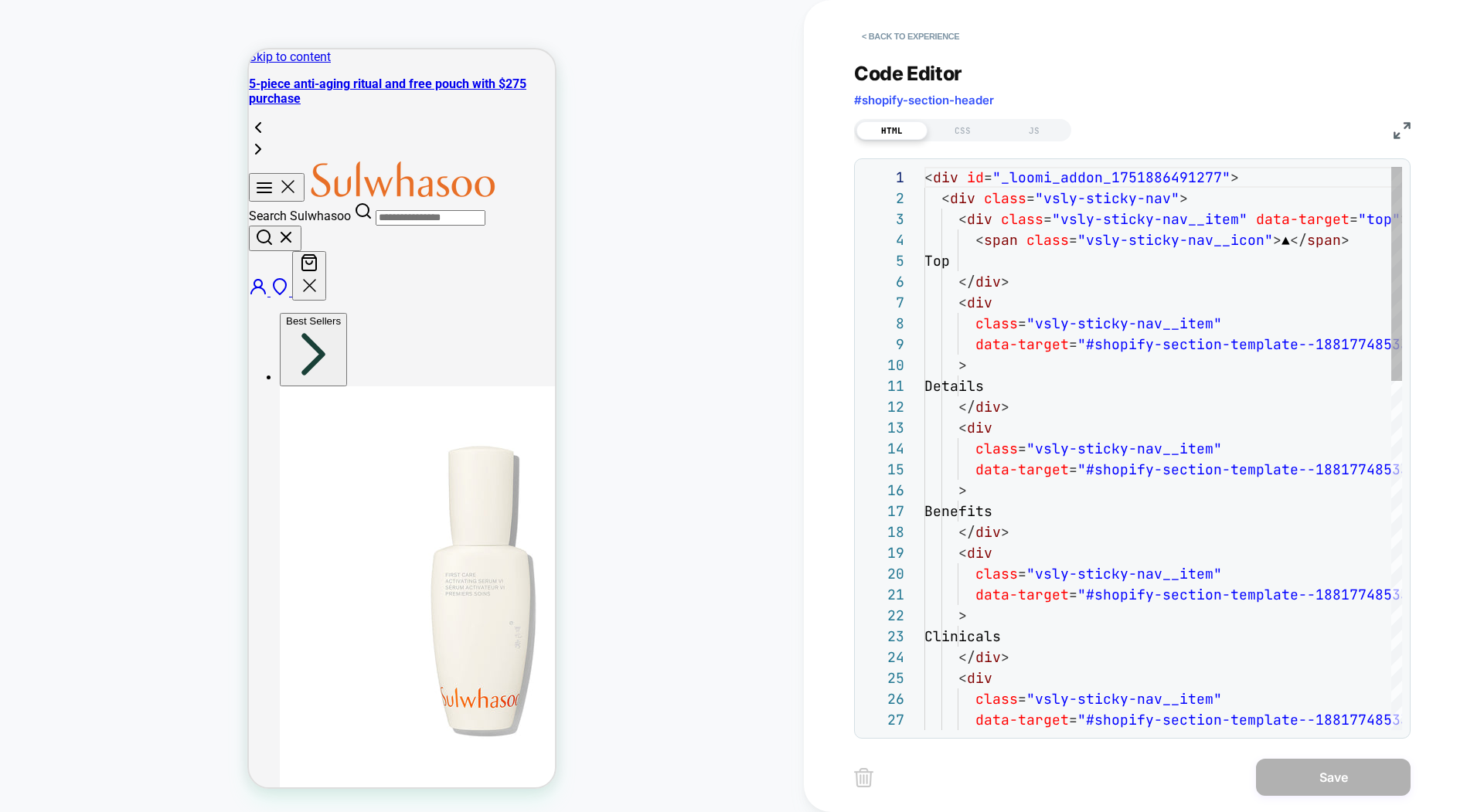
scroll to position [208, 0]
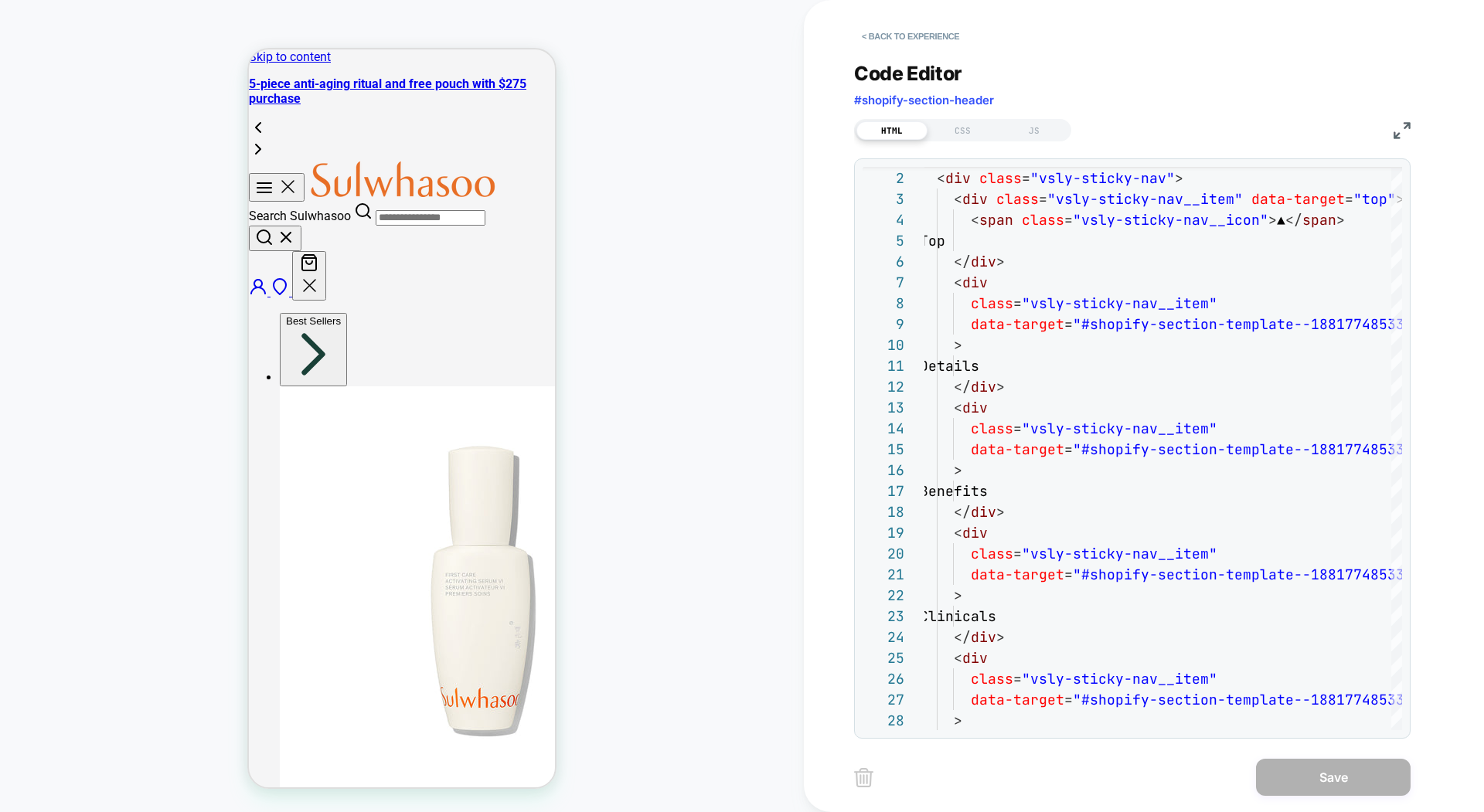
click at [1405, 122] on img at bounding box center [1401, 130] width 17 height 17
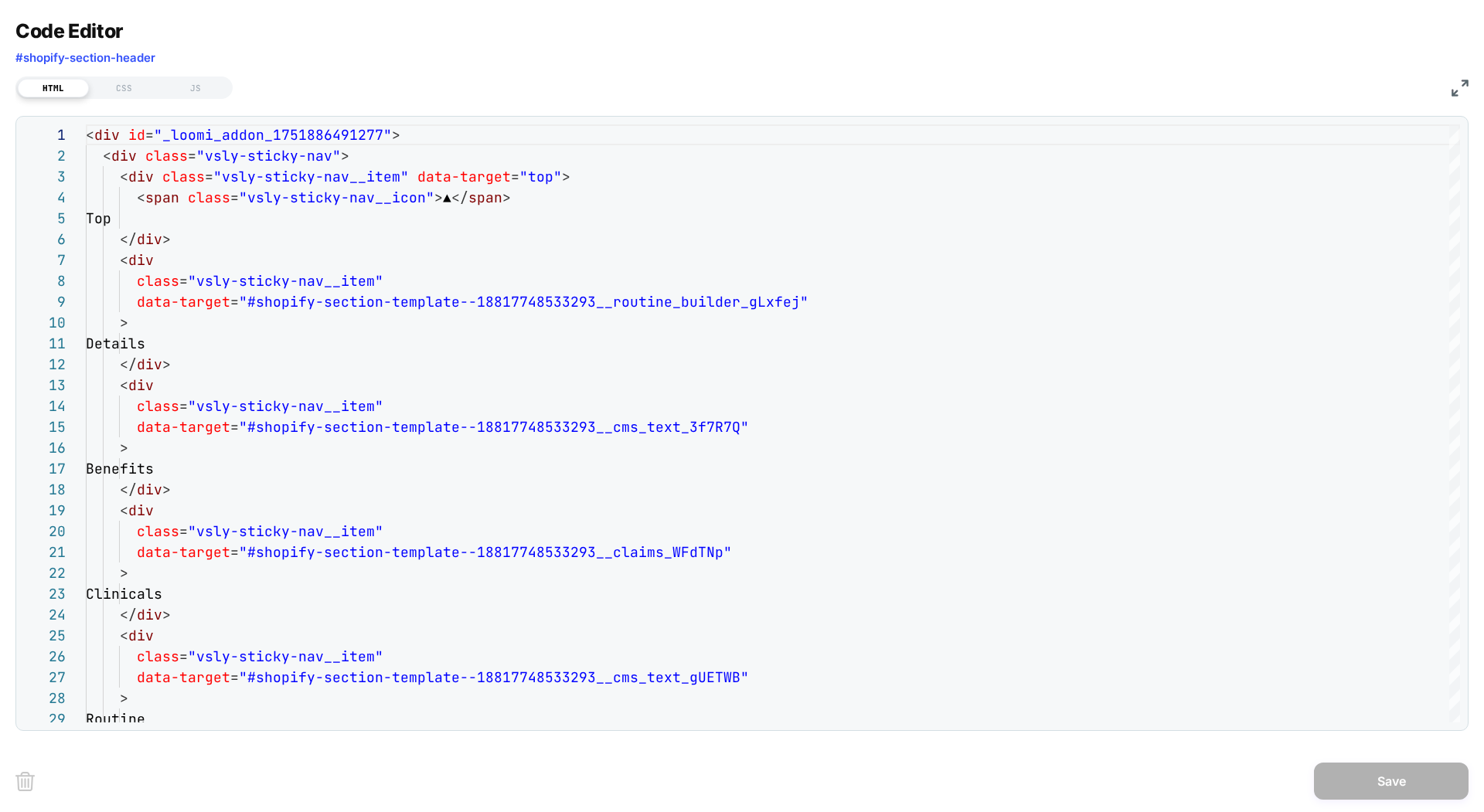
click at [1449, 87] on div "HTML CSS JS" at bounding box center [742, 85] width 1453 height 26
click at [1456, 93] on img at bounding box center [1460, 87] width 17 height 17
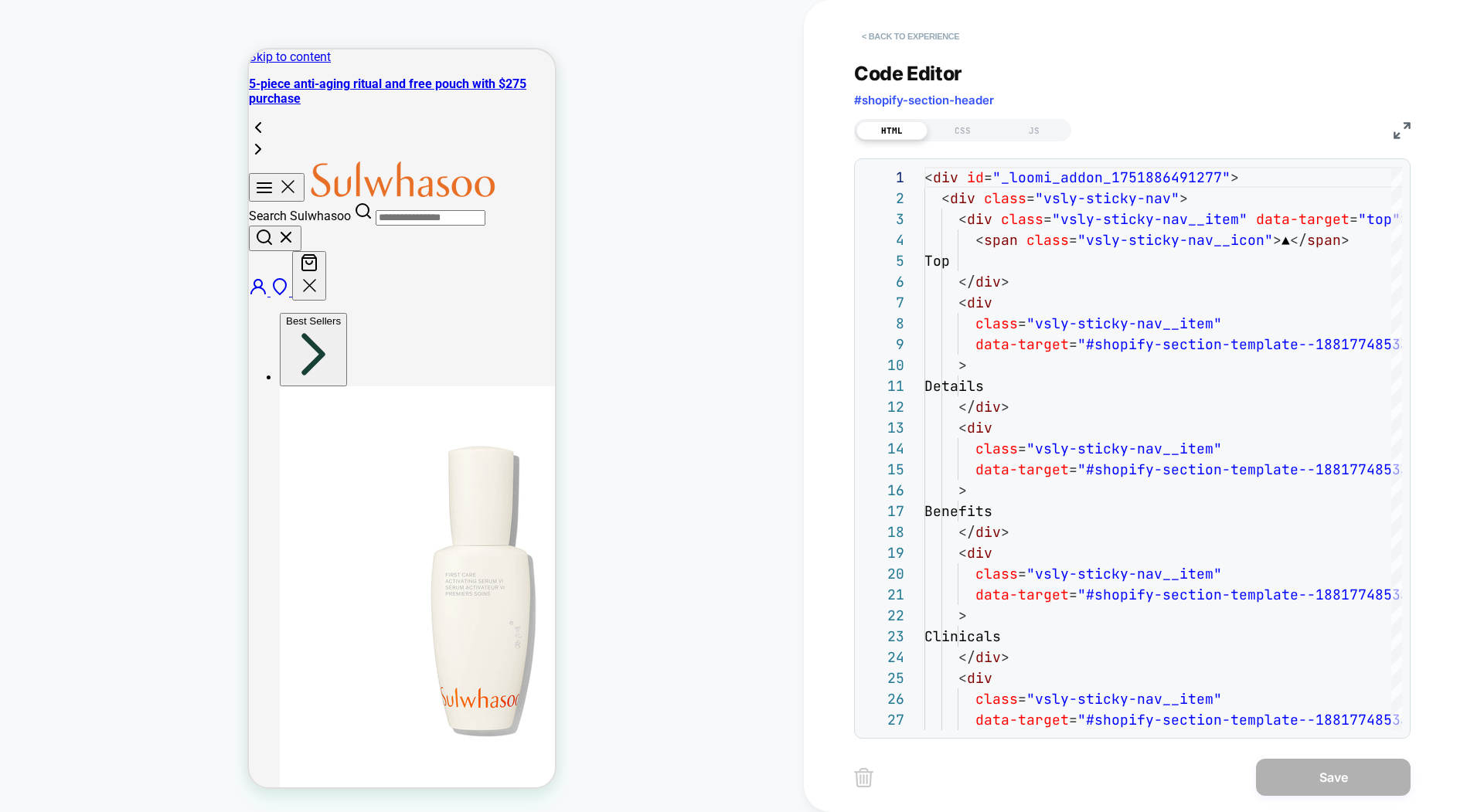
click at [870, 34] on button "< Back to experience" at bounding box center [910, 36] width 113 height 24
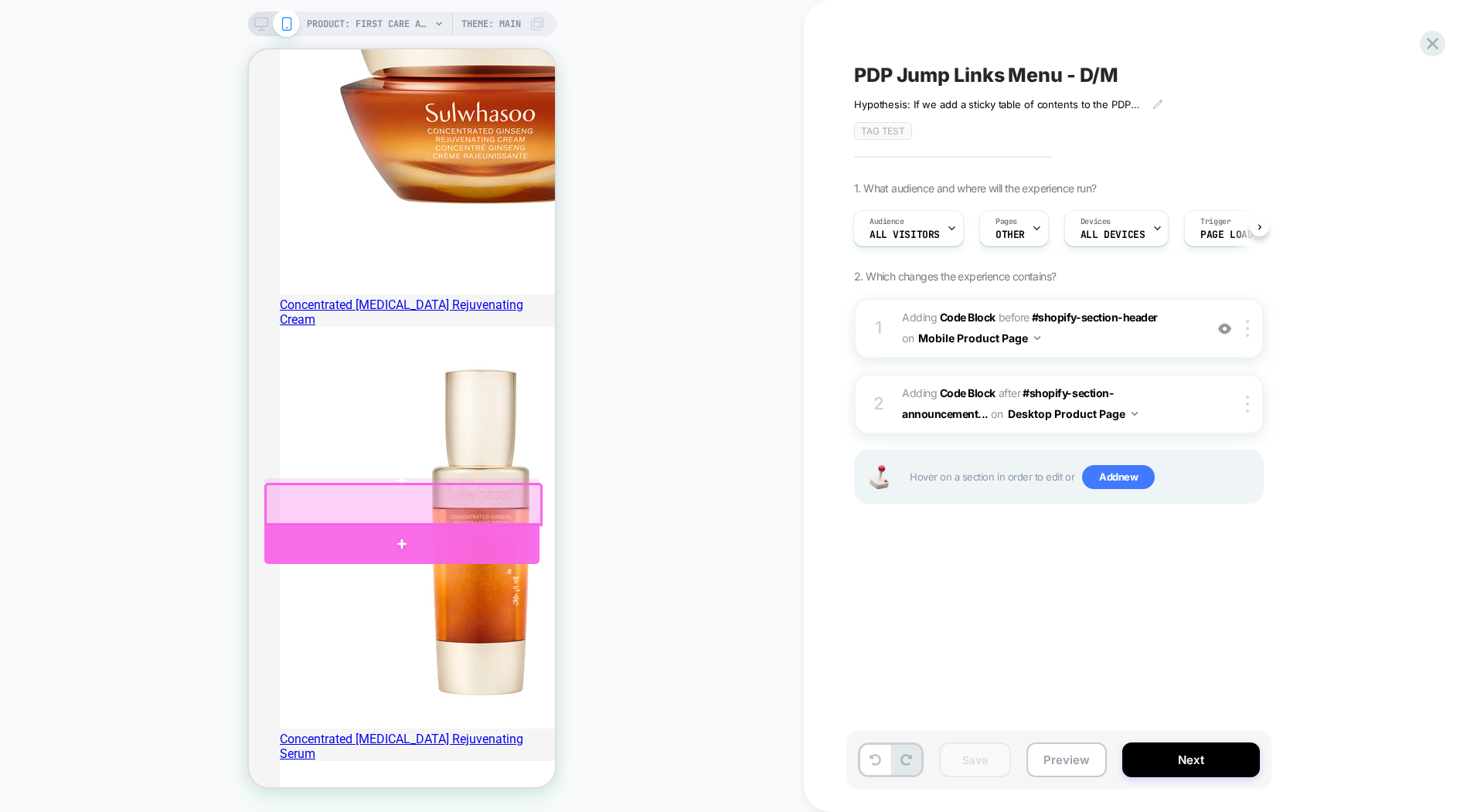
scroll to position [831, 0]
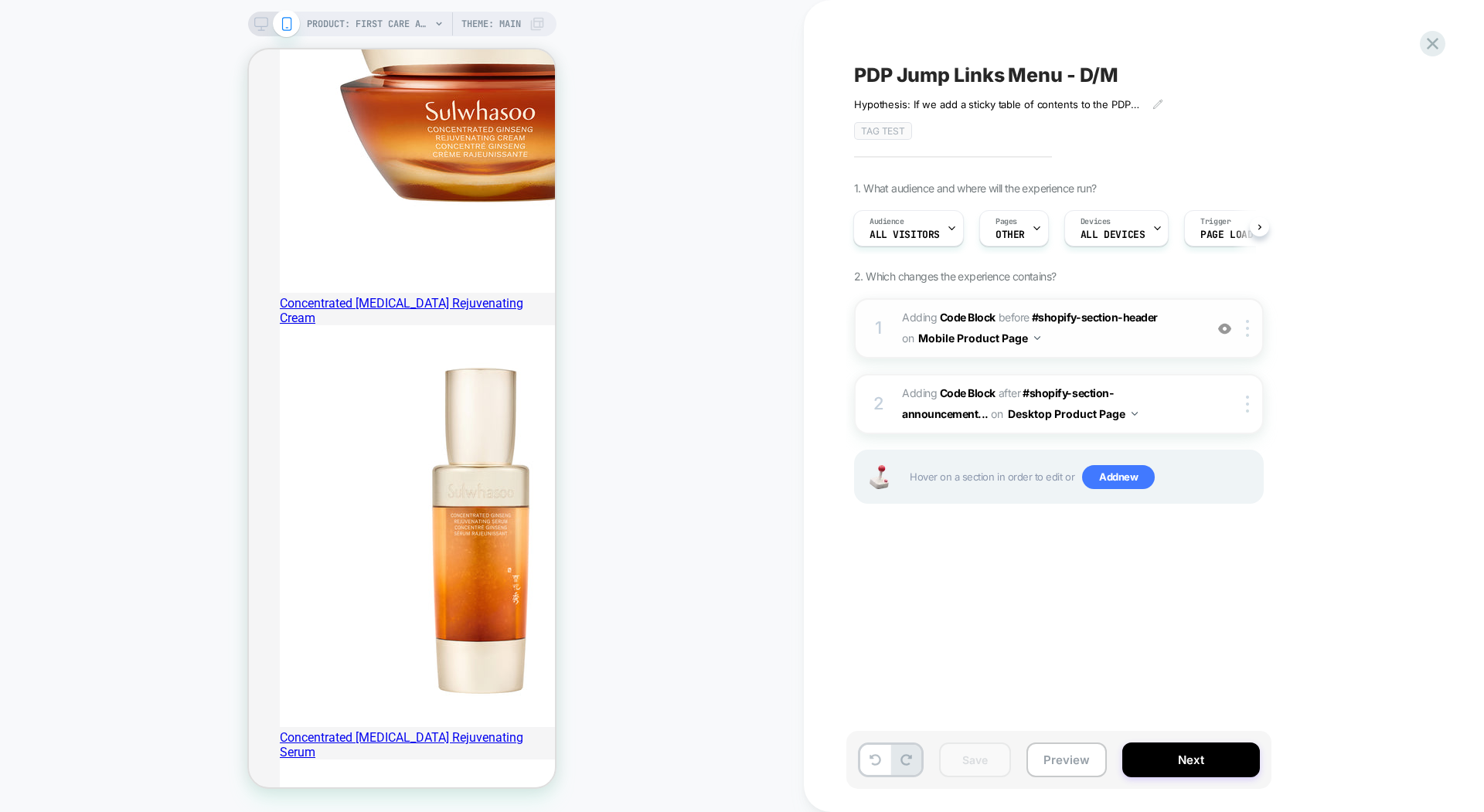
click at [1100, 327] on span "Adding Code Block BEFORE #shopify-section-header #shopify-section-header on Mob…" at bounding box center [1050, 329] width 295 height 42
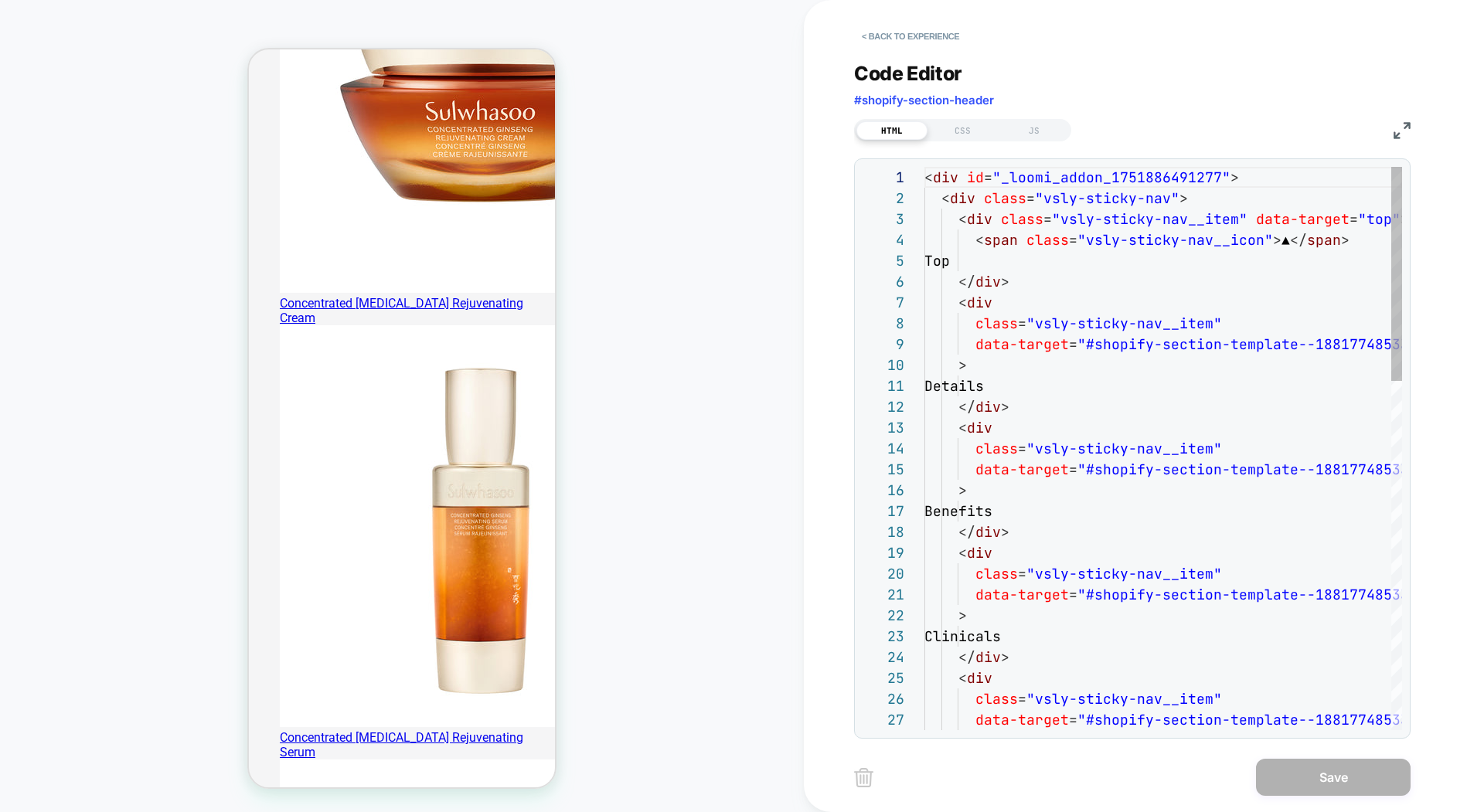
scroll to position [208, 0]
click at [1039, 132] on div "JS" at bounding box center [1034, 130] width 71 height 18
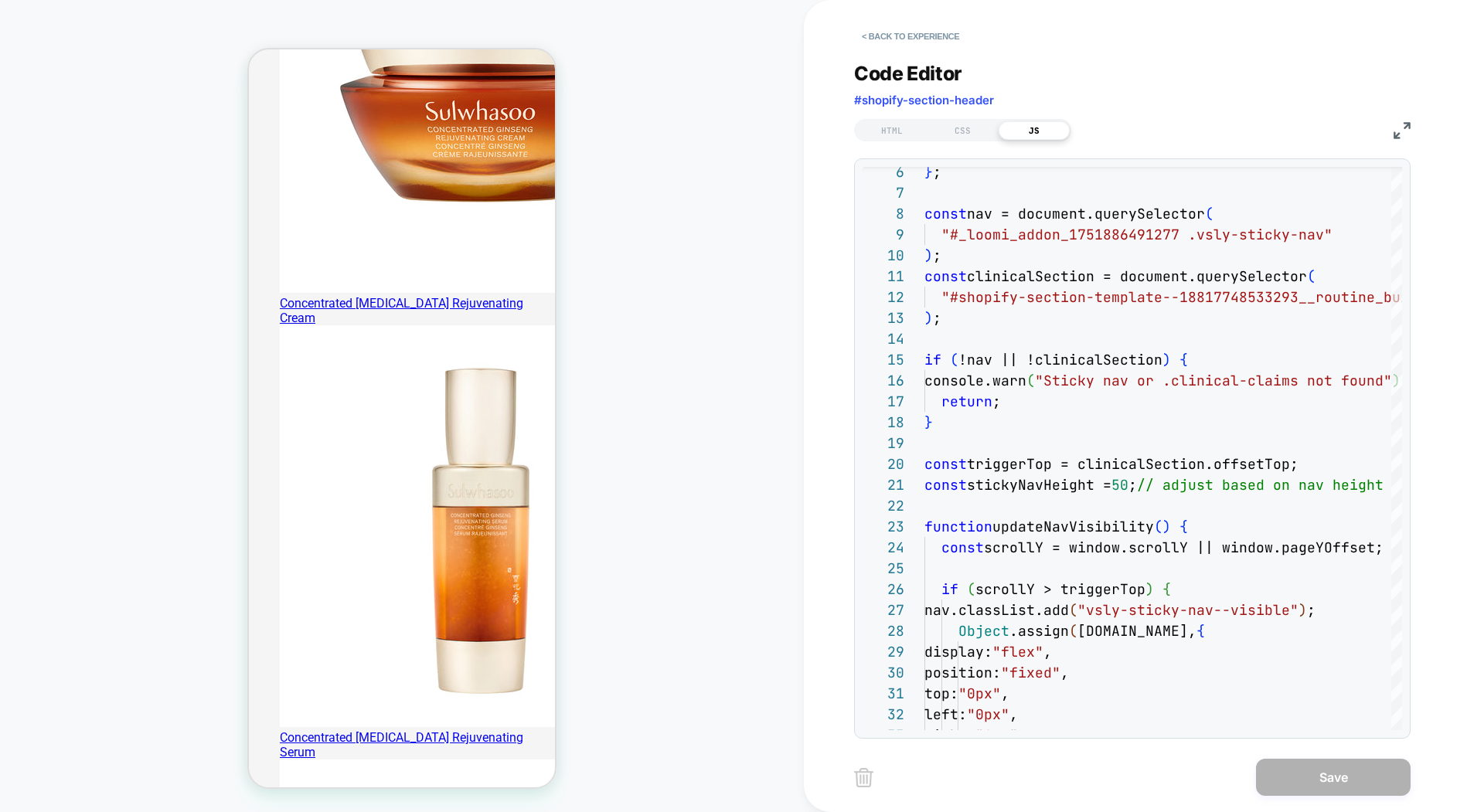
scroll to position [860, 0]
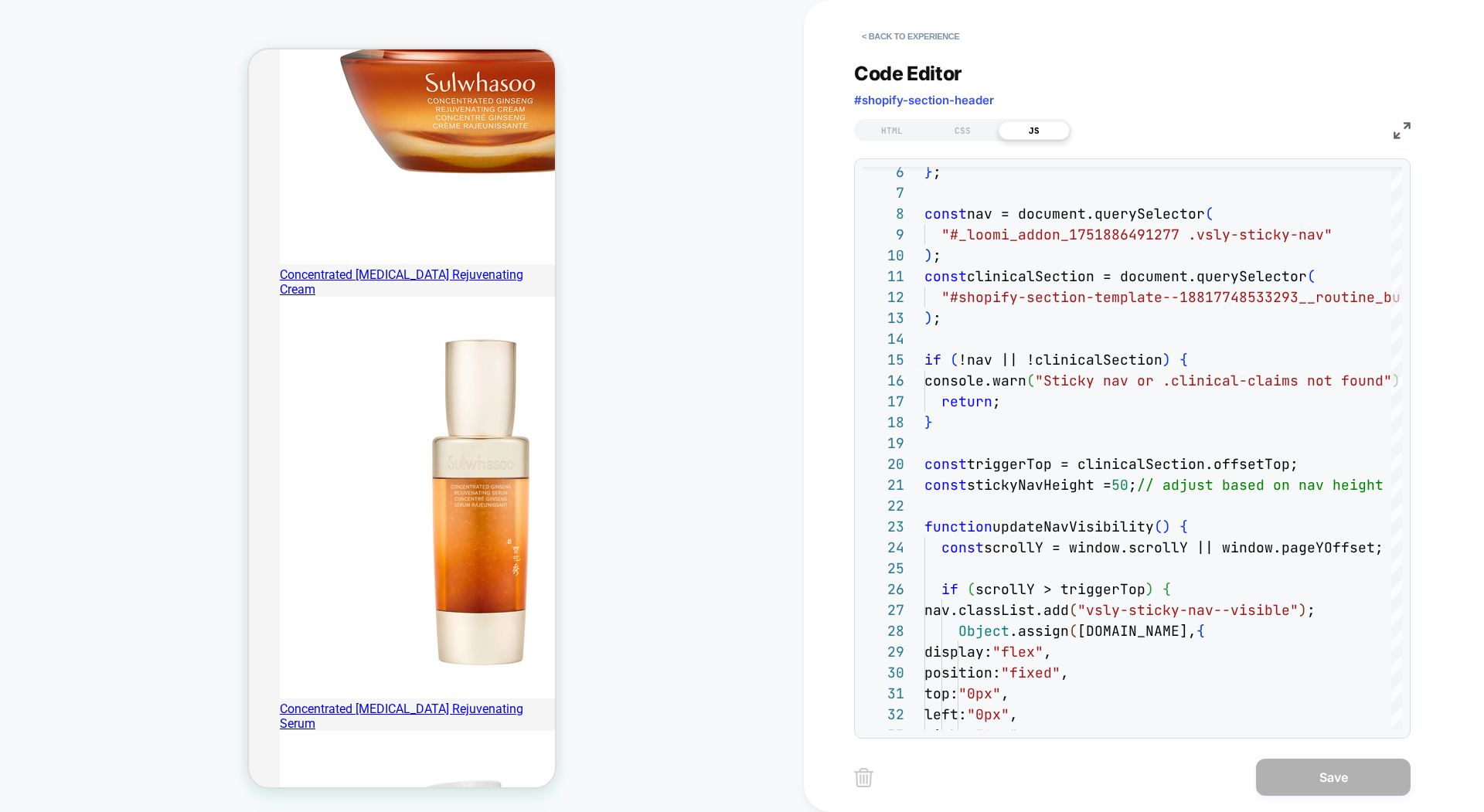
click at [1403, 129] on img at bounding box center [1401, 130] width 17 height 17
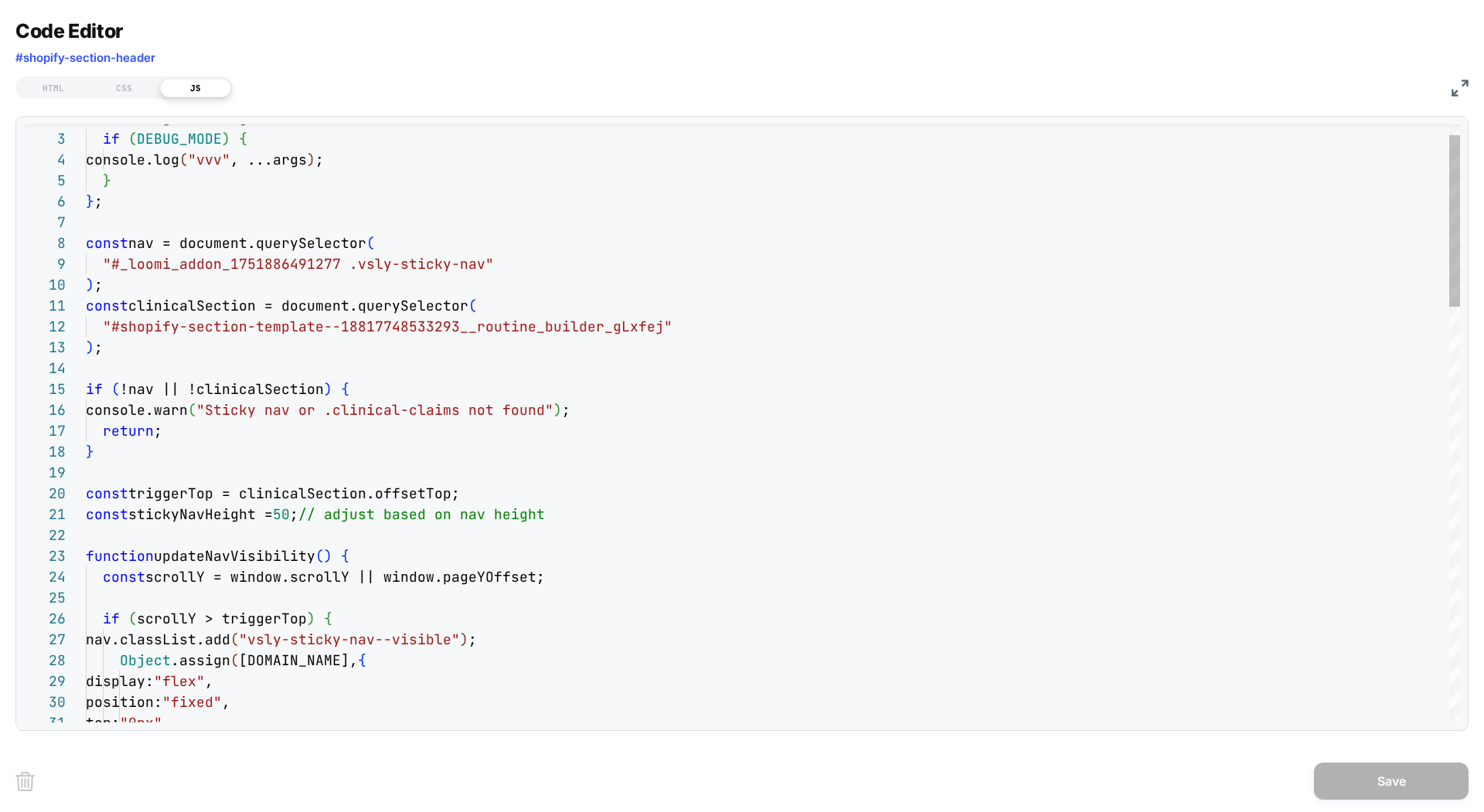
scroll to position [0, 0]
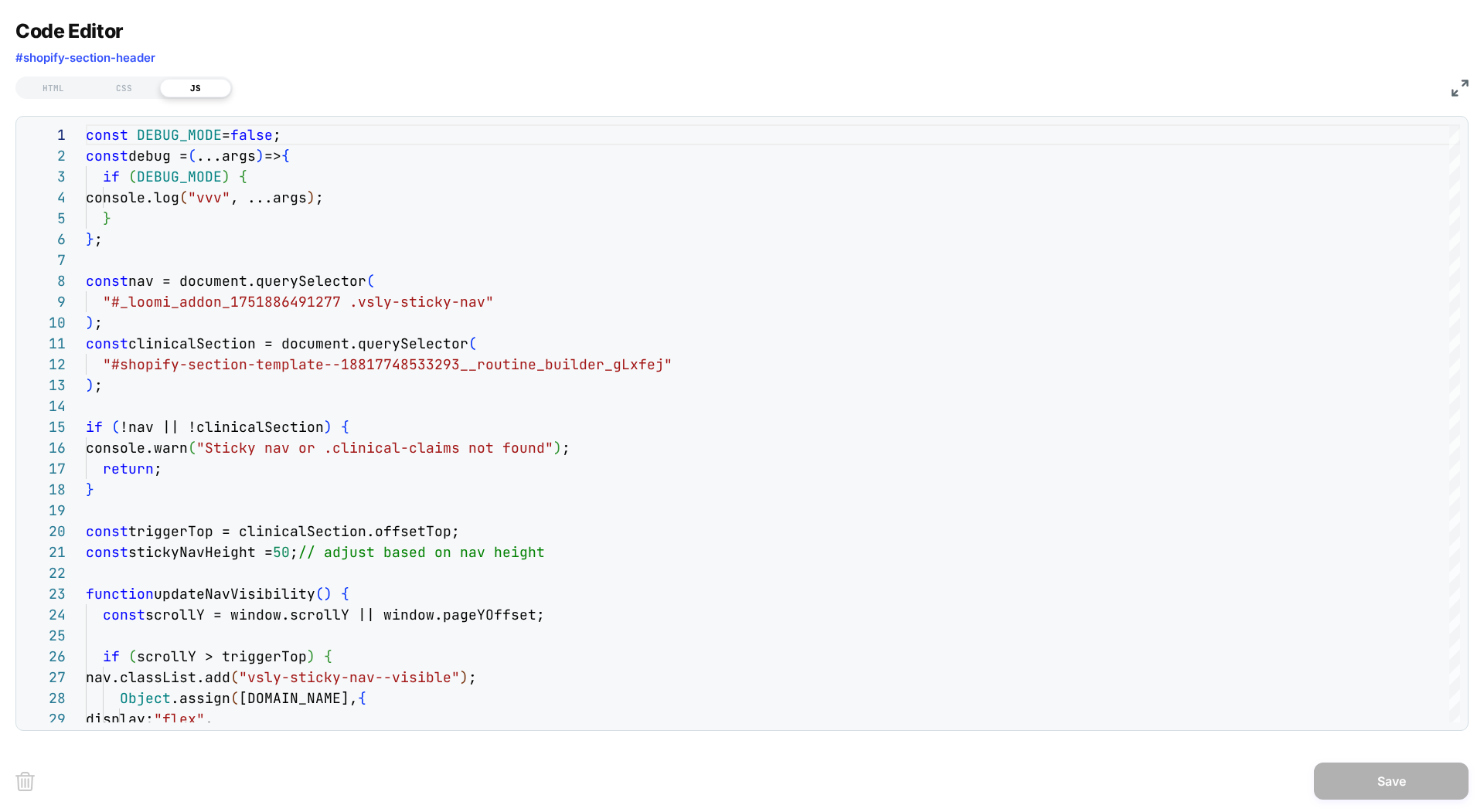
click at [1458, 87] on img at bounding box center [1460, 87] width 17 height 17
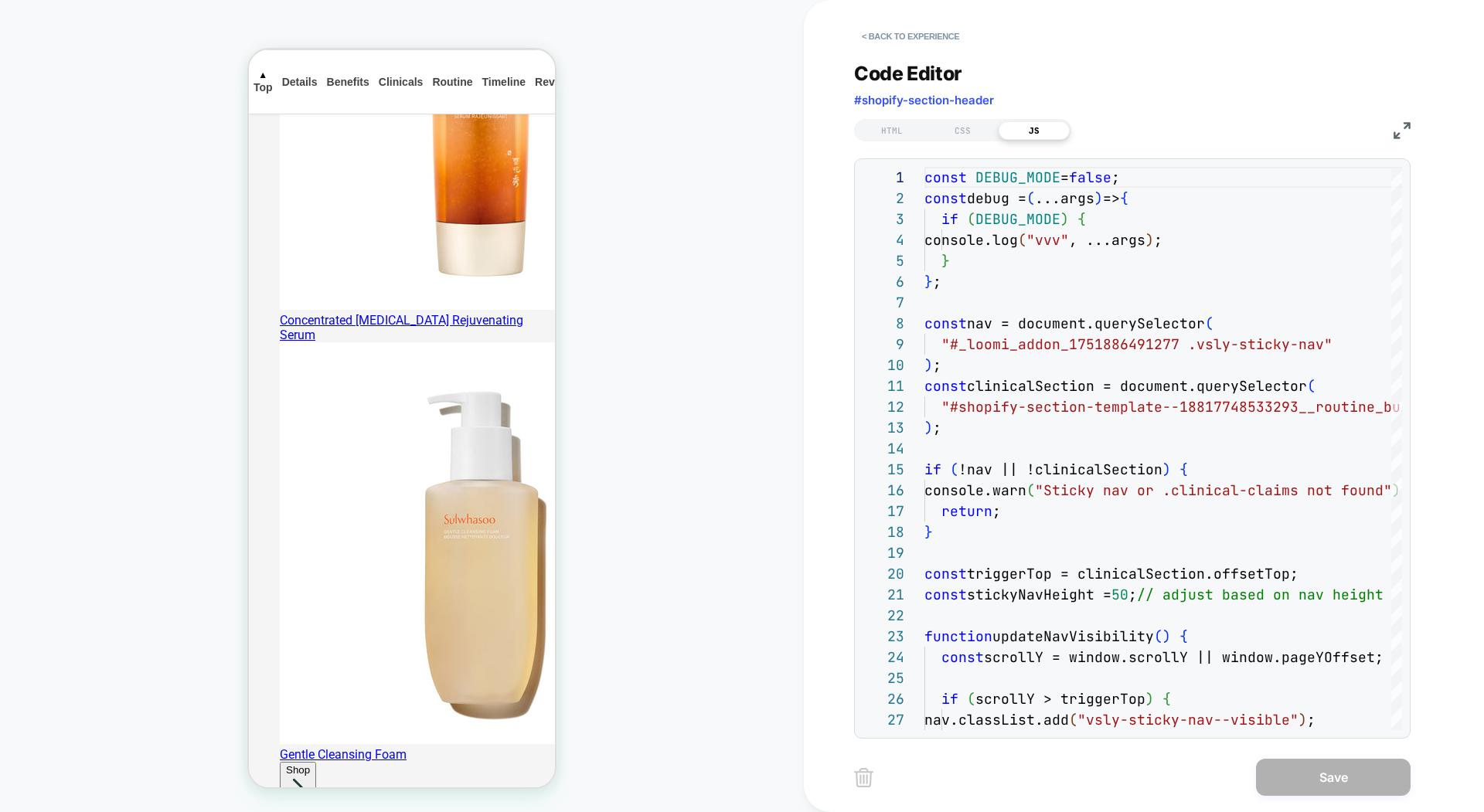
scroll to position [1266, 0]
click at [891, 130] on div "HTML" at bounding box center [892, 130] width 71 height 18
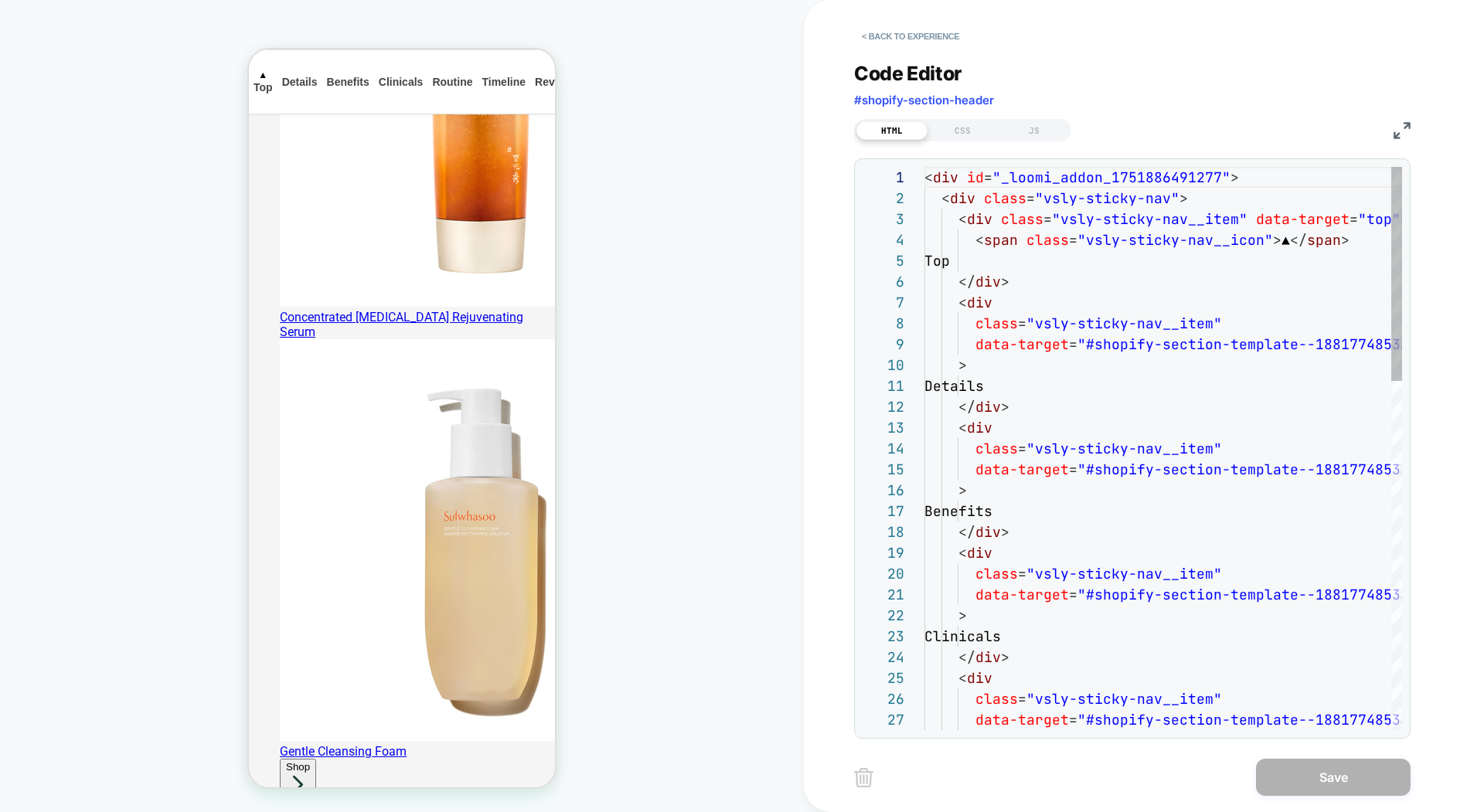
scroll to position [208, 0]
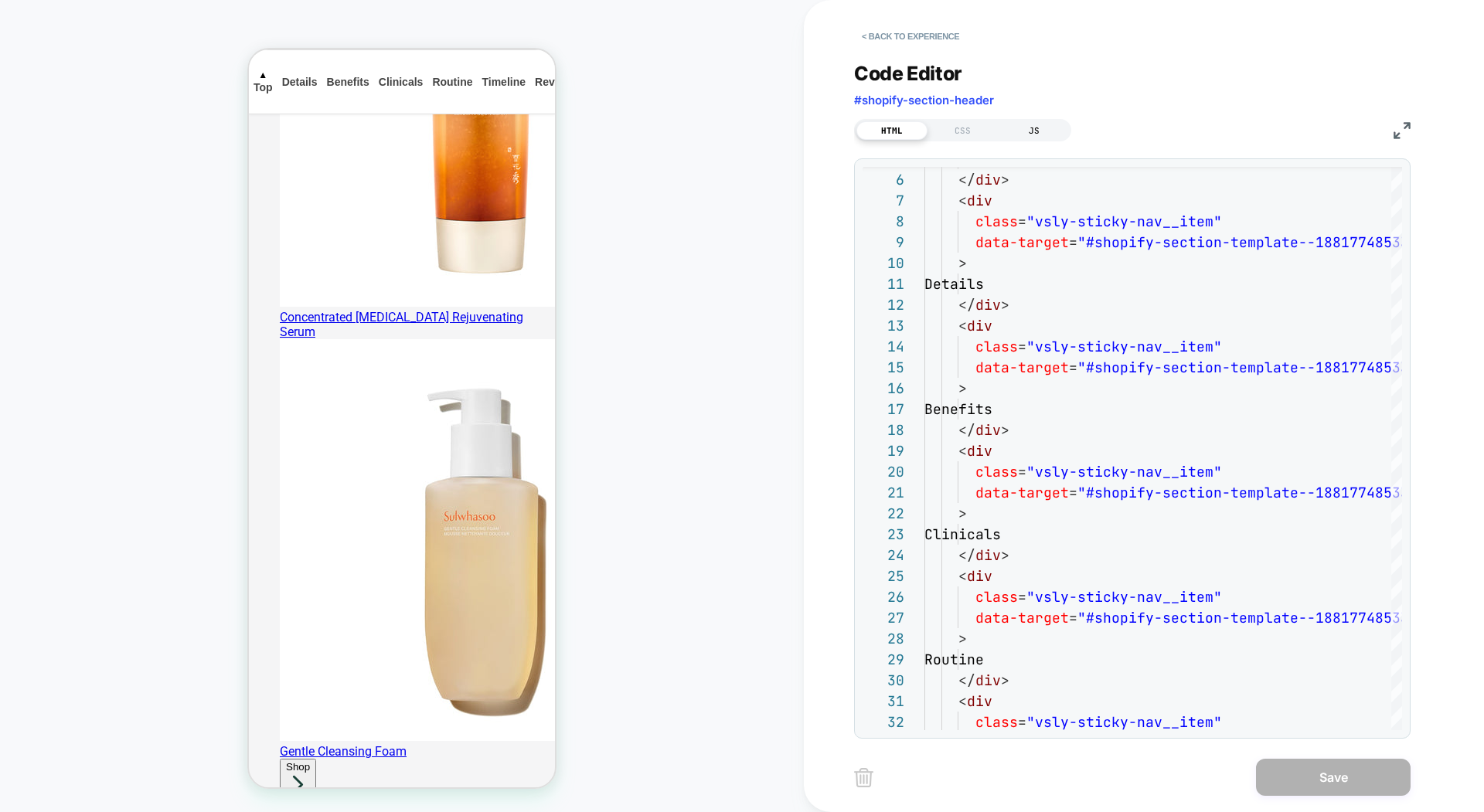
click at [1034, 121] on div "JS" at bounding box center [1034, 130] width 71 height 18
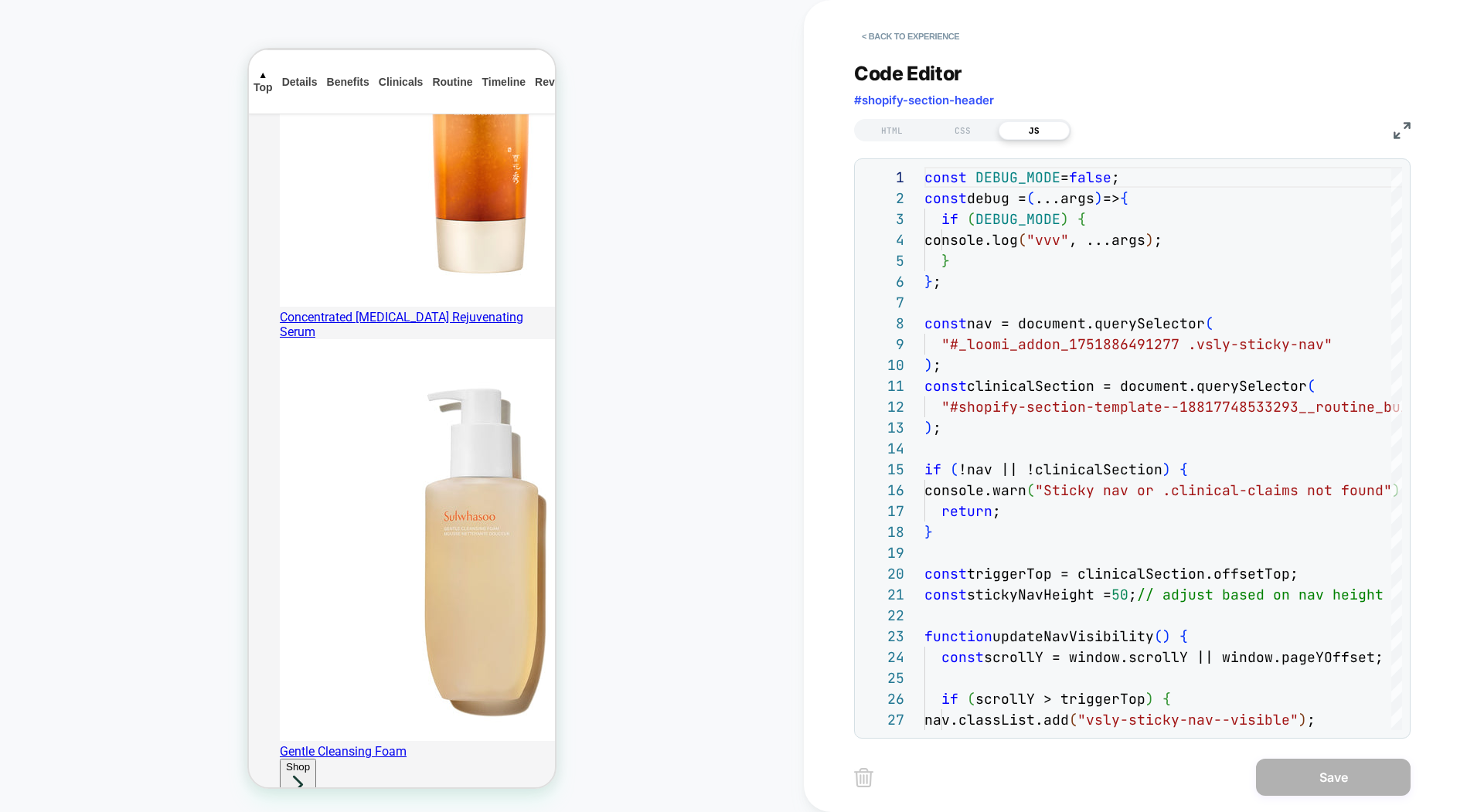
click at [1393, 133] on img at bounding box center [1401, 130] width 17 height 17
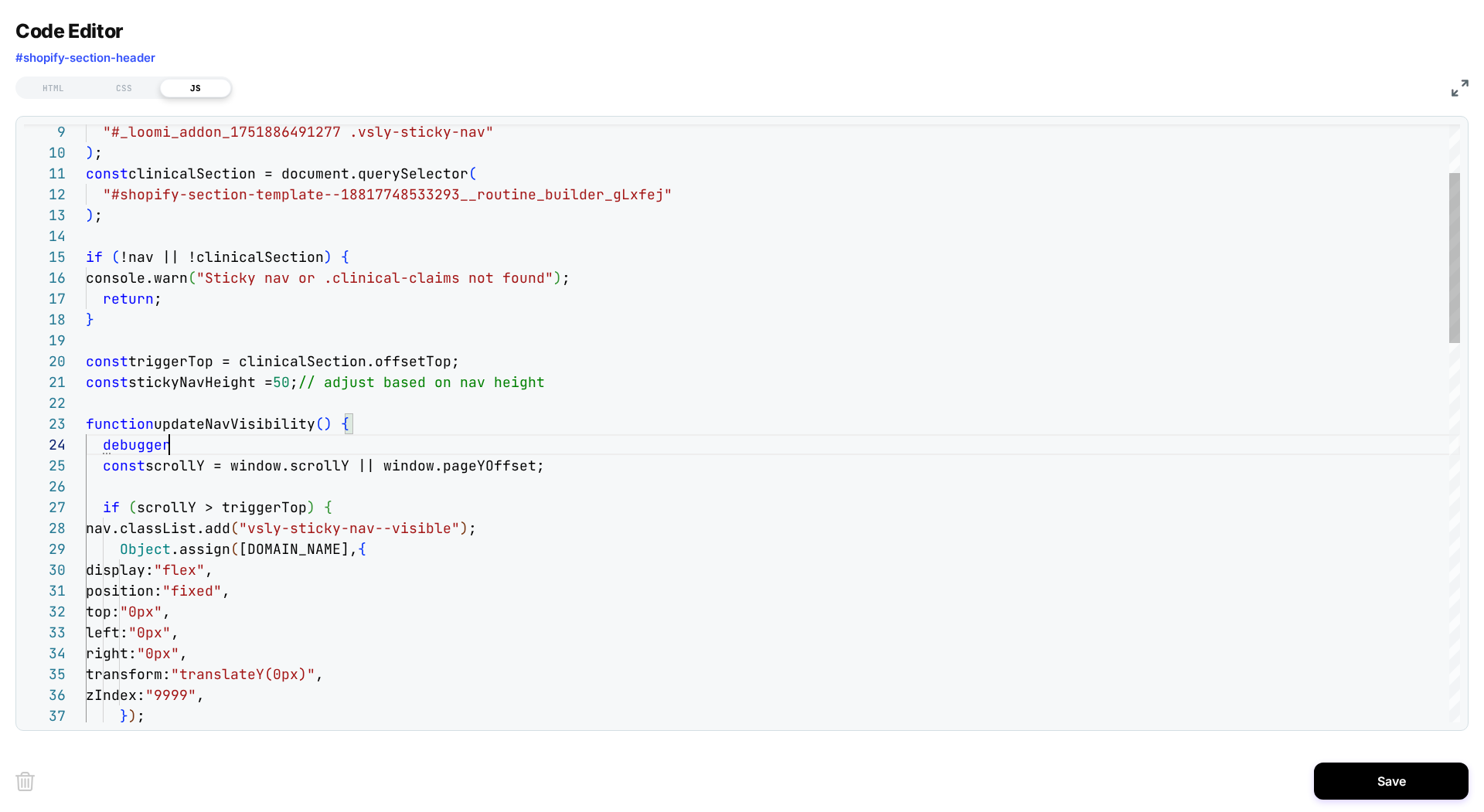
scroll to position [63, 84]
type textarea "**********"
click at [1369, 776] on button "Save" at bounding box center [1391, 781] width 154 height 38
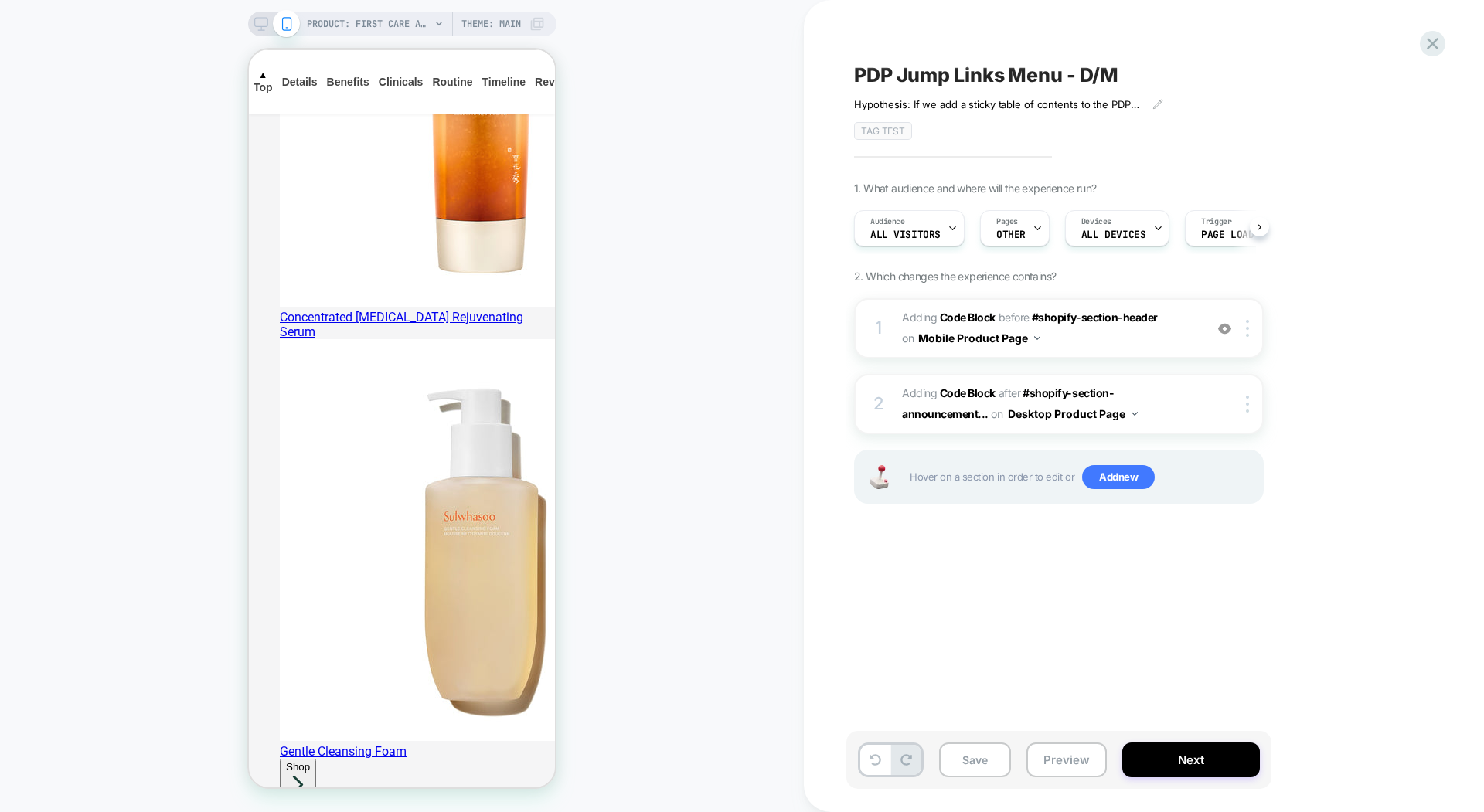
scroll to position [0, 1]
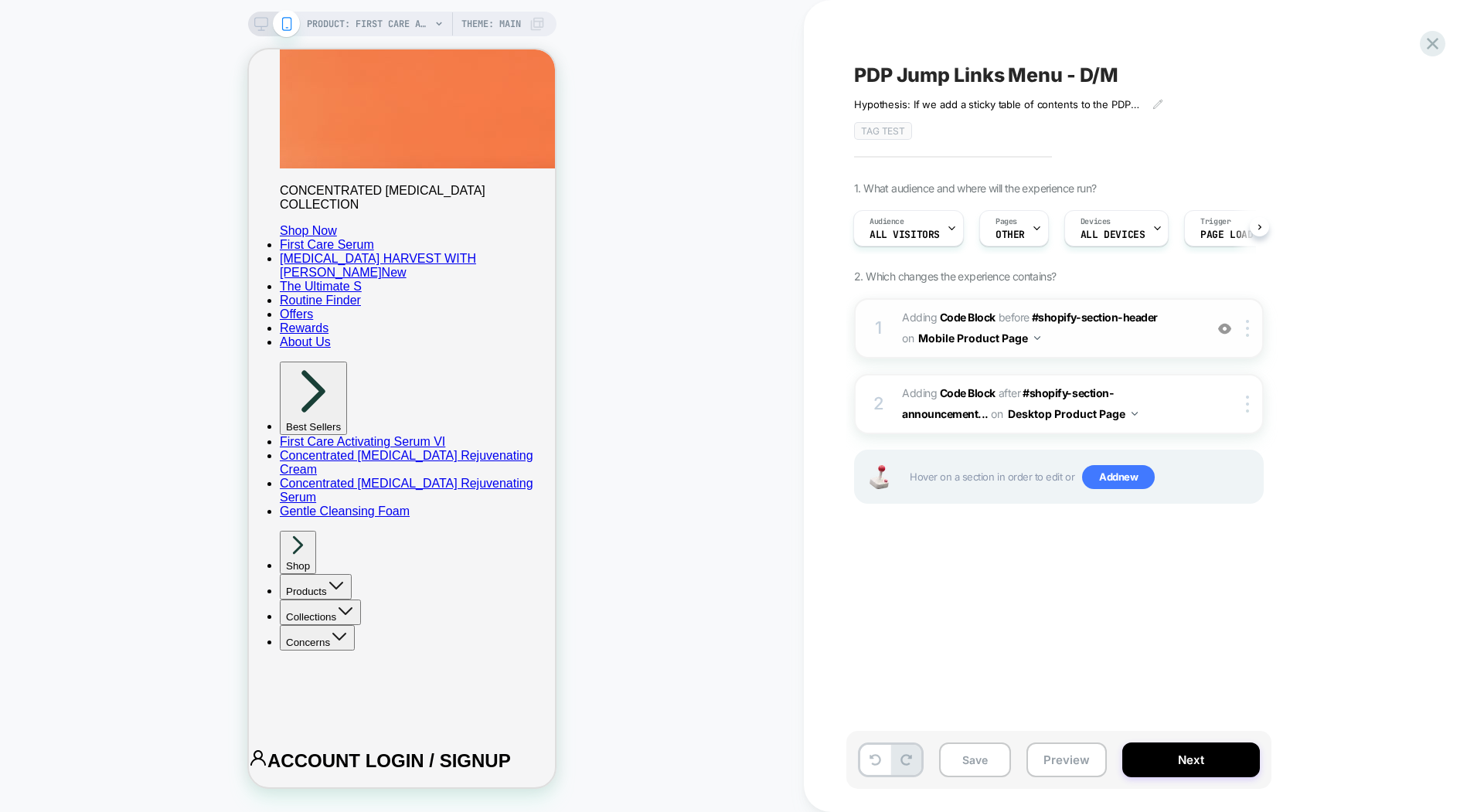
click at [1121, 328] on span "Adding Code Block BEFORE #shopify-section-header #shopify-section-header on Mob…" at bounding box center [1050, 329] width 295 height 42
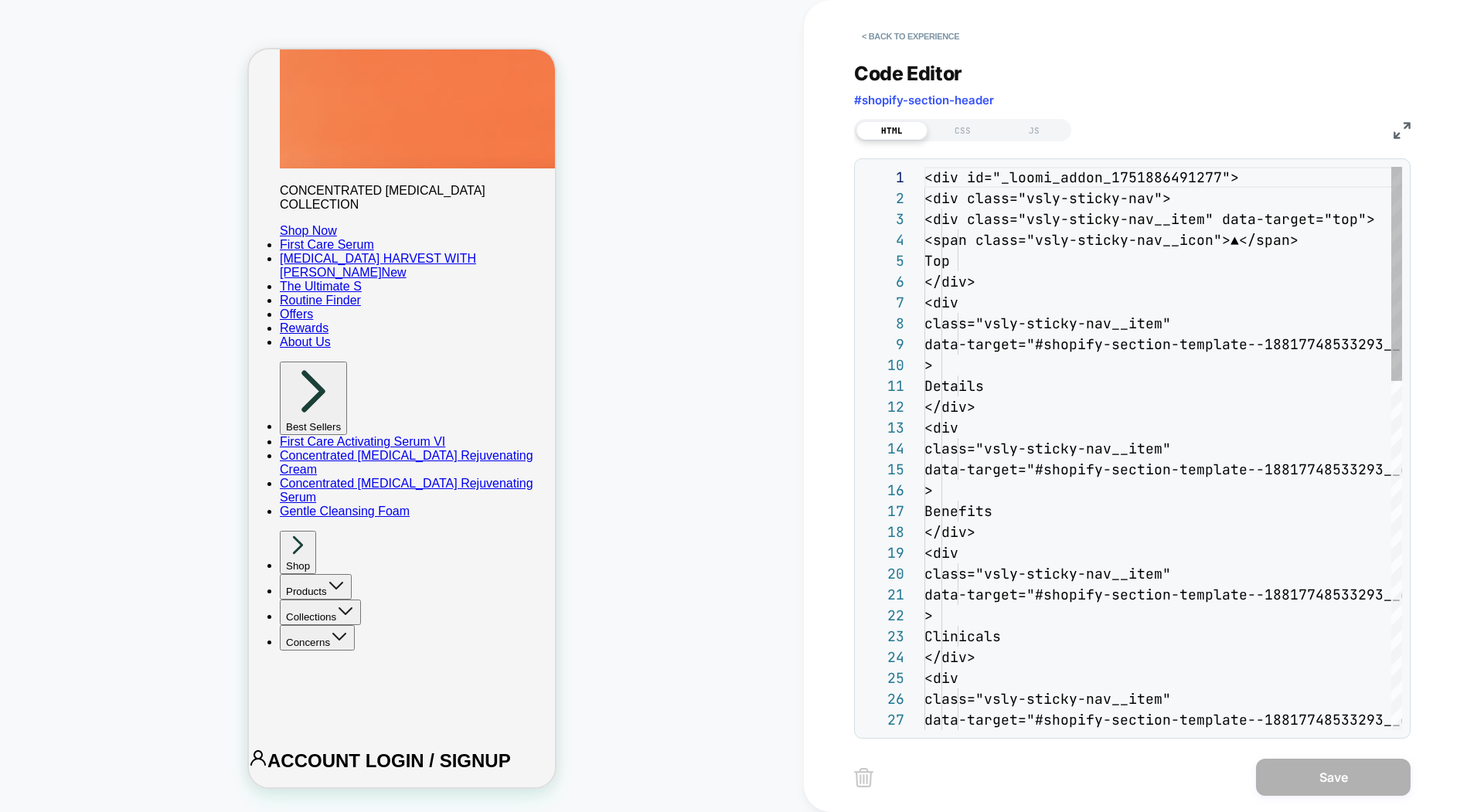
scroll to position [208, 0]
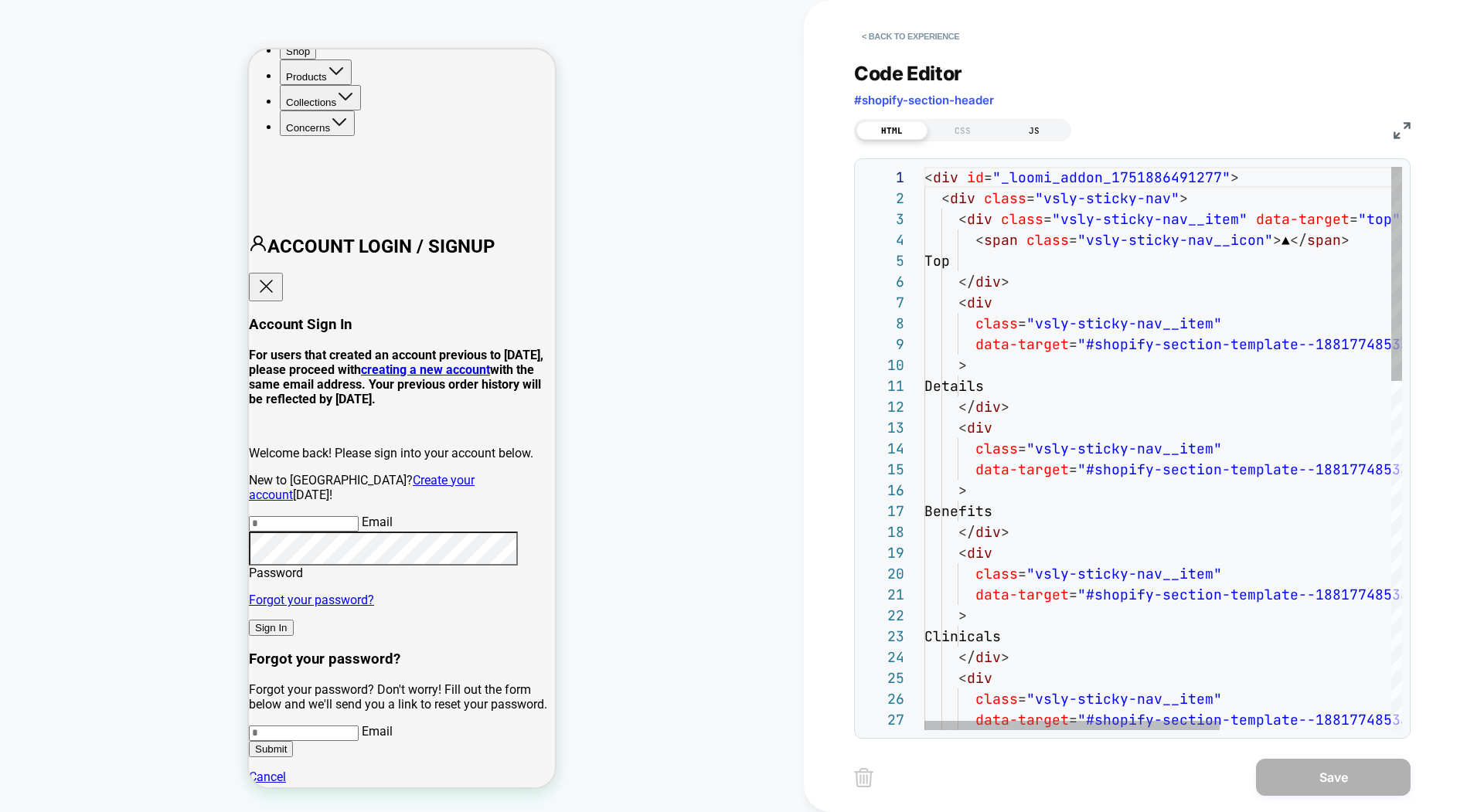
click at [1032, 124] on div "JS" at bounding box center [1034, 130] width 71 height 18
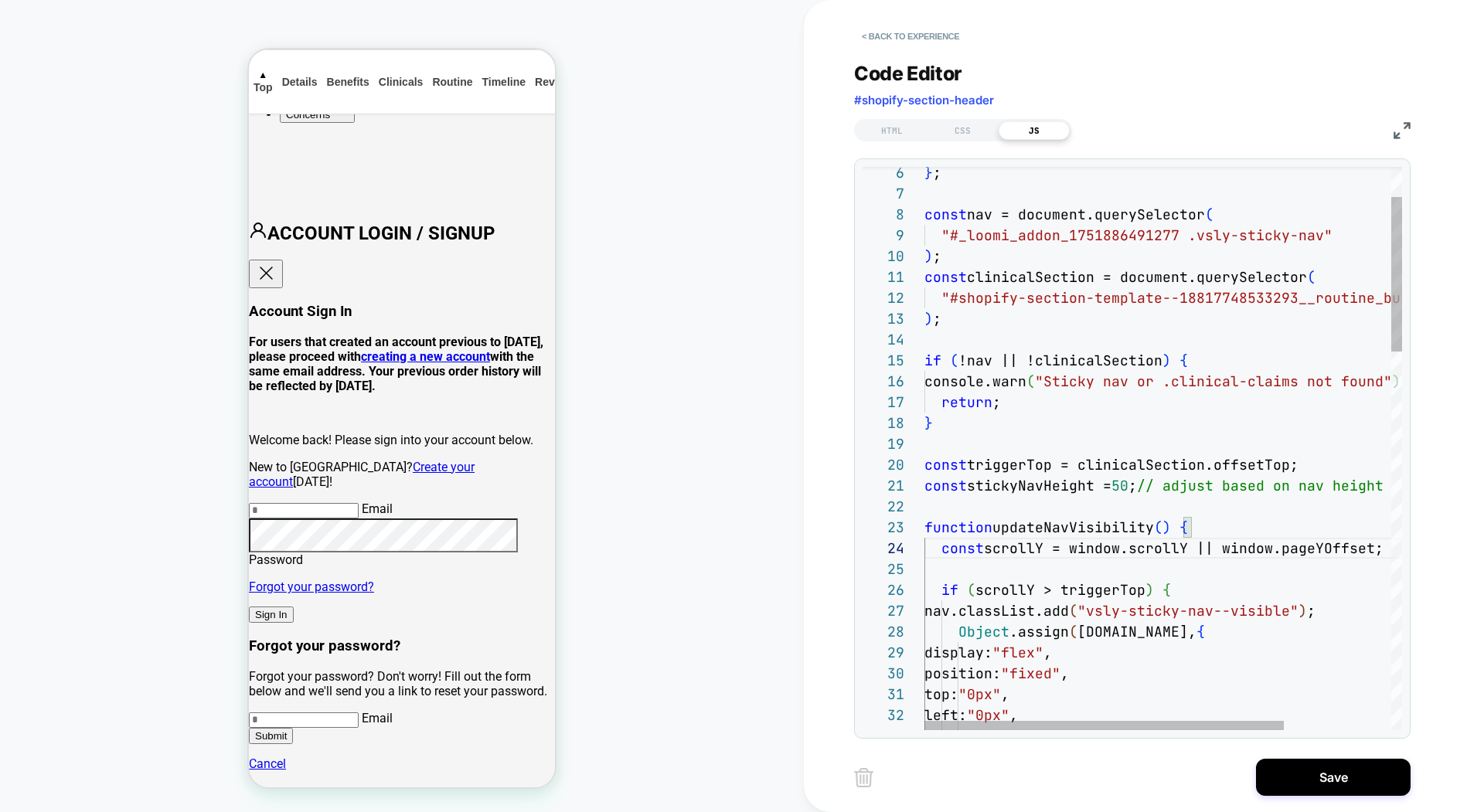
click at [924, 501] on div "const nav = document.querySelector ( "#_loomi_addon_1751886491277 .vsly-sticky-…" at bounding box center [1162, 448] width 477 height 563
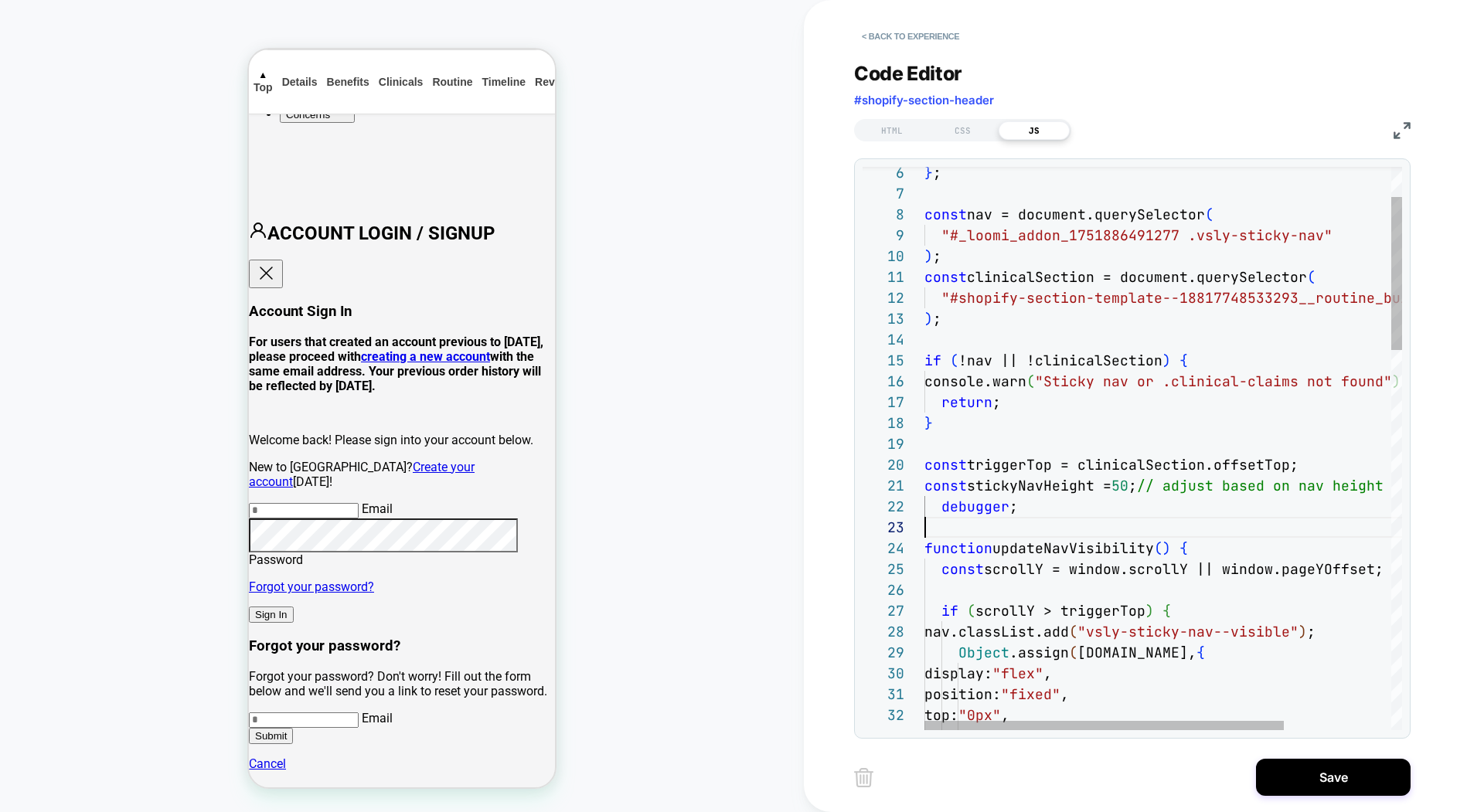
type textarea "**********"
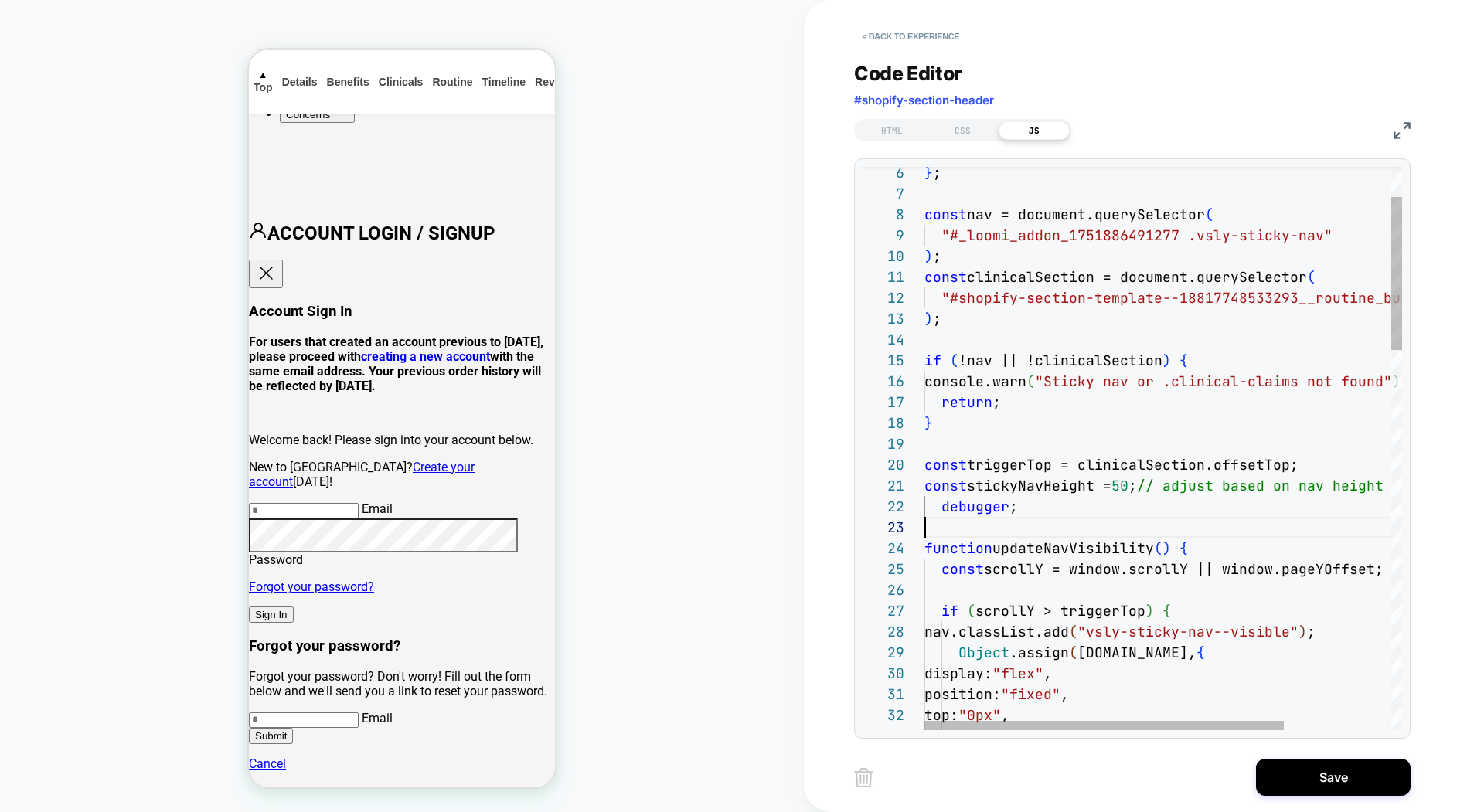
scroll to position [21, 92]
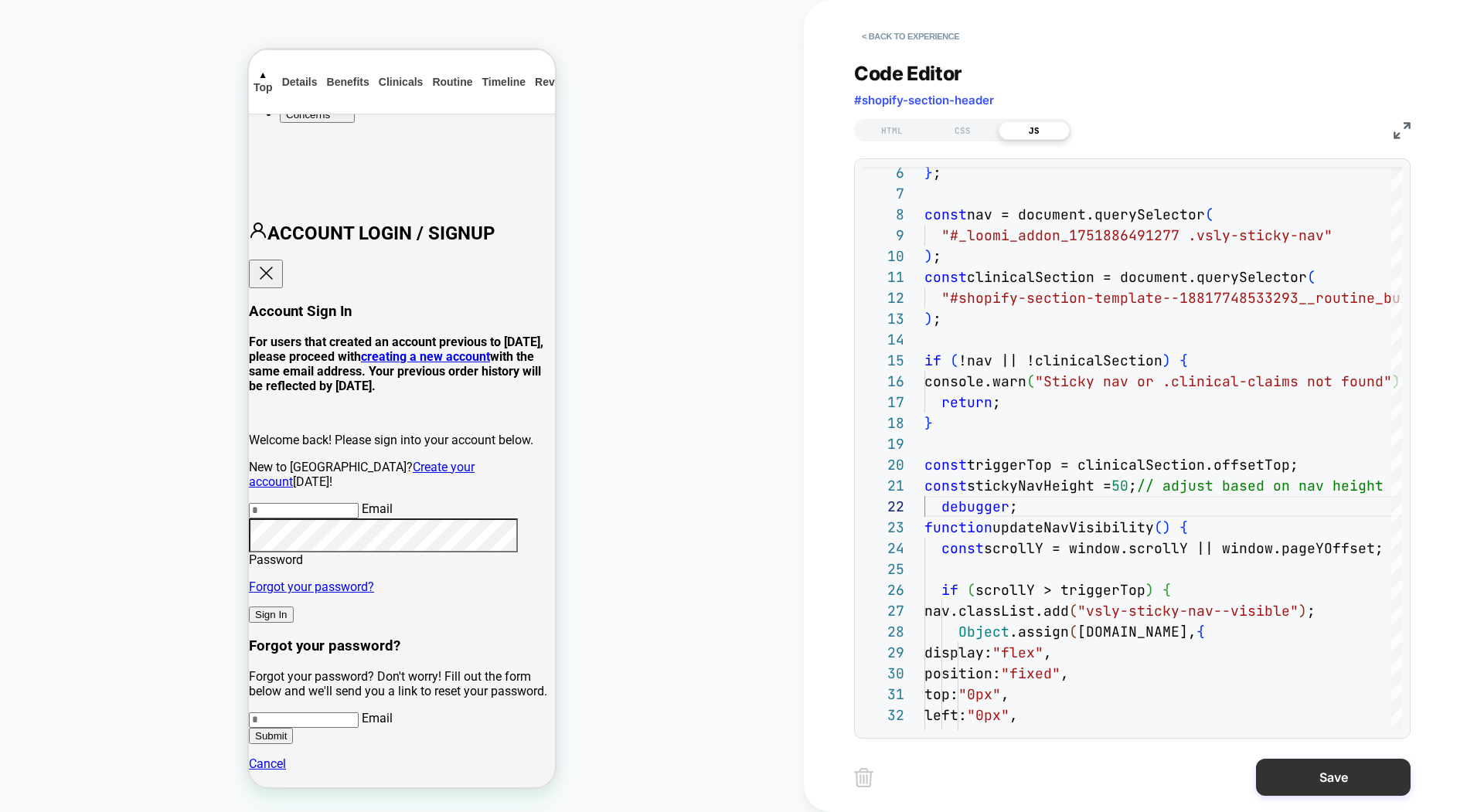
click at [1307, 774] on button "Save" at bounding box center [1333, 777] width 154 height 38
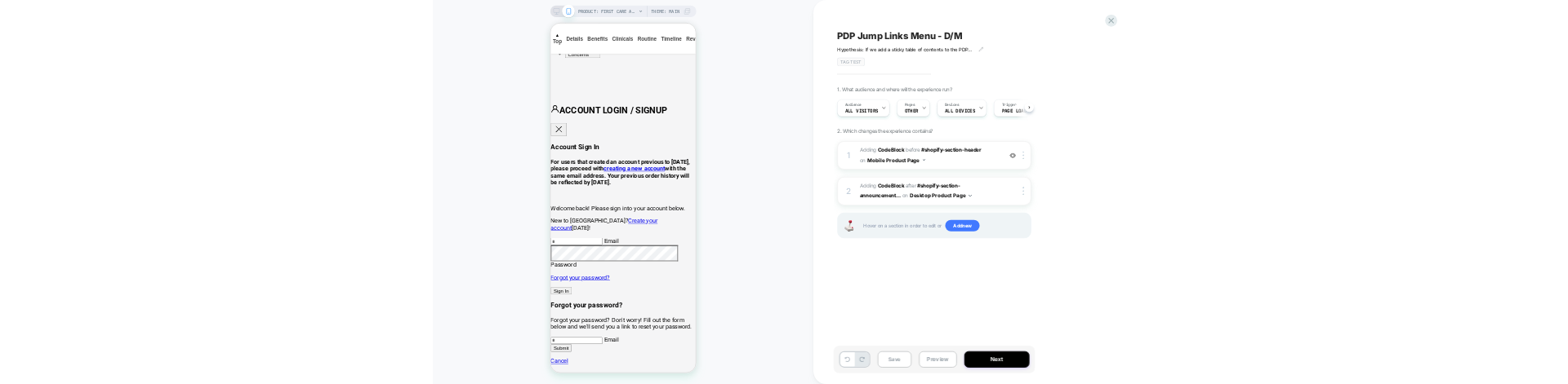
scroll to position [0, 1]
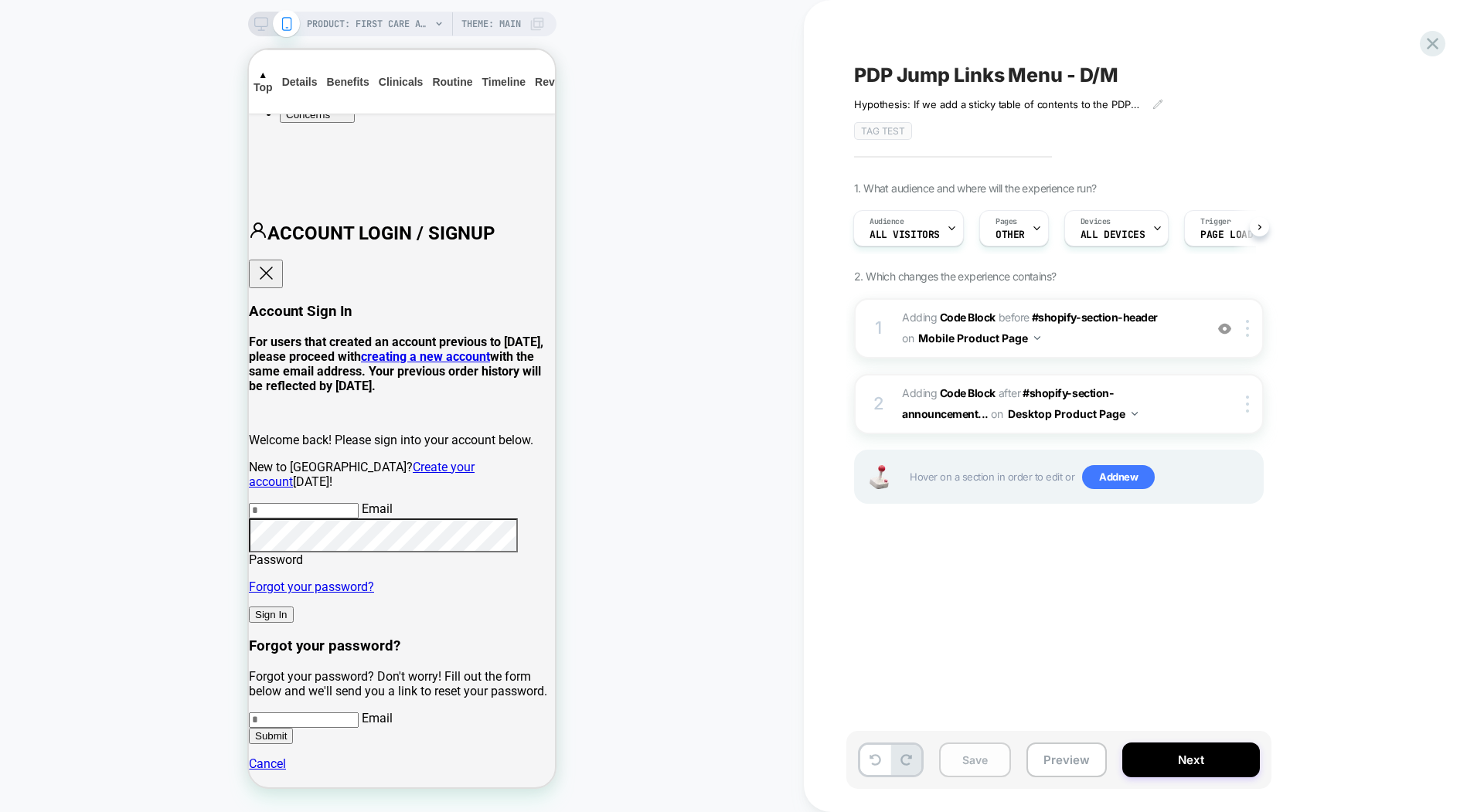
click at [979, 757] on button "Save" at bounding box center [975, 760] width 72 height 35
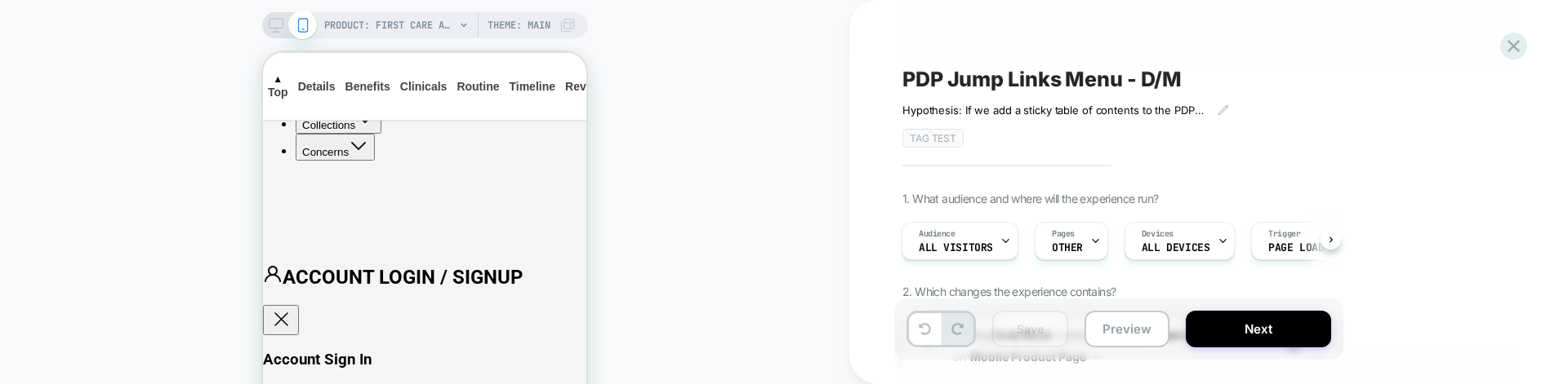
scroll to position [3680, 0]
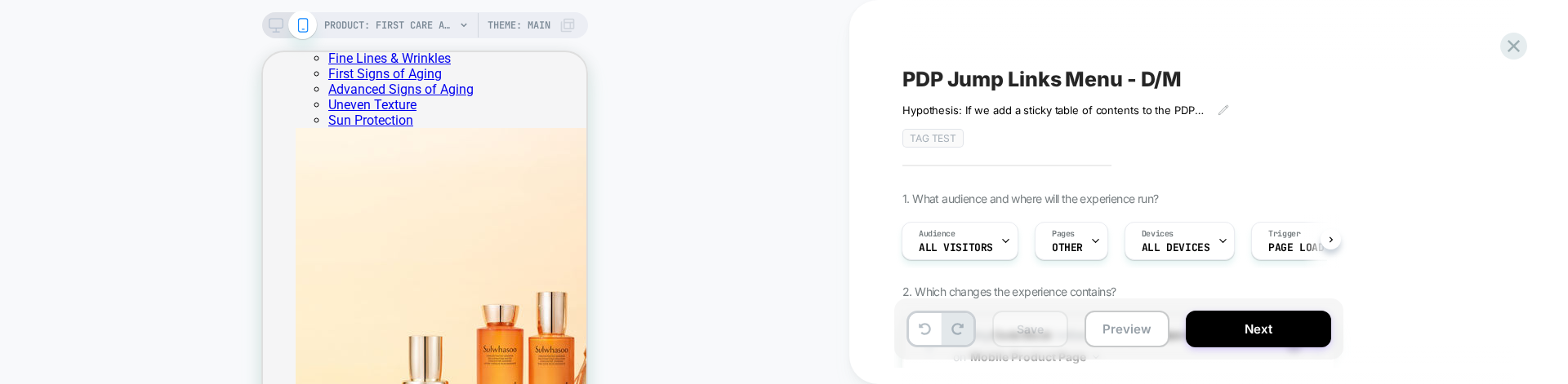
scroll to position [2586, 0]
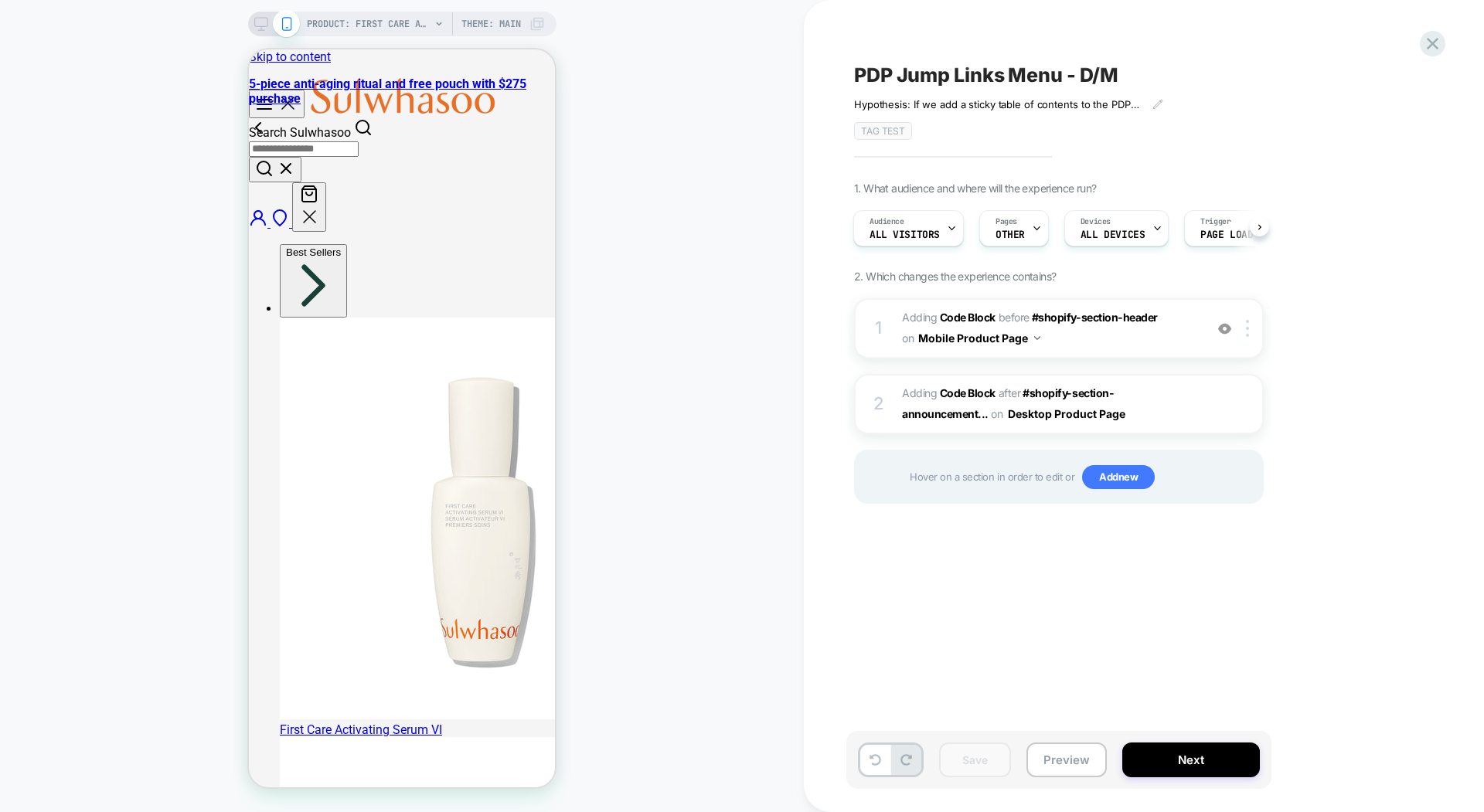
scroll to position [1969, 0]
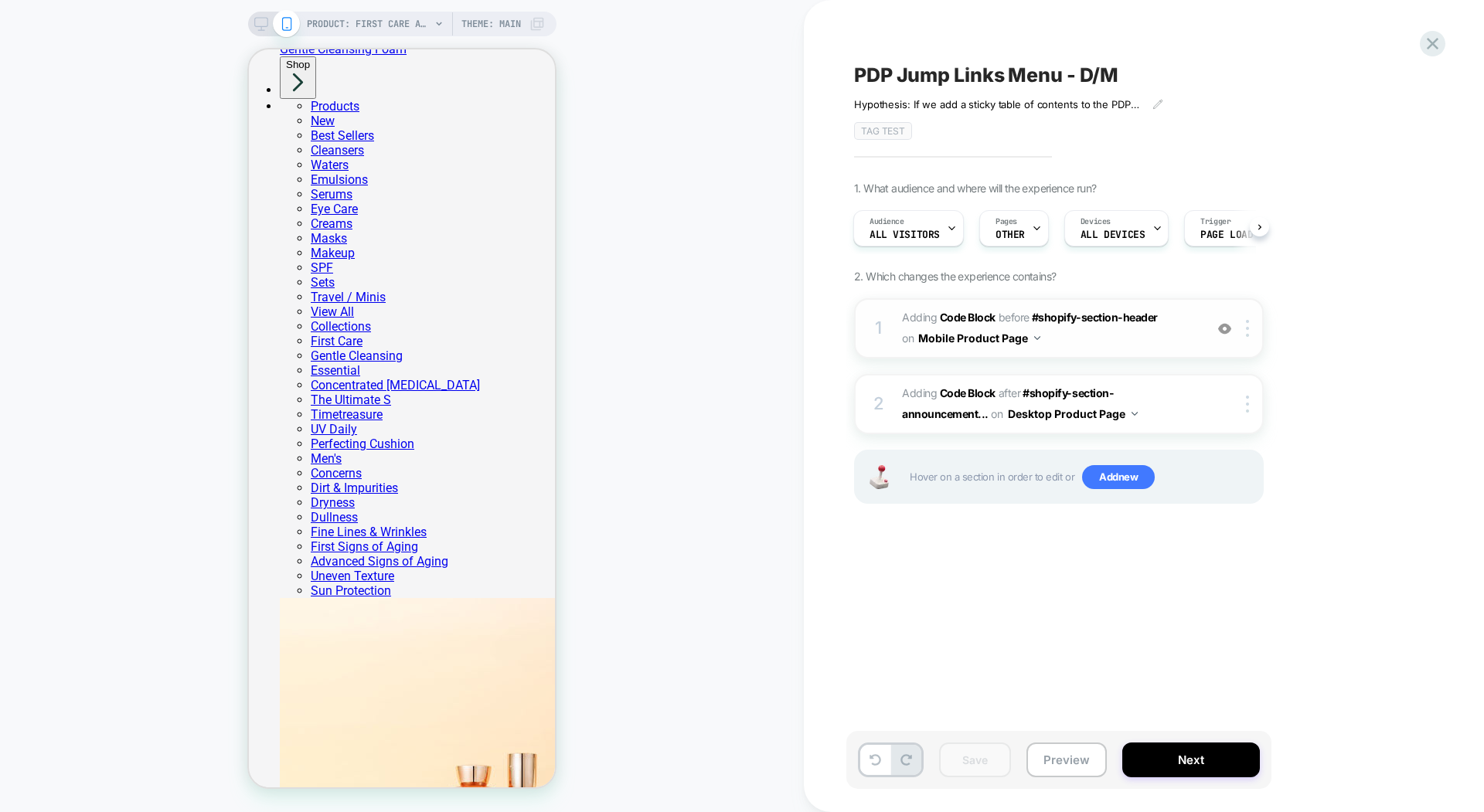
click at [1146, 341] on span "Adding Code Block BEFORE #shopify-section-header #shopify-section-header on Mob…" at bounding box center [1050, 329] width 295 height 42
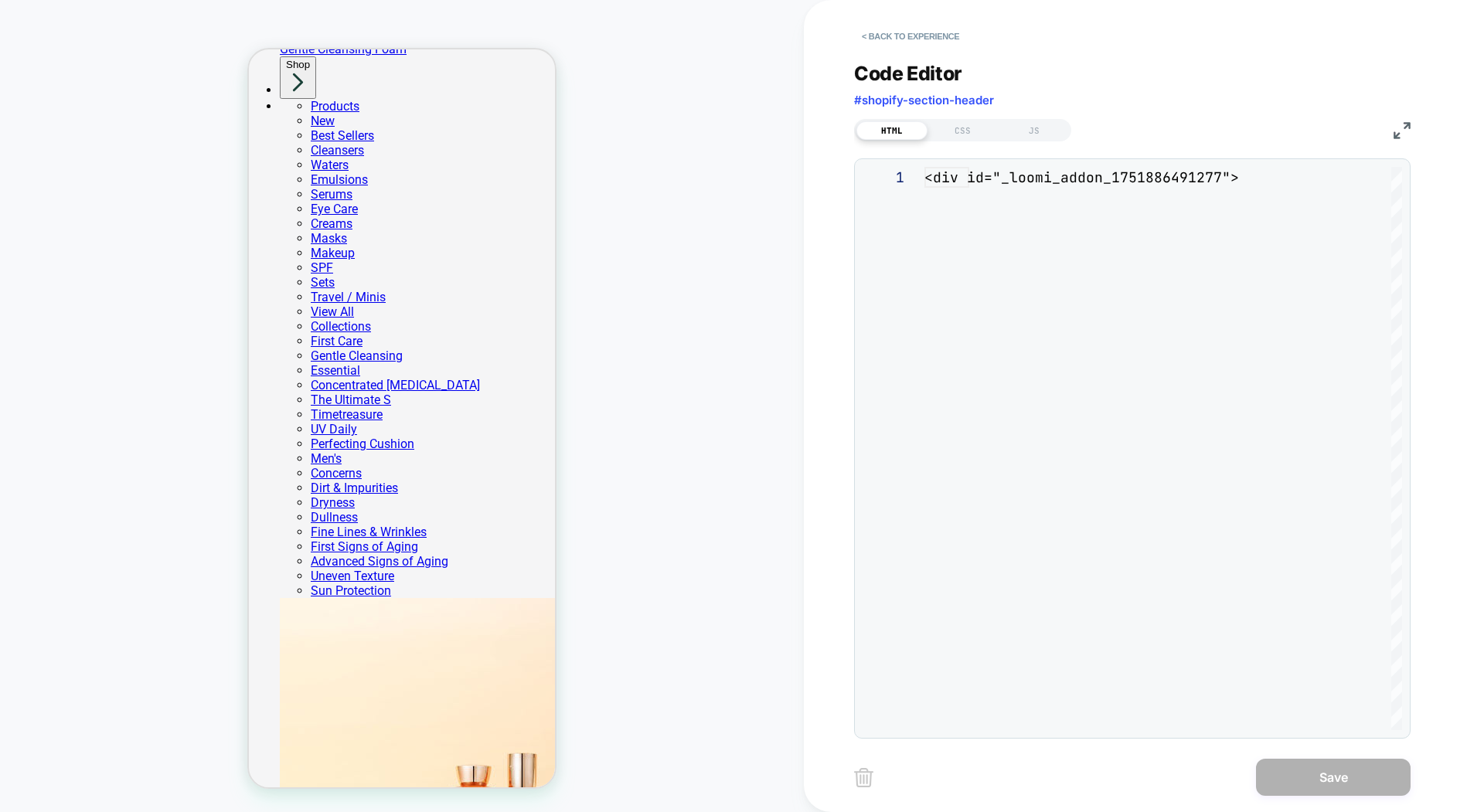
scroll to position [208, 0]
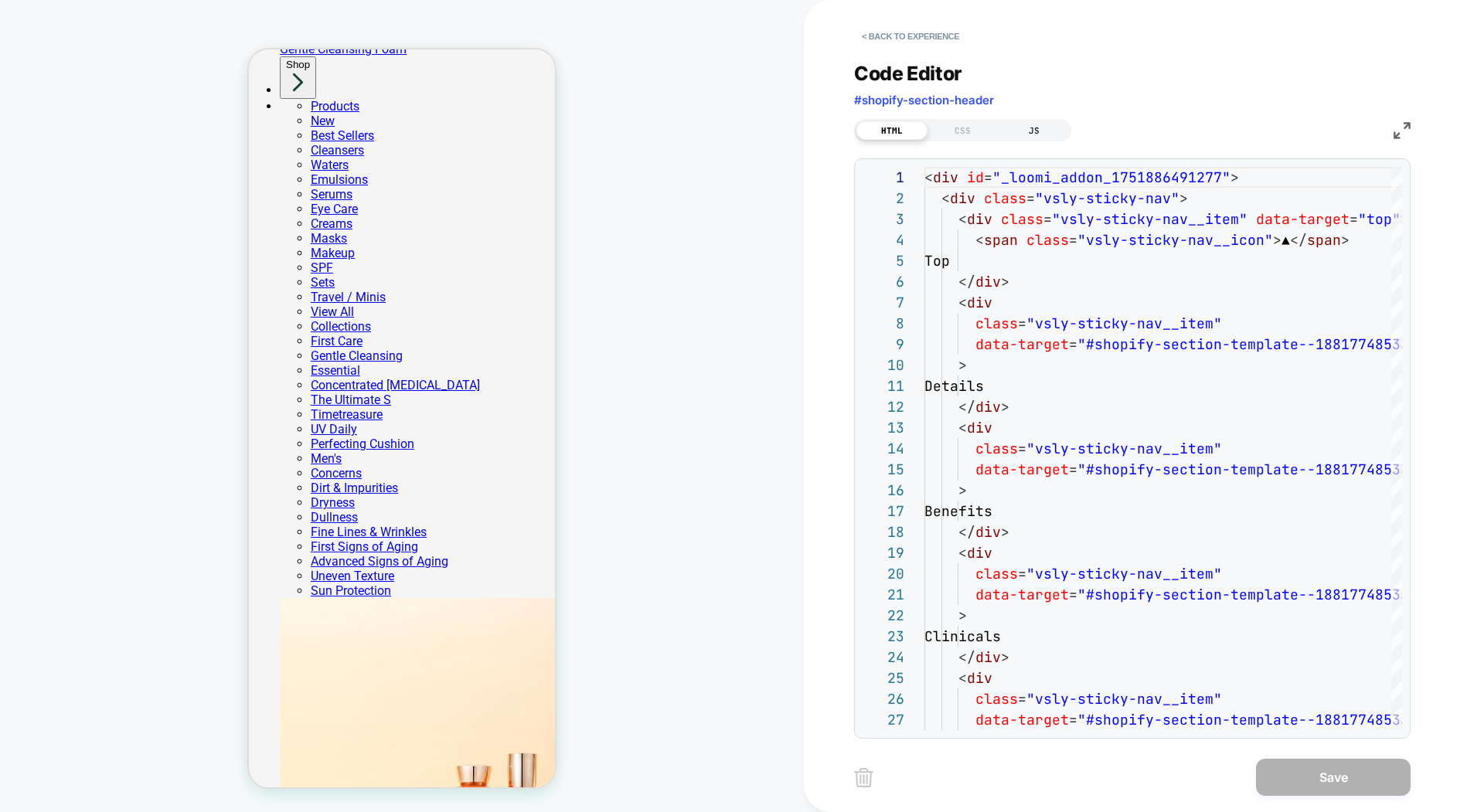
click at [1036, 129] on div "JS" at bounding box center [1034, 130] width 71 height 18
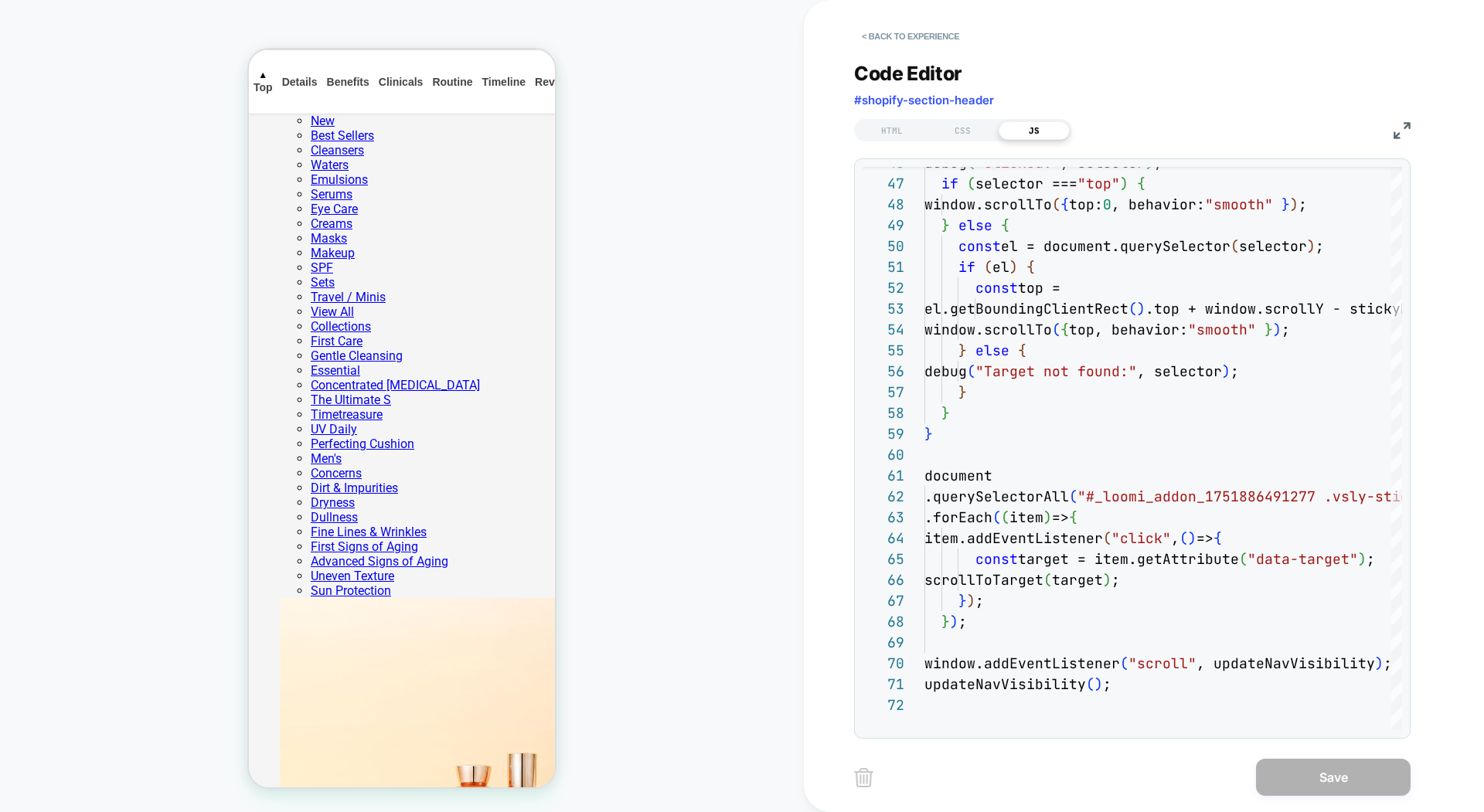
click at [831, 363] on div "< Back to experience Code Editor #shopify-section-header HTML CSS JS 72 71 70 6…" at bounding box center [1144, 406] width 680 height 812
click at [941, 363] on div "updateNavVisibility ( ) ; window.addEventListener ( "scroll" , updateNavVisibil…" at bounding box center [1255, 235] width 661 height 2044
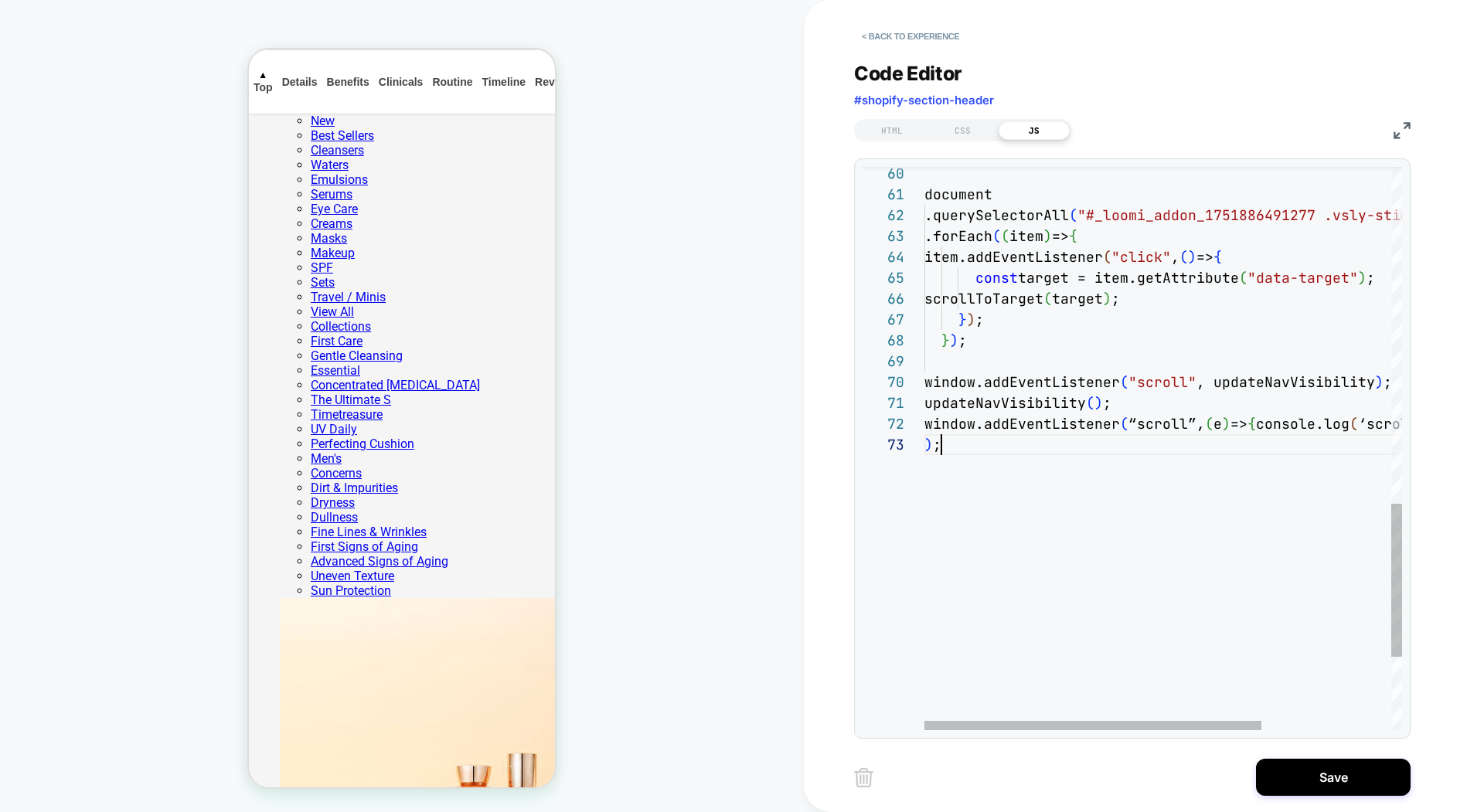
scroll to position [42, 17]
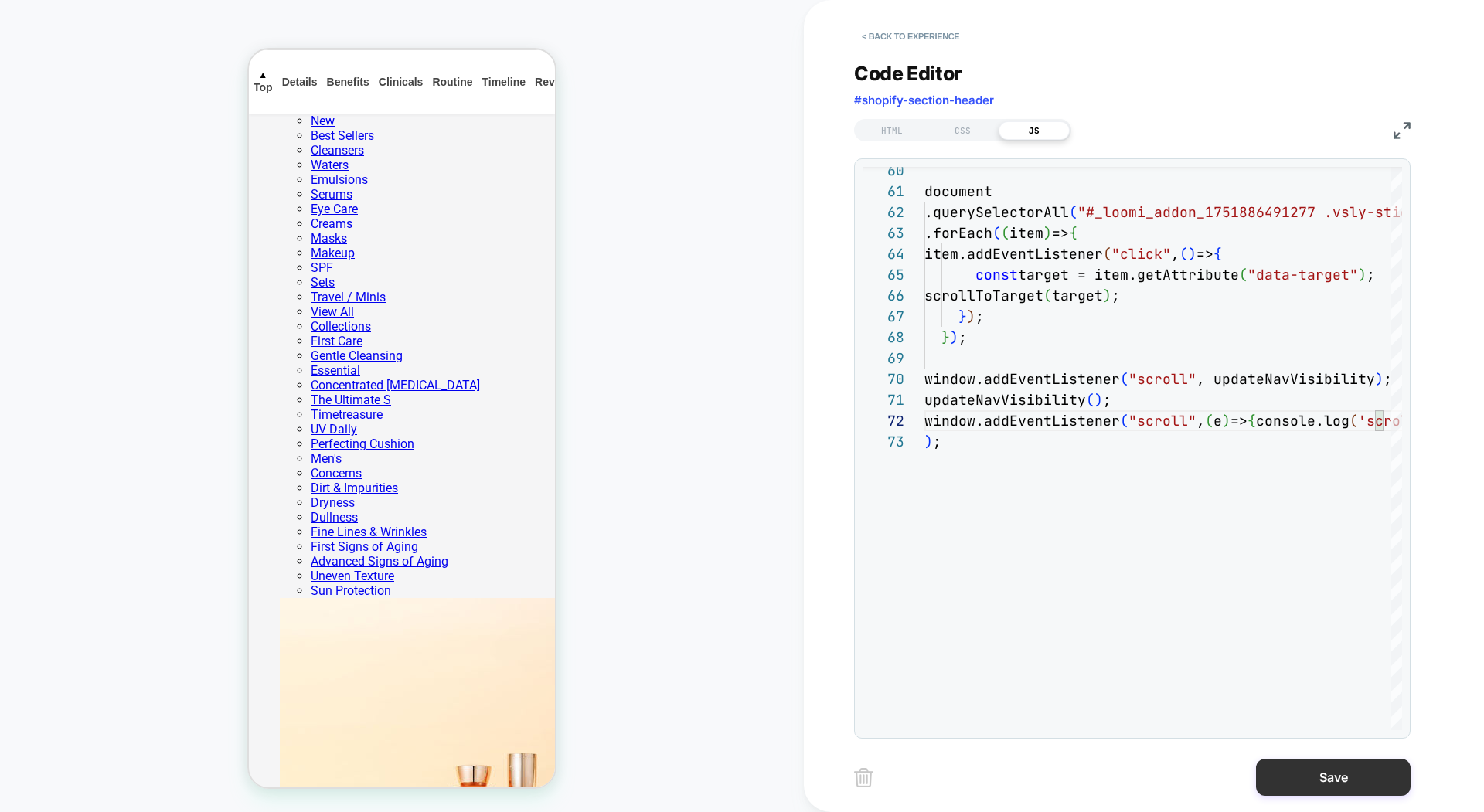
type textarea "**********"
click at [1327, 363] on button "Save" at bounding box center [1333, 777] width 154 height 38
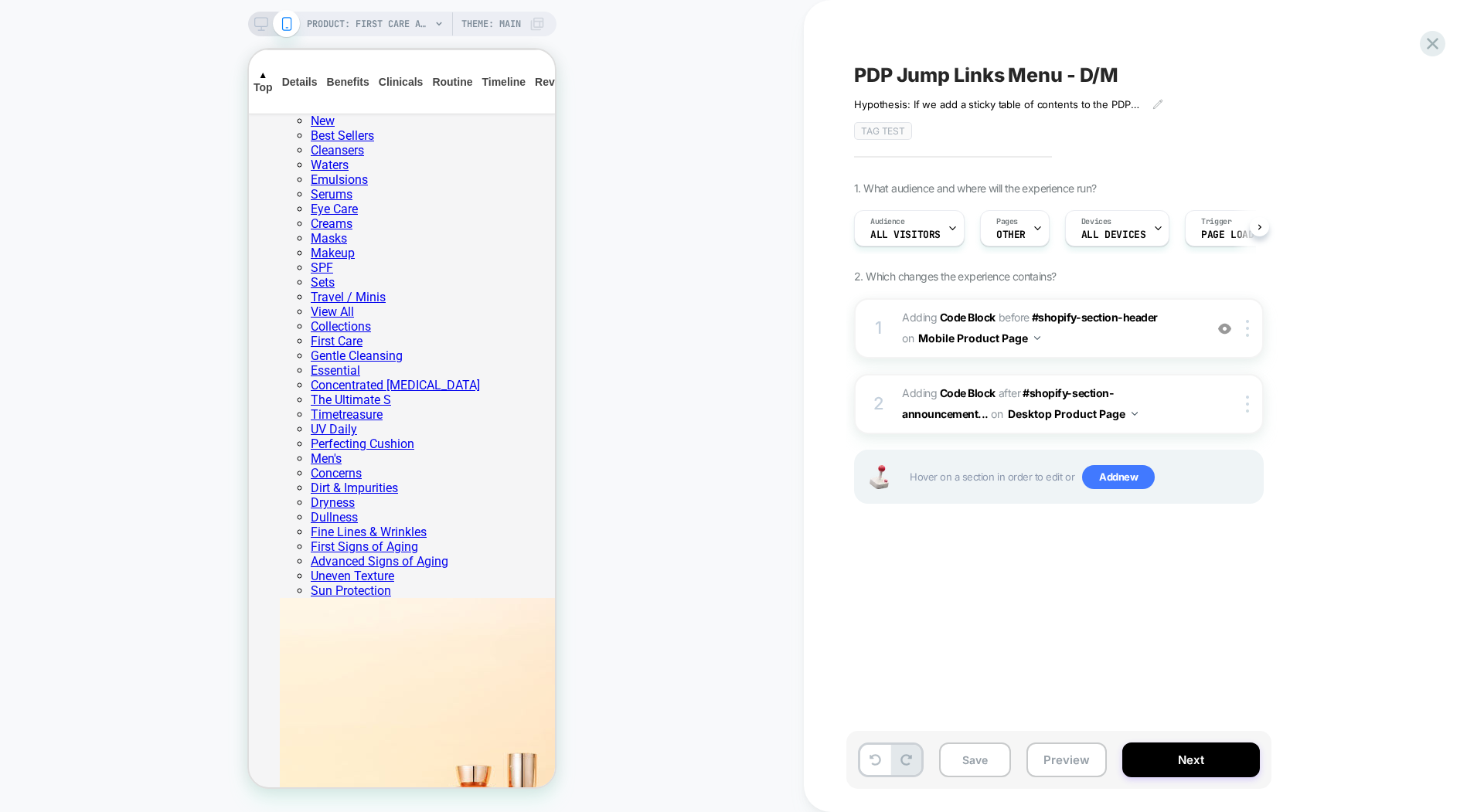
scroll to position [0, 1]
click at [978, 363] on button "Save" at bounding box center [975, 760] width 72 height 35
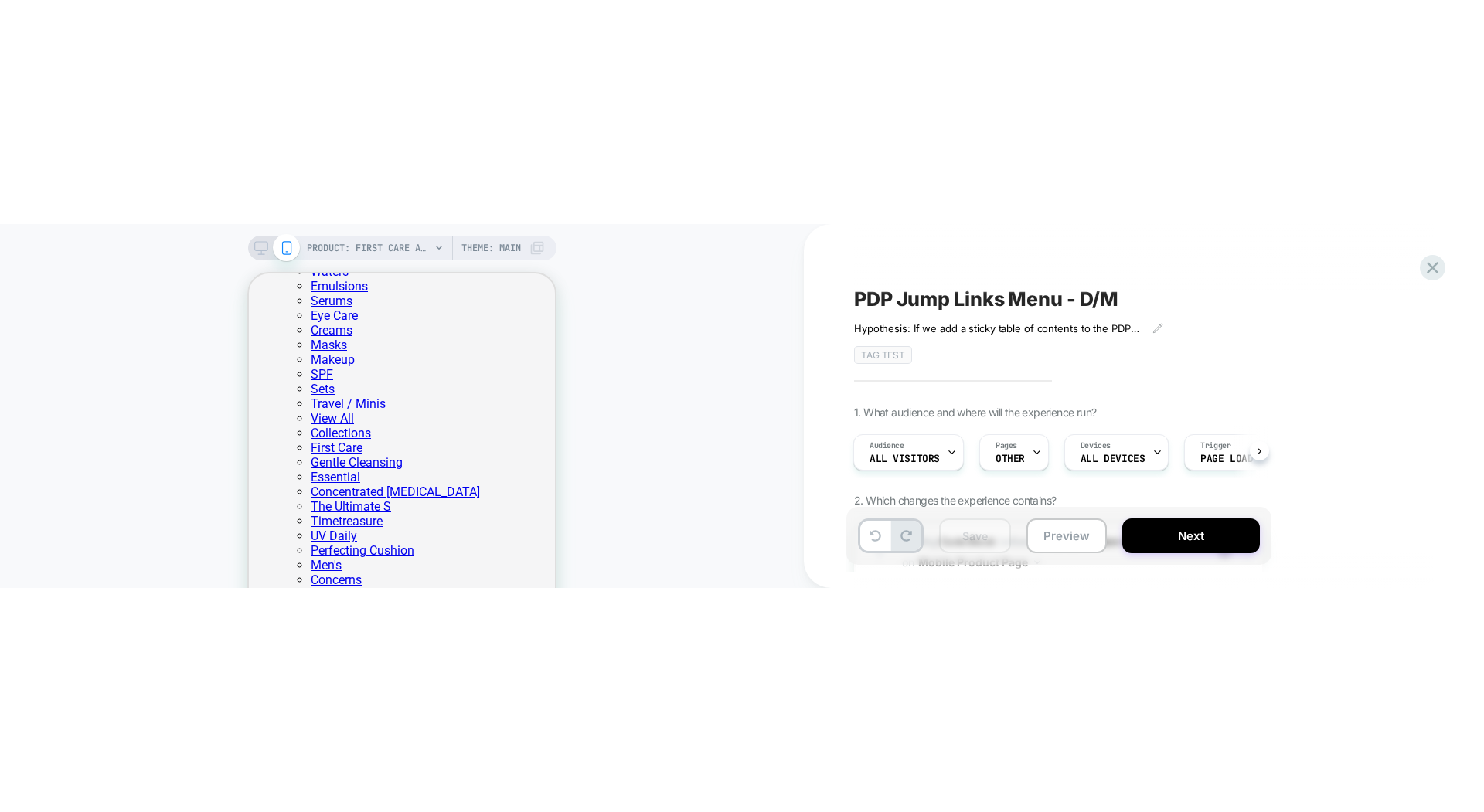
scroll to position [2088, 0]
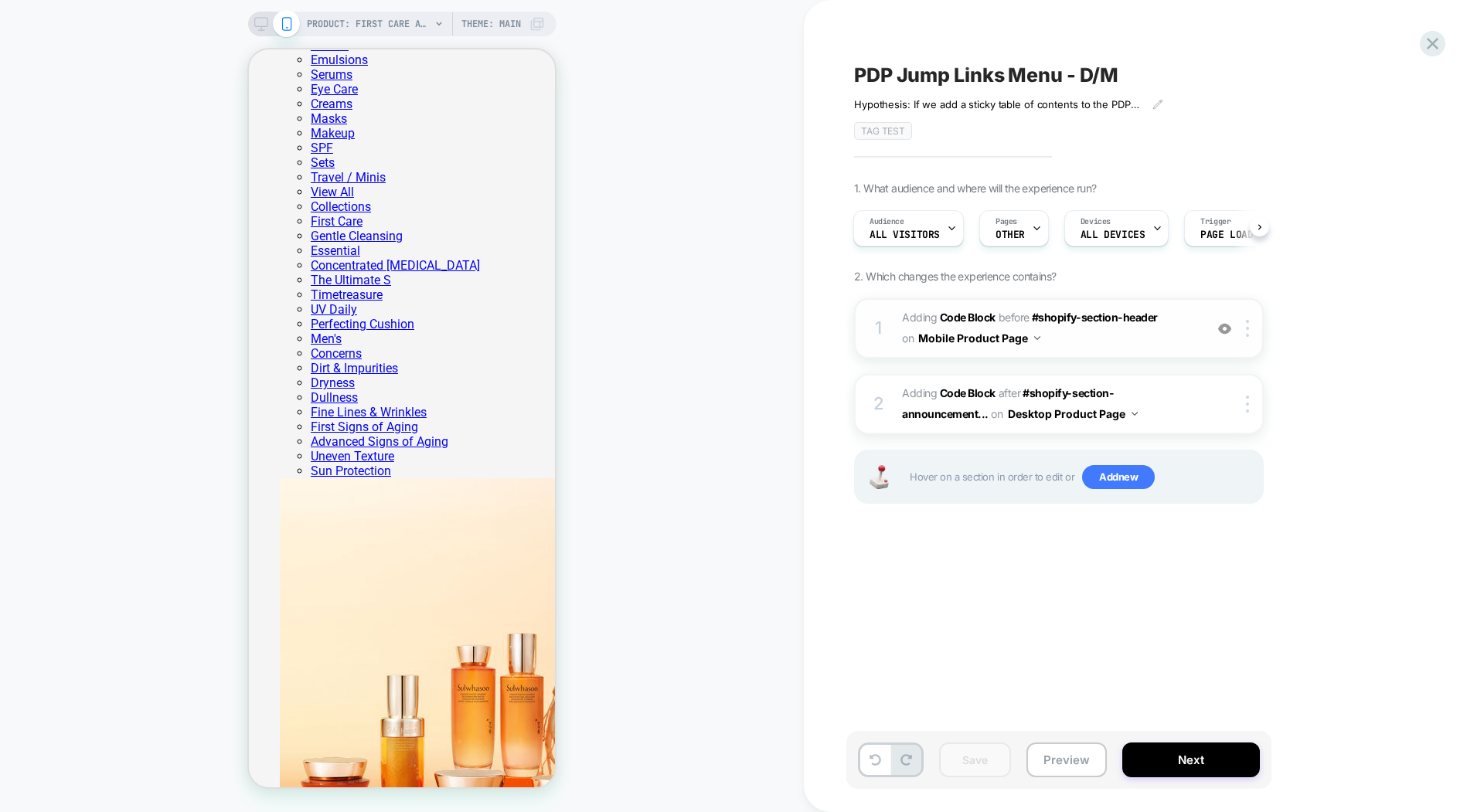
click at [1161, 333] on span "Adding Code Block BEFORE #shopify-section-header #shopify-section-header on Mob…" at bounding box center [1050, 329] width 295 height 42
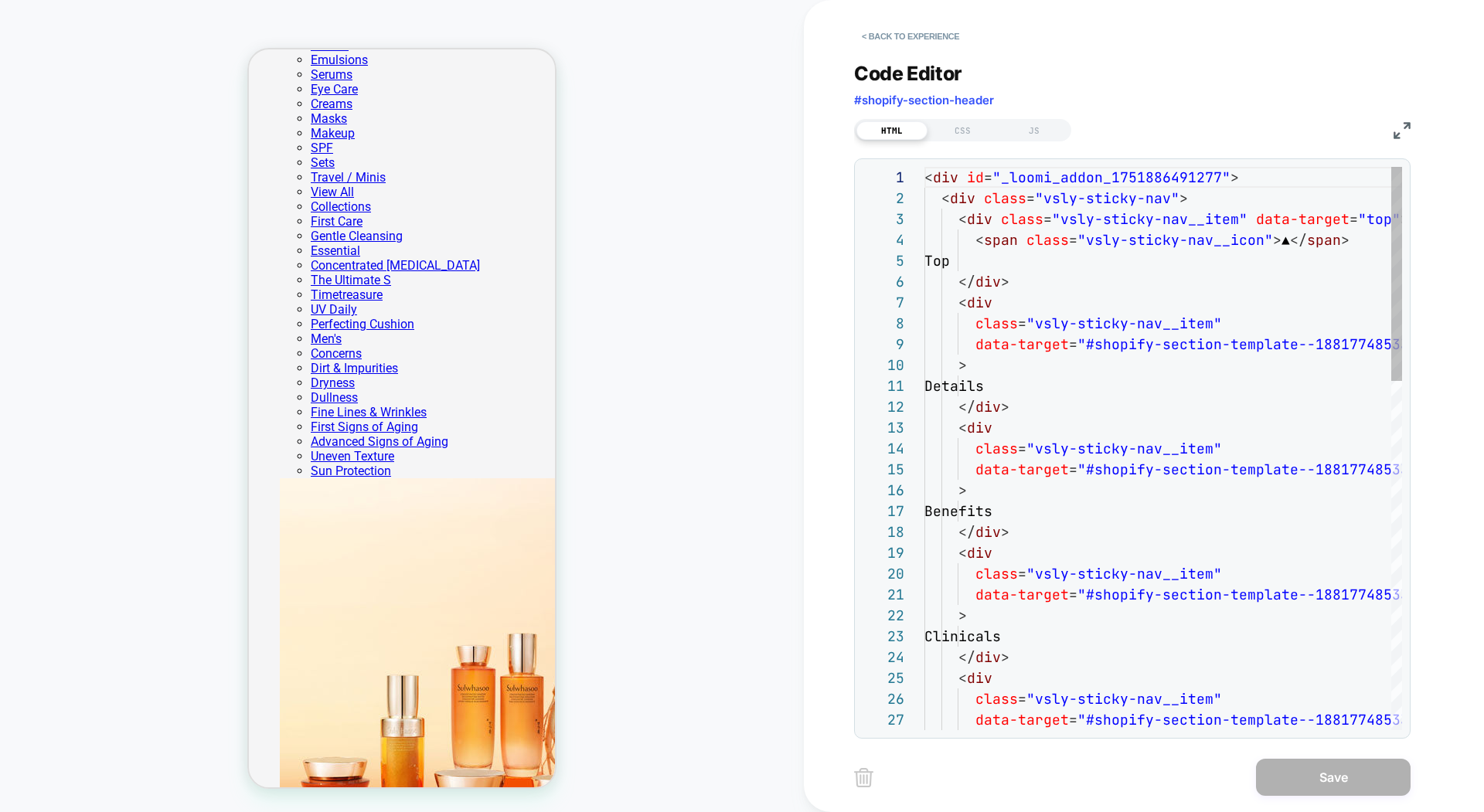
scroll to position [208, 0]
click at [1036, 130] on div "JS" at bounding box center [1034, 130] width 71 height 18
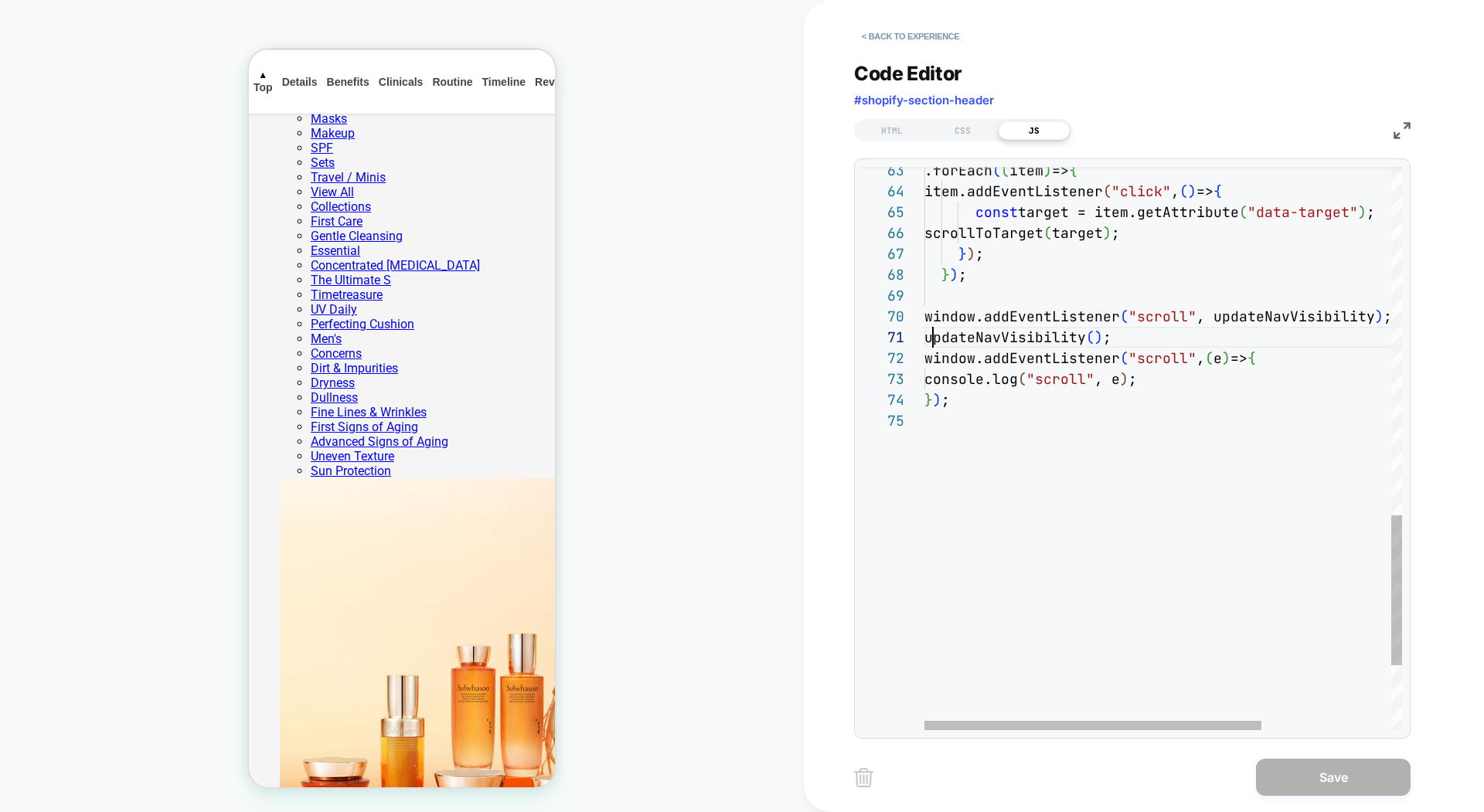
scroll to position [0, 159]
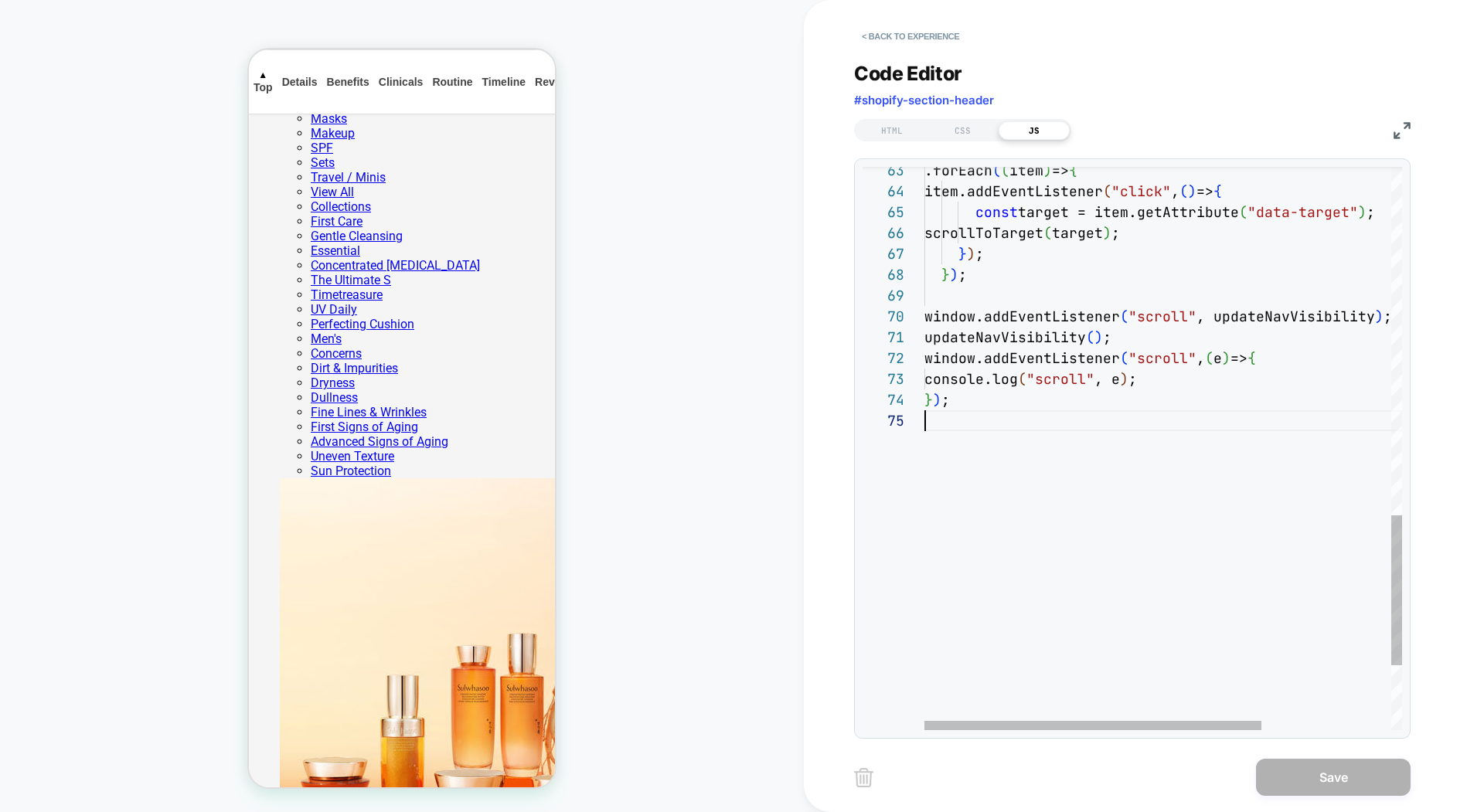
scroll to position [84, 0]
drag, startPoint x: 1159, startPoint y: 376, endPoint x: 913, endPoint y: 382, distance: 246.1
click at [913, 382] on div "**********" at bounding box center [1132, 448] width 539 height 563
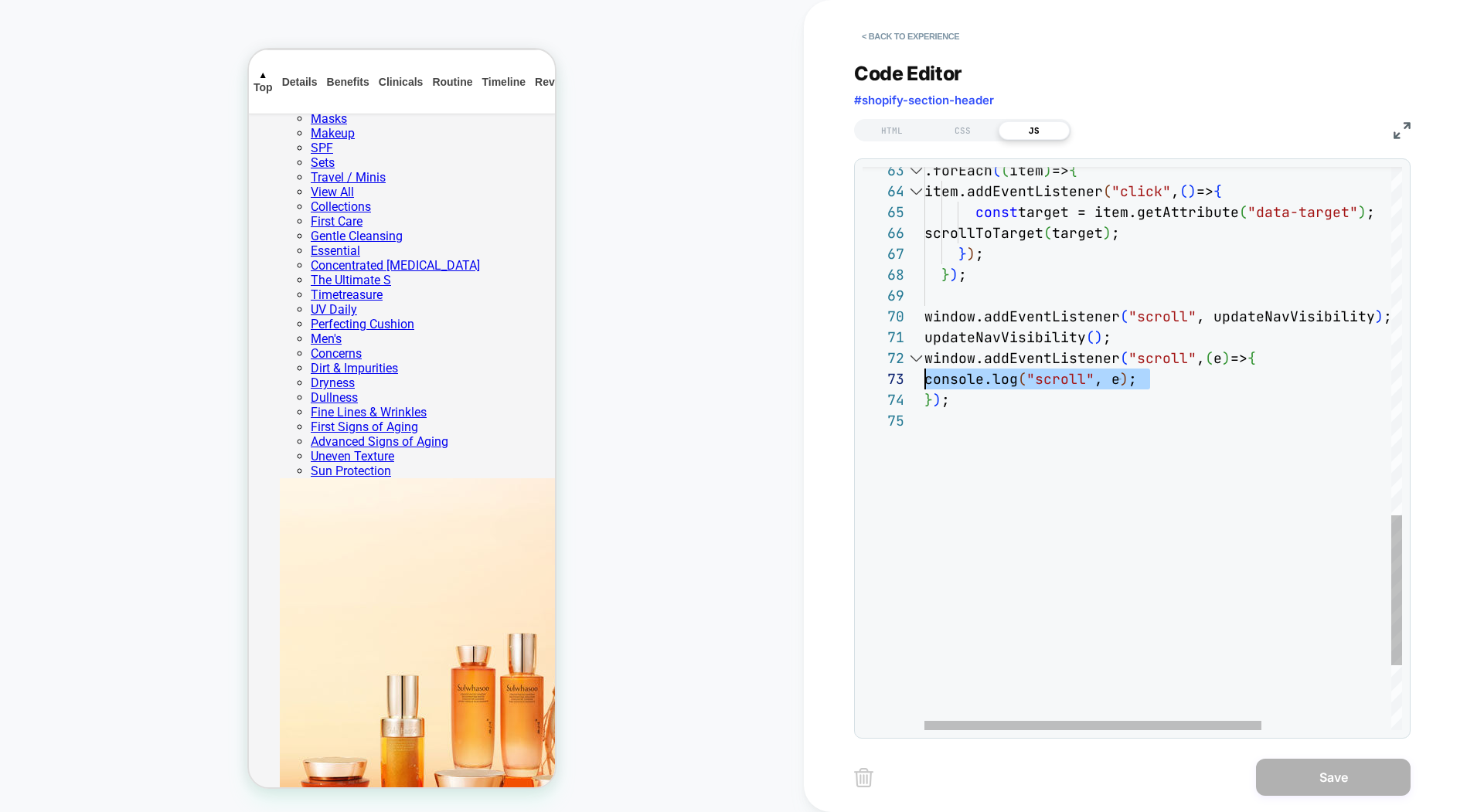
scroll to position [63, 0]
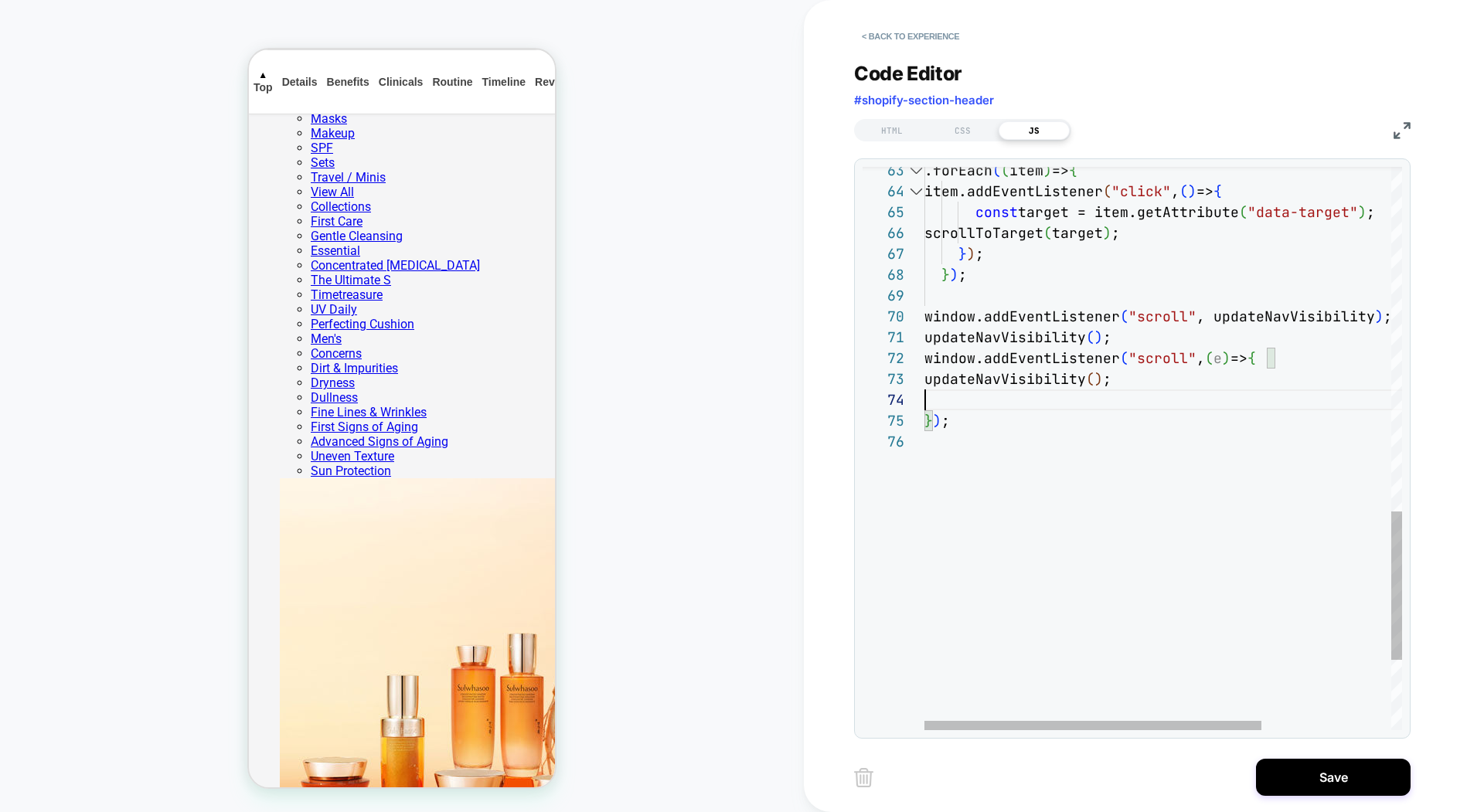
type textarea "**********"
click at [1338, 766] on button "Save" at bounding box center [1333, 777] width 154 height 38
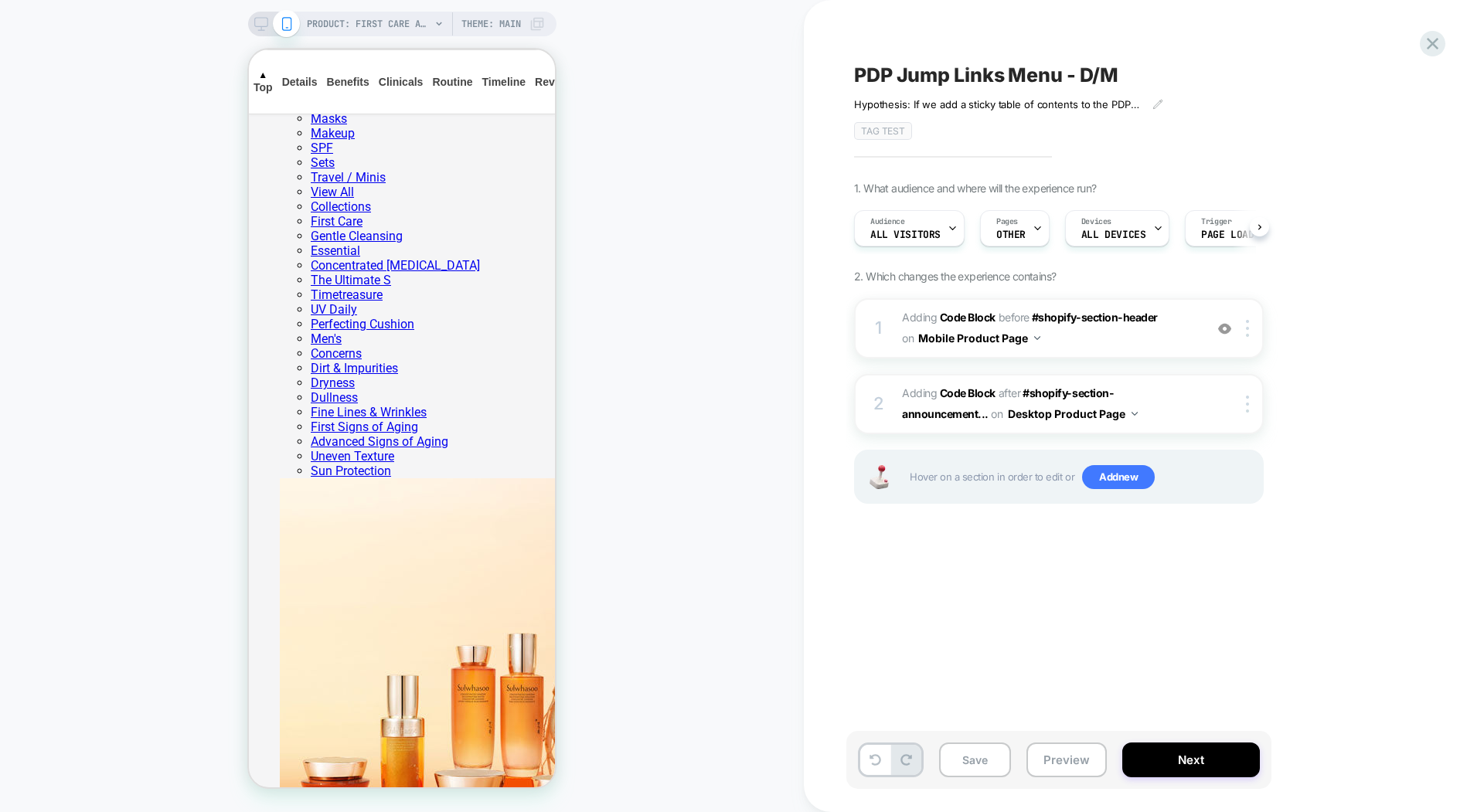
scroll to position [0, 1]
click at [968, 748] on button "Save" at bounding box center [975, 760] width 72 height 35
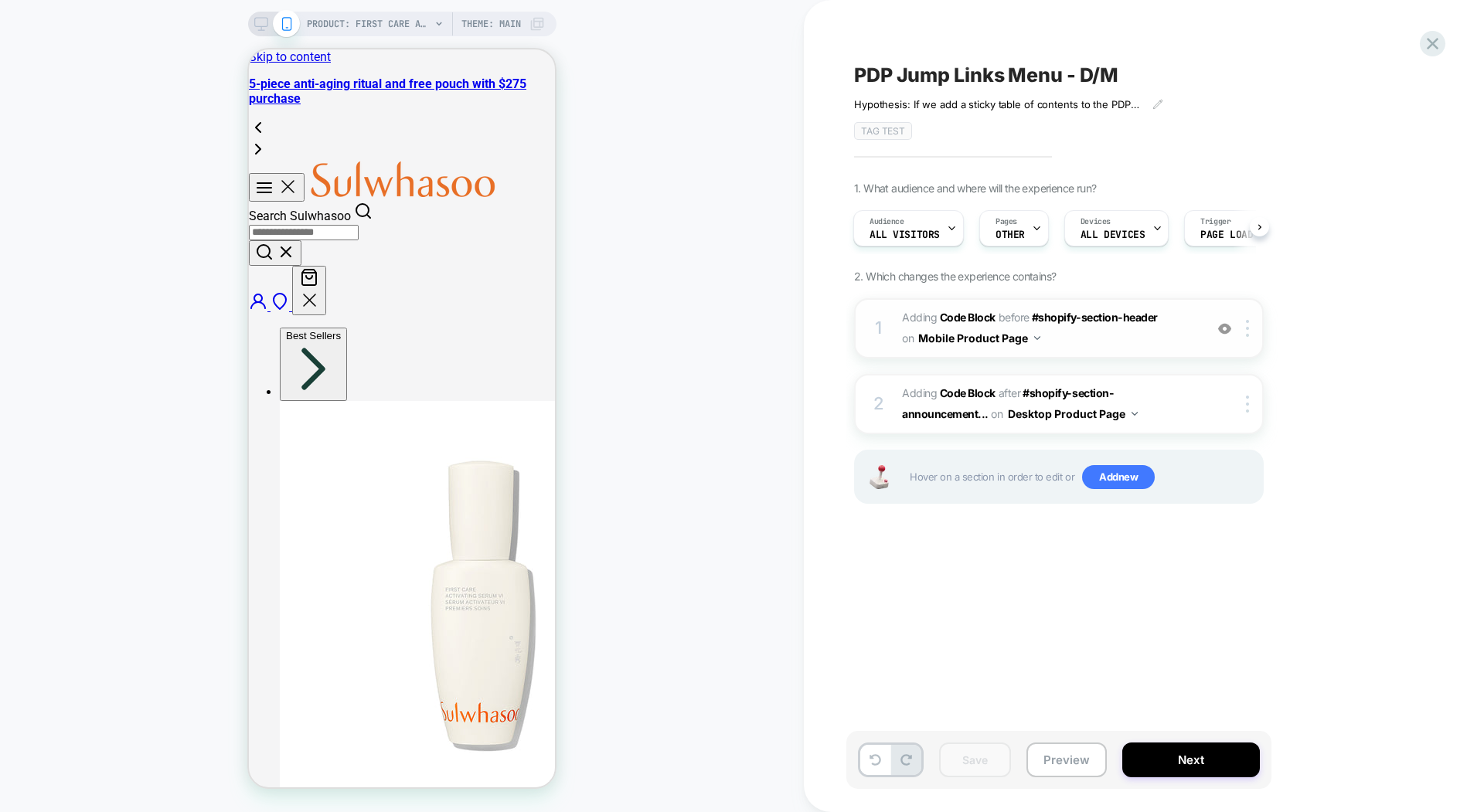
scroll to position [0, 3]
click at [1248, 322] on img at bounding box center [1248, 328] width 3 height 17
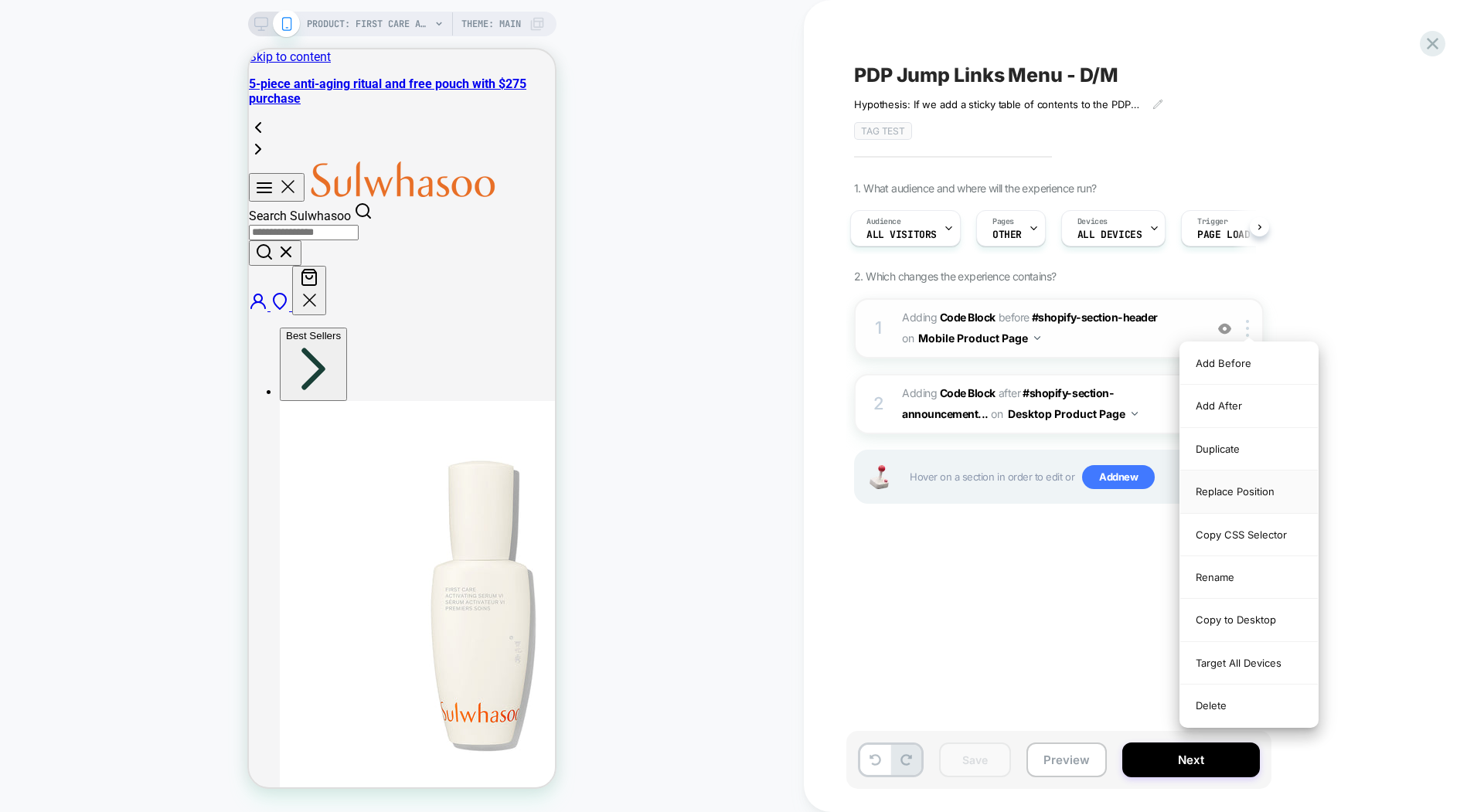
click at [1223, 486] on div "Replace Position" at bounding box center [1249, 491] width 138 height 43
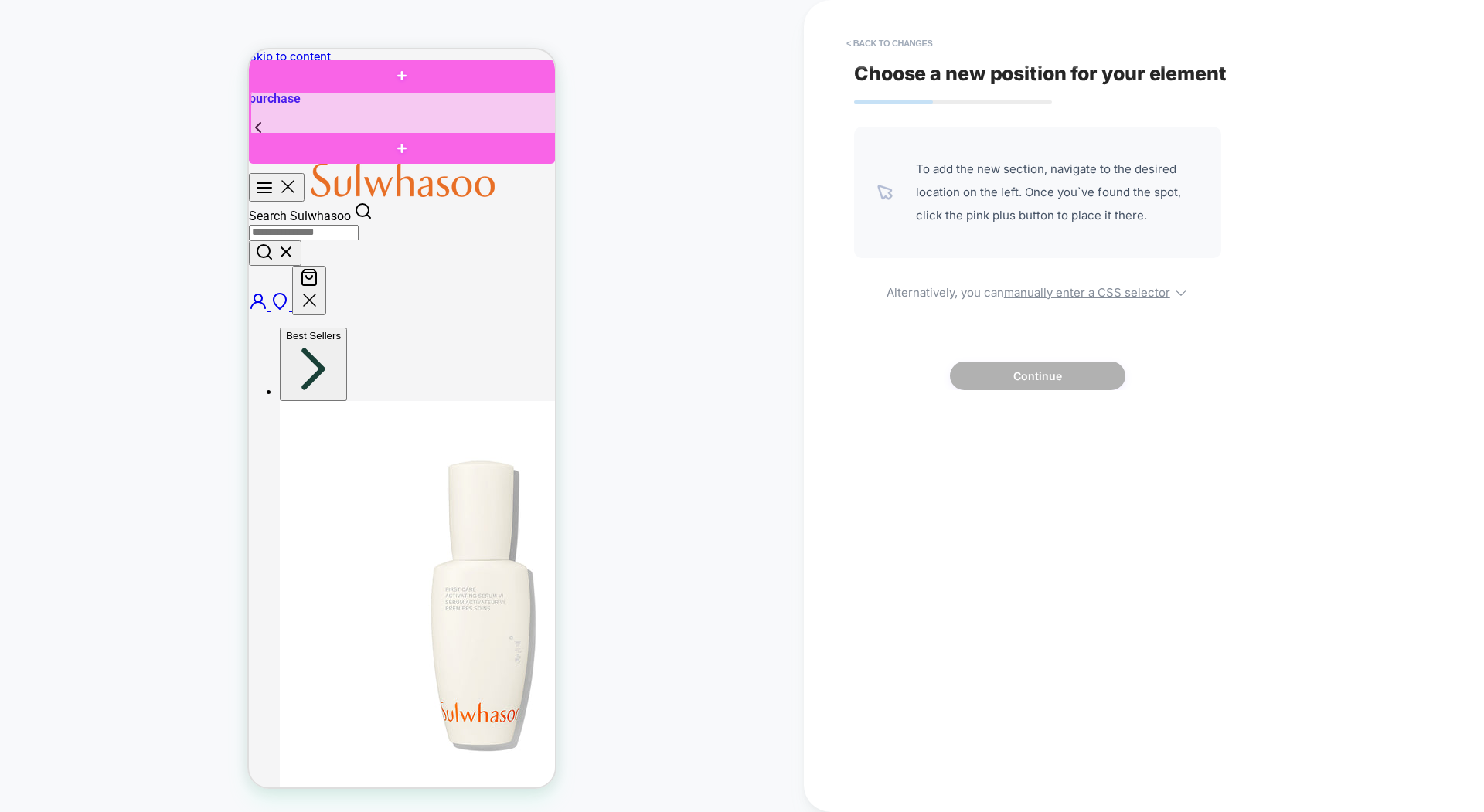
click at [389, 111] on div at bounding box center [403, 113] width 306 height 44
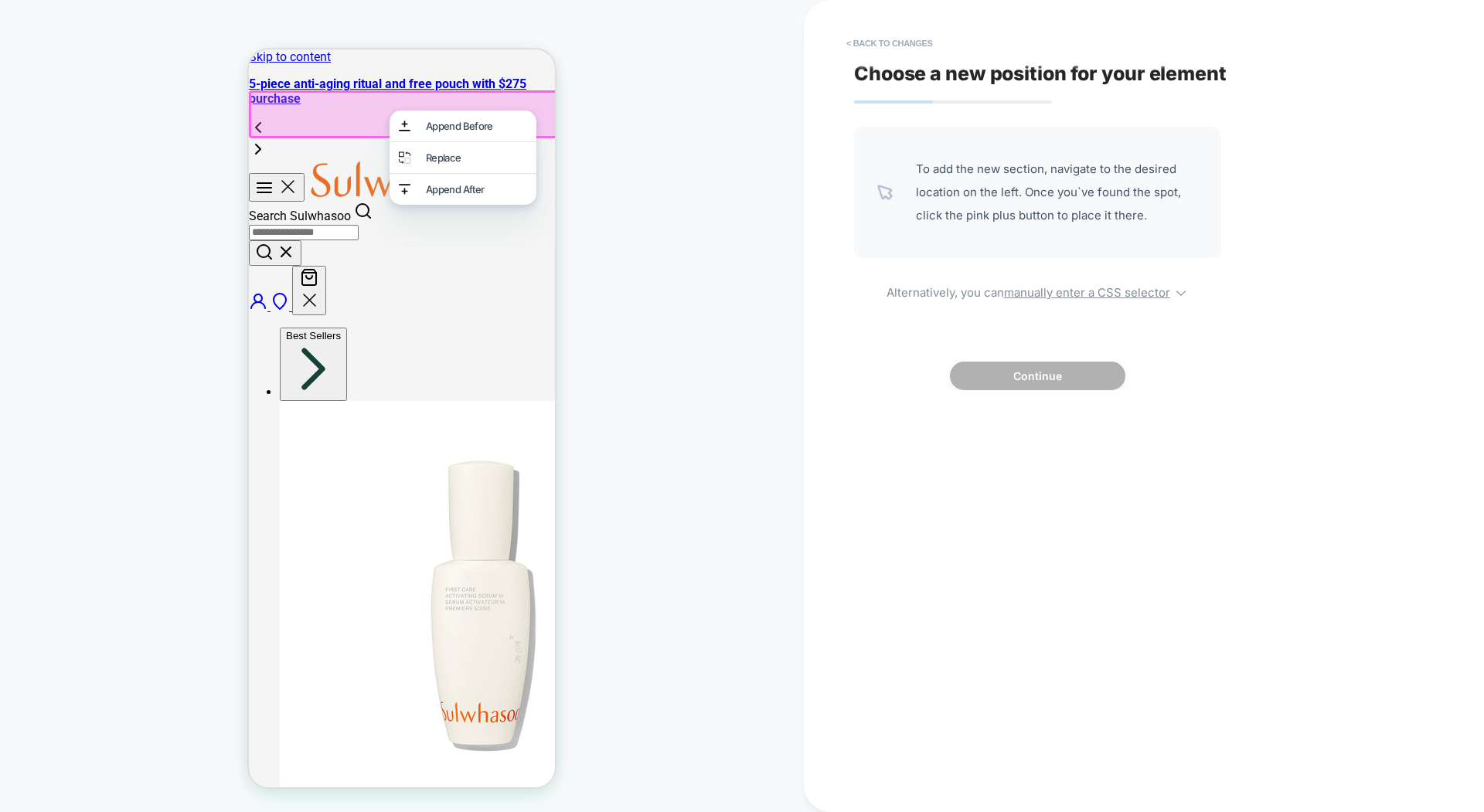
click at [585, 214] on div "PRODUCT: First Care Activating Serum VI PRODUCT: First Care Activating Serum VI…" at bounding box center [401, 406] width 804 height 781
click at [559, 203] on div "PRODUCT: First Care Activating Serum VI PRODUCT: First Care Activating Serum VI…" at bounding box center [401, 406] width 804 height 781
click at [873, 46] on button "< Back to changes" at bounding box center [889, 43] width 102 height 24
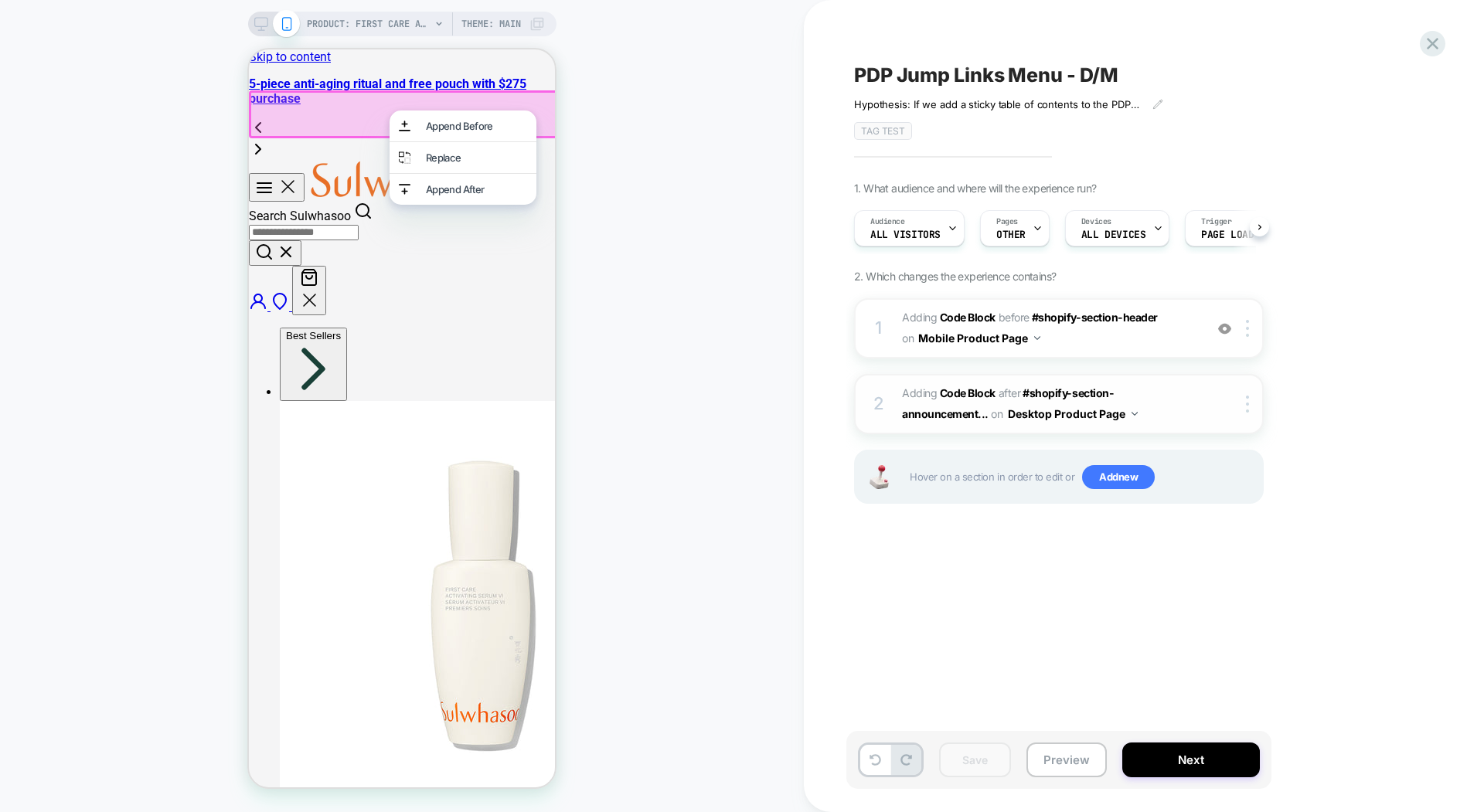
scroll to position [0, 1]
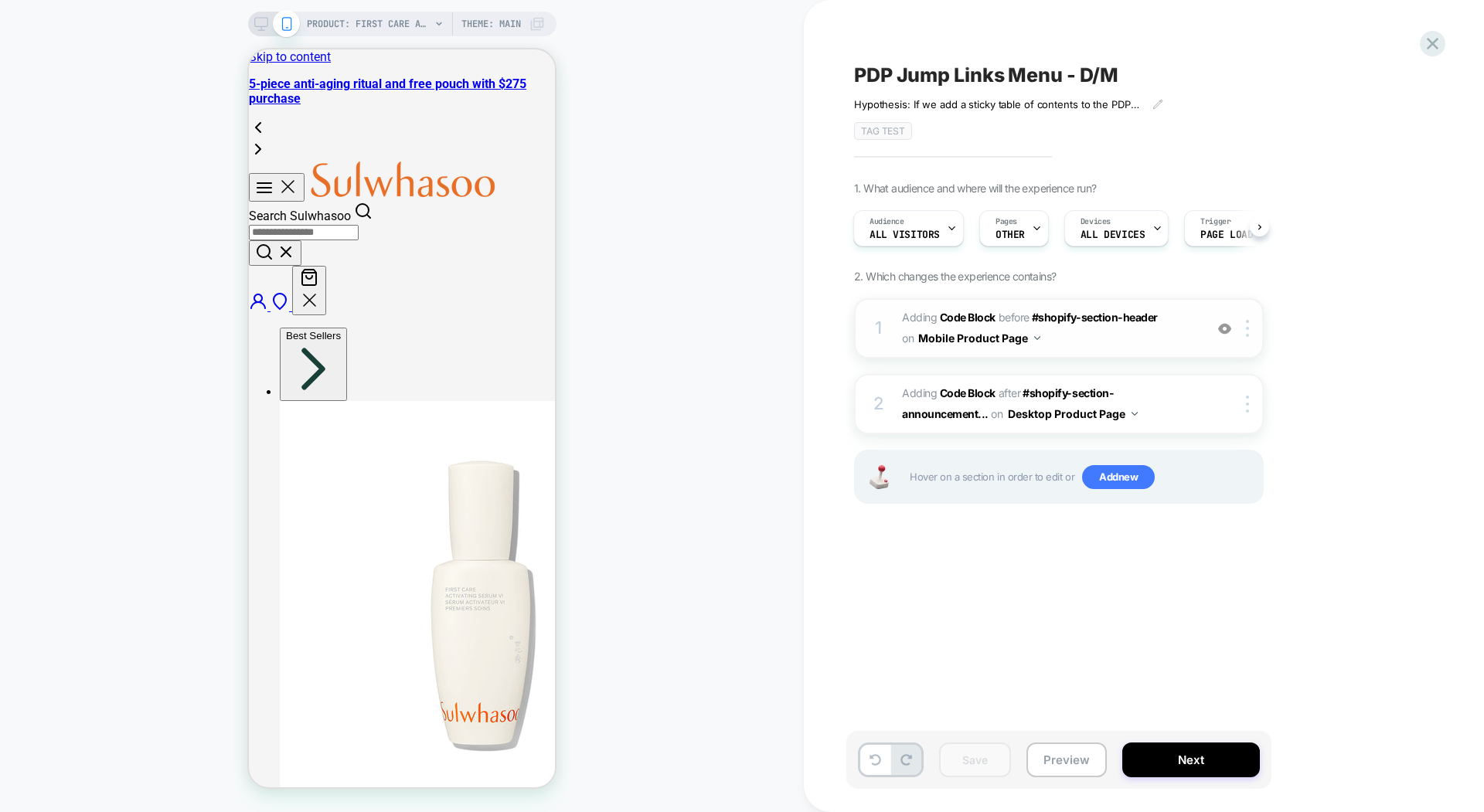
click at [1149, 322] on span "Adding Code Block BEFORE #shopify-section-header #shopify-section-header on Mob…" at bounding box center [1050, 329] width 295 height 42
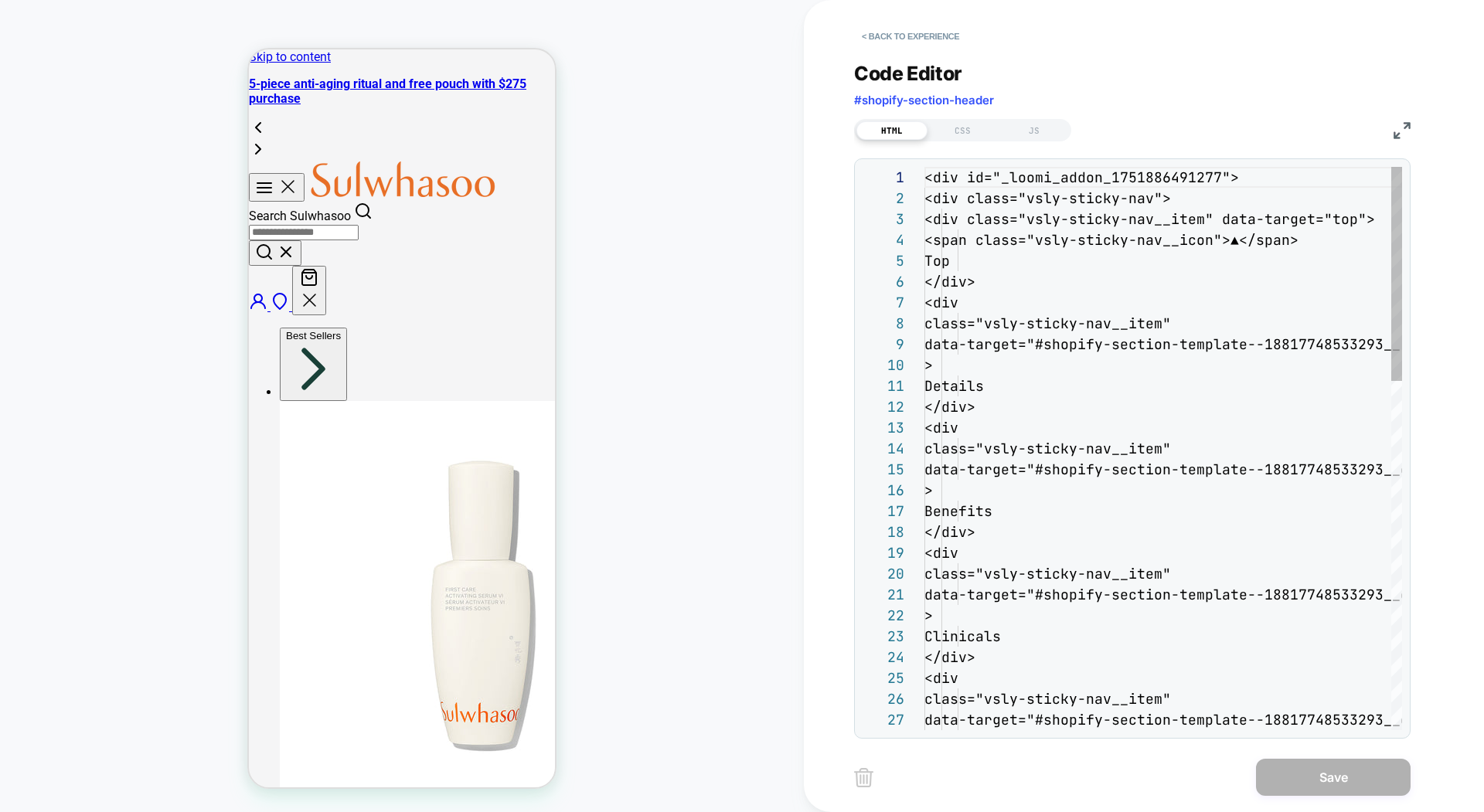
scroll to position [208, 0]
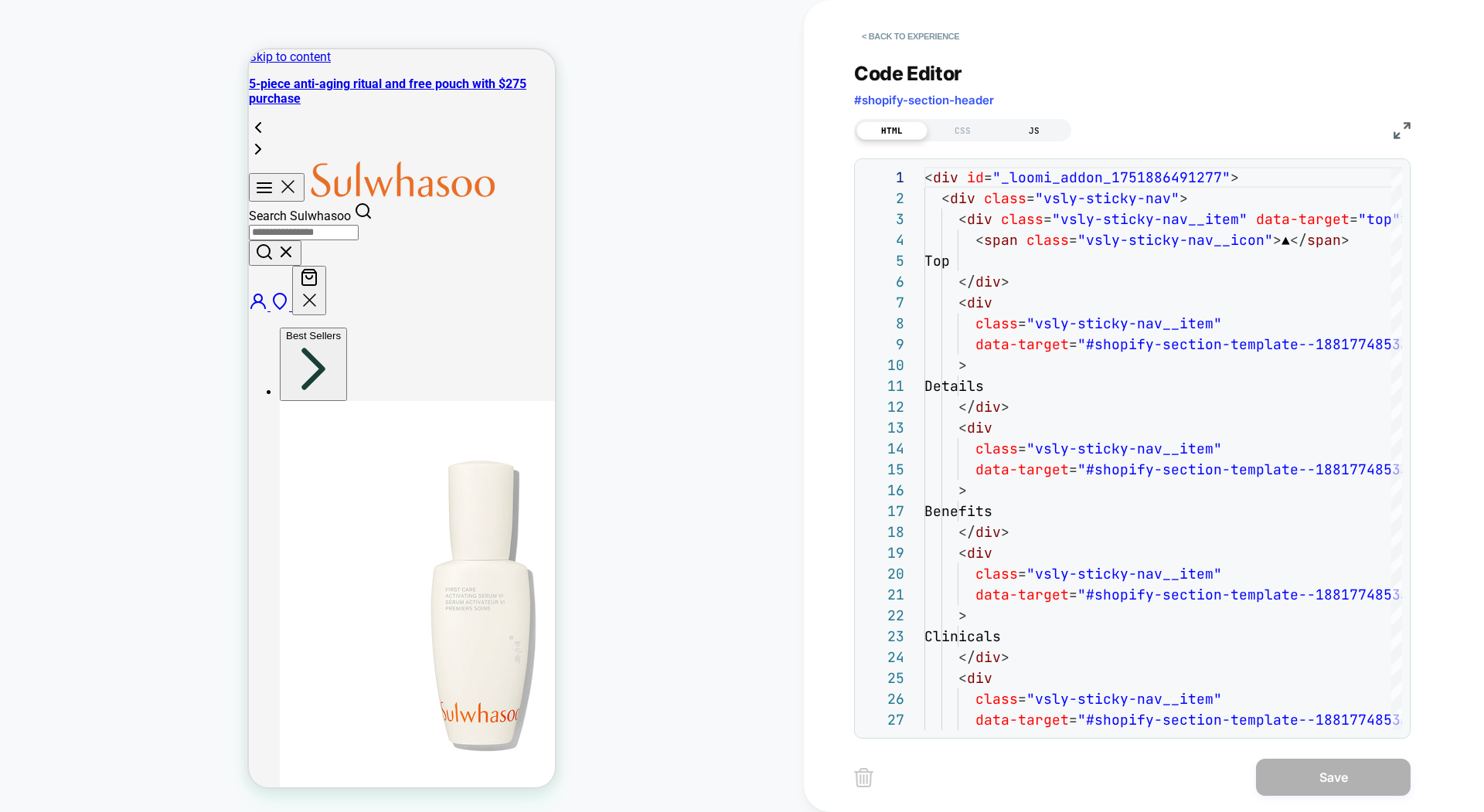
click at [1036, 123] on div "JS" at bounding box center [1034, 130] width 71 height 18
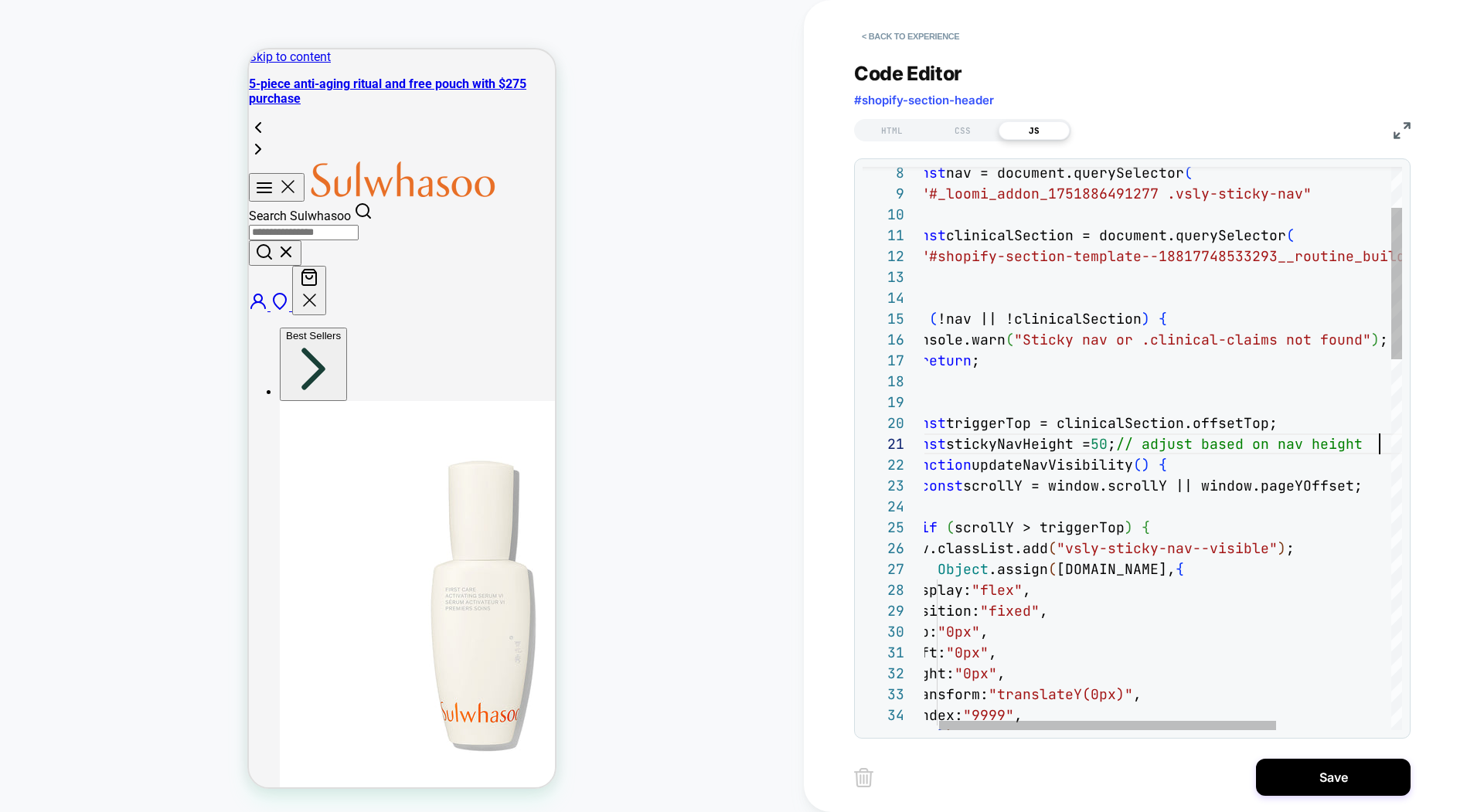
scroll to position [0, 475]
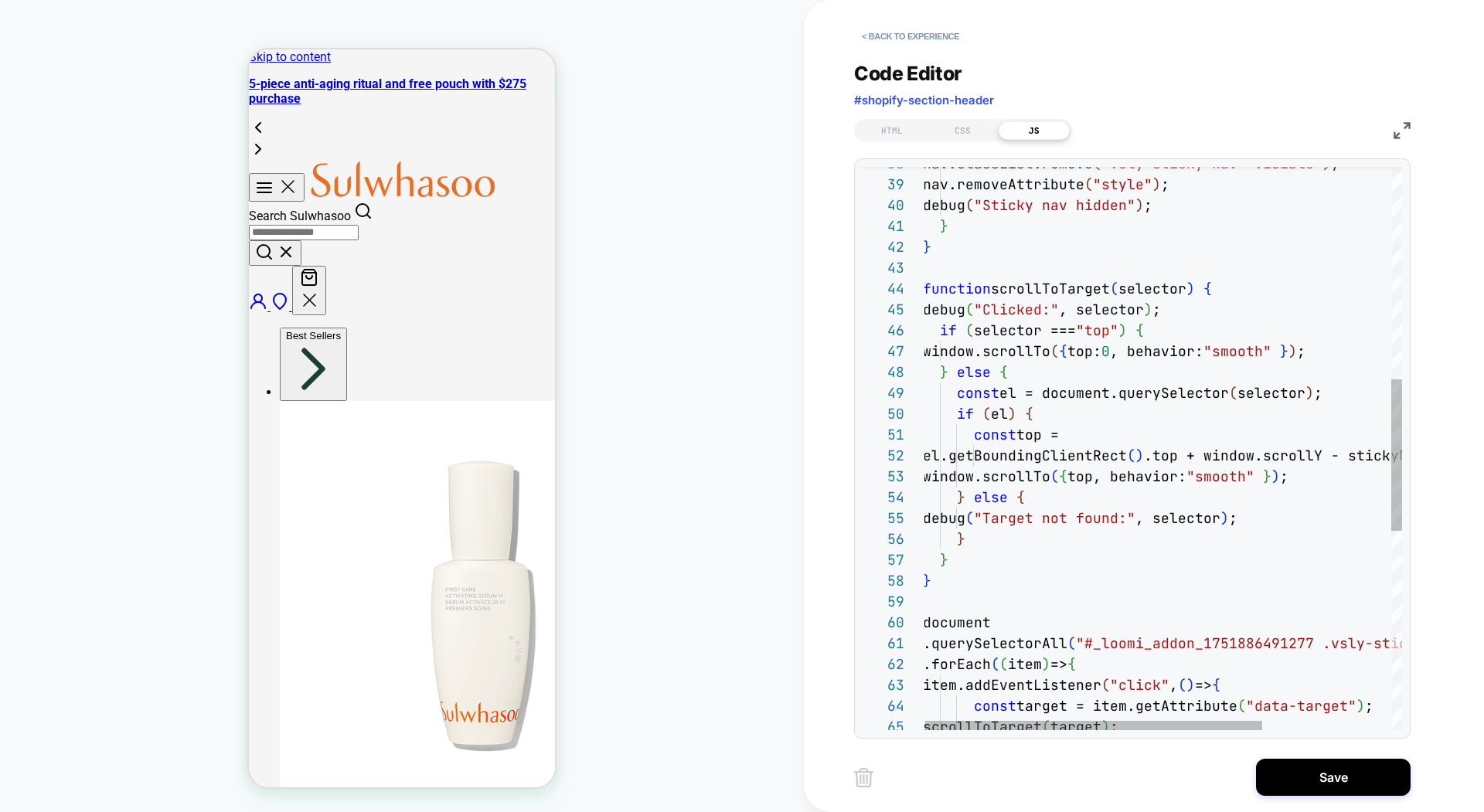
click at [1235, 287] on div "nav.classList.remove ( "vsly-sticky-nav--visible" ) ; nav.removeAttribute ( "st…" at bounding box center [1254, 424] width 661 height 2086
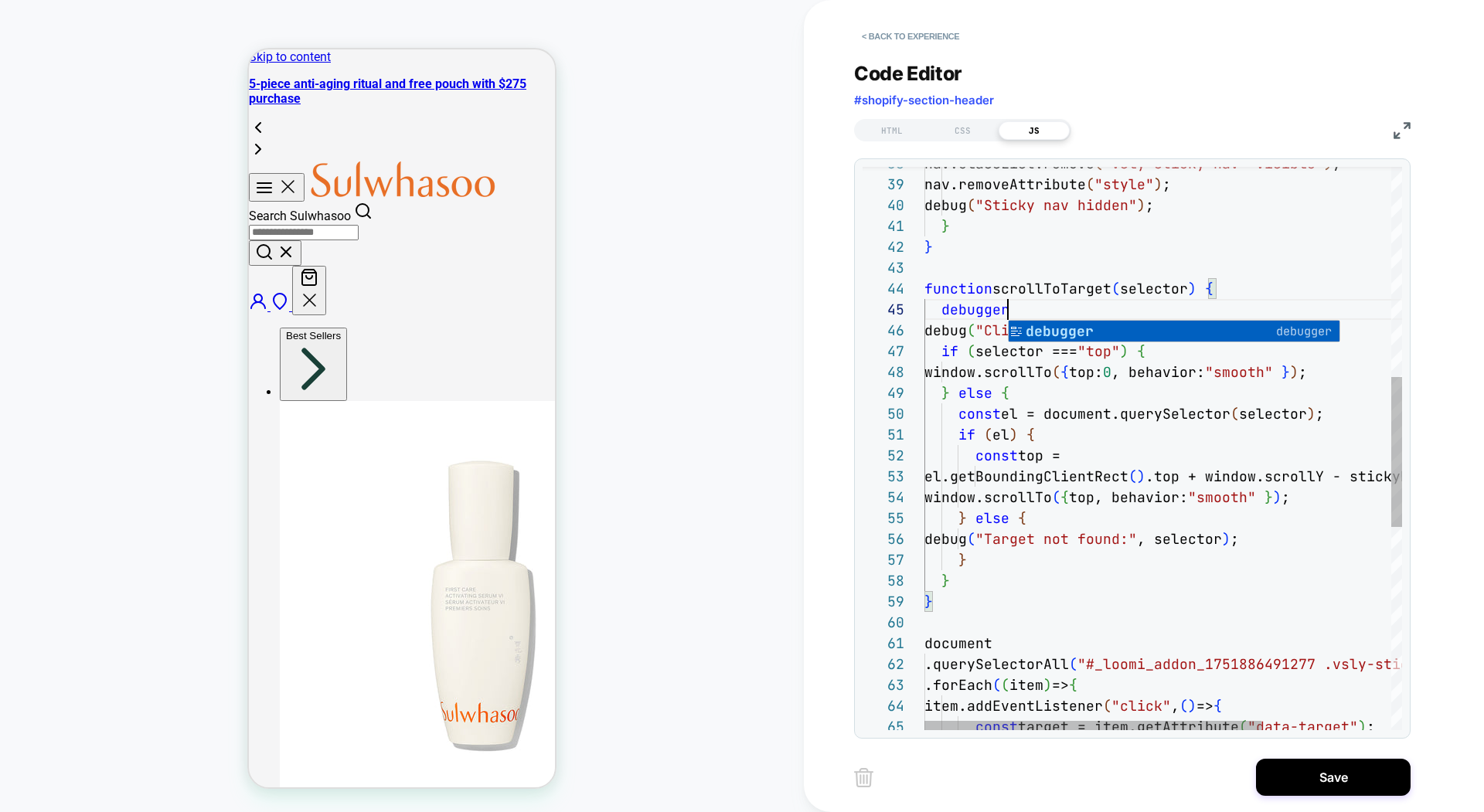
scroll to position [84, 84]
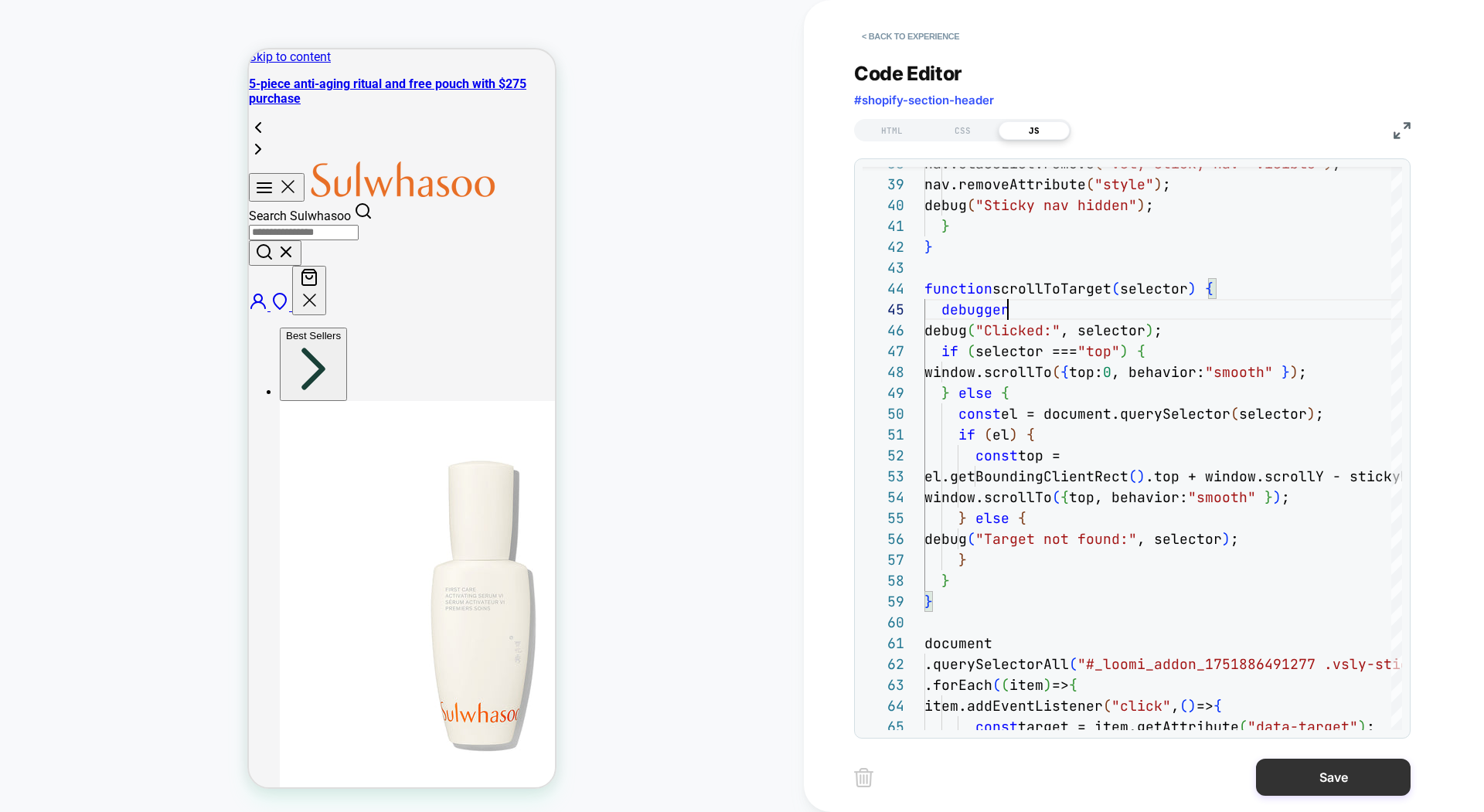
type textarea "**********"
click at [1358, 782] on button "Save" at bounding box center [1333, 777] width 154 height 38
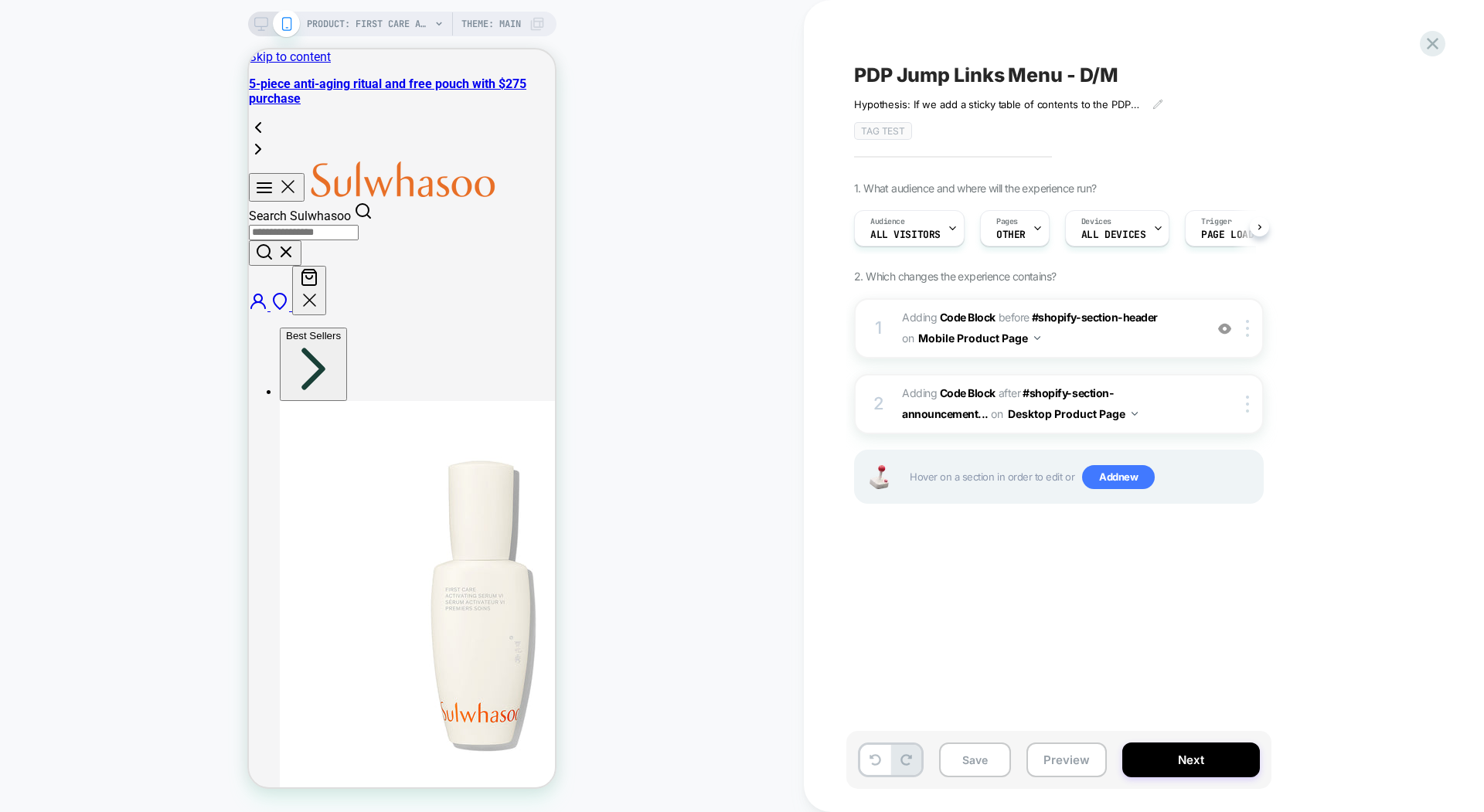
scroll to position [0, 1]
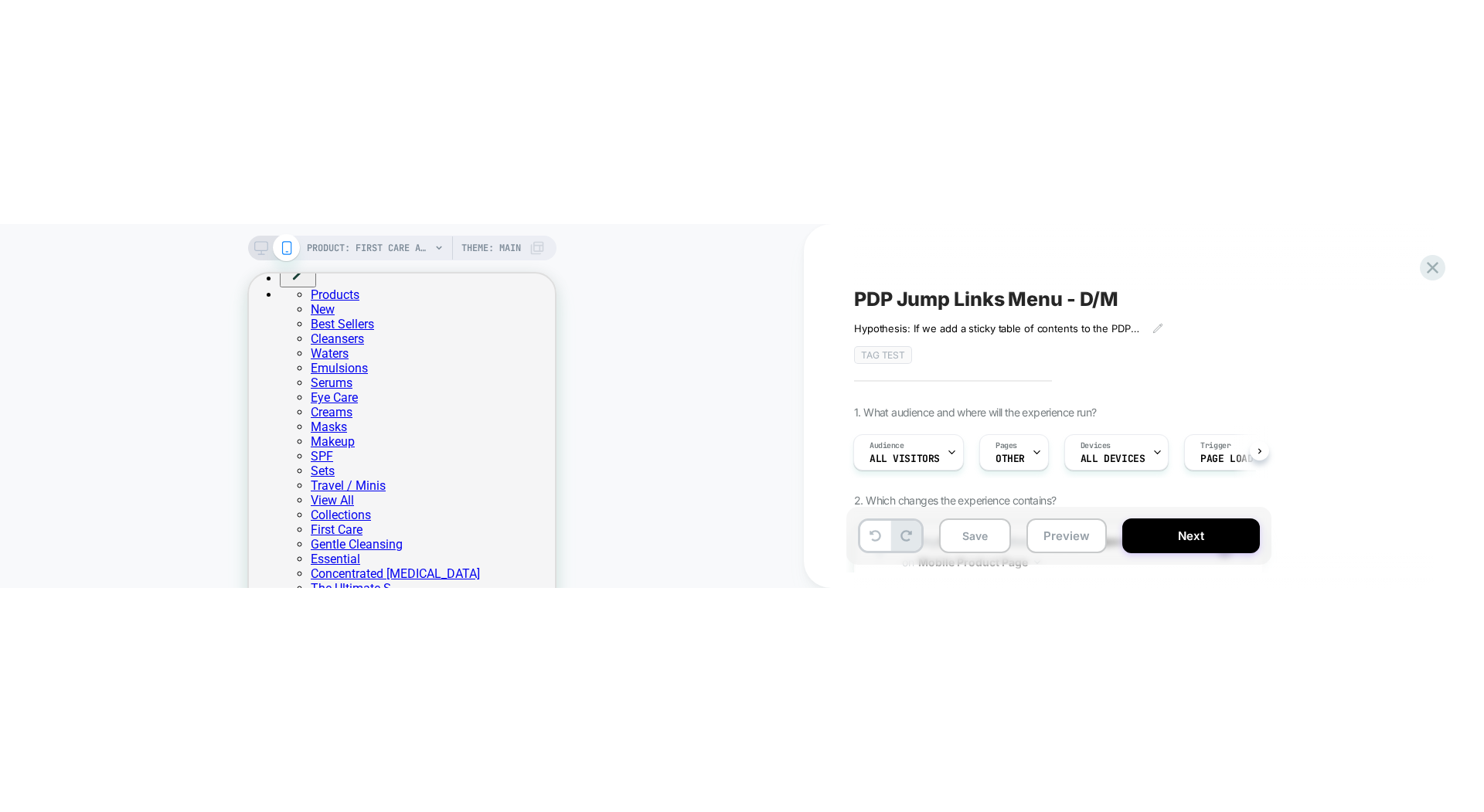
scroll to position [2007, 0]
